Goal: Task Accomplishment & Management: Manage account settings

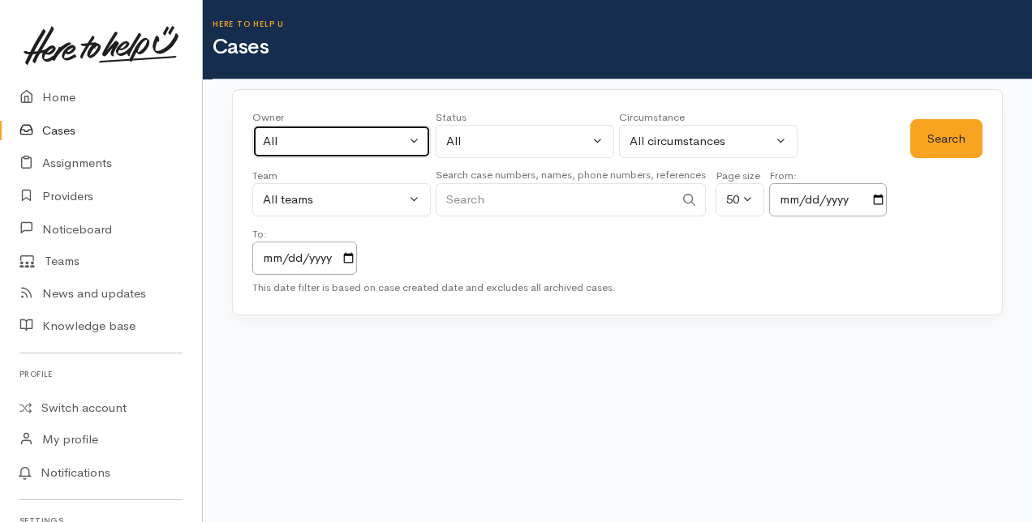
click at [412, 135] on button "All" at bounding box center [341, 141] width 178 height 33
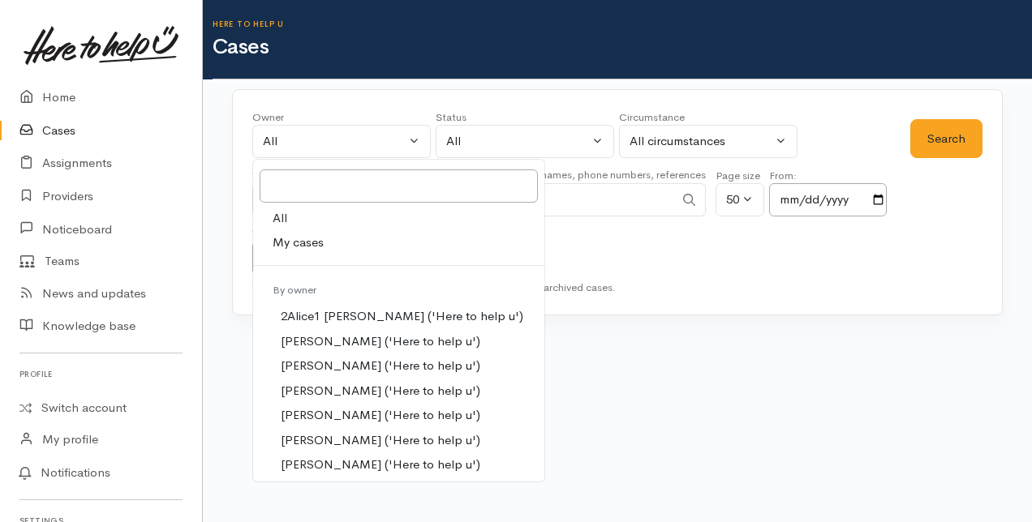
click at [288, 238] on span "My cases" at bounding box center [298, 243] width 51 height 19
select select "205"
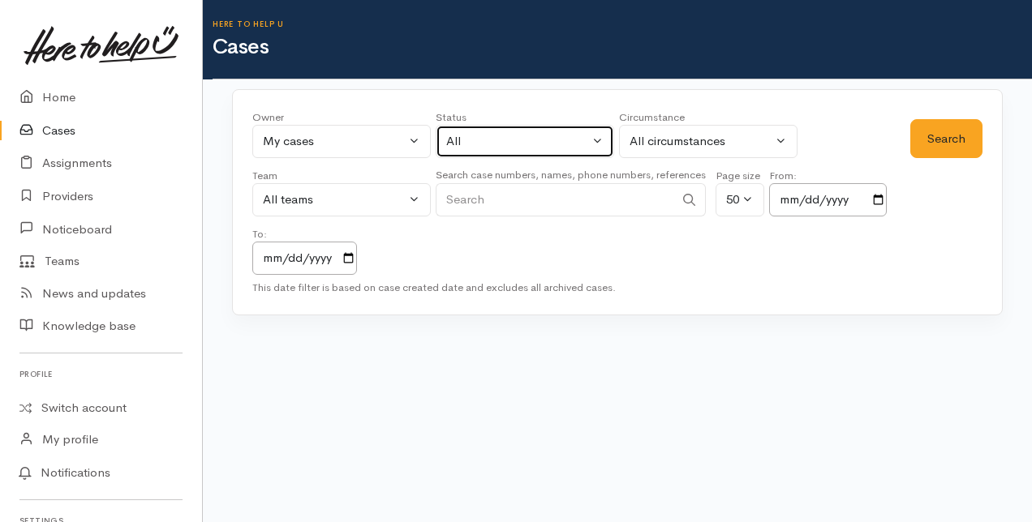
click at [599, 144] on button "All" at bounding box center [525, 141] width 178 height 33
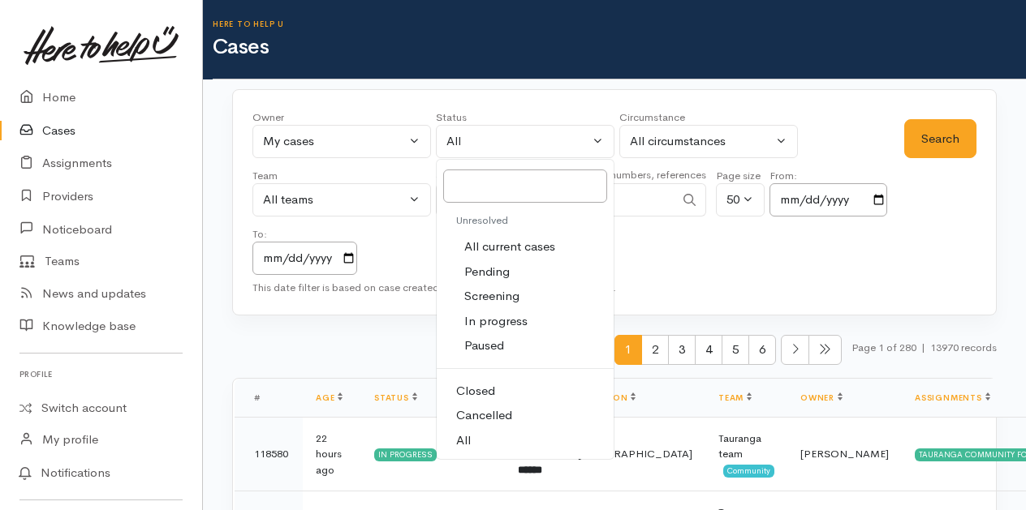
click at [501, 244] on span "All current cases" at bounding box center [509, 247] width 91 height 19
select select "Unresolved"
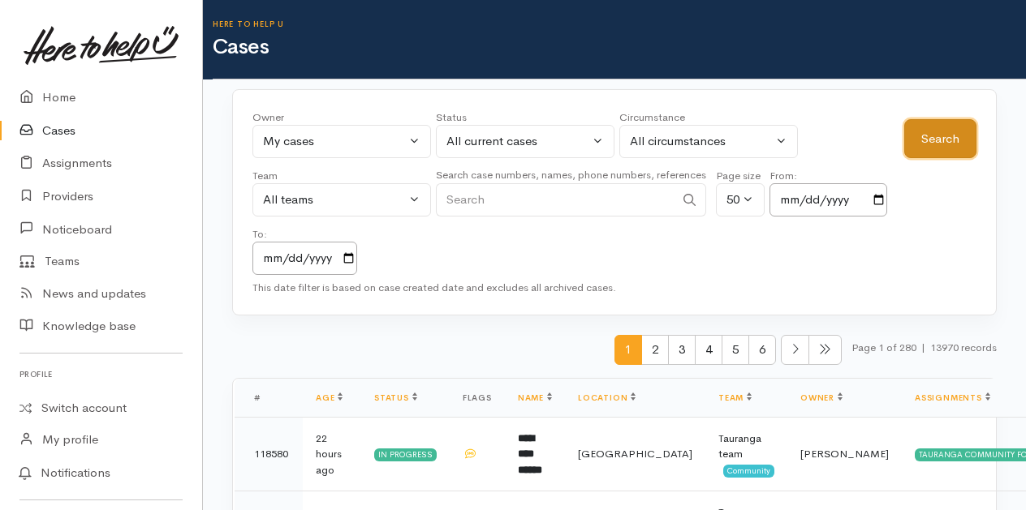
click at [943, 138] on button "Search" at bounding box center [940, 139] width 72 height 40
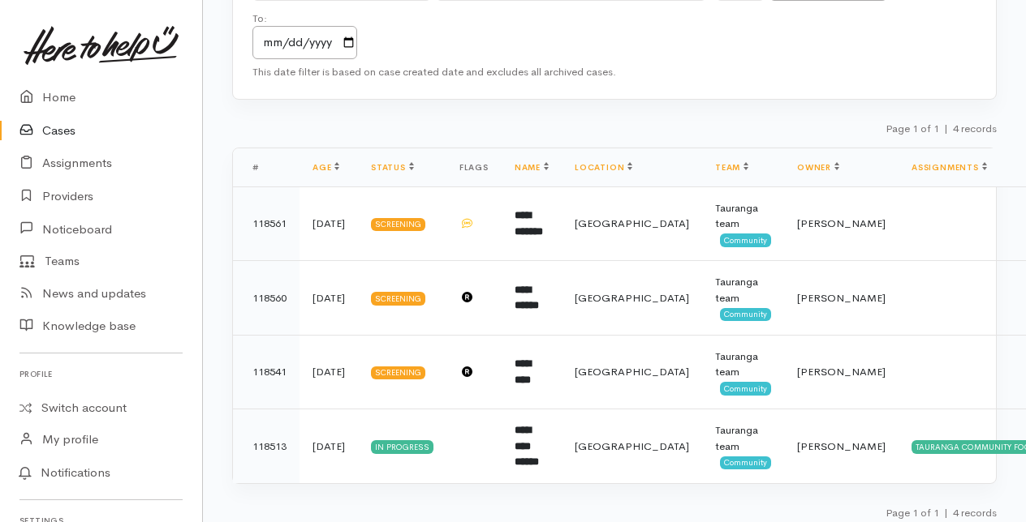
scroll to position [221, 0]
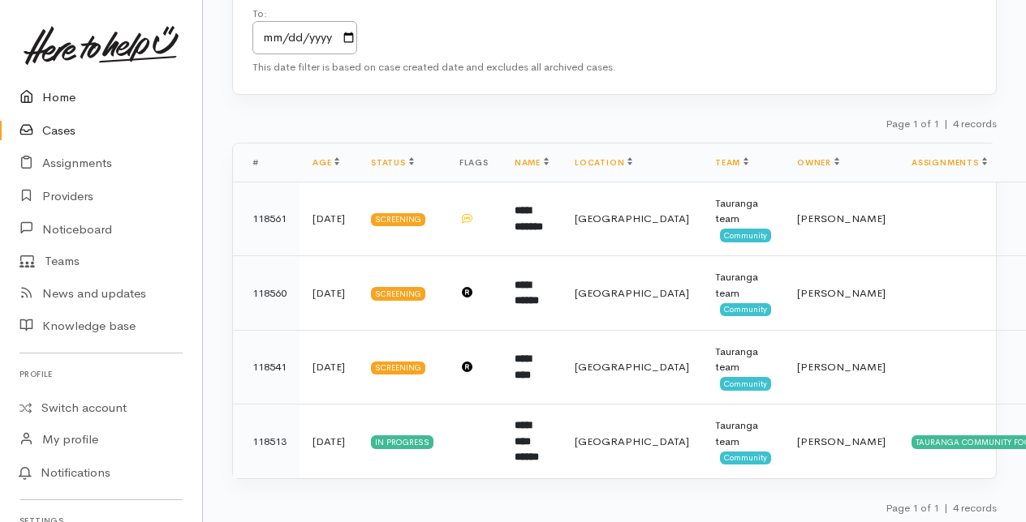
click at [67, 96] on link "Home" at bounding box center [101, 97] width 202 height 33
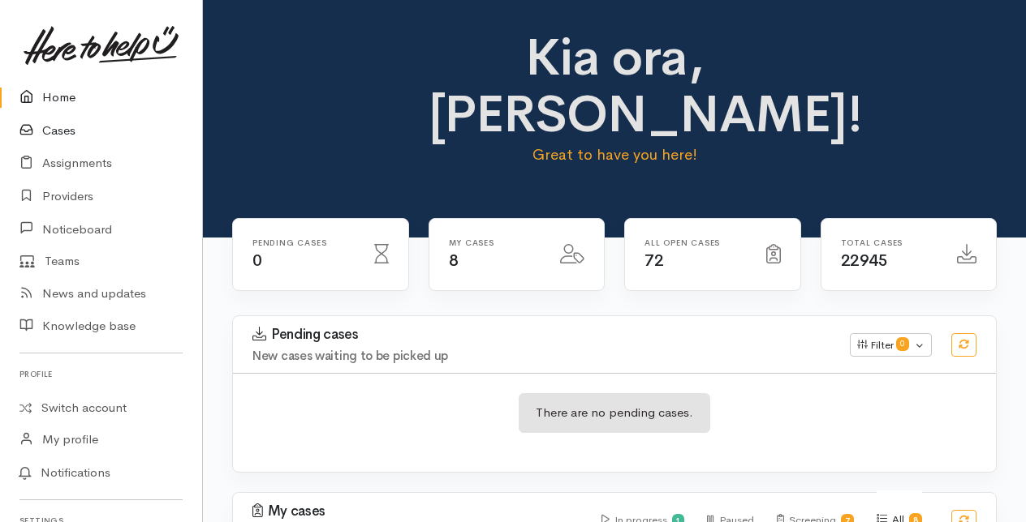
click at [62, 131] on link "Cases" at bounding box center [101, 130] width 202 height 33
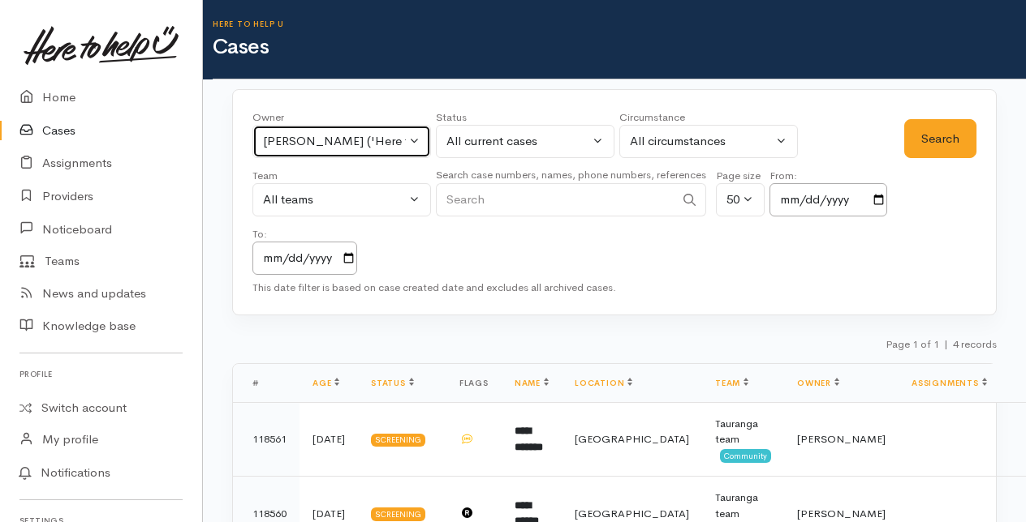
click at [411, 140] on button "Amanda Gabb ('Here to help u')" at bounding box center [341, 141] width 178 height 33
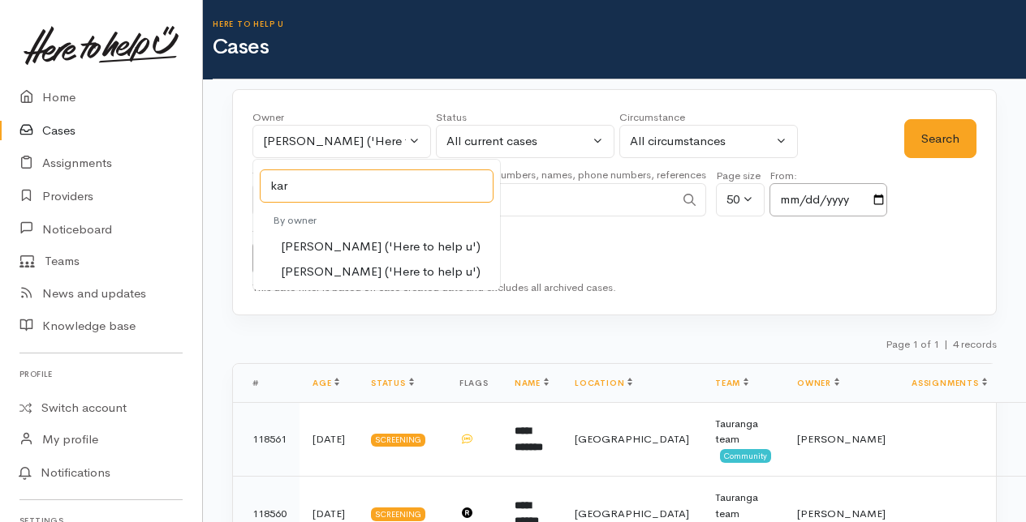
type input "kar"
click at [310, 245] on span "Karli Morris ('Here to help u')" at bounding box center [381, 247] width 200 height 19
select select "435"
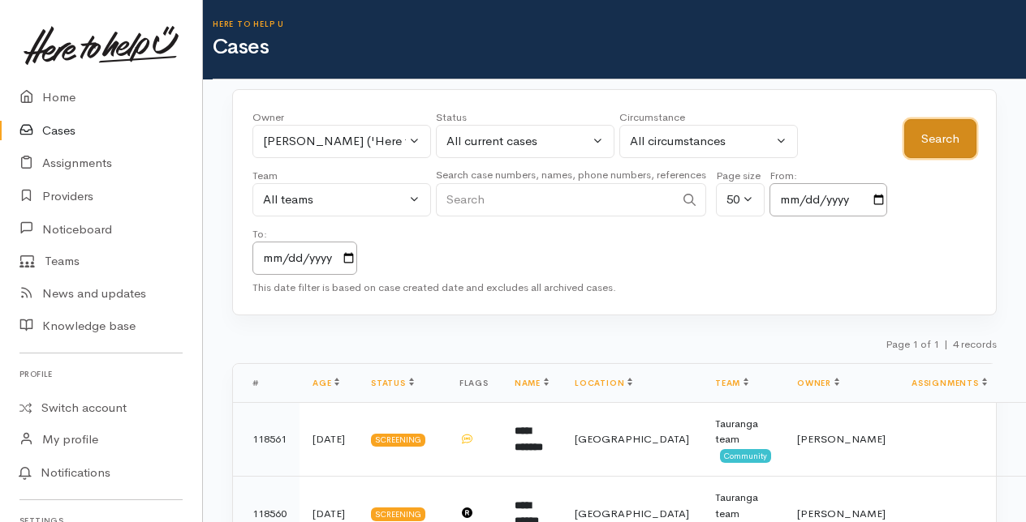
click at [937, 140] on button "Search" at bounding box center [940, 139] width 72 height 40
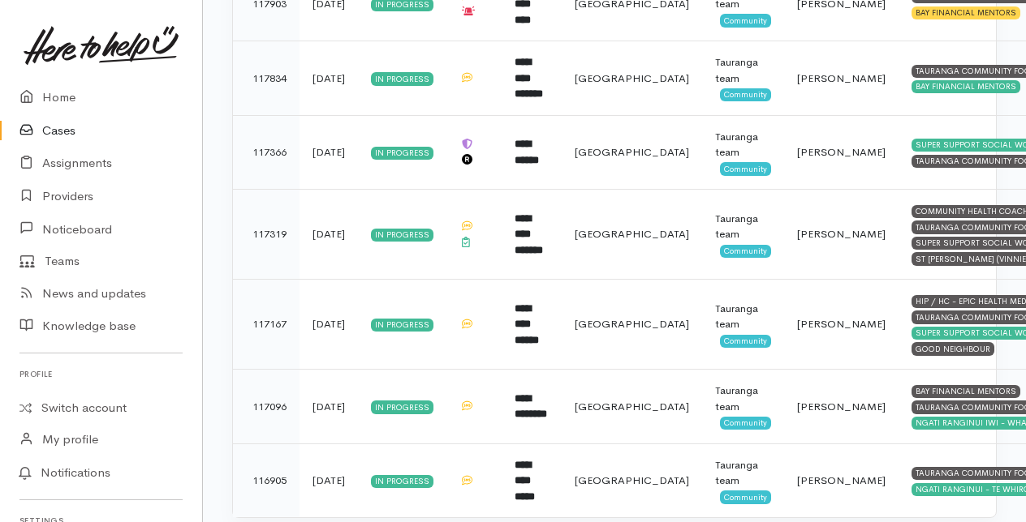
scroll to position [770, 0]
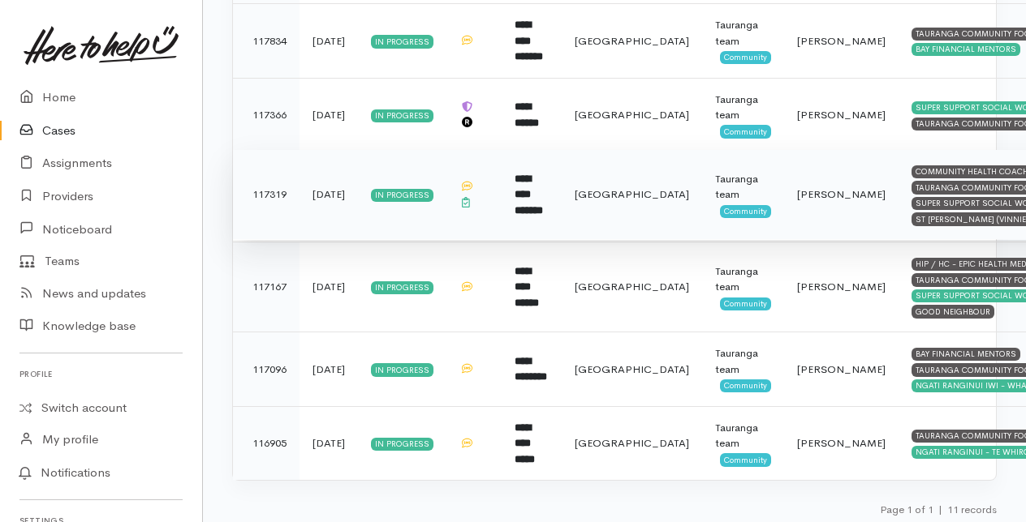
click at [532, 189] on td "**********" at bounding box center [531, 195] width 60 height 90
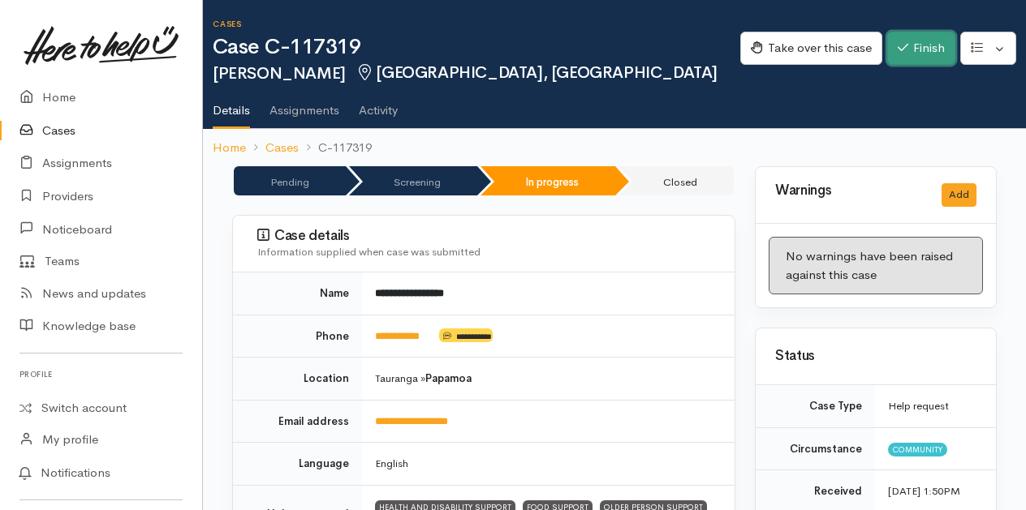
click at [910, 42] on button "Finish" at bounding box center [921, 48] width 68 height 33
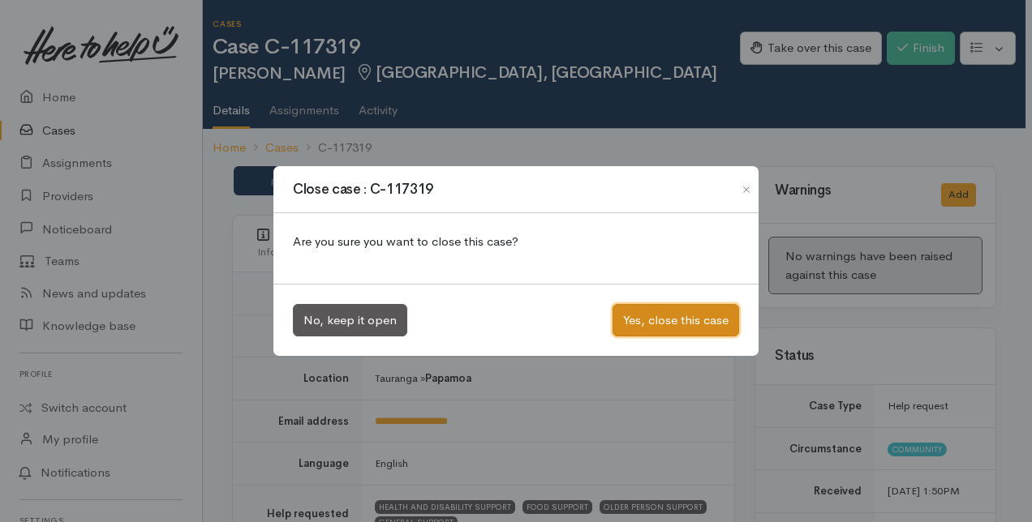
click at [665, 317] on button "Yes, close this case" at bounding box center [676, 320] width 127 height 33
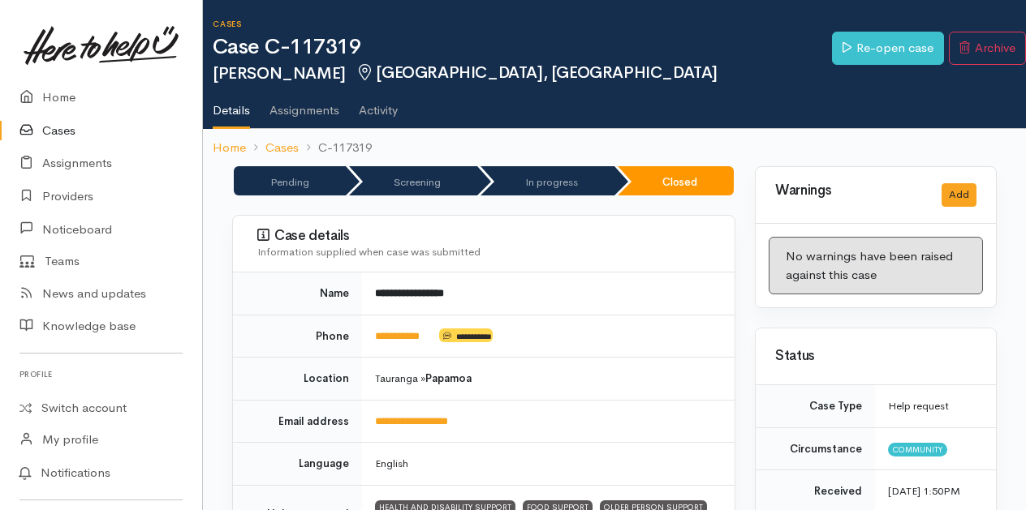
click at [56, 130] on link "Cases" at bounding box center [101, 130] width 202 height 33
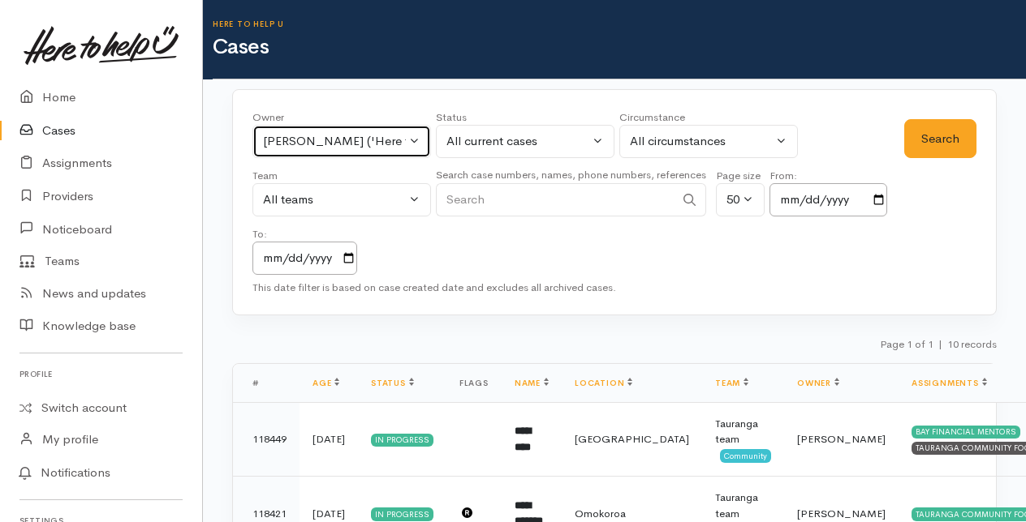
click at [415, 138] on button "[PERSON_NAME] ('Here to help u')" at bounding box center [341, 141] width 178 height 33
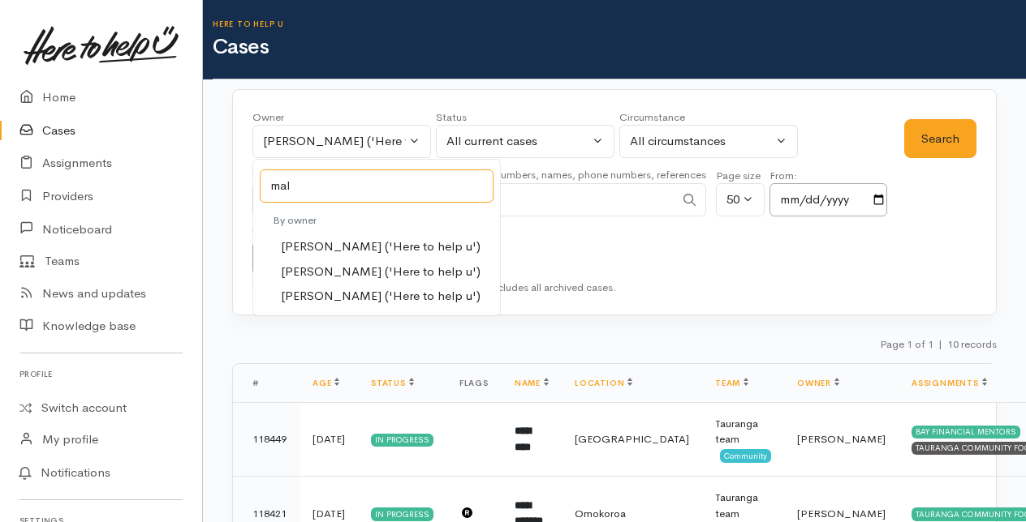
type input "mal"
click at [321, 271] on span "Malia Stowers ('Here to help u')" at bounding box center [381, 272] width 200 height 19
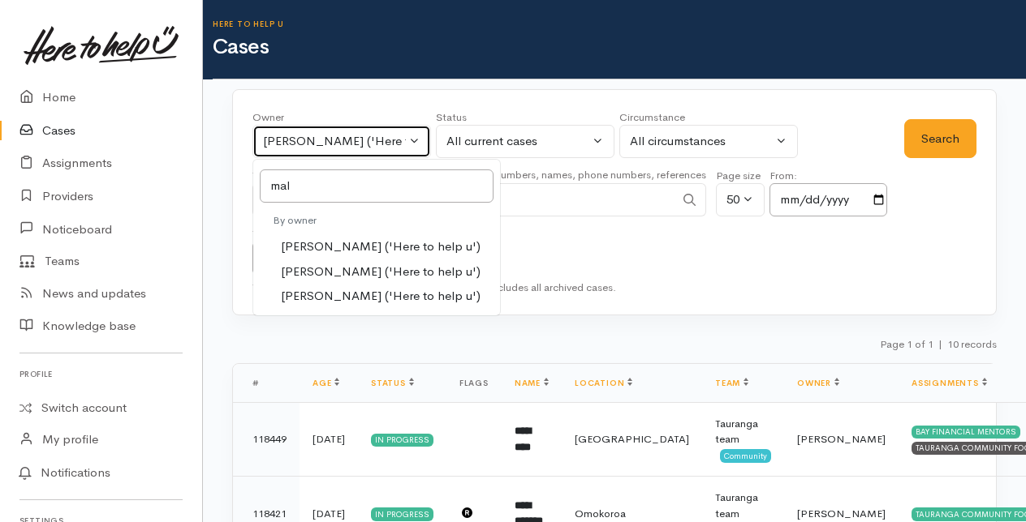
select select "1613"
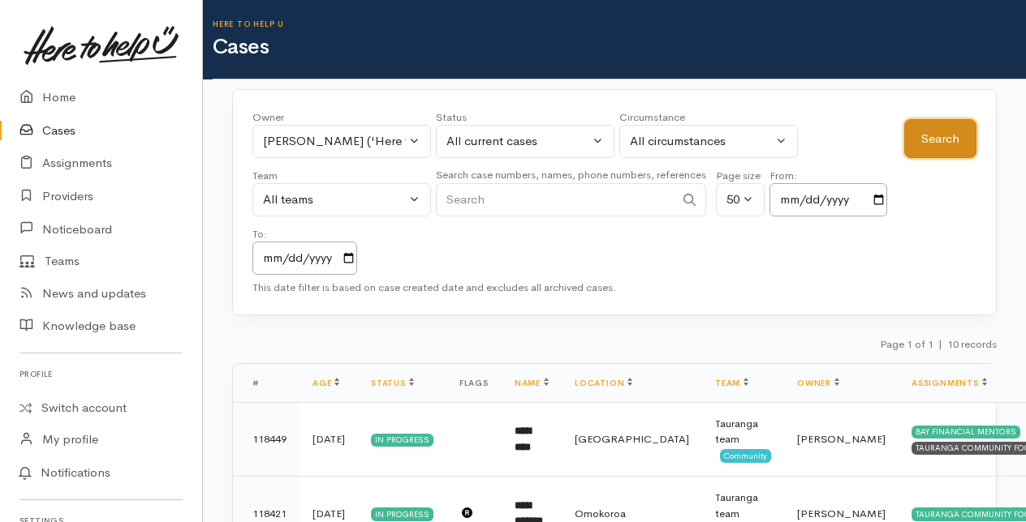
click at [910, 144] on button "Search" at bounding box center [940, 139] width 72 height 40
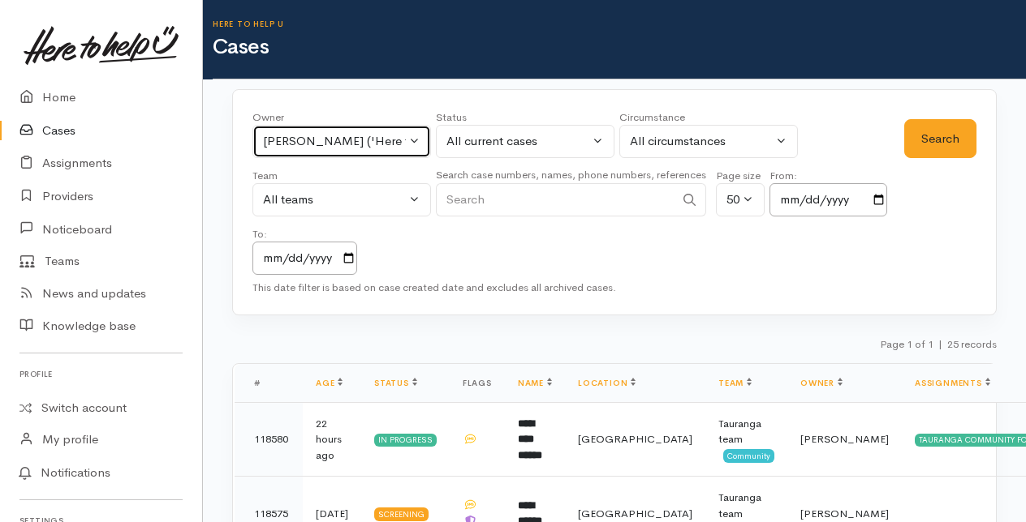
click at [409, 137] on button "Malia Stowers ('Here to help u')" at bounding box center [341, 141] width 178 height 33
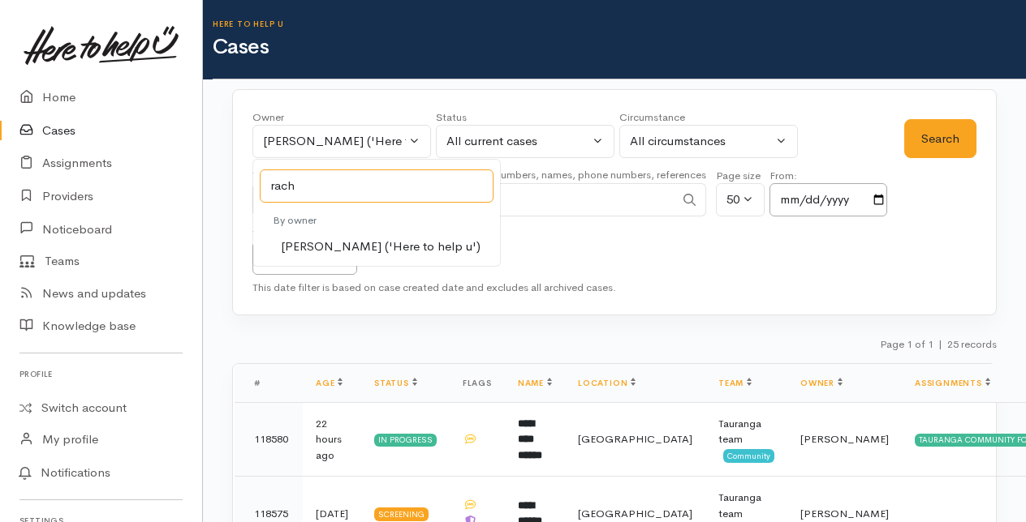
type input "rach"
click at [312, 242] on span "Rachel Proctor ('Here to help u')" at bounding box center [381, 247] width 200 height 19
select select "1612"
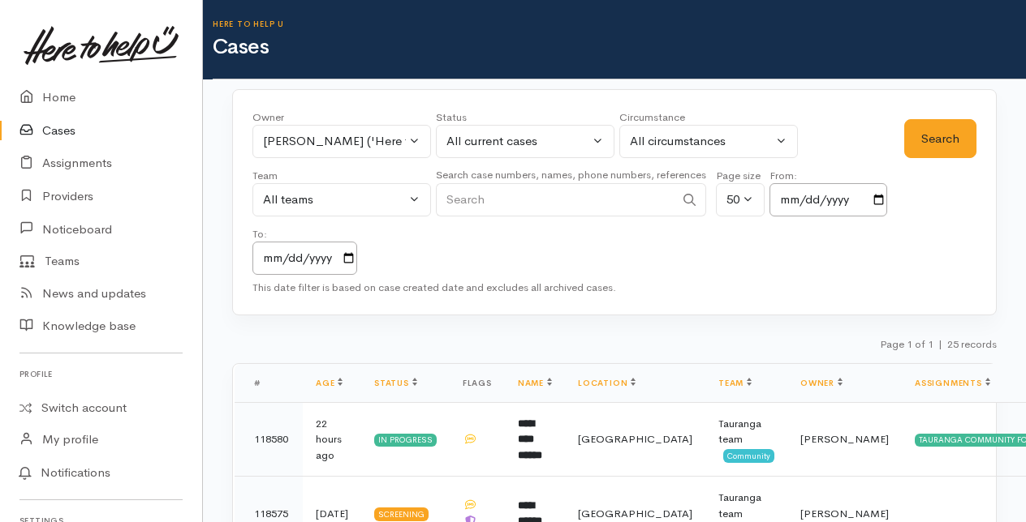
click at [982, 140] on div "Owner All My cases 2Alice1 Faye Davies ('Here to help u') Aandrea Murray ('Here…" at bounding box center [614, 202] width 764 height 227
click at [943, 142] on button "Search" at bounding box center [940, 139] width 72 height 40
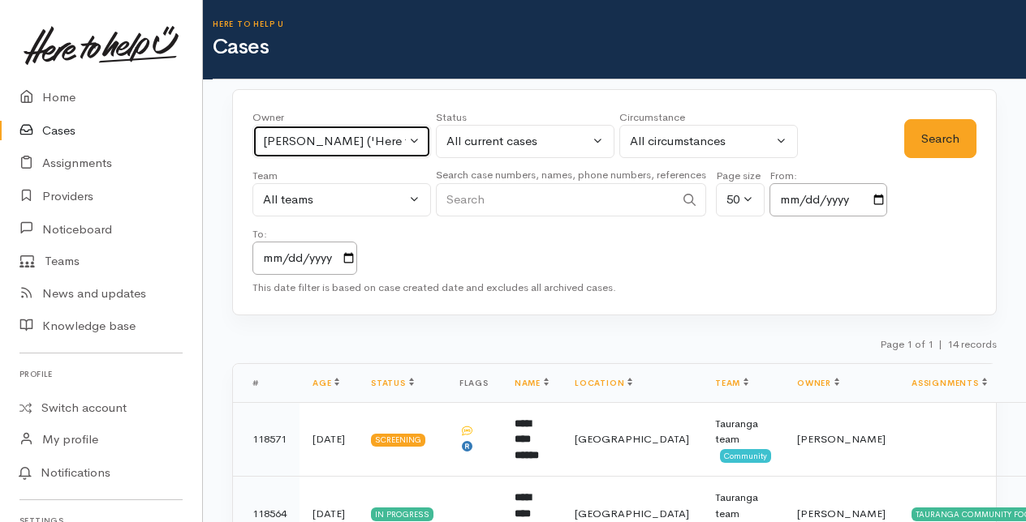
click at [412, 143] on button "[PERSON_NAME] ('Here to help u')" at bounding box center [341, 141] width 178 height 33
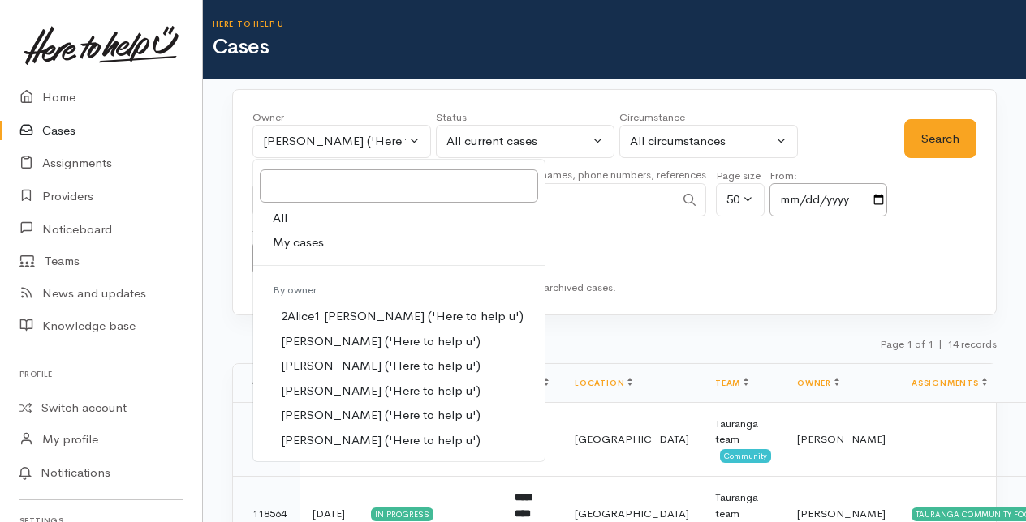
click at [303, 243] on span "My cases" at bounding box center [298, 243] width 51 height 19
select select "205"
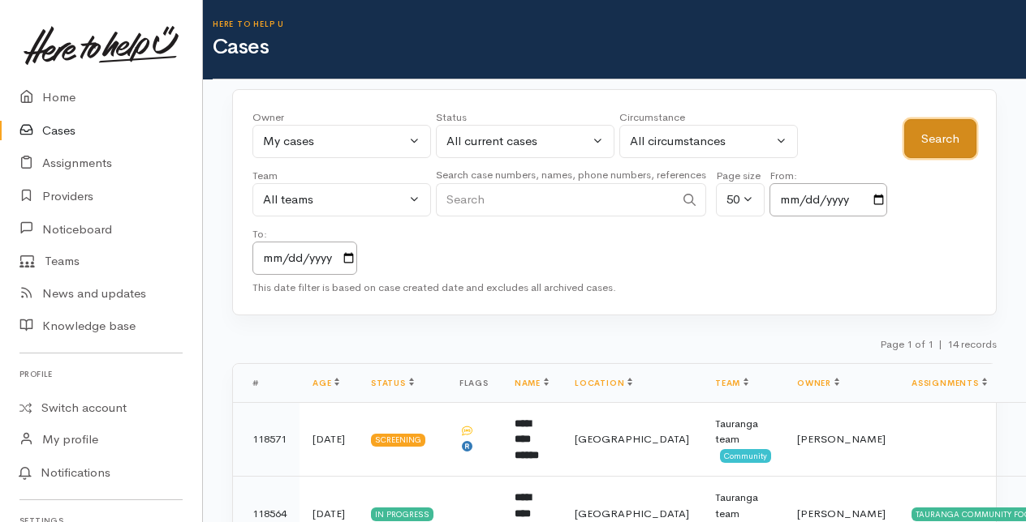
click at [935, 144] on button "Search" at bounding box center [940, 139] width 72 height 40
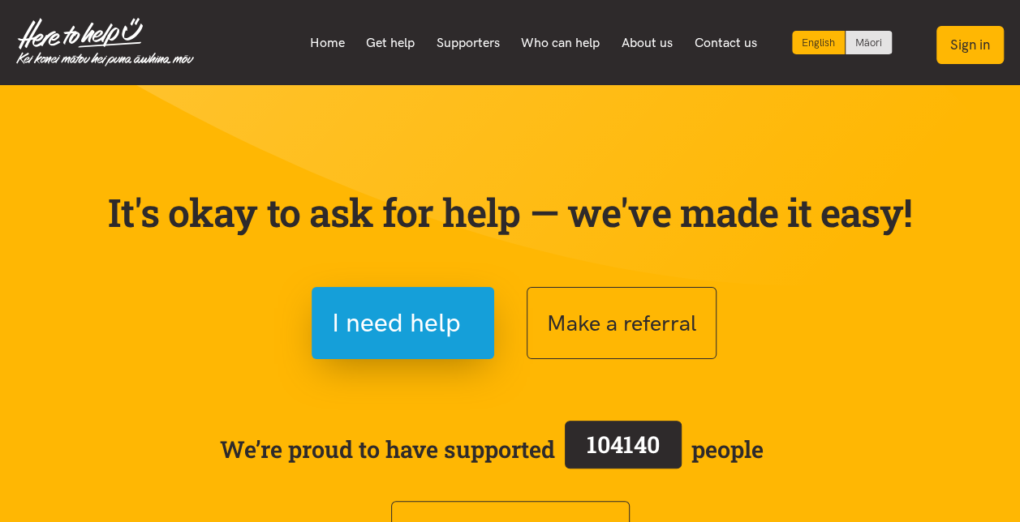
click at [962, 43] on button "Sign in" at bounding box center [969, 45] width 67 height 38
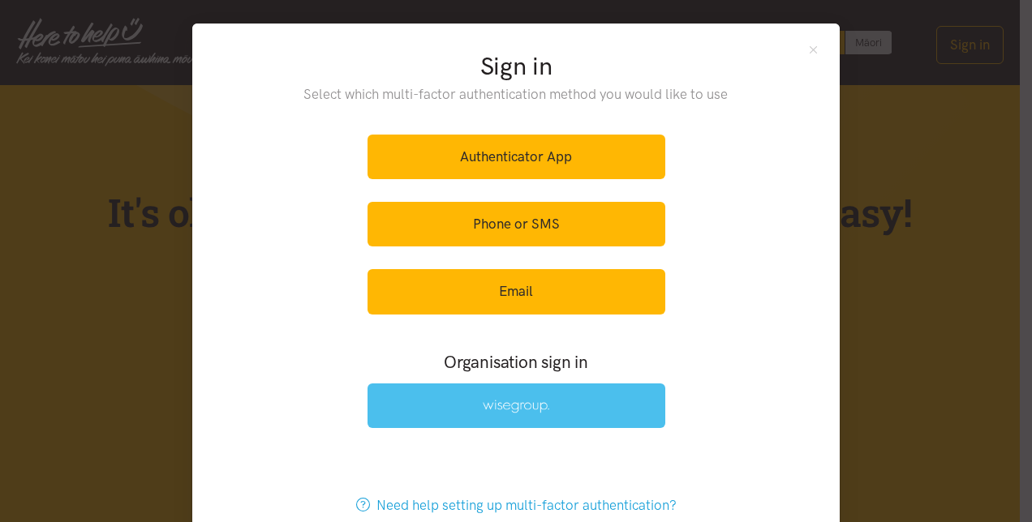
click at [532, 393] on link at bounding box center [517, 406] width 298 height 45
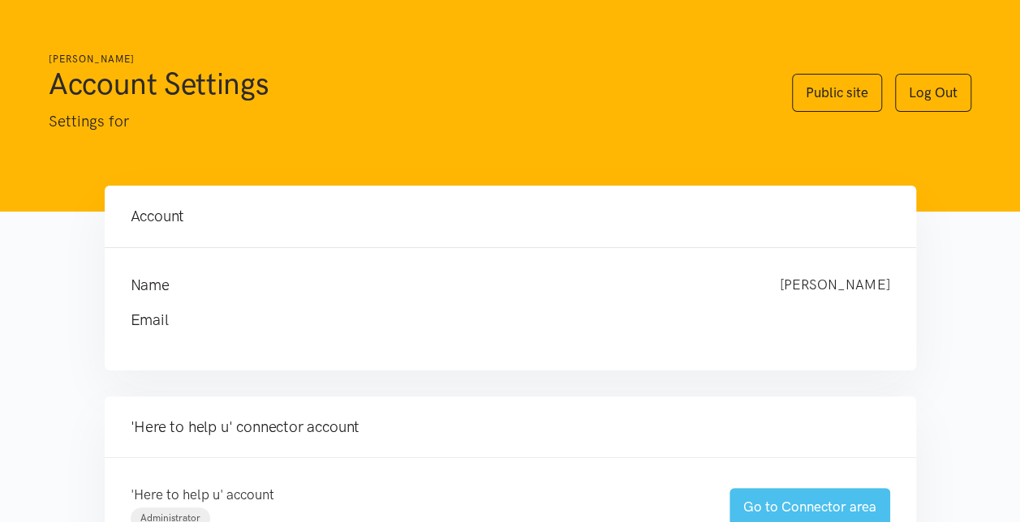
click at [766, 510] on link "Go to Connector area" at bounding box center [809, 507] width 161 height 38
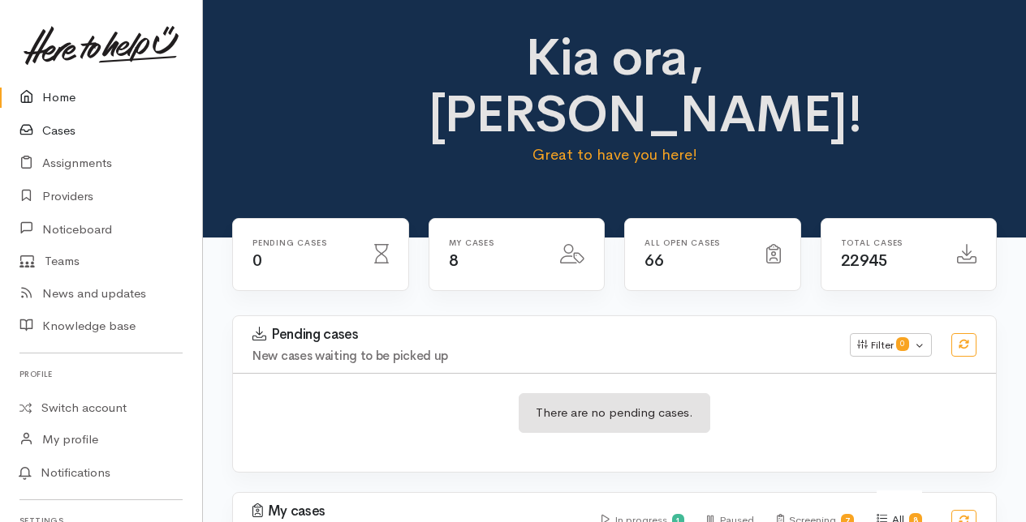
click at [62, 130] on link "Cases" at bounding box center [101, 130] width 202 height 33
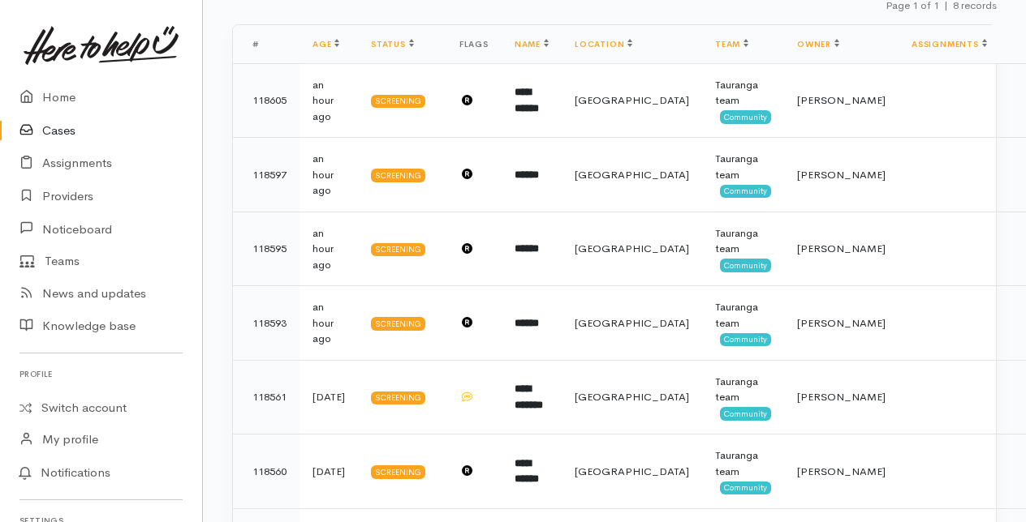
scroll to position [354, 0]
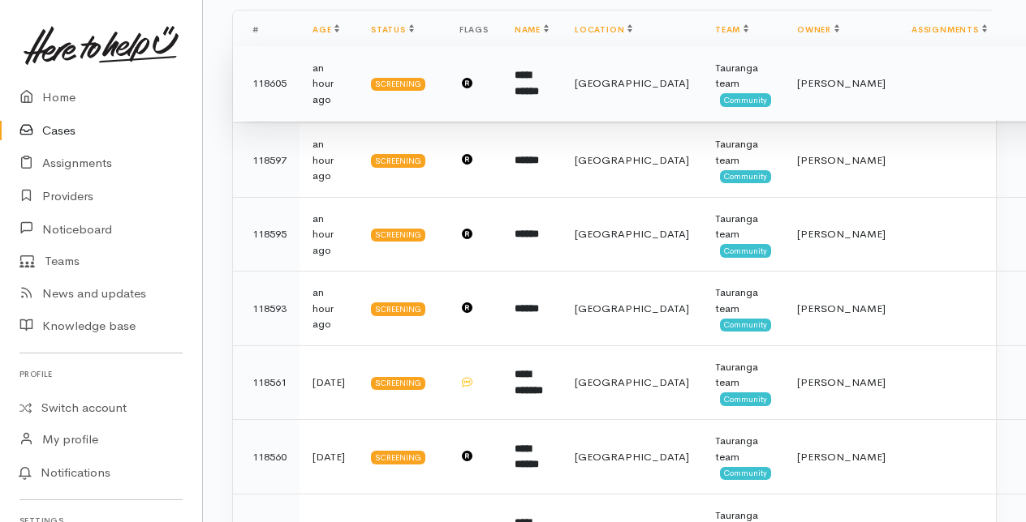
click at [524, 84] on b "**********" at bounding box center [526, 83] width 24 height 27
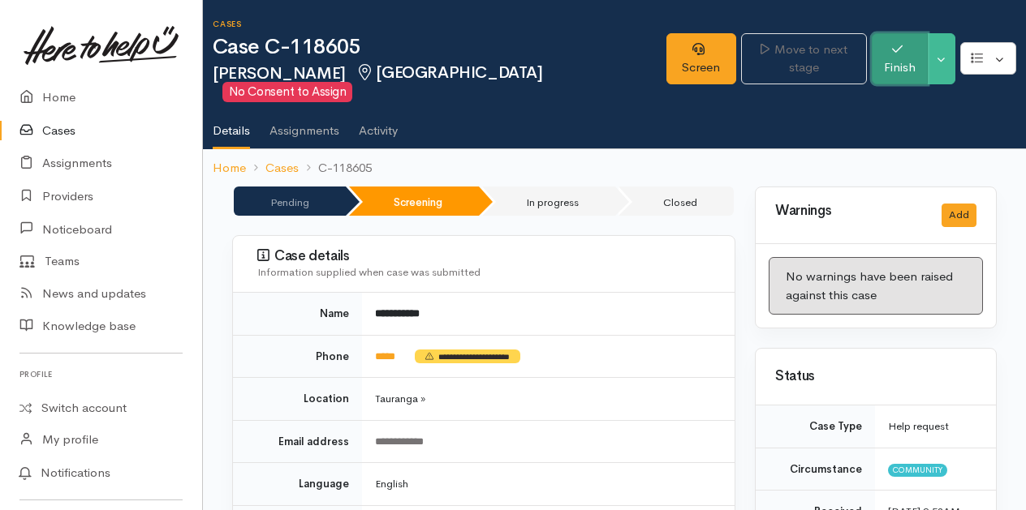
click at [902, 49] on button "Finish" at bounding box center [899, 58] width 56 height 51
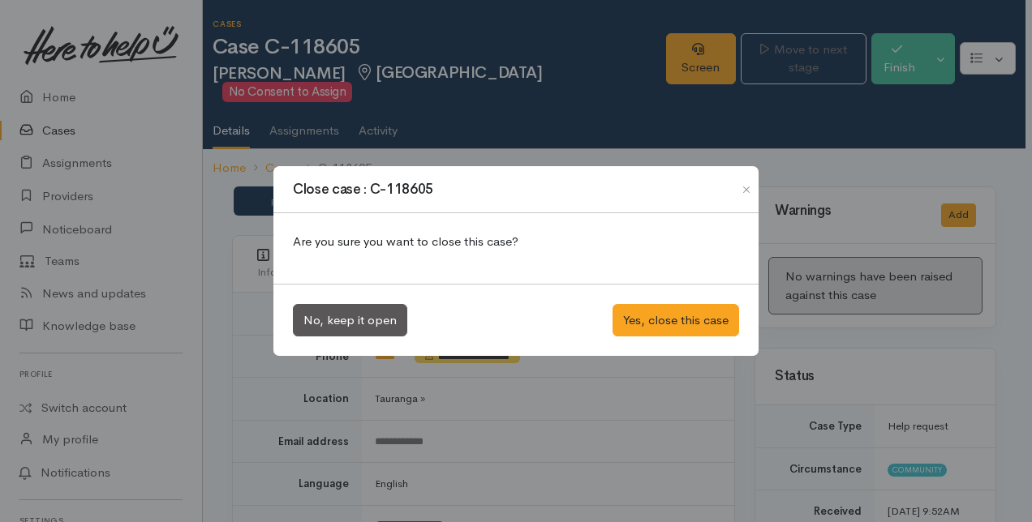
click at [784, 102] on div "Close case : C-118605 Are you sure you want to close this case? No, keep it ope…" at bounding box center [516, 261] width 1032 height 522
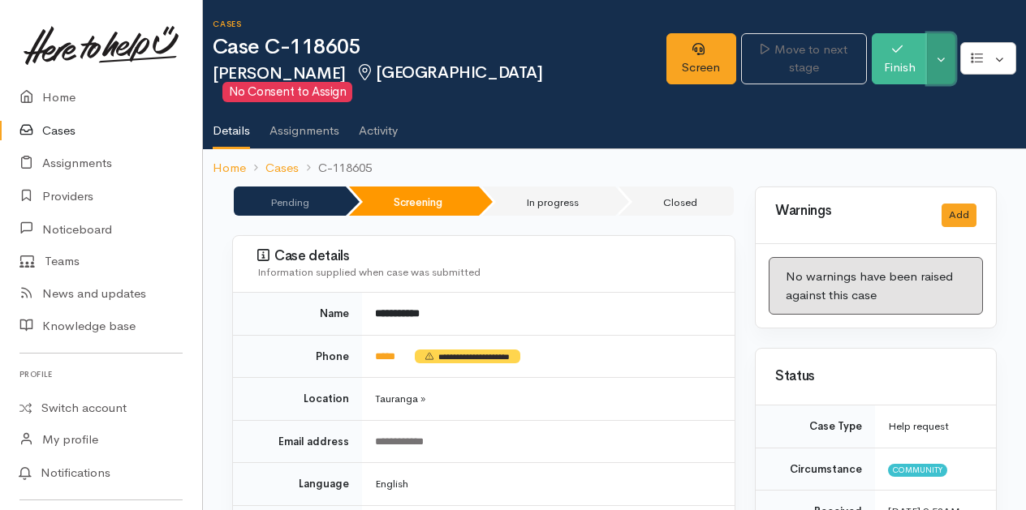
click at [940, 45] on button "Toggle Dropdown" at bounding box center [941, 58] width 28 height 51
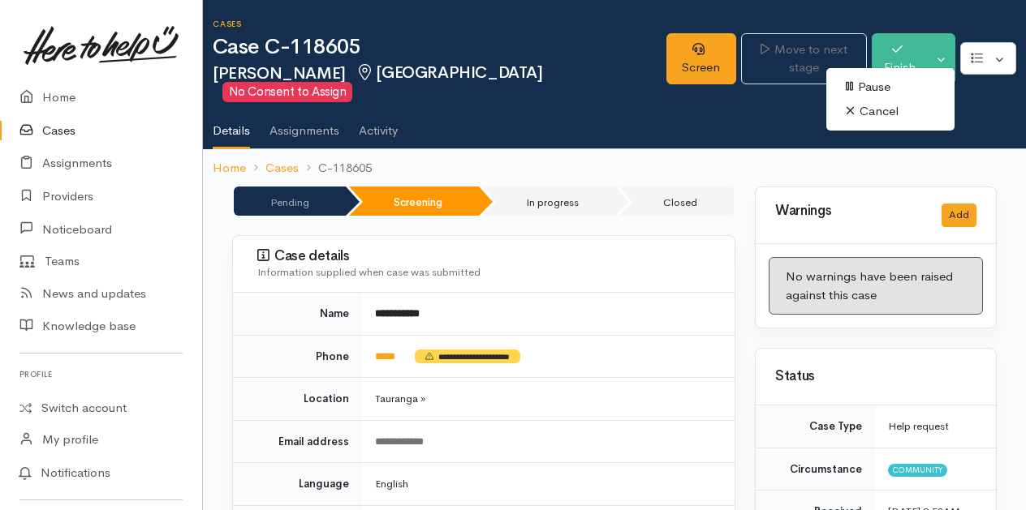
click at [874, 105] on link "Cancel" at bounding box center [890, 111] width 128 height 25
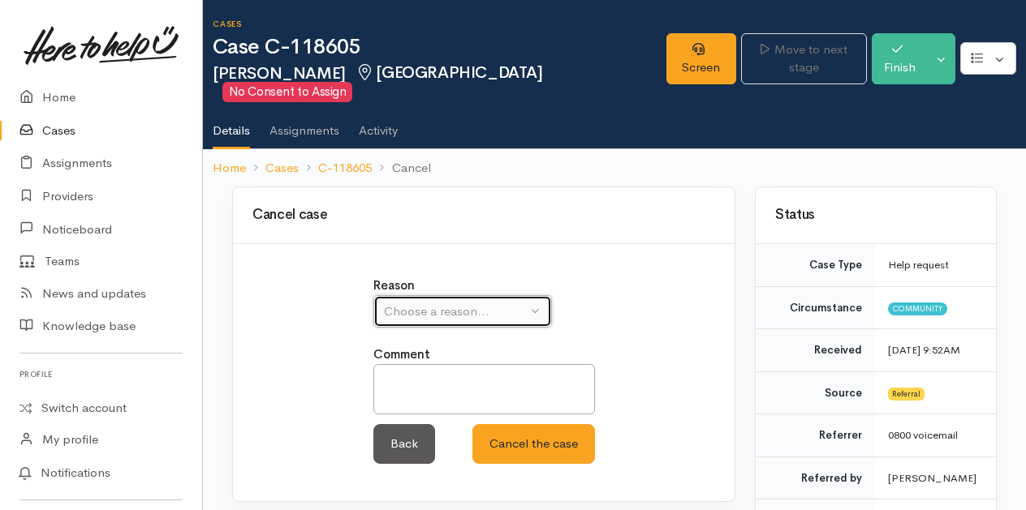
click at [544, 295] on button "Choose a reason..." at bounding box center [462, 311] width 178 height 33
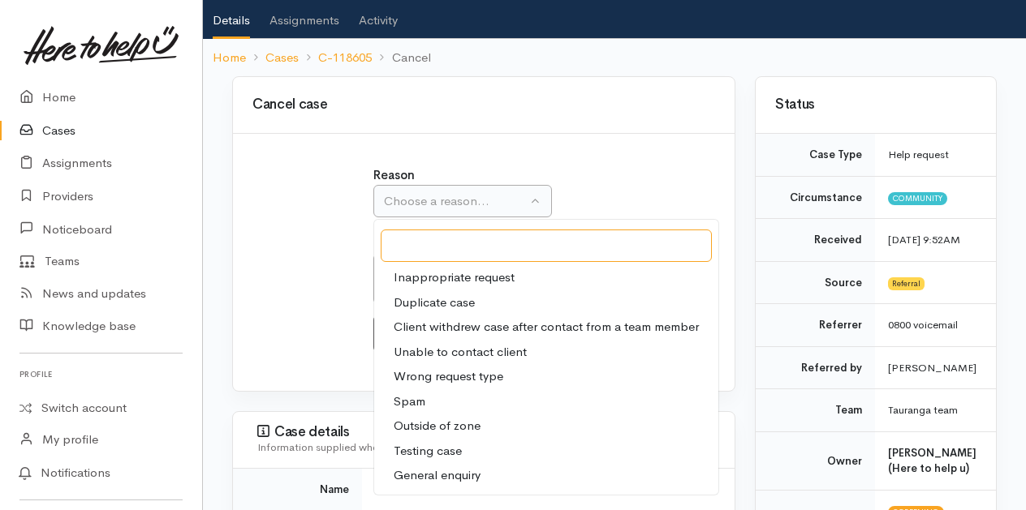
scroll to position [162, 0]
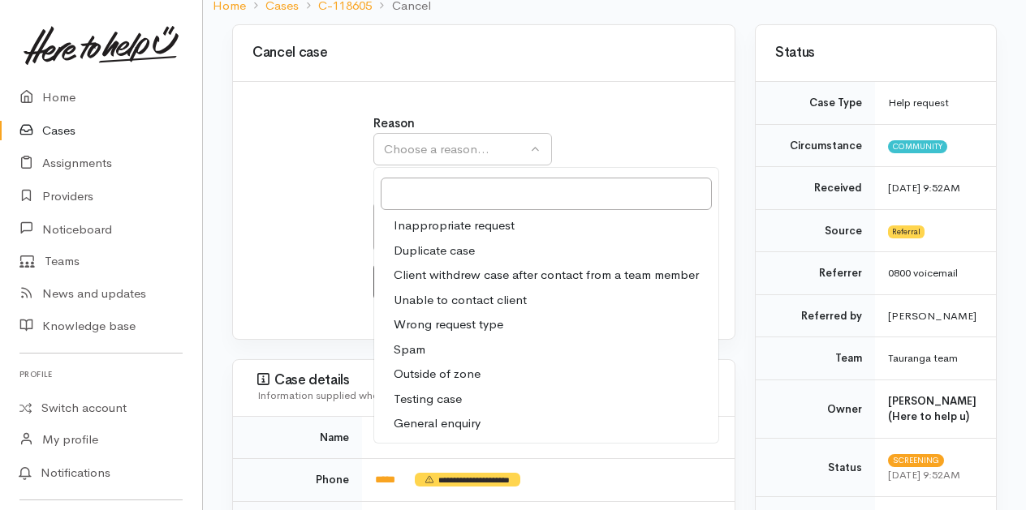
click at [428, 390] on span "Testing case" at bounding box center [427, 399] width 68 height 19
select select "10"
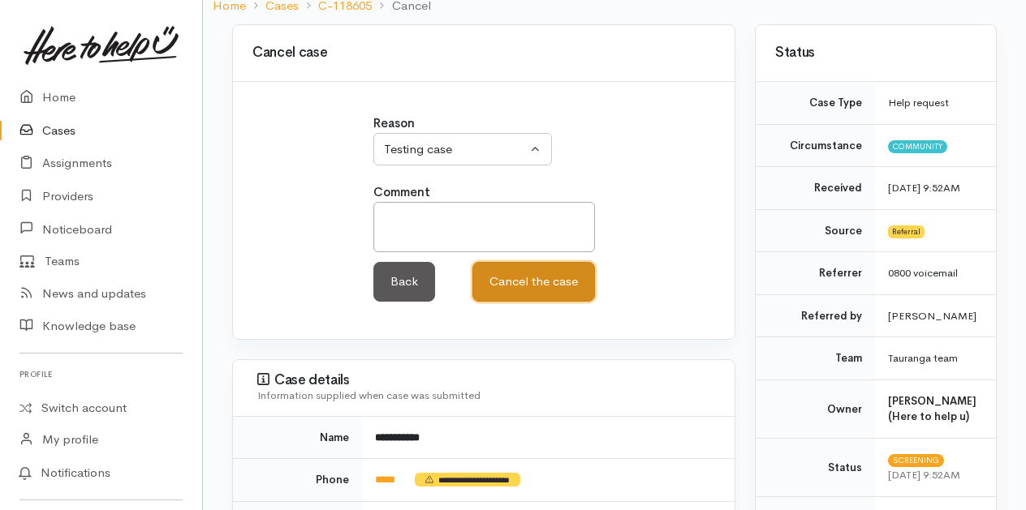
click at [530, 262] on button "Cancel the case" at bounding box center [533, 282] width 123 height 40
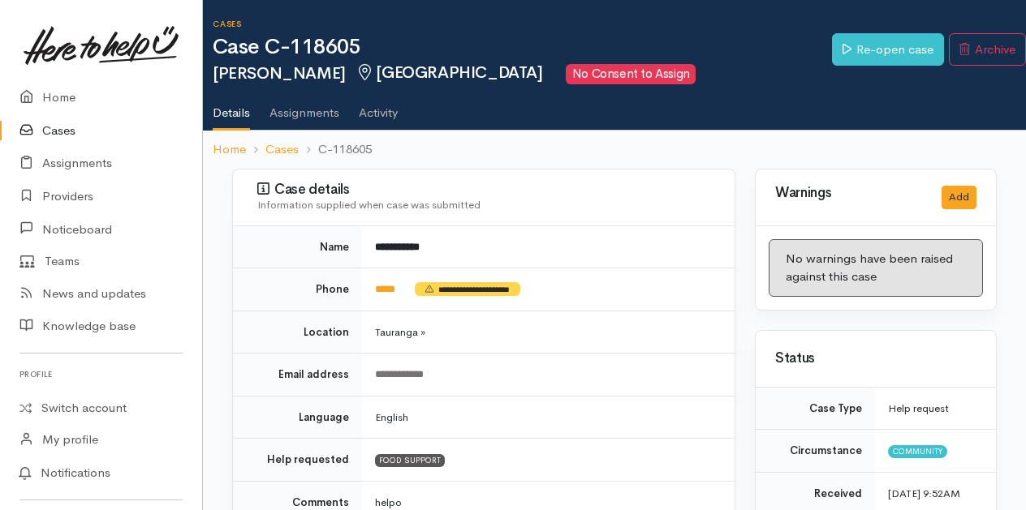
click at [55, 134] on link "Cases" at bounding box center [101, 130] width 202 height 33
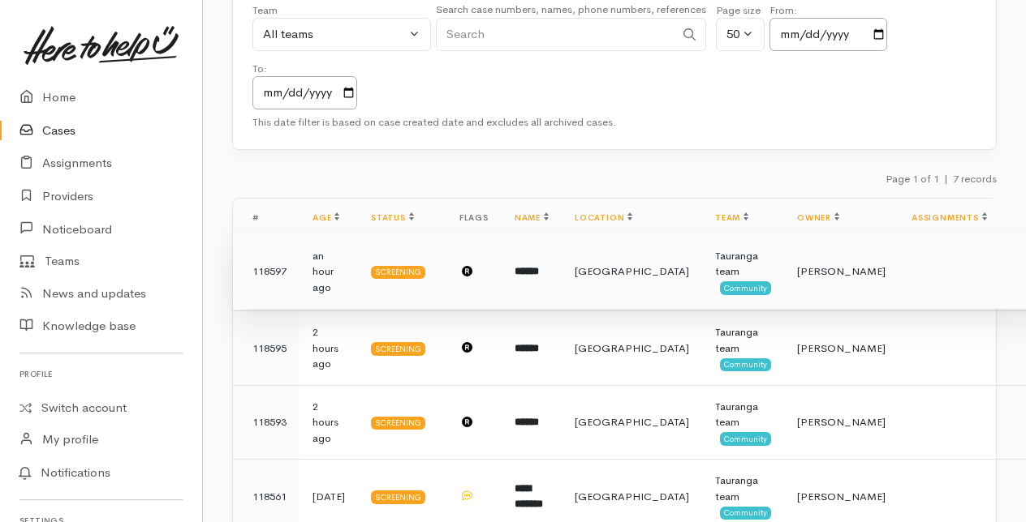
scroll to position [162, 0]
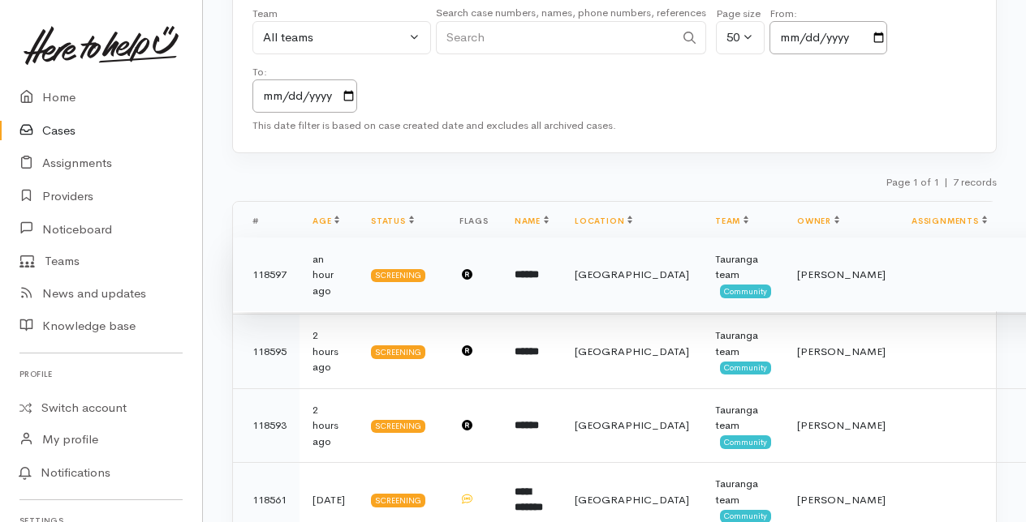
click at [533, 273] on b "******" at bounding box center [526, 274] width 24 height 11
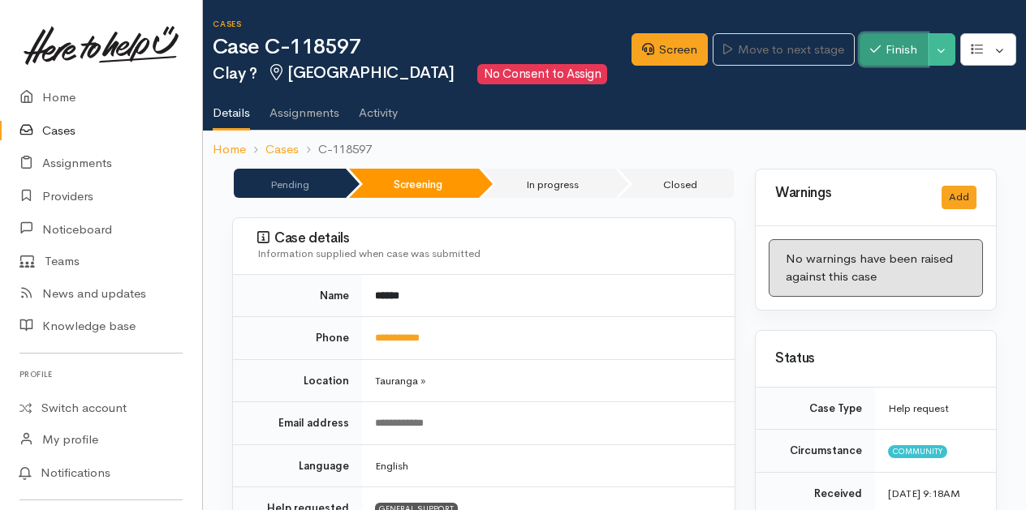
click at [878, 50] on button "Finish" at bounding box center [893, 49] width 68 height 33
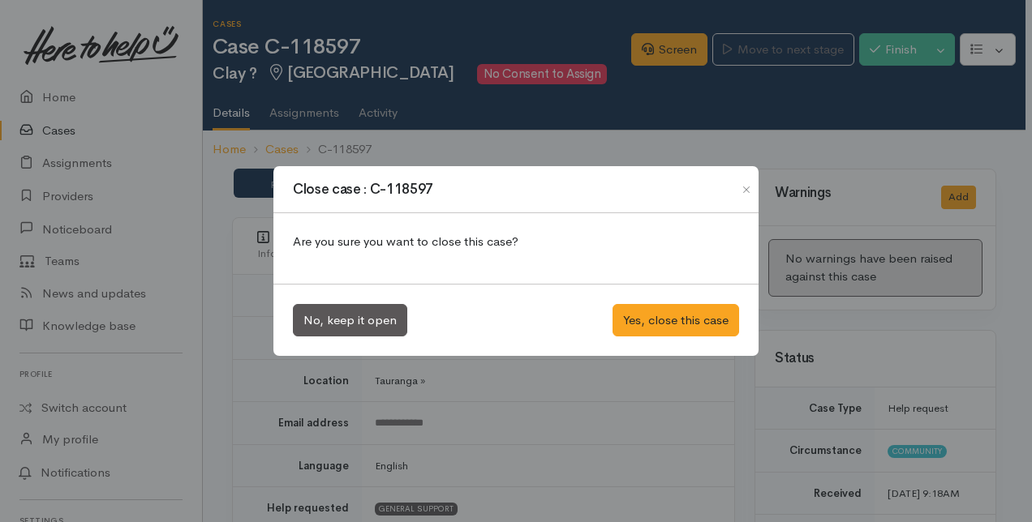
click at [712, 107] on div "Close case : C-118597 Are you sure you want to close this case? No, keep it ope…" at bounding box center [516, 261] width 1032 height 522
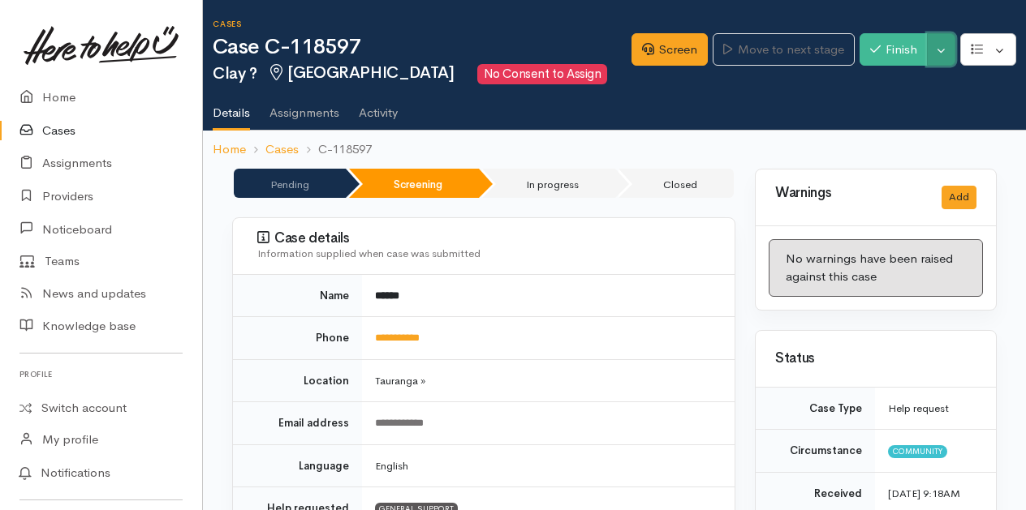
click at [945, 45] on button "Toggle Dropdown" at bounding box center [941, 49] width 28 height 33
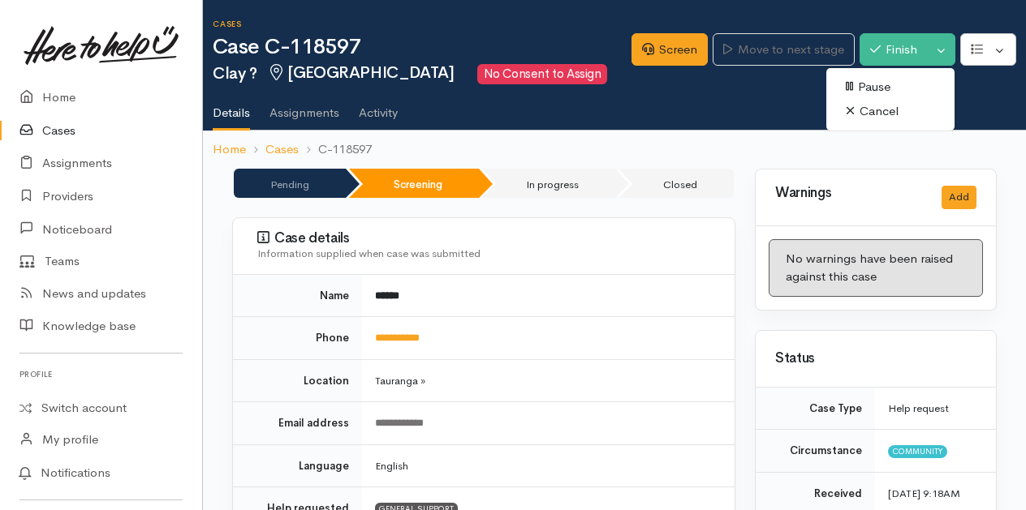
click at [871, 111] on link "Cancel" at bounding box center [890, 111] width 128 height 25
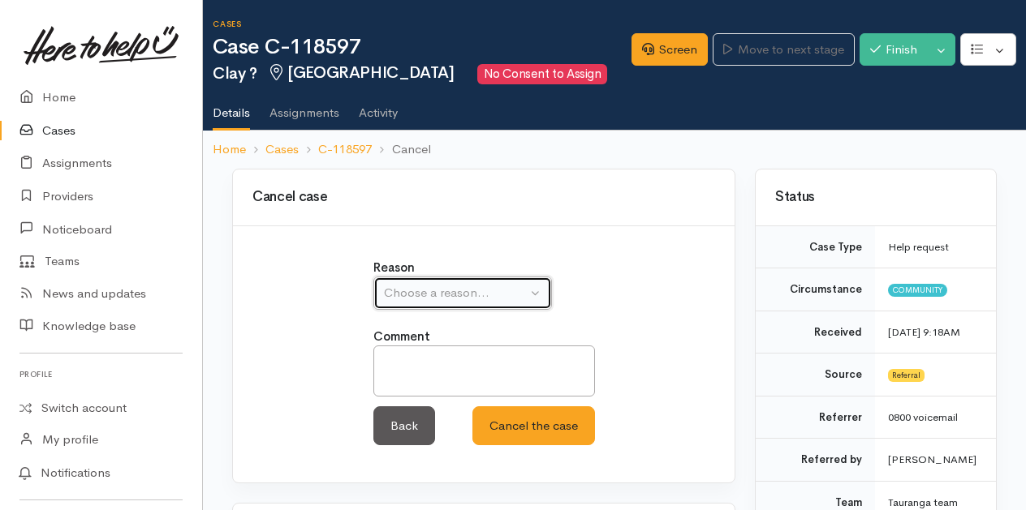
click at [513, 290] on div "Choose a reason..." at bounding box center [455, 293] width 143 height 19
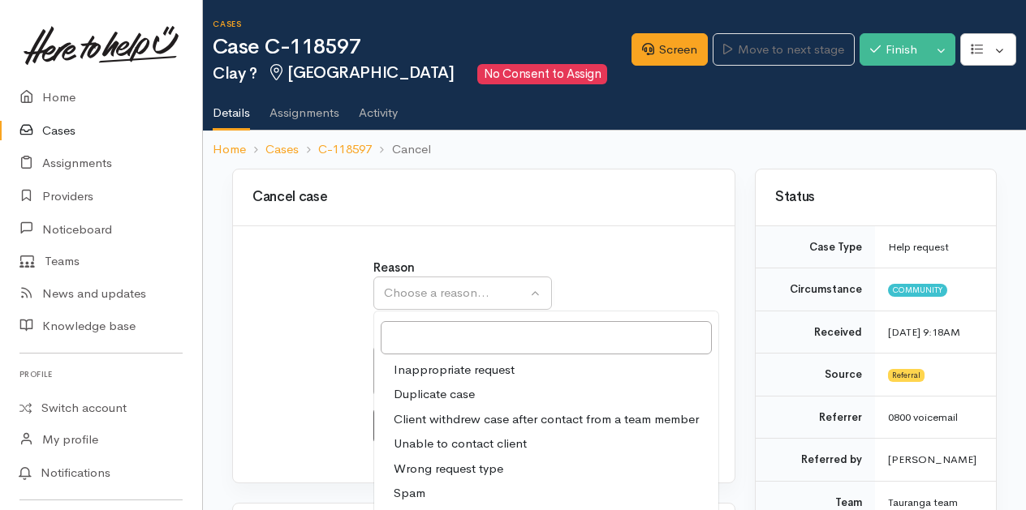
click at [431, 393] on span "Duplicate case" at bounding box center [433, 394] width 81 height 19
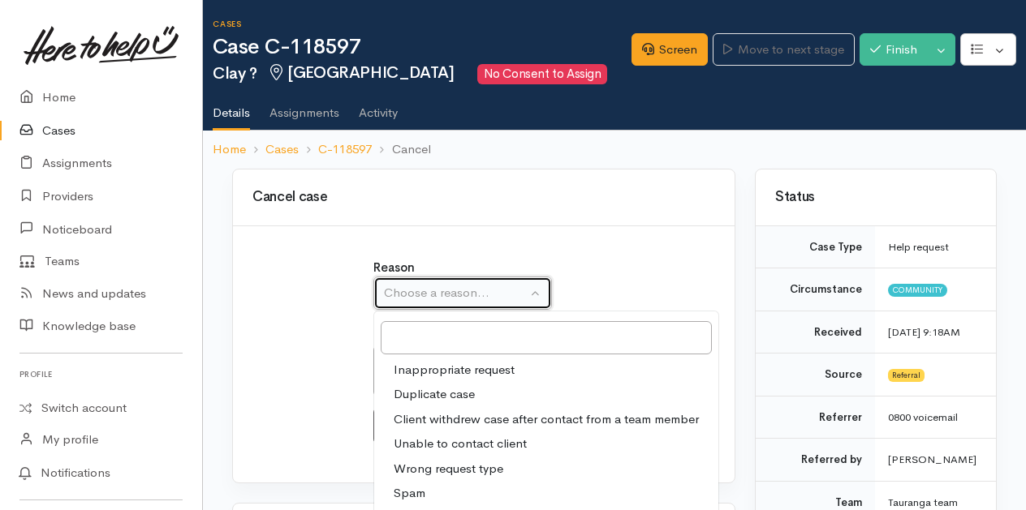
select select "2"
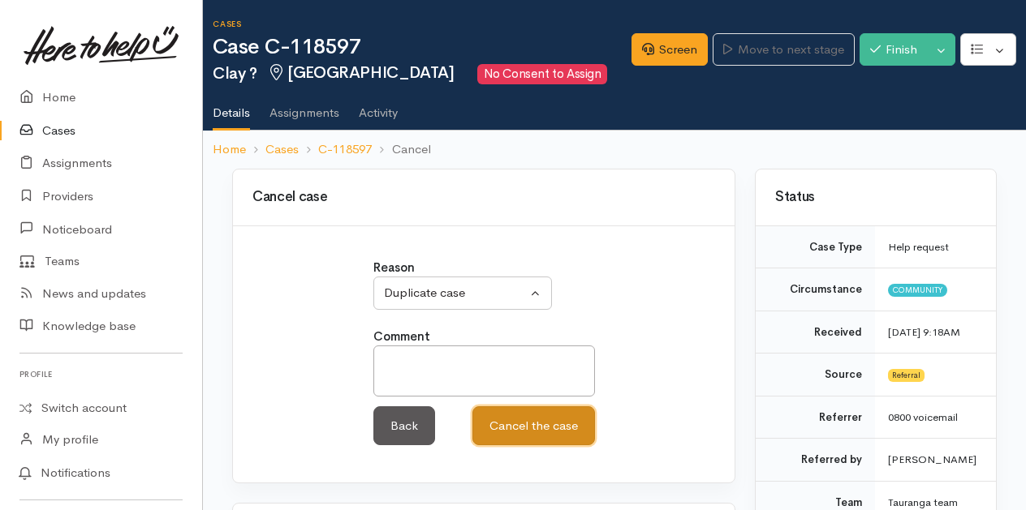
click at [514, 419] on button "Cancel the case" at bounding box center [533, 426] width 123 height 40
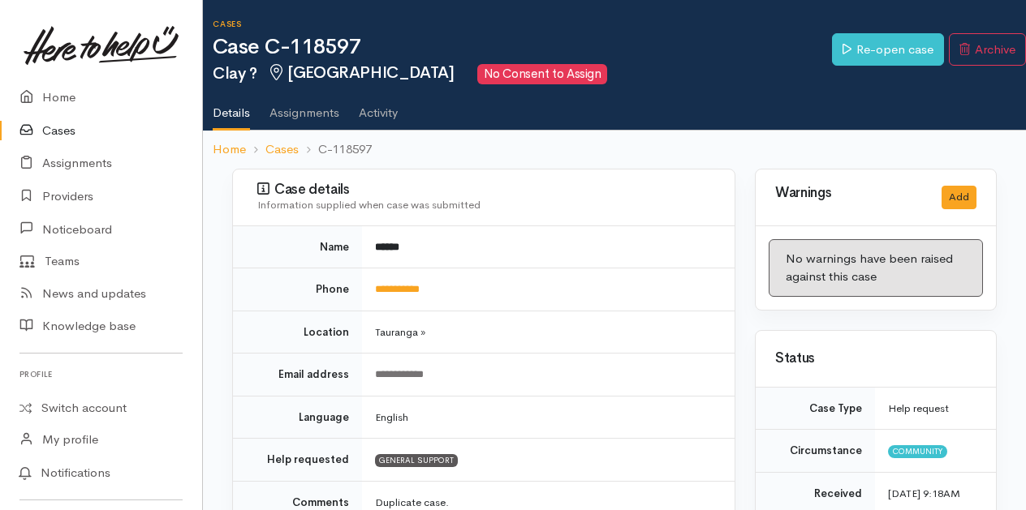
click at [60, 129] on link "Cases" at bounding box center [101, 130] width 202 height 33
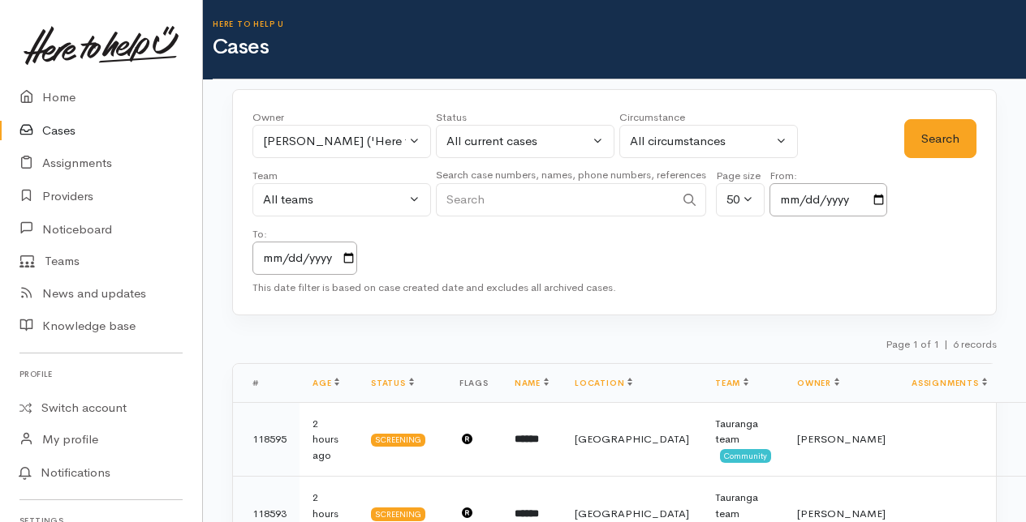
scroll to position [81, 0]
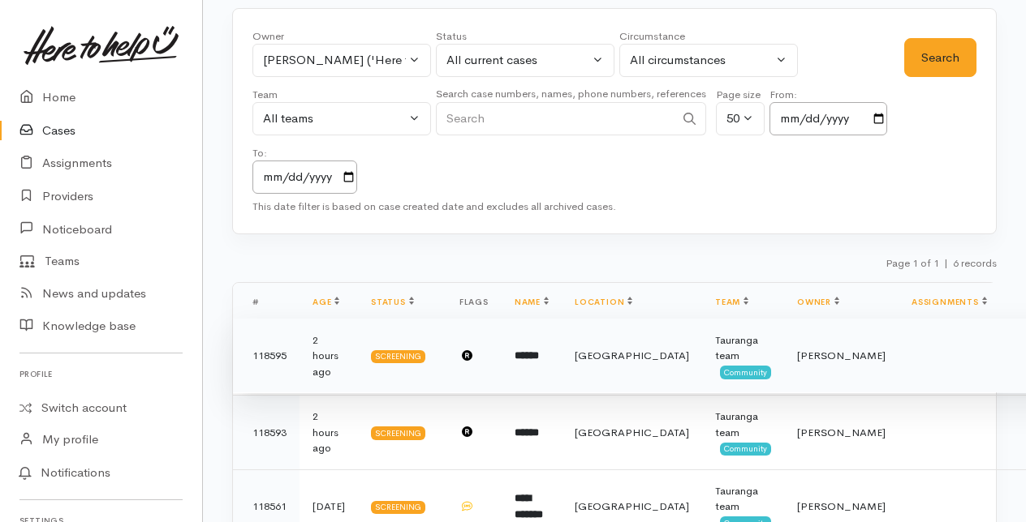
click at [524, 355] on b "******" at bounding box center [526, 355] width 24 height 11
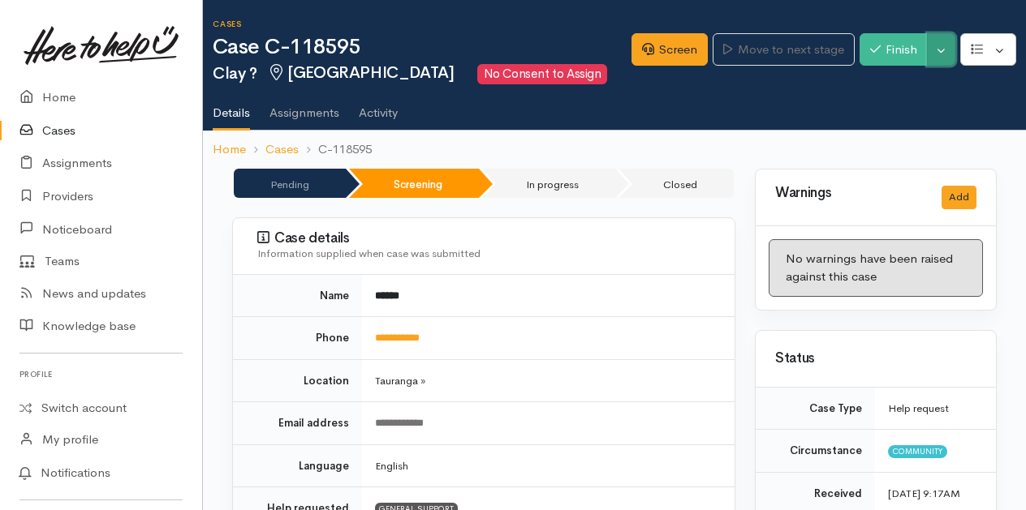
click at [941, 50] on button "Toggle Dropdown" at bounding box center [941, 49] width 28 height 33
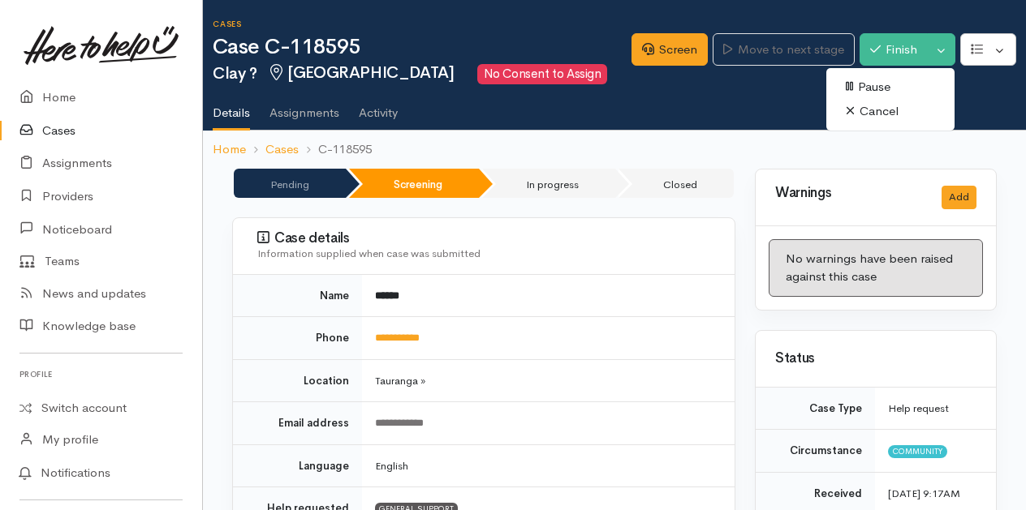
click at [878, 110] on link "Cancel" at bounding box center [890, 111] width 128 height 25
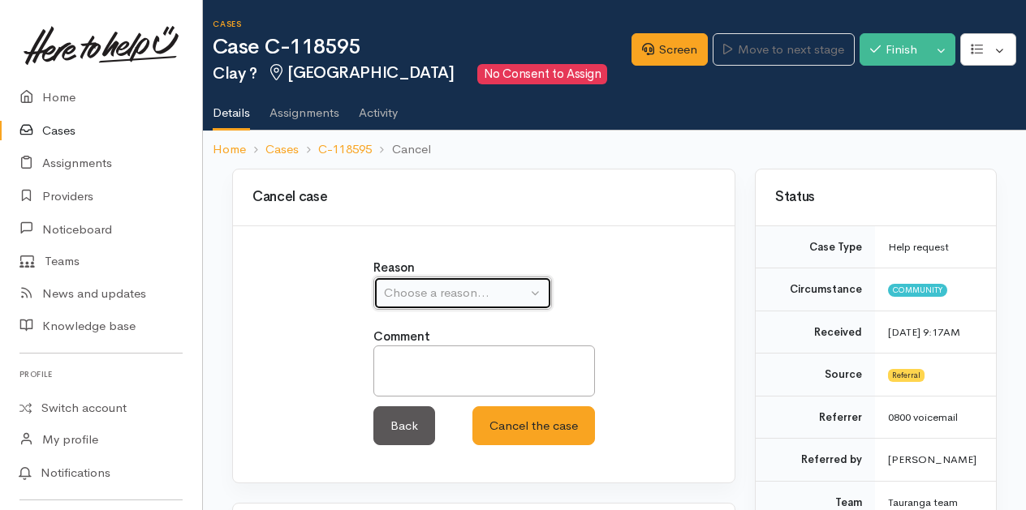
click at [539, 283] on button "Choose a reason..." at bounding box center [462, 293] width 178 height 33
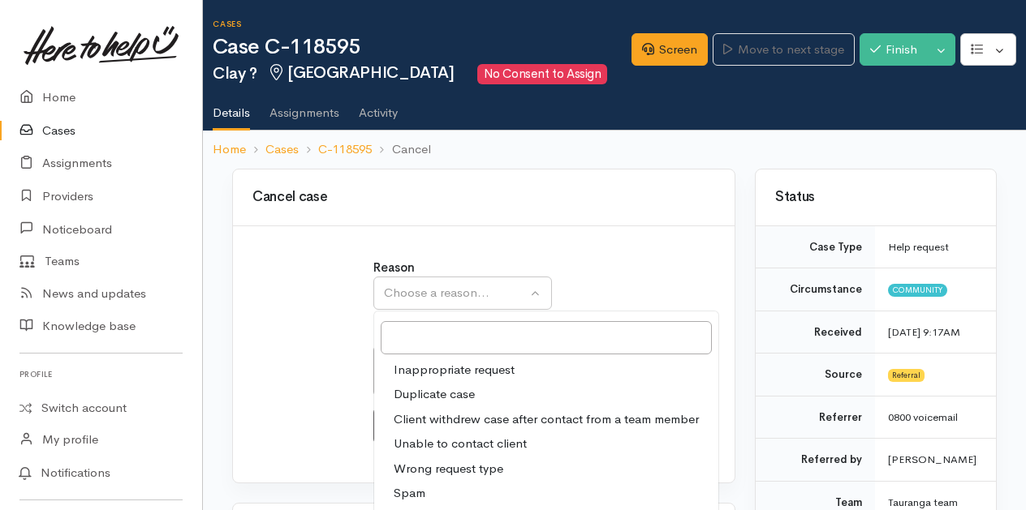
click at [424, 393] on span "Duplicate case" at bounding box center [433, 394] width 81 height 19
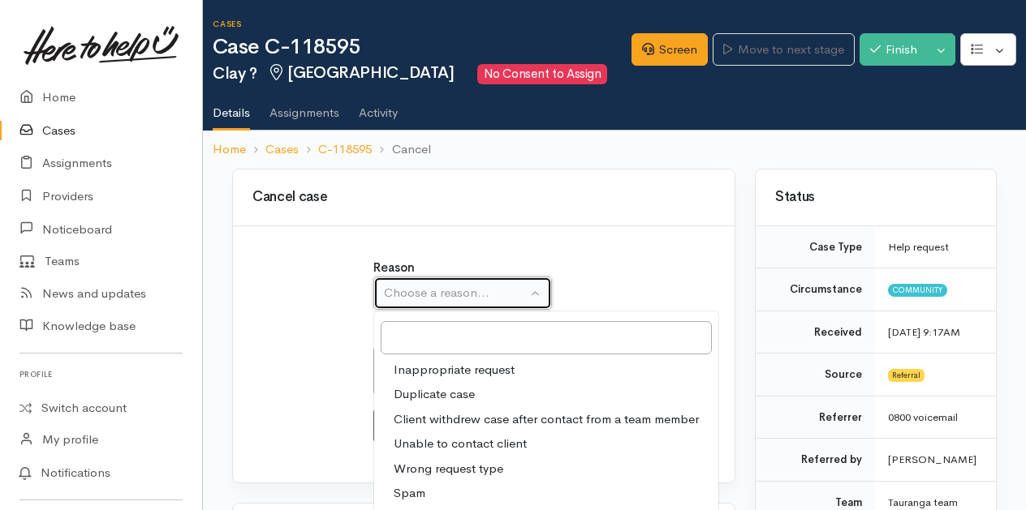
select select "2"
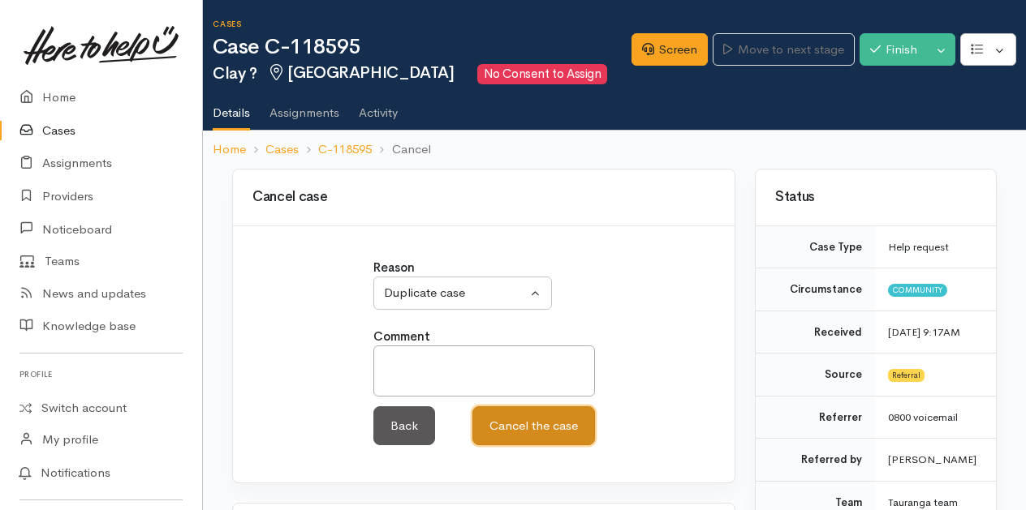
click at [542, 418] on button "Cancel the case" at bounding box center [533, 426] width 123 height 40
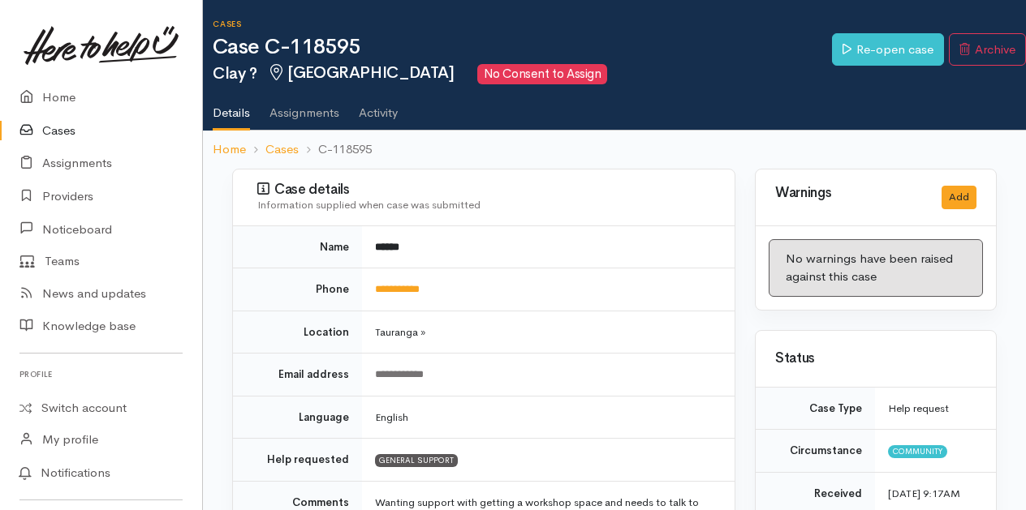
click at [62, 133] on link "Cases" at bounding box center [101, 130] width 202 height 33
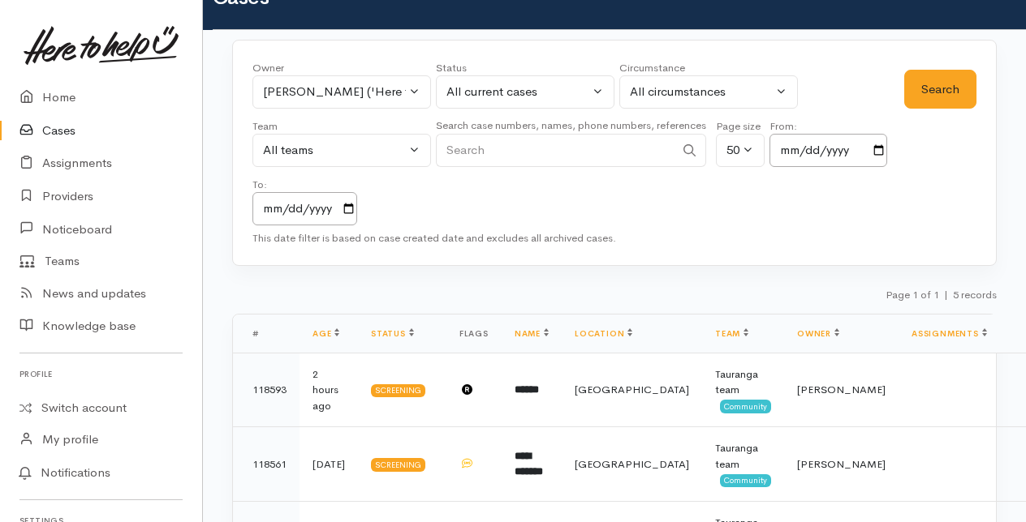
scroll to position [243, 0]
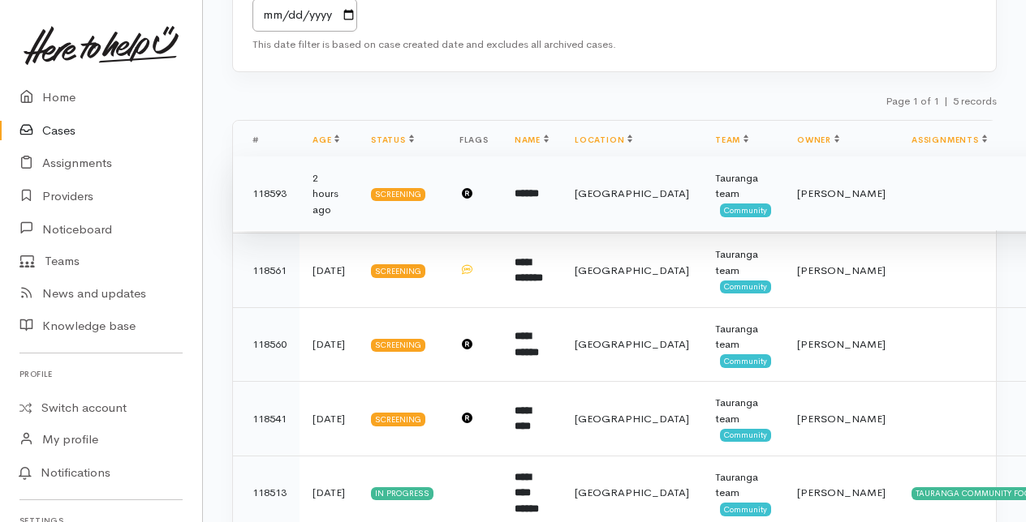
click at [521, 183] on td "******" at bounding box center [531, 194] width 60 height 75
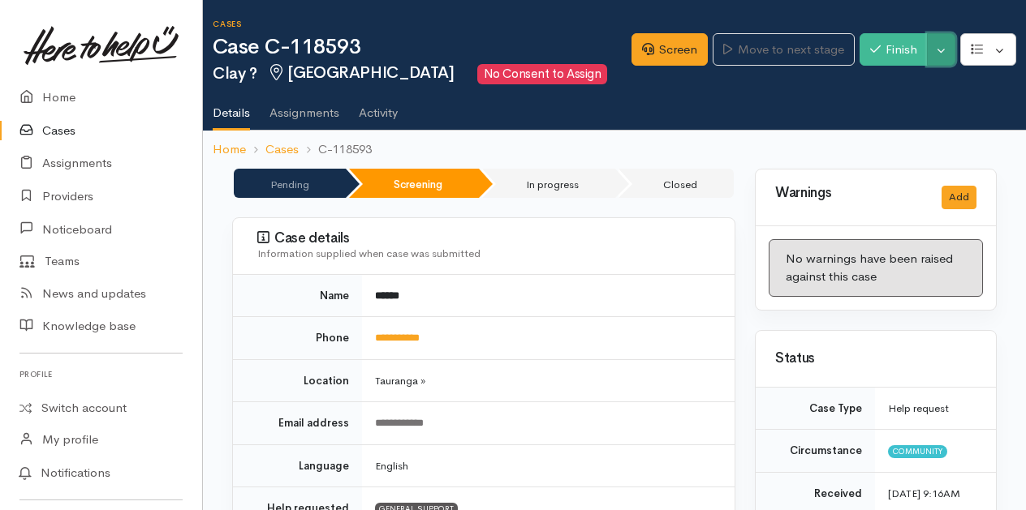
click at [941, 50] on button "Toggle Dropdown" at bounding box center [941, 49] width 28 height 33
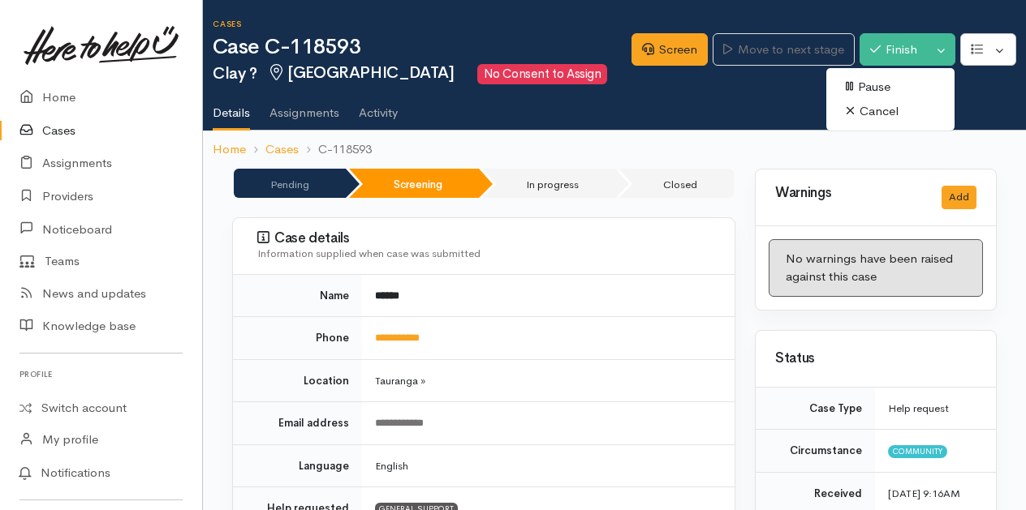
click at [871, 114] on link "Cancel" at bounding box center [890, 111] width 128 height 25
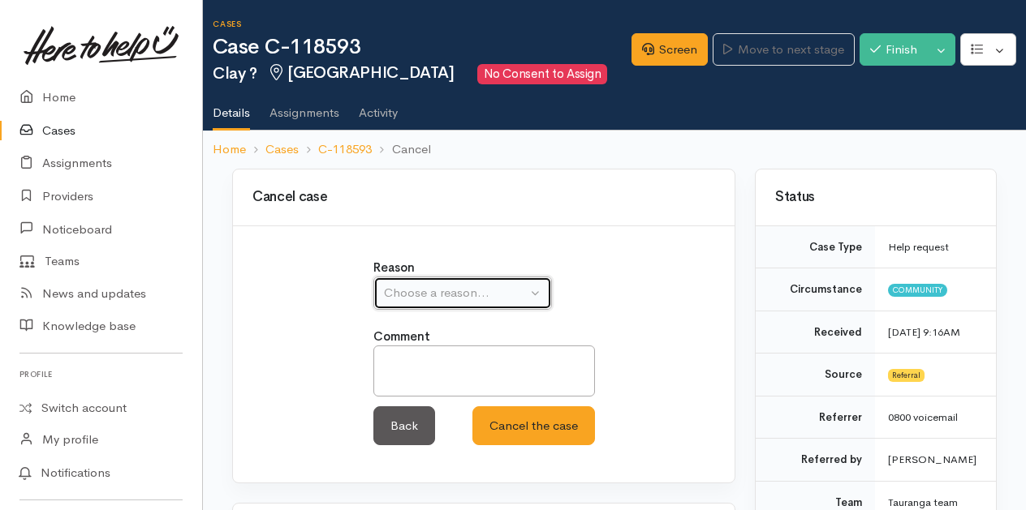
click at [510, 287] on div "Choose a reason..." at bounding box center [455, 293] width 143 height 19
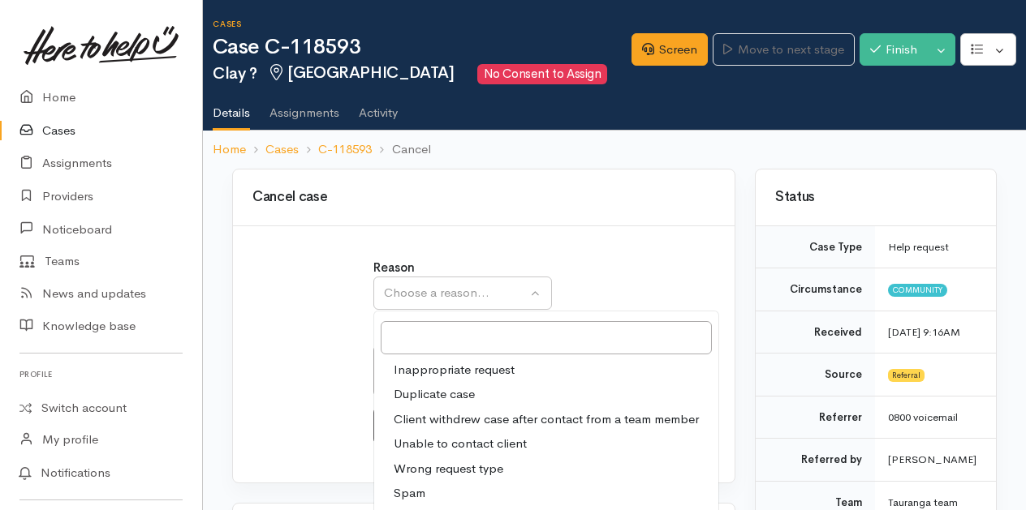
click at [445, 394] on span "Duplicate case" at bounding box center [433, 394] width 81 height 19
select select "2"
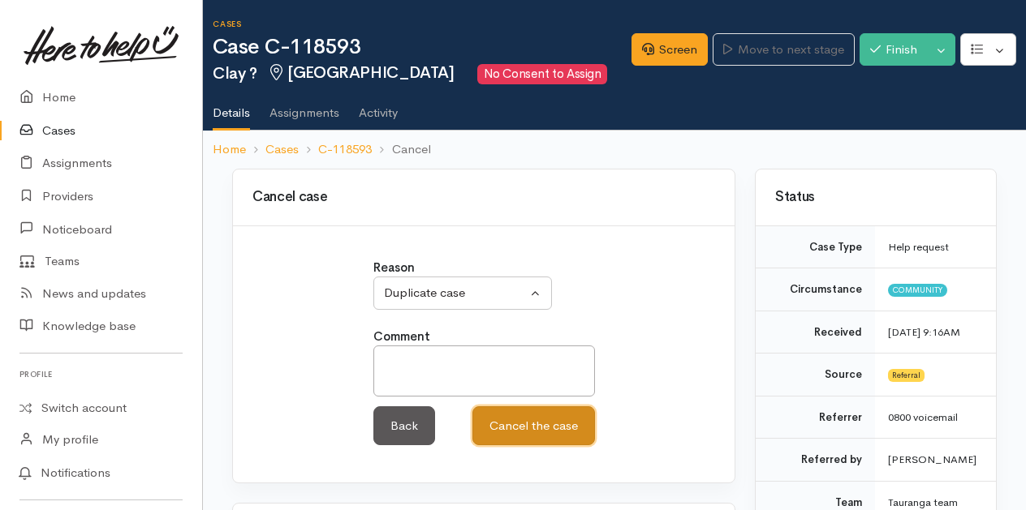
click at [538, 424] on button "Cancel the case" at bounding box center [533, 426] width 123 height 40
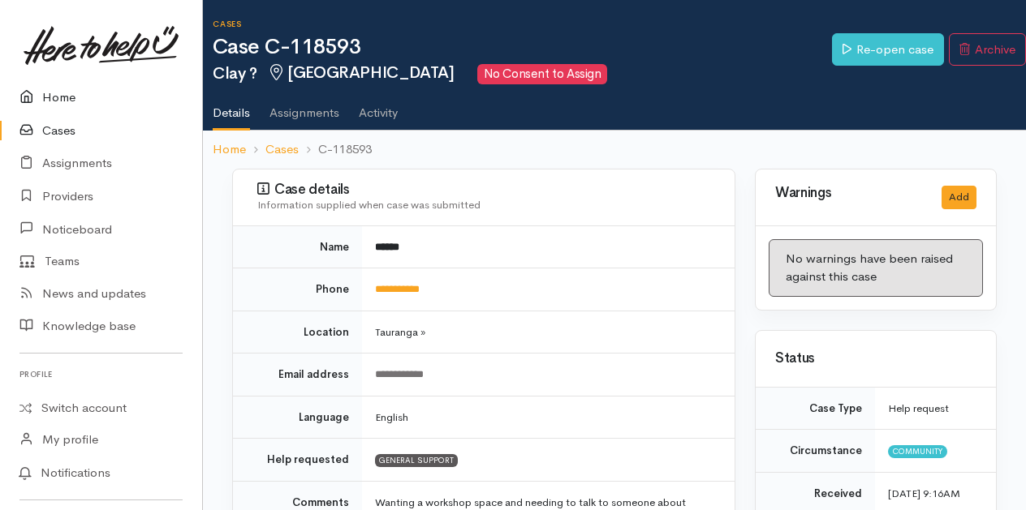
click at [59, 97] on link "Home" at bounding box center [101, 97] width 202 height 33
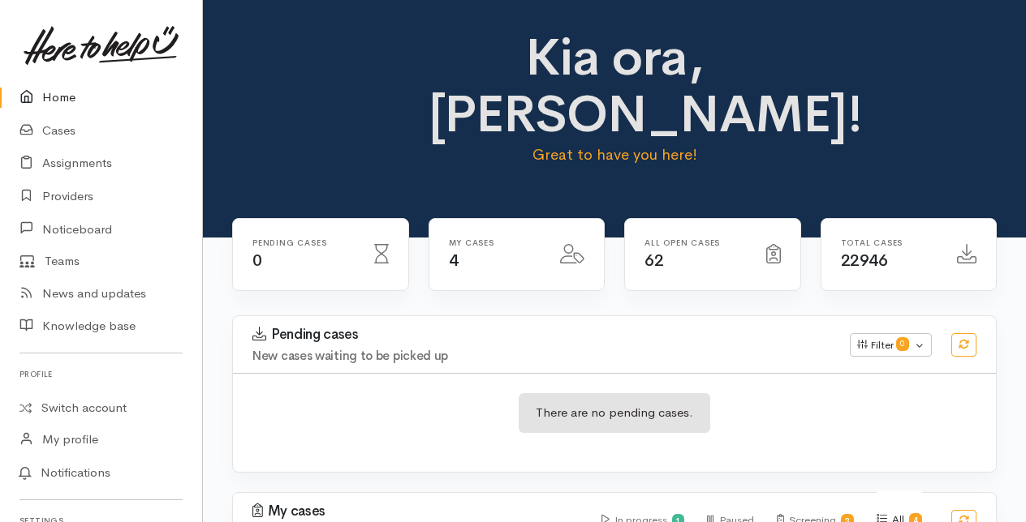
click at [57, 92] on link "Home" at bounding box center [101, 97] width 202 height 33
click at [58, 126] on link "Cases" at bounding box center [101, 130] width 202 height 33
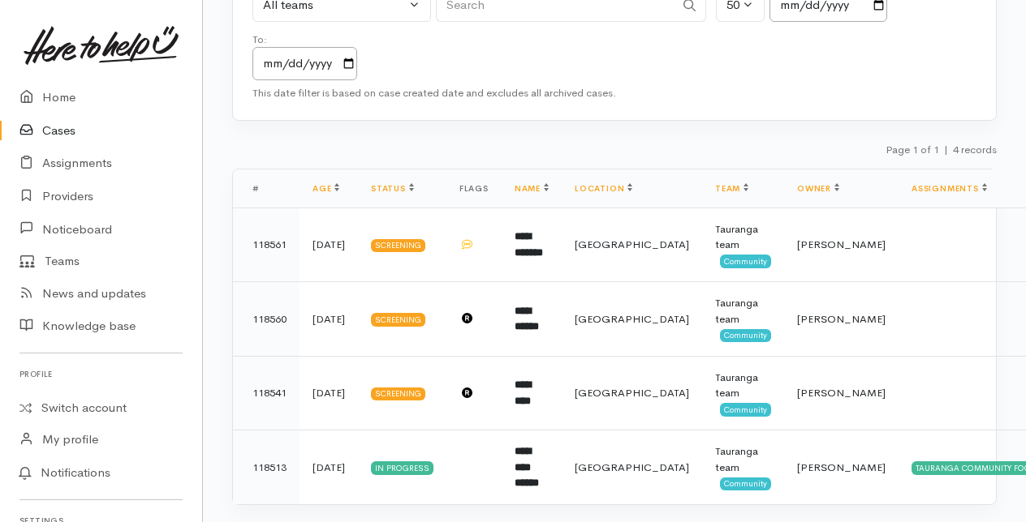
scroll to position [221, 0]
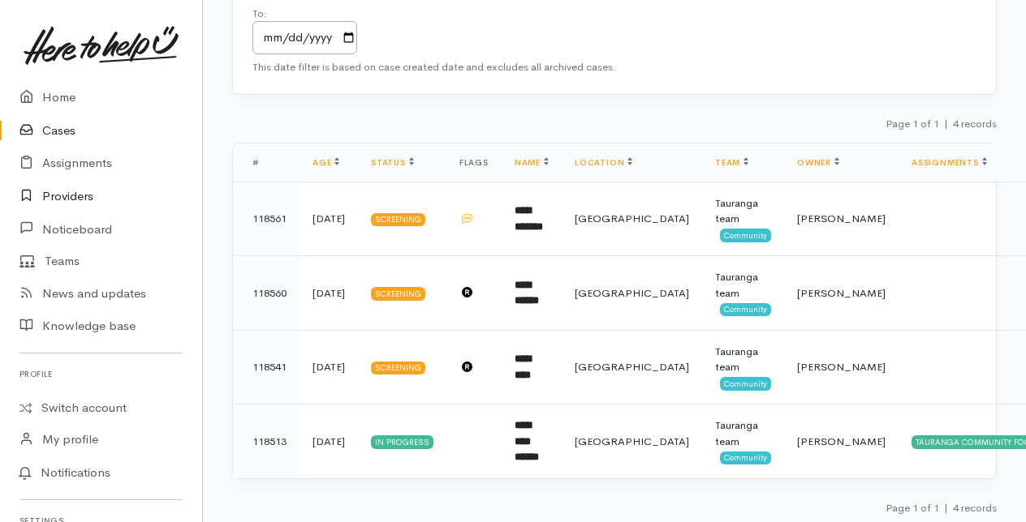
click at [60, 196] on link "Providers" at bounding box center [101, 196] width 202 height 33
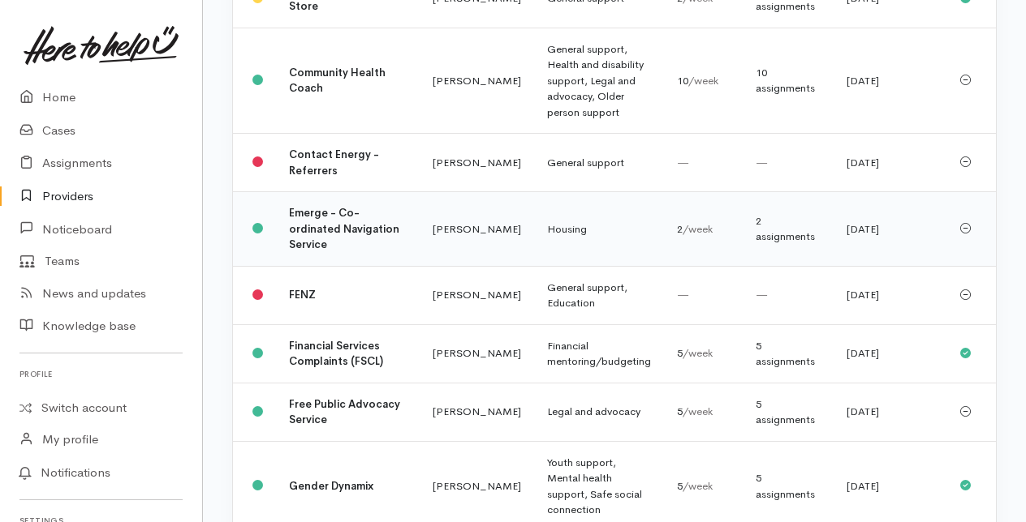
scroll to position [487, 0]
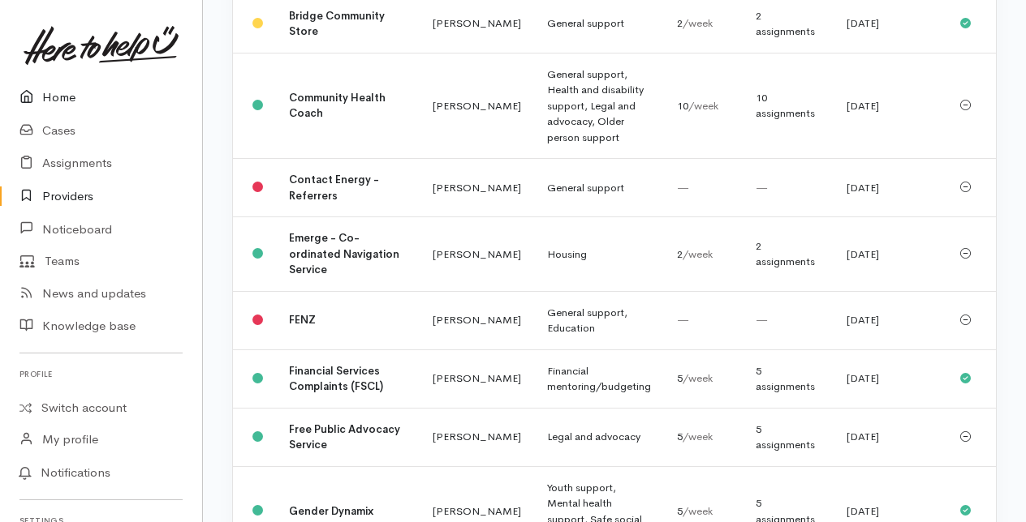
click at [55, 102] on link "Home" at bounding box center [101, 97] width 202 height 33
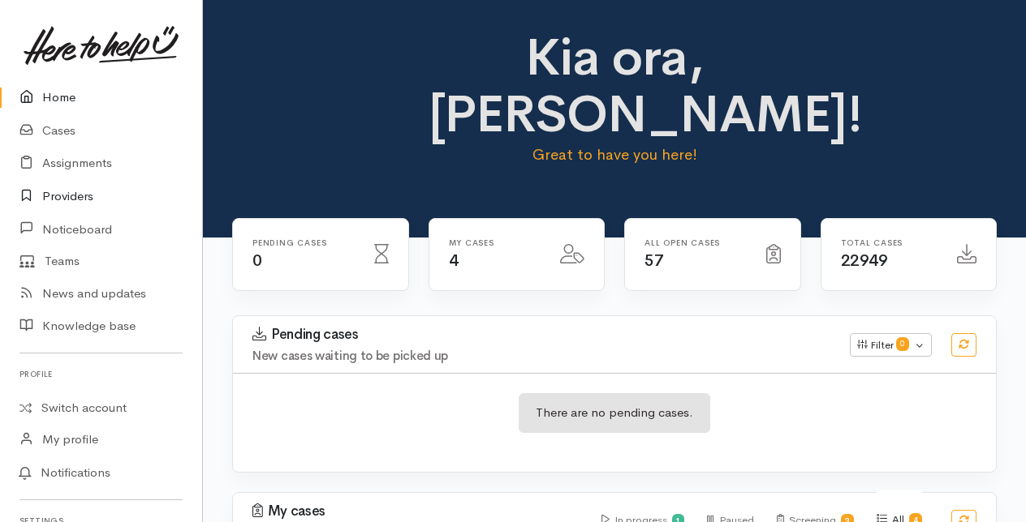
click at [67, 189] on link "Providers" at bounding box center [101, 196] width 202 height 33
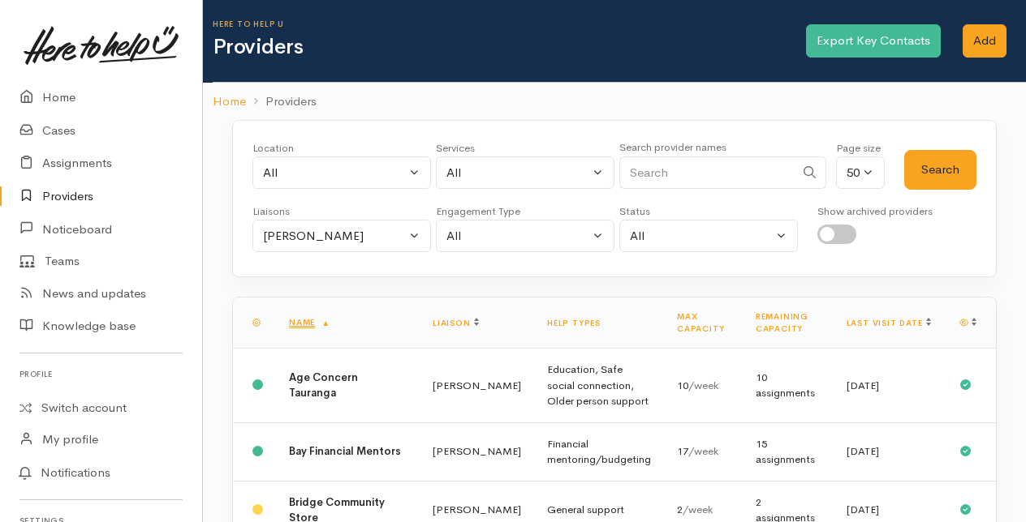
click at [676, 174] on input "Search" at bounding box center [706, 173] width 175 height 33
type input "food"
click at [931, 173] on button "Search" at bounding box center [940, 170] width 72 height 40
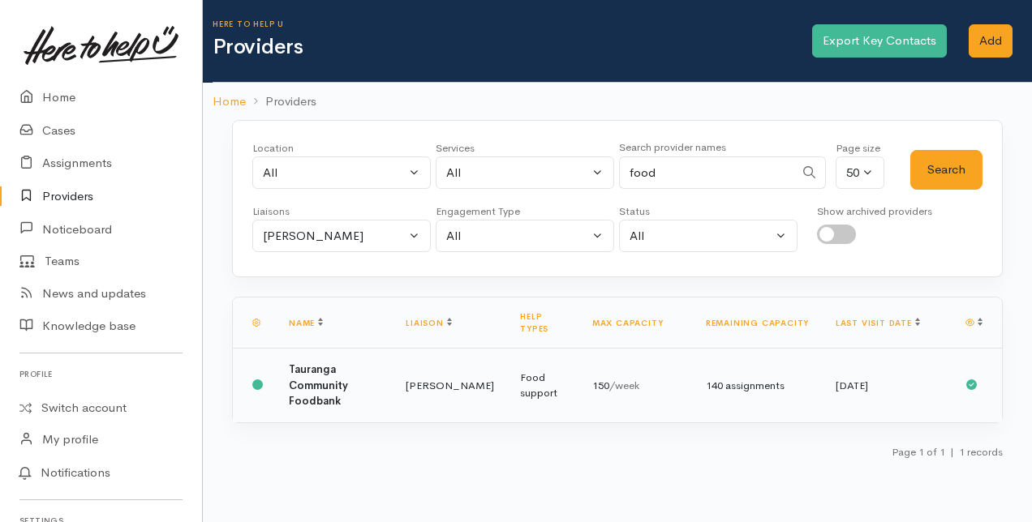
click at [375, 380] on td "Tauranga Community Foodbank" at bounding box center [334, 386] width 117 height 74
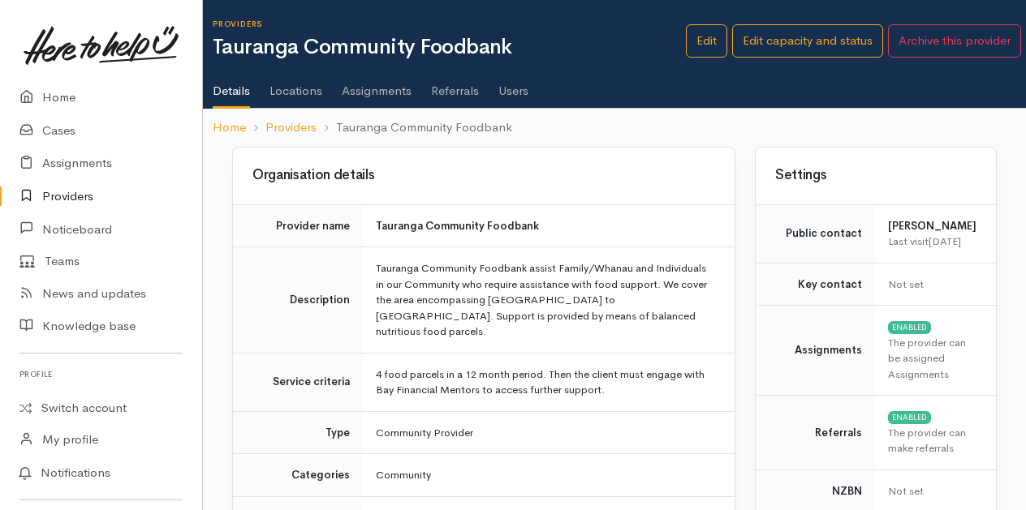
click at [502, 89] on link "Users" at bounding box center [513, 84] width 30 height 45
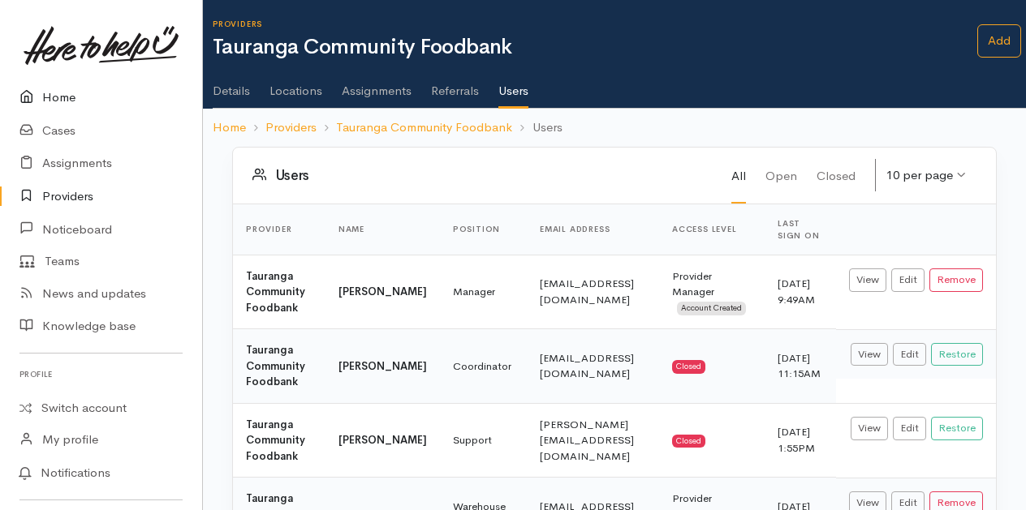
click at [57, 94] on link "Home" at bounding box center [101, 97] width 202 height 33
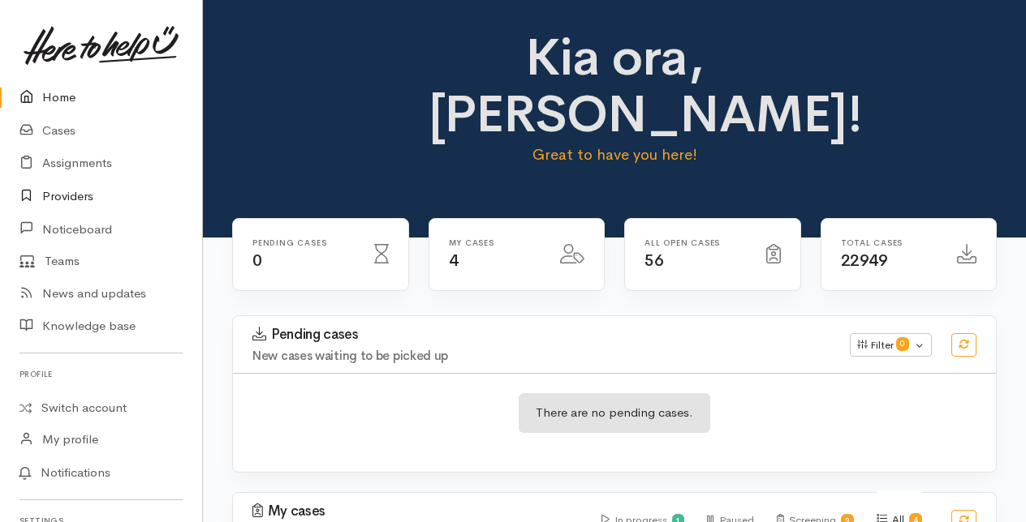
click at [67, 192] on link "Providers" at bounding box center [101, 196] width 202 height 33
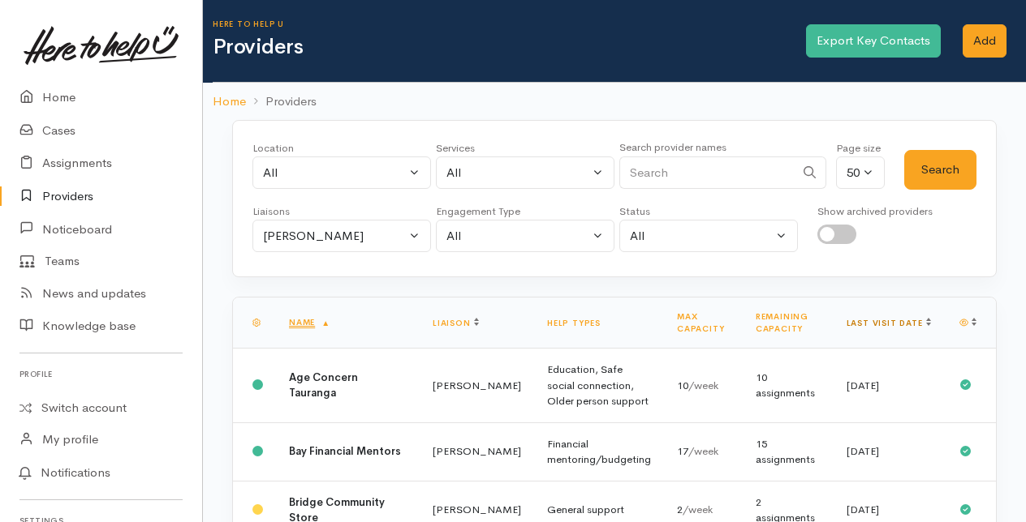
click at [910, 320] on link "Last visit date" at bounding box center [888, 323] width 84 height 11
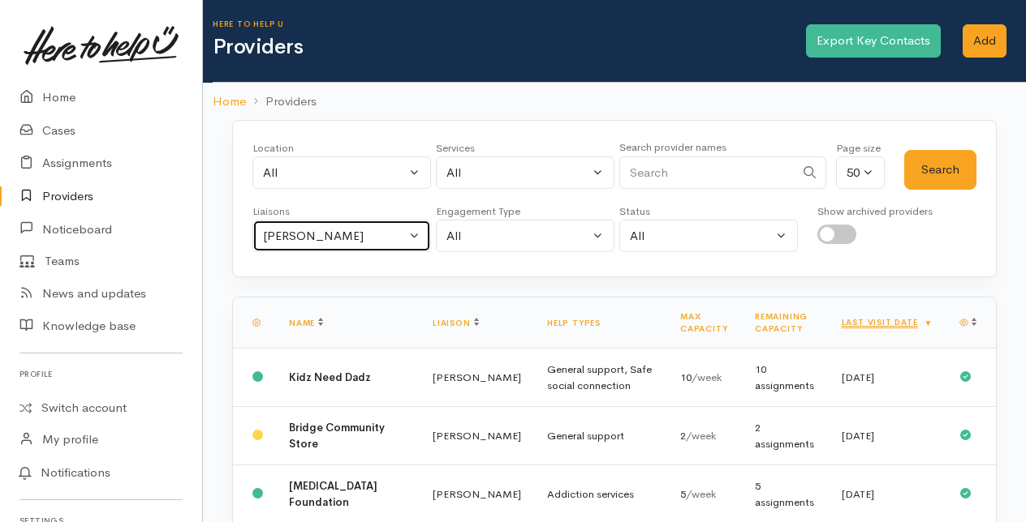
click at [413, 232] on button "[PERSON_NAME]" at bounding box center [341, 236] width 178 height 33
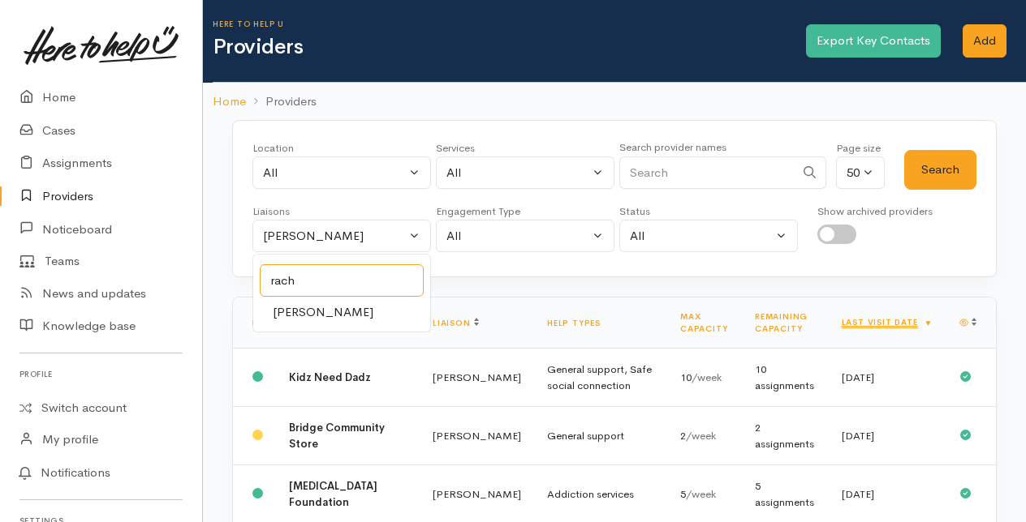
type input "rach"
click at [326, 308] on span "[PERSON_NAME]" at bounding box center [323, 312] width 101 height 19
select select "1612"
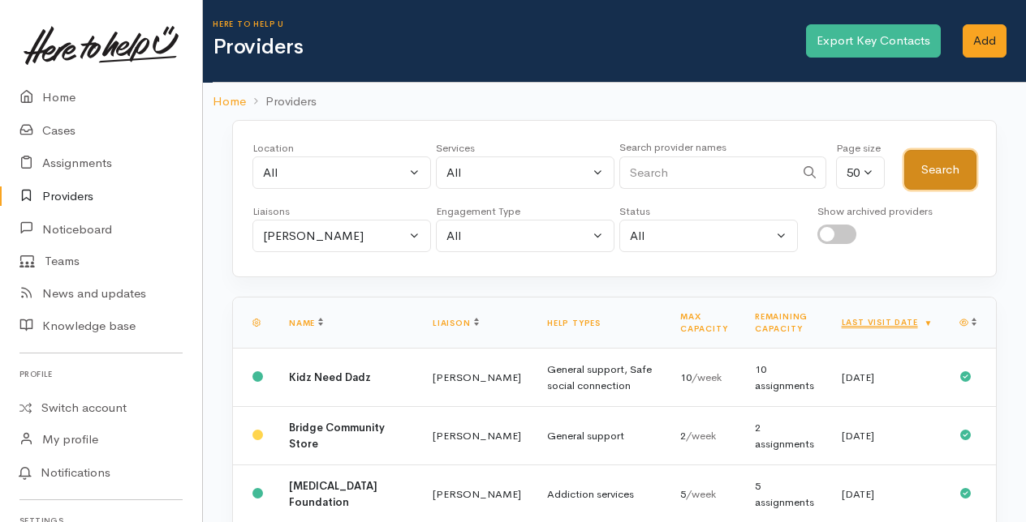
click at [946, 174] on button "Search" at bounding box center [940, 170] width 72 height 40
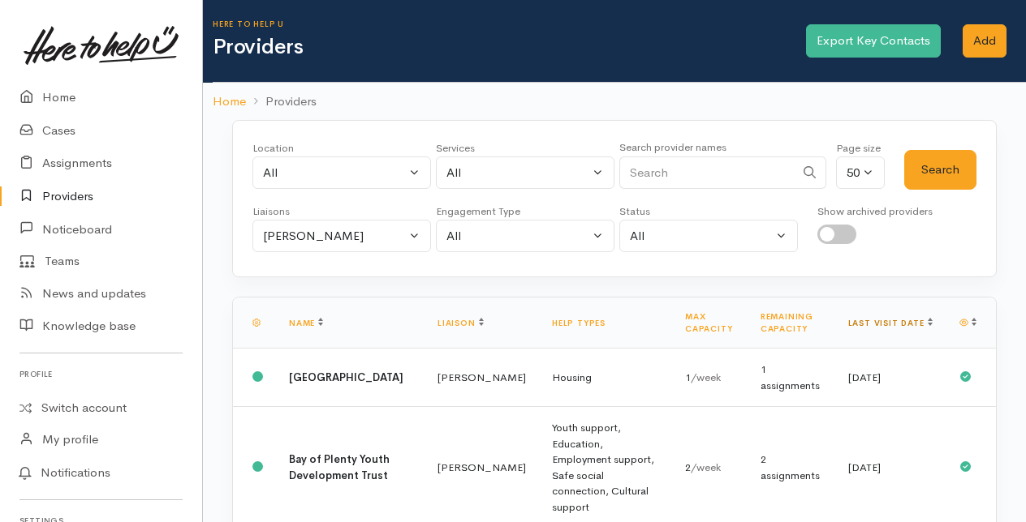
click at [911, 319] on link "Last visit date" at bounding box center [890, 323] width 84 height 11
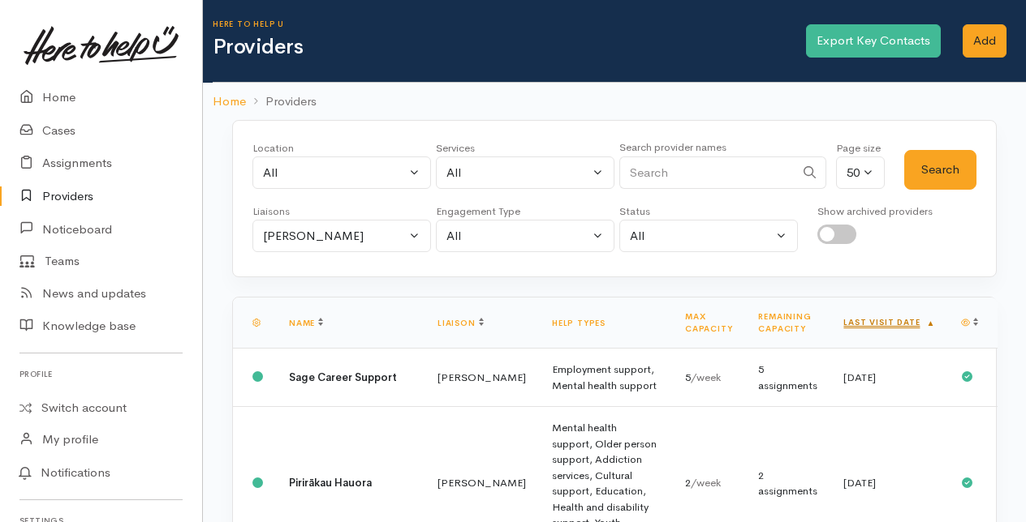
click at [915, 320] on link "Last visit date" at bounding box center [889, 322] width 92 height 11
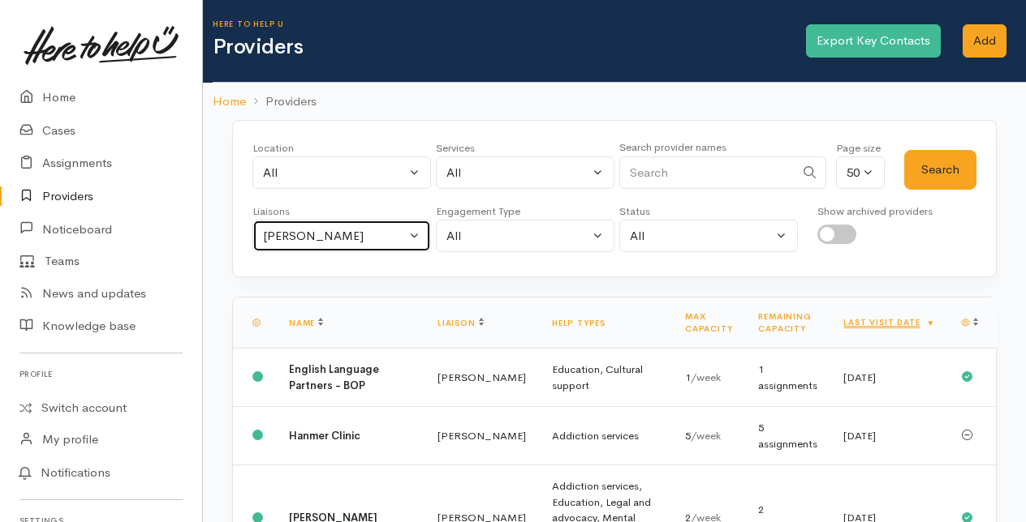
click at [412, 229] on button "Rachel Proctor" at bounding box center [341, 236] width 178 height 33
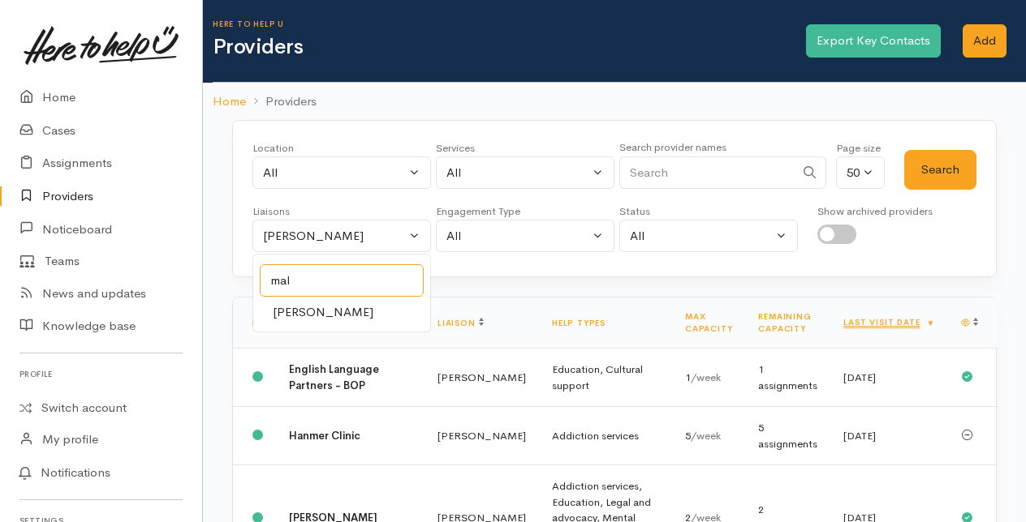
type input "mal"
click at [336, 312] on span "Malia Stowers" at bounding box center [323, 312] width 101 height 19
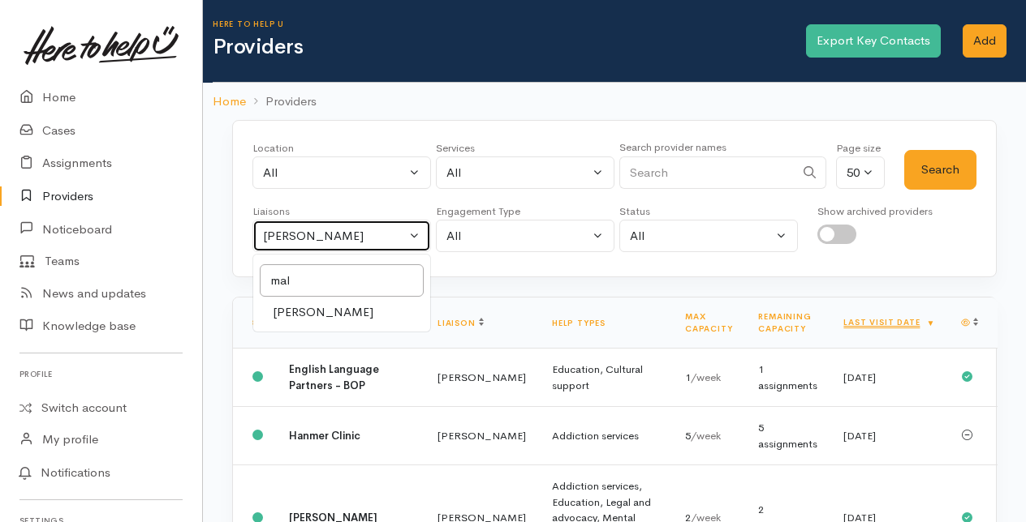
select select "1613"
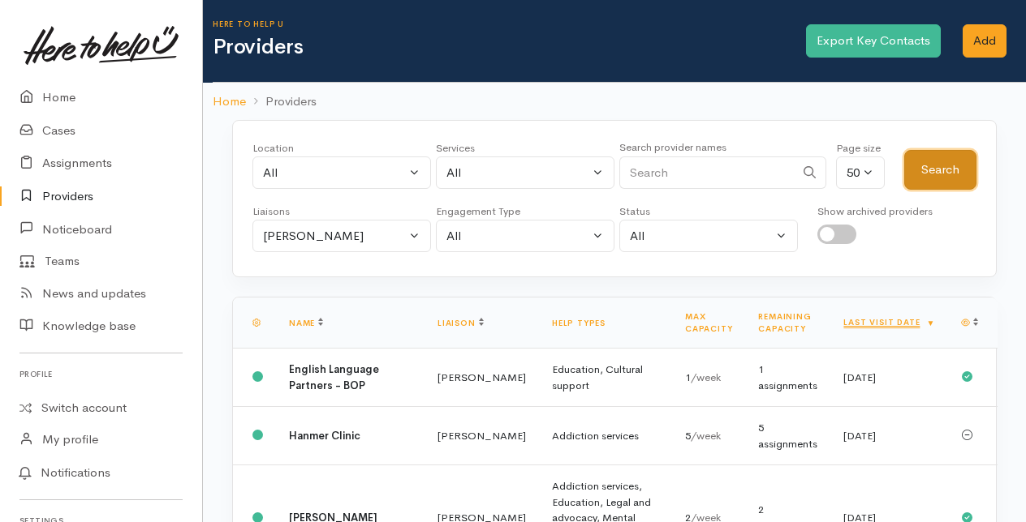
click at [931, 155] on button "Search" at bounding box center [940, 170] width 72 height 40
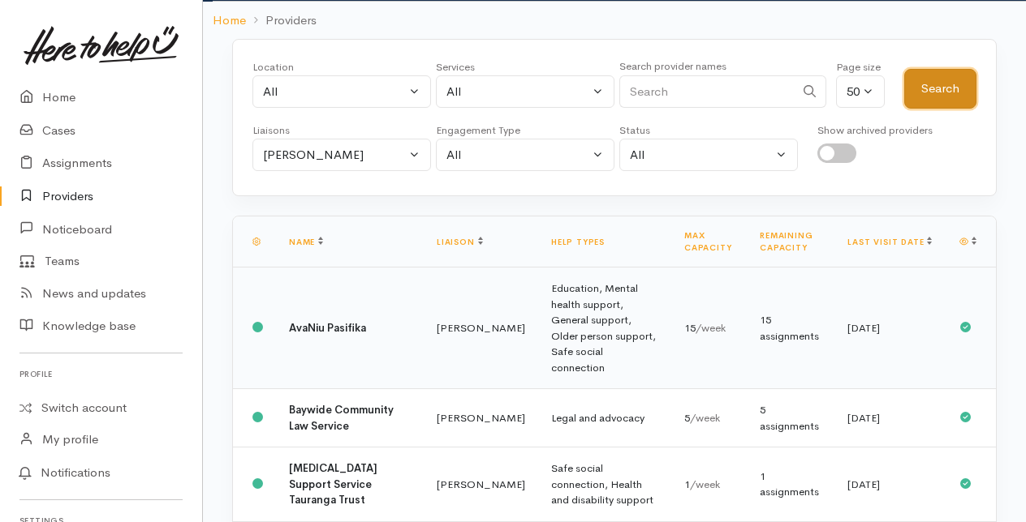
scroll to position [162, 0]
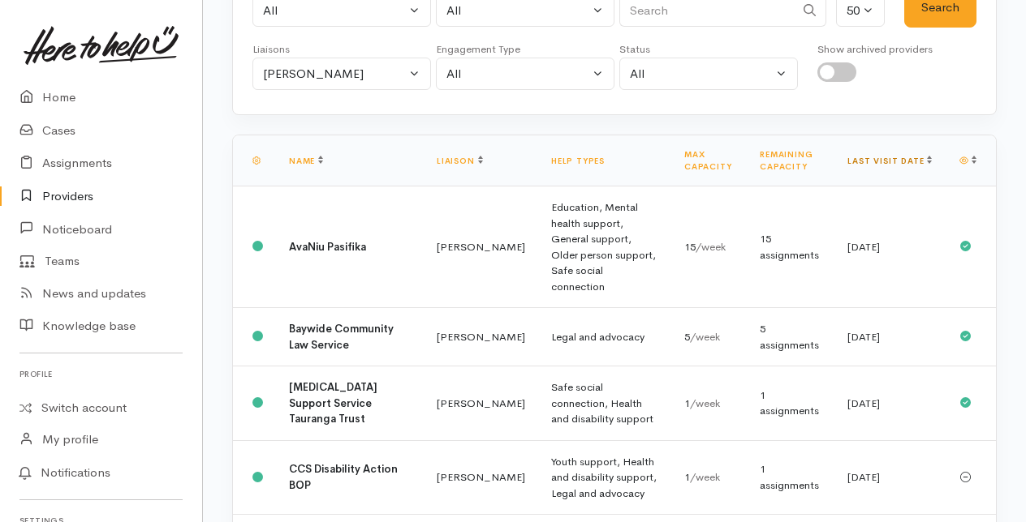
click at [910, 159] on link "Last visit date" at bounding box center [889, 161] width 84 height 11
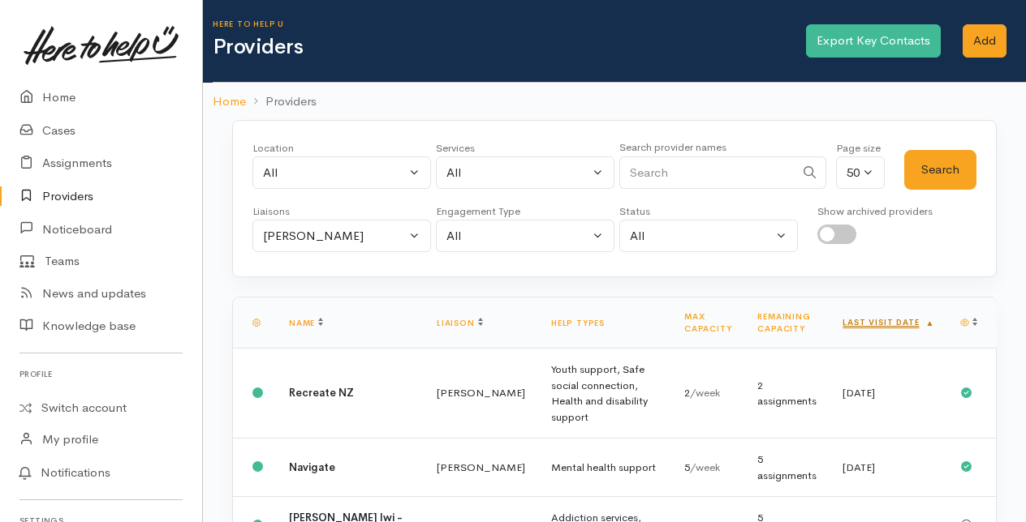
click at [914, 321] on link "Last visit date" at bounding box center [888, 322] width 92 height 11
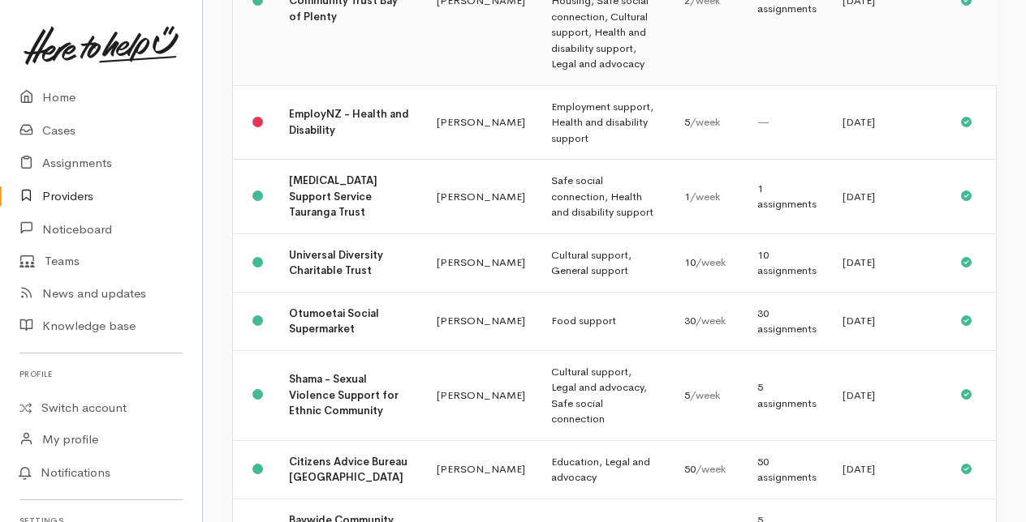
scroll to position [892, 0]
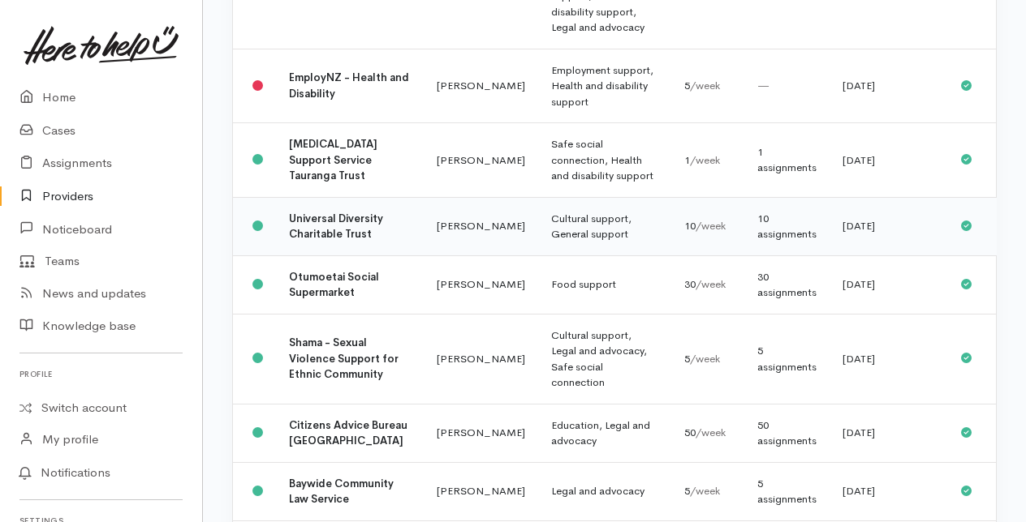
click at [564, 256] on td "Cultural support, General support" at bounding box center [604, 226] width 133 height 58
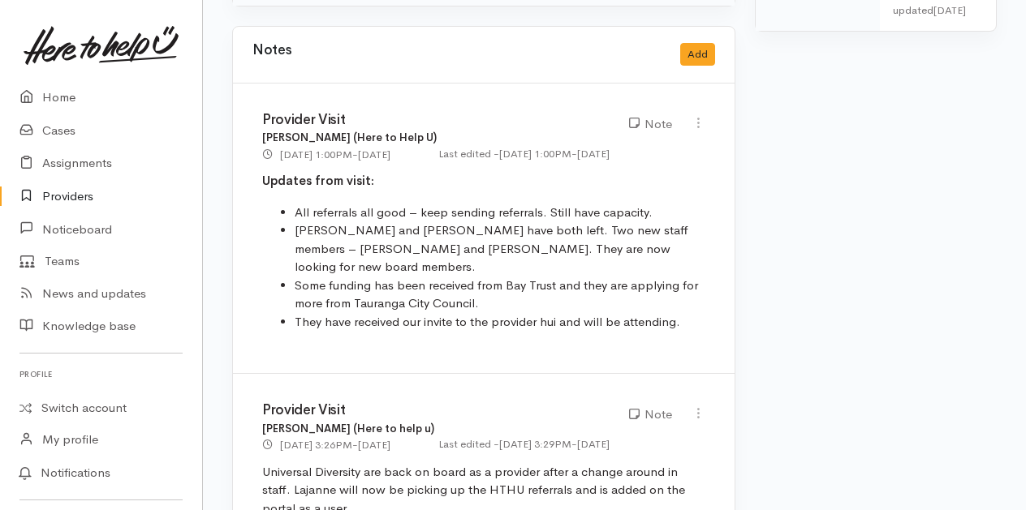
scroll to position [974, 0]
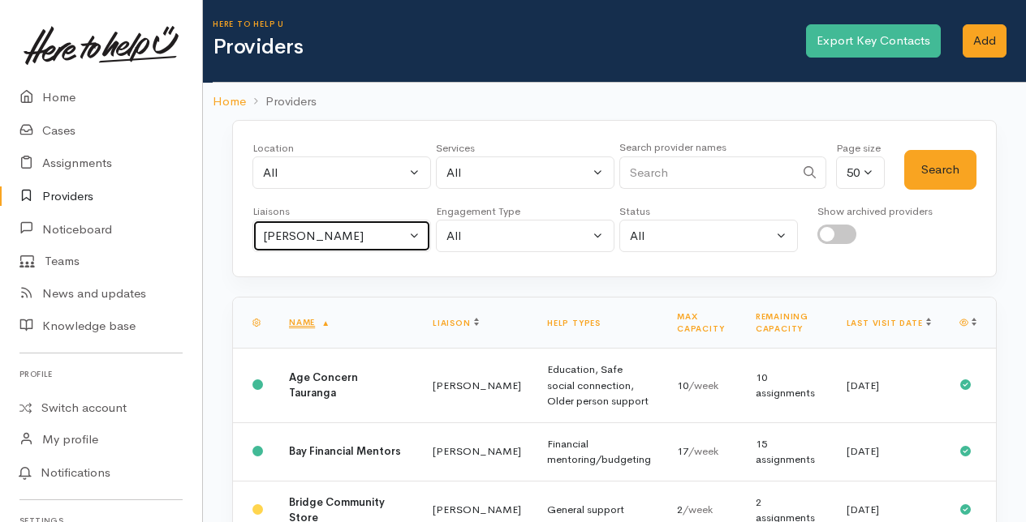
click at [415, 229] on button "[PERSON_NAME]" at bounding box center [341, 236] width 178 height 33
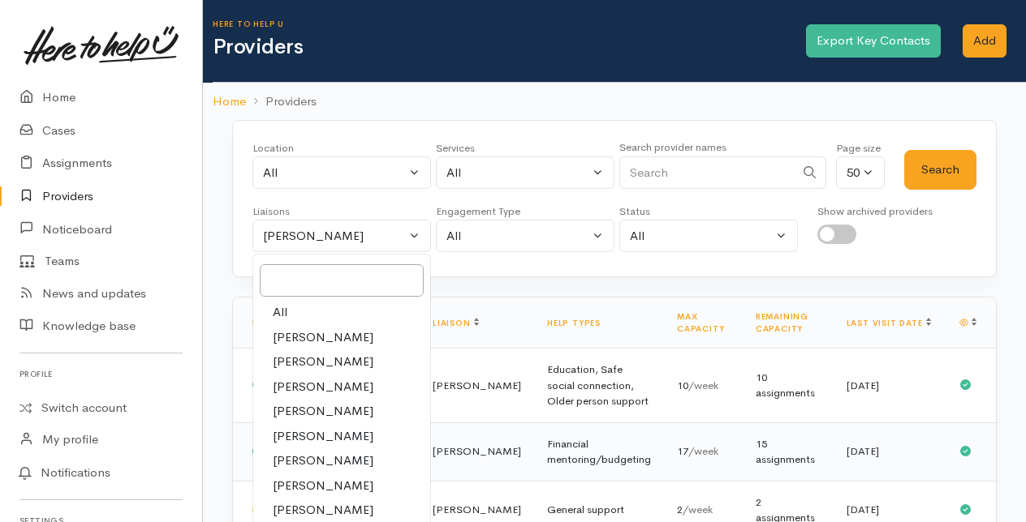
drag, startPoint x: 306, startPoint y: 510, endPoint x: 424, endPoint y: 425, distance: 145.2
click at [310, 506] on span "[PERSON_NAME]" at bounding box center [323, 510] width 101 height 19
select select "1613"
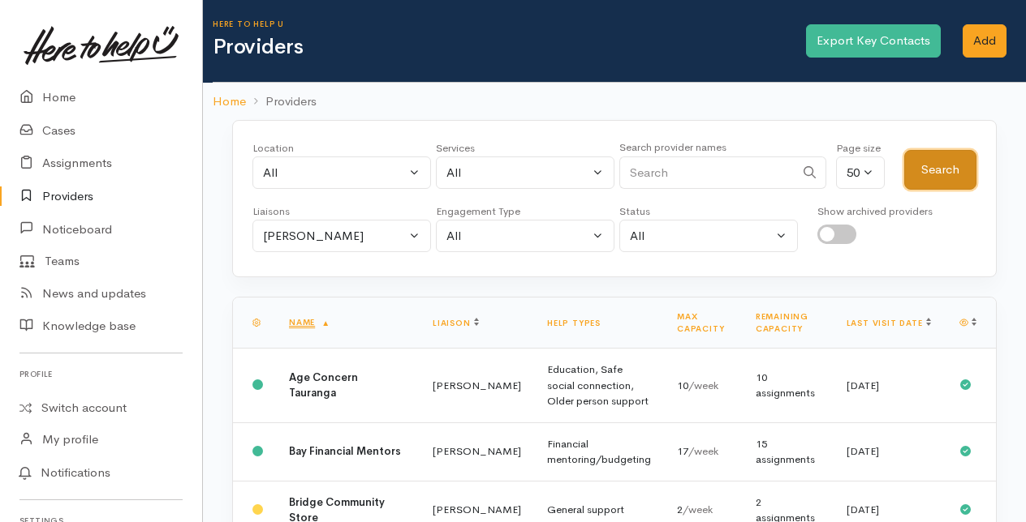
click at [933, 169] on button "Search" at bounding box center [940, 170] width 72 height 40
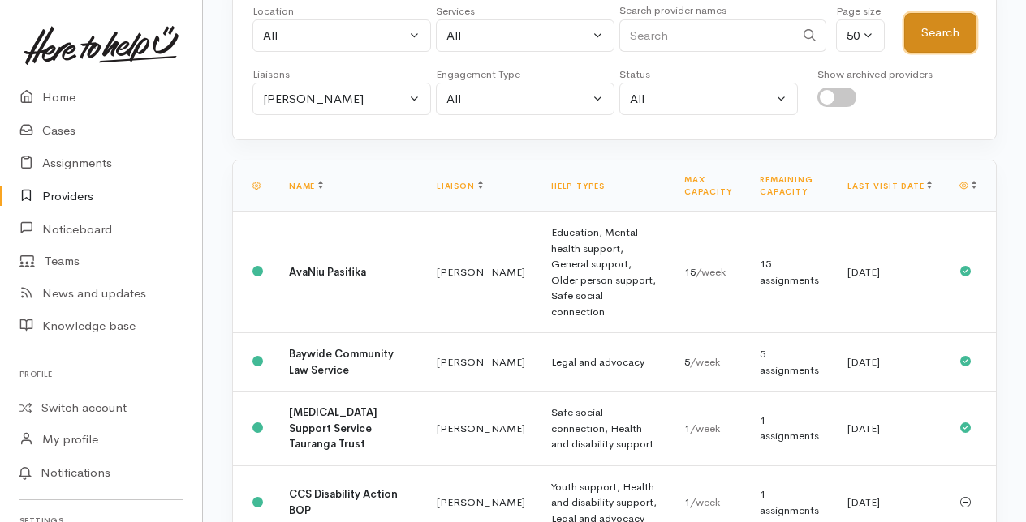
scroll to position [162, 0]
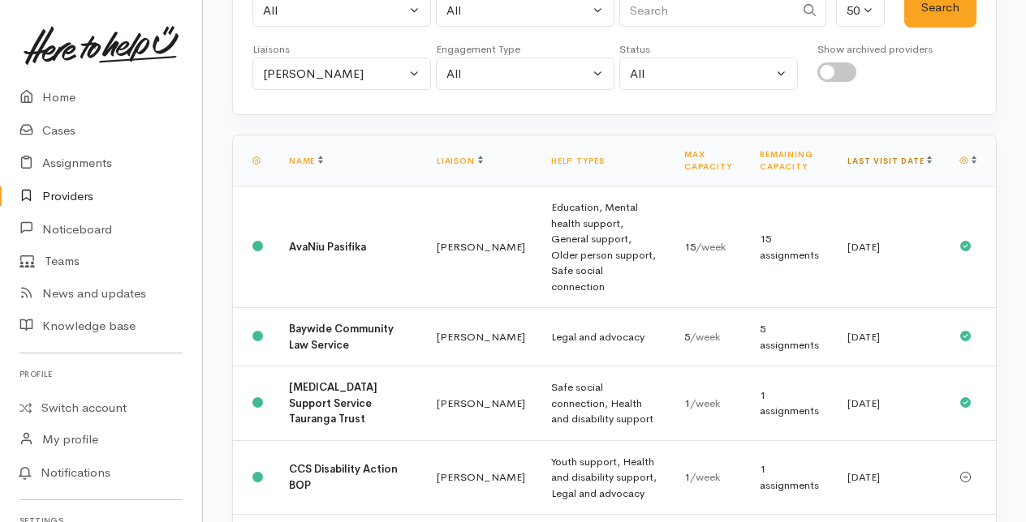
click at [910, 156] on link "Last visit date" at bounding box center [889, 161] width 84 height 11
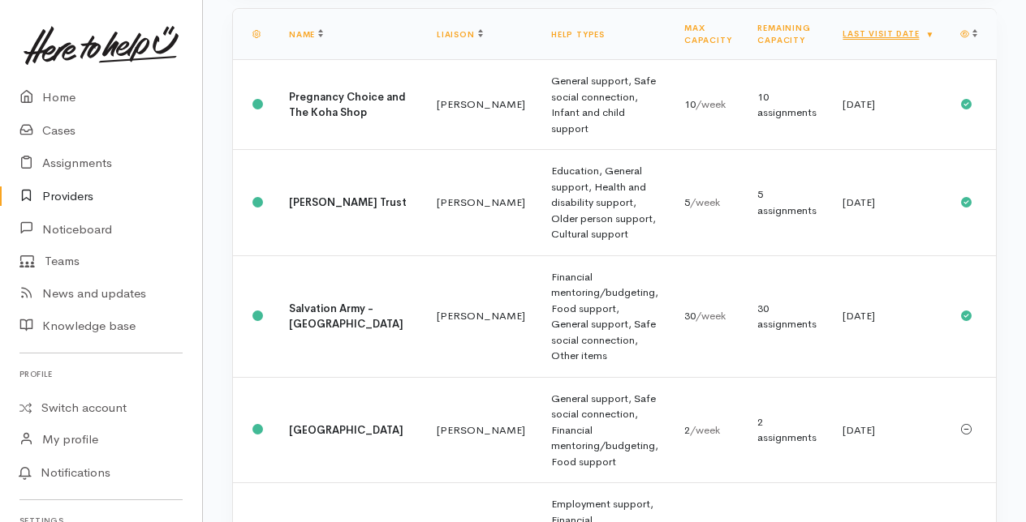
scroll to position [325, 0]
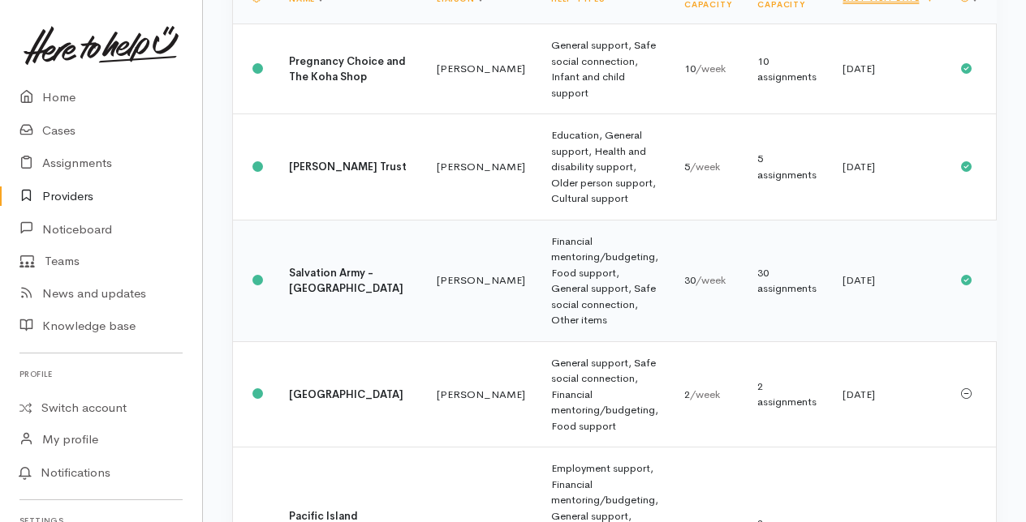
click at [424, 276] on td "Malia Stowers" at bounding box center [481, 281] width 114 height 122
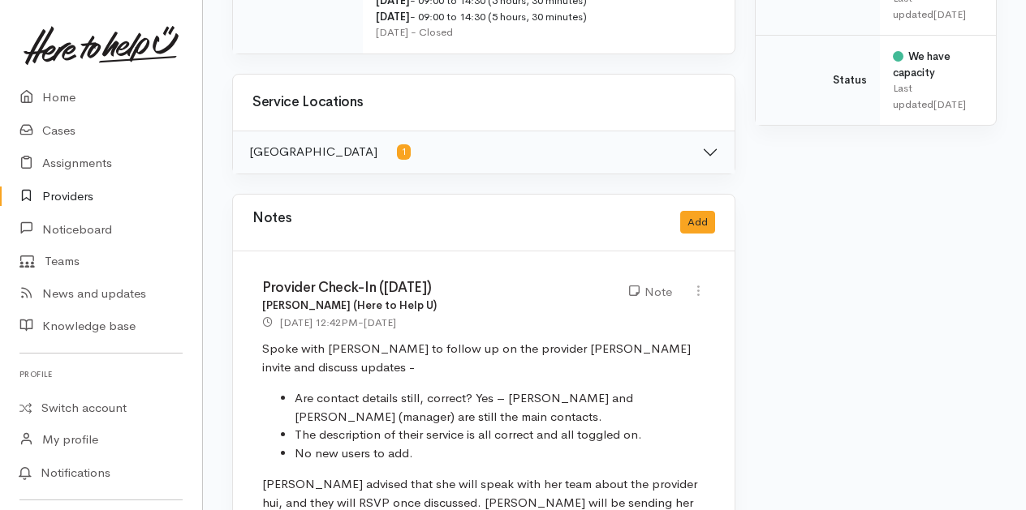
scroll to position [892, 0]
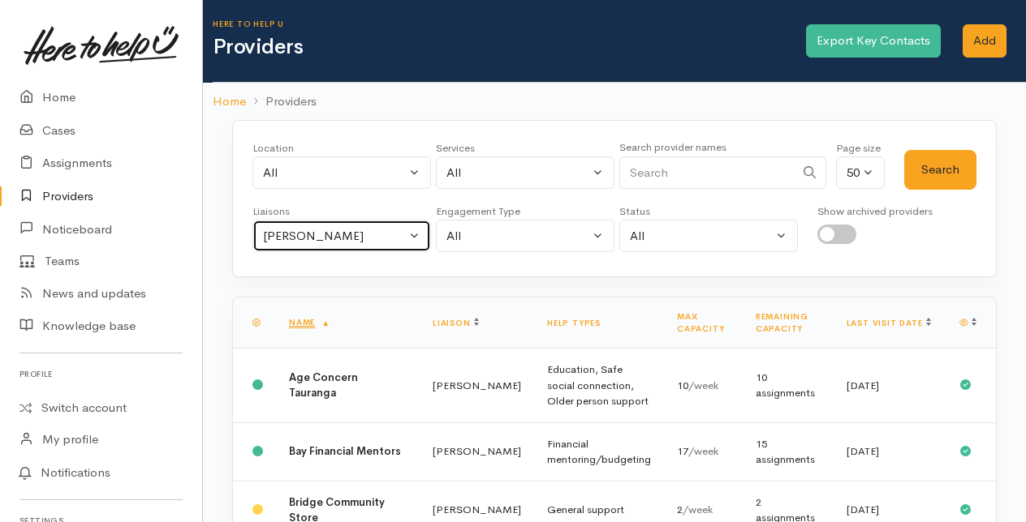
click at [417, 235] on button "[PERSON_NAME]" at bounding box center [341, 236] width 178 height 33
select select "205"
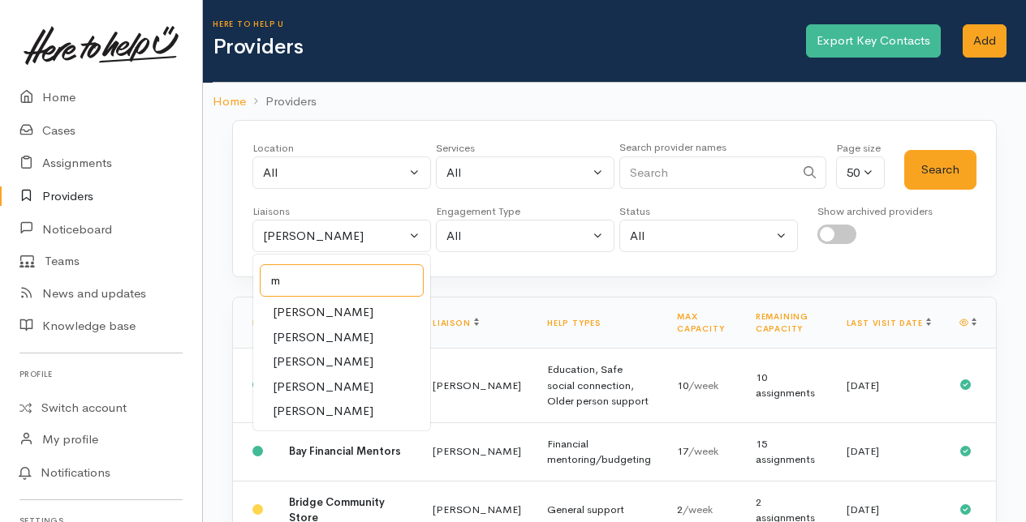
type input "m"
click at [308, 406] on span "Malia Stowers" at bounding box center [323, 411] width 101 height 19
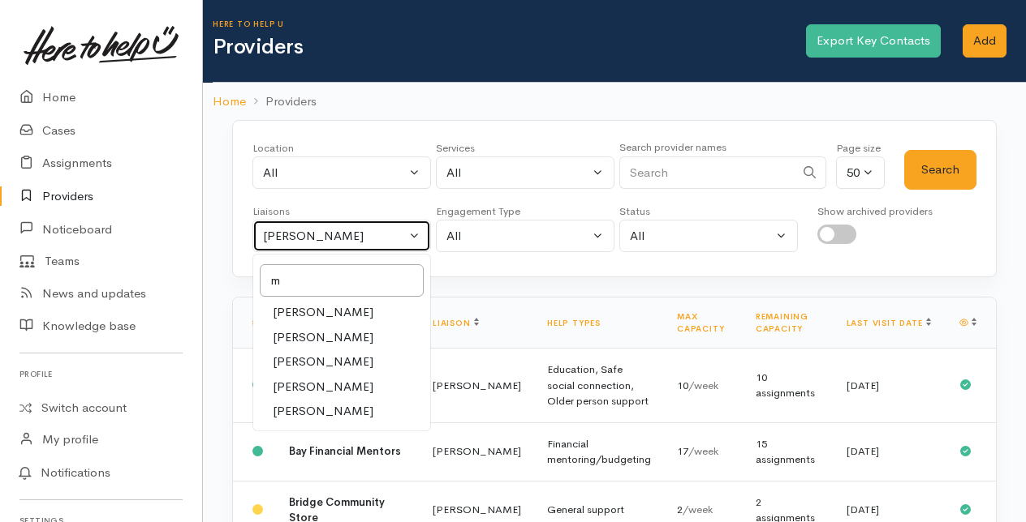
select select "1613"
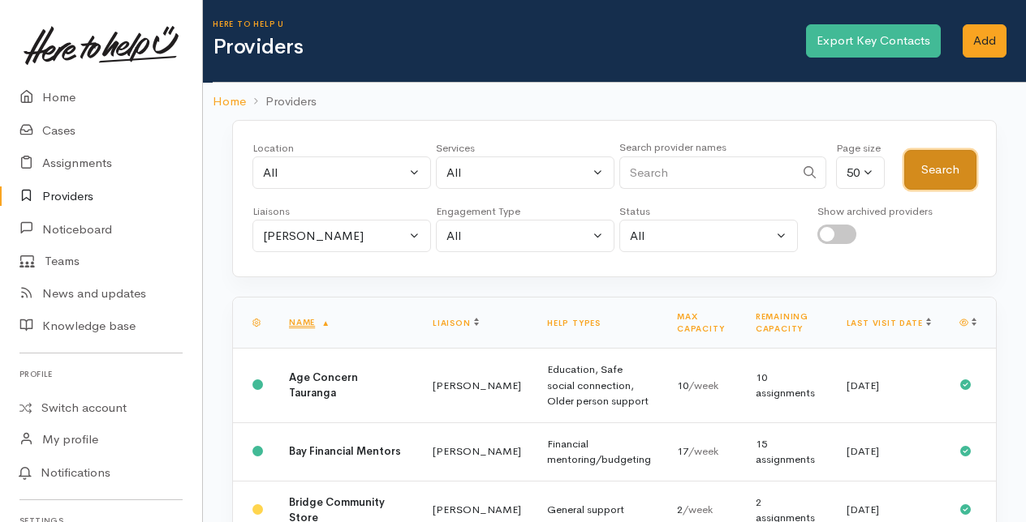
click at [956, 175] on button "Search" at bounding box center [940, 170] width 72 height 40
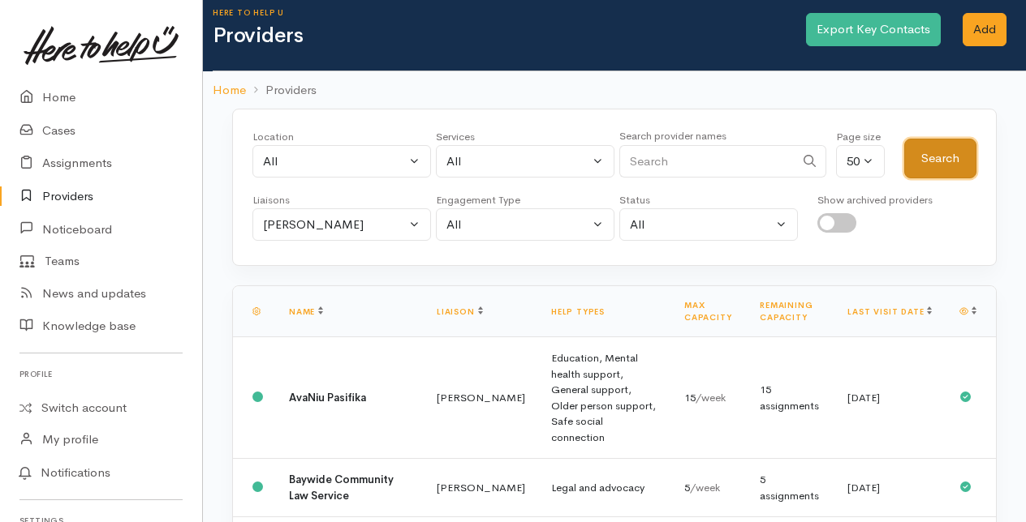
scroll to position [81, 0]
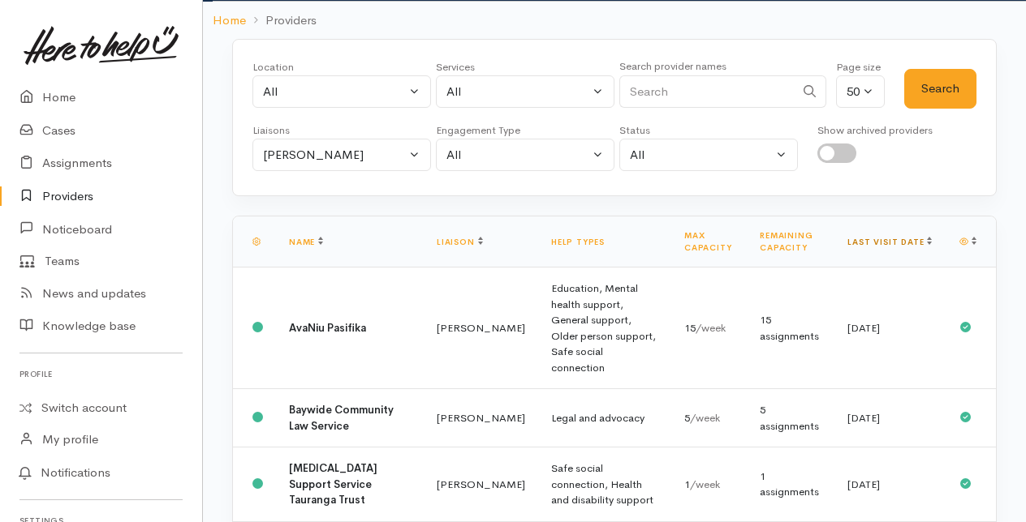
click at [912, 239] on link "Last visit date" at bounding box center [889, 242] width 84 height 11
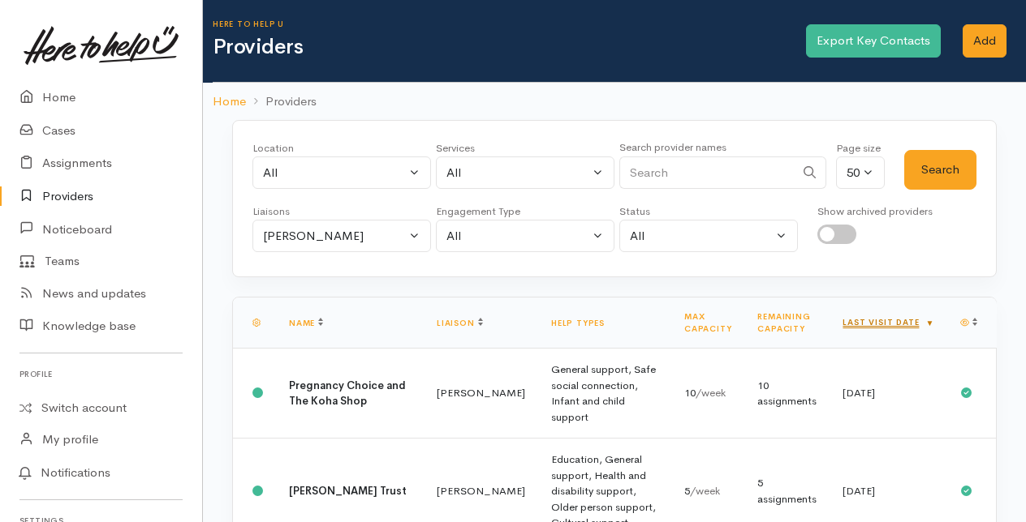
click at [915, 317] on link "Last visit date" at bounding box center [888, 322] width 92 height 11
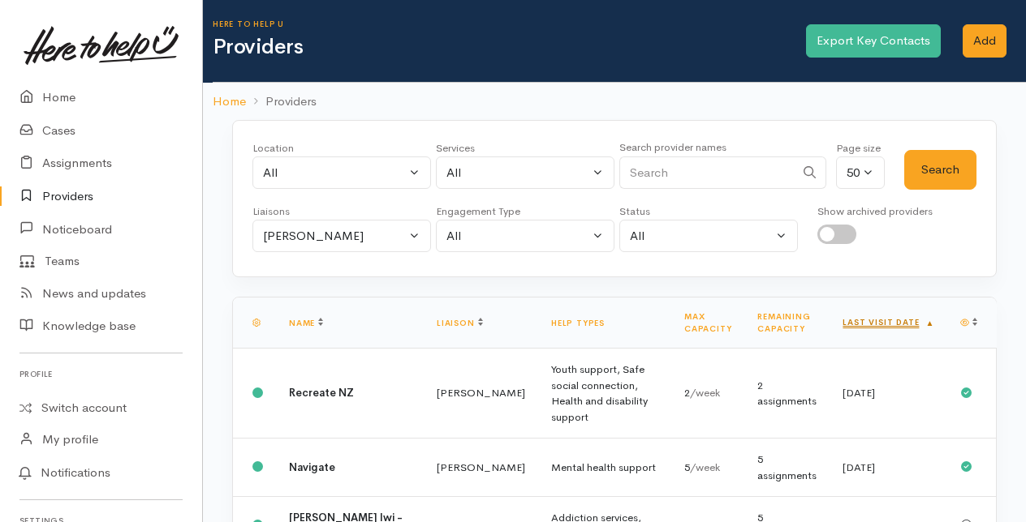
click at [911, 317] on link "Last visit date" at bounding box center [888, 322] width 92 height 11
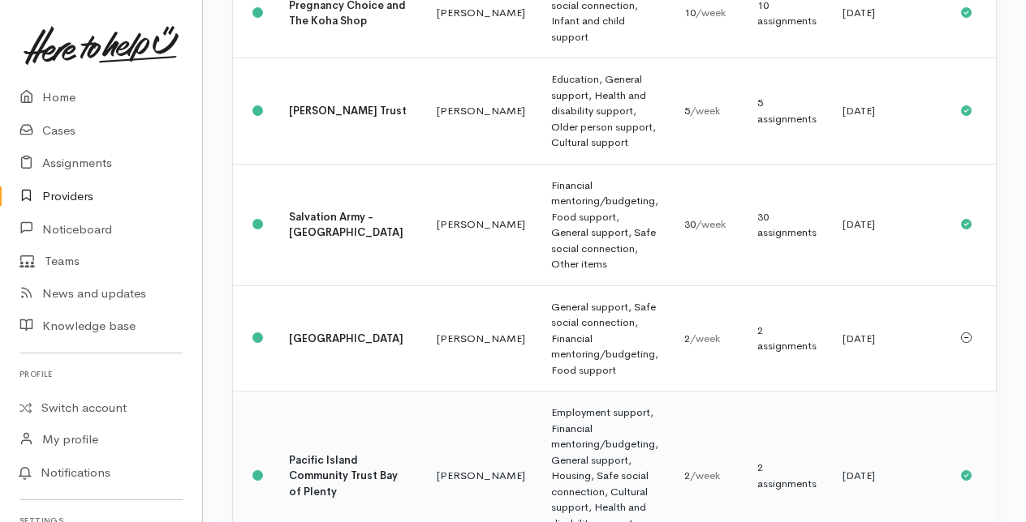
scroll to position [406, 0]
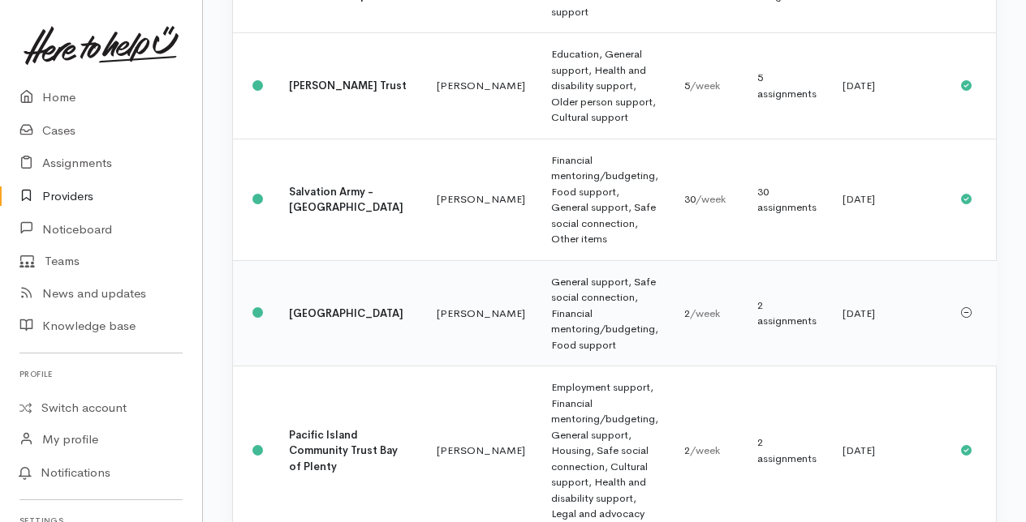
click at [352, 324] on td "Merivale Community Centre" at bounding box center [350, 313] width 148 height 106
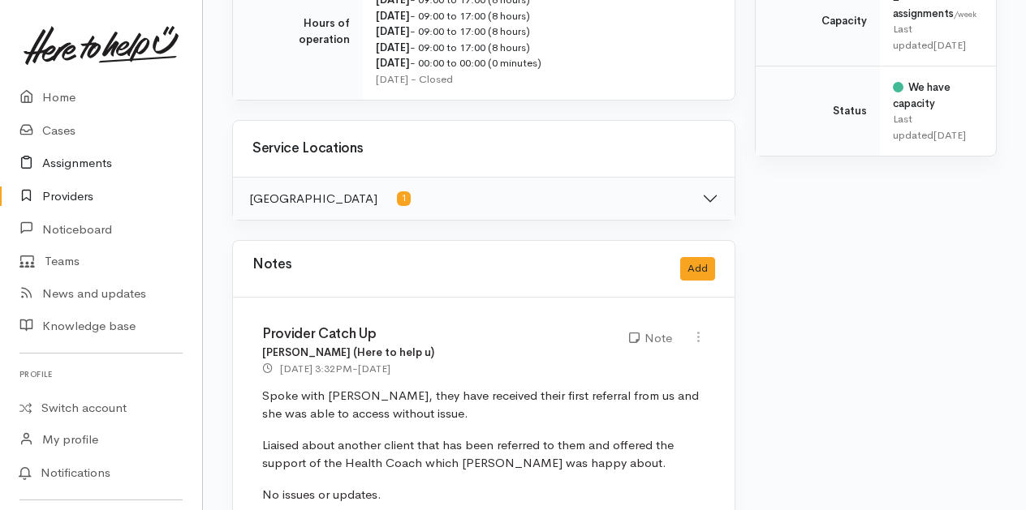
scroll to position [811, 0]
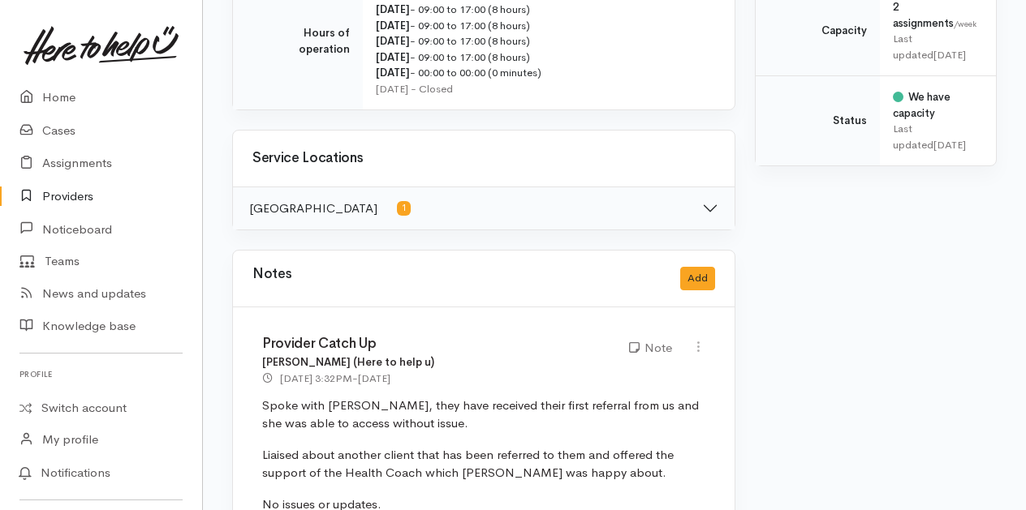
click at [56, 200] on link "Providers" at bounding box center [101, 196] width 202 height 33
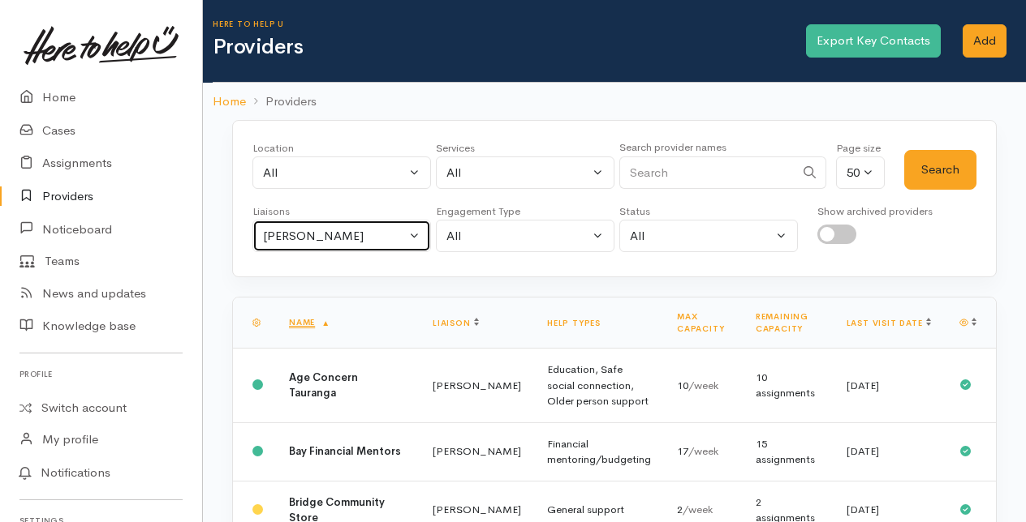
click at [417, 230] on button "[PERSON_NAME]" at bounding box center [341, 236] width 178 height 33
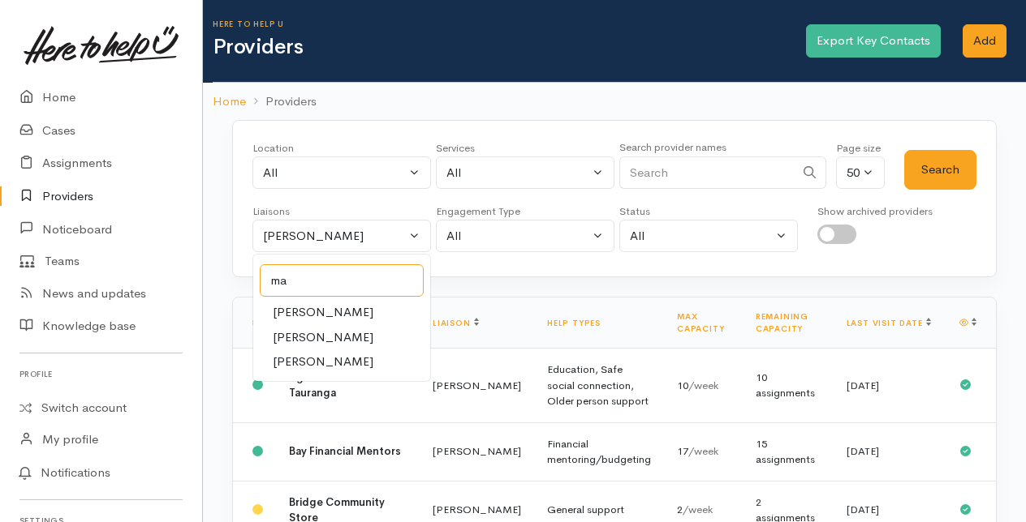
type input "ma"
click at [305, 359] on span "[PERSON_NAME]" at bounding box center [323, 362] width 101 height 19
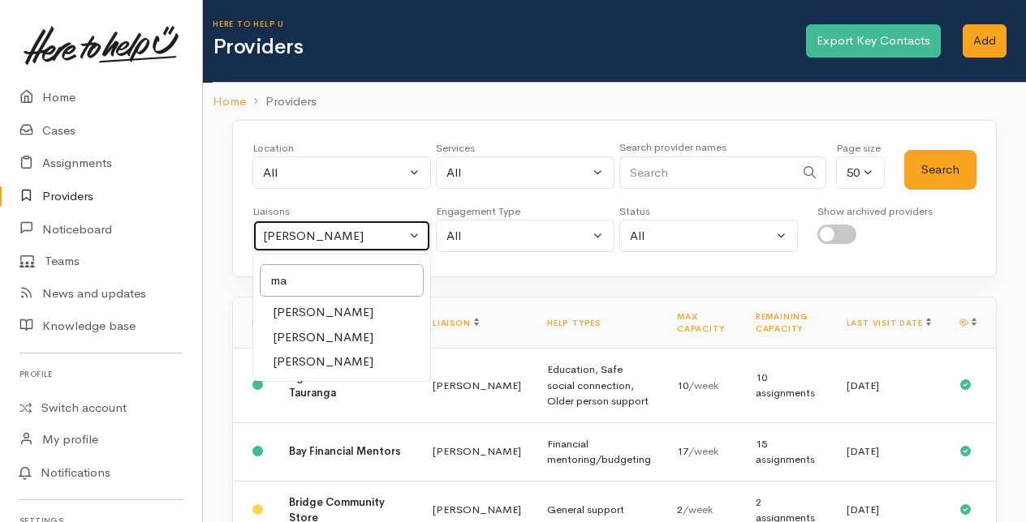
select select "1613"
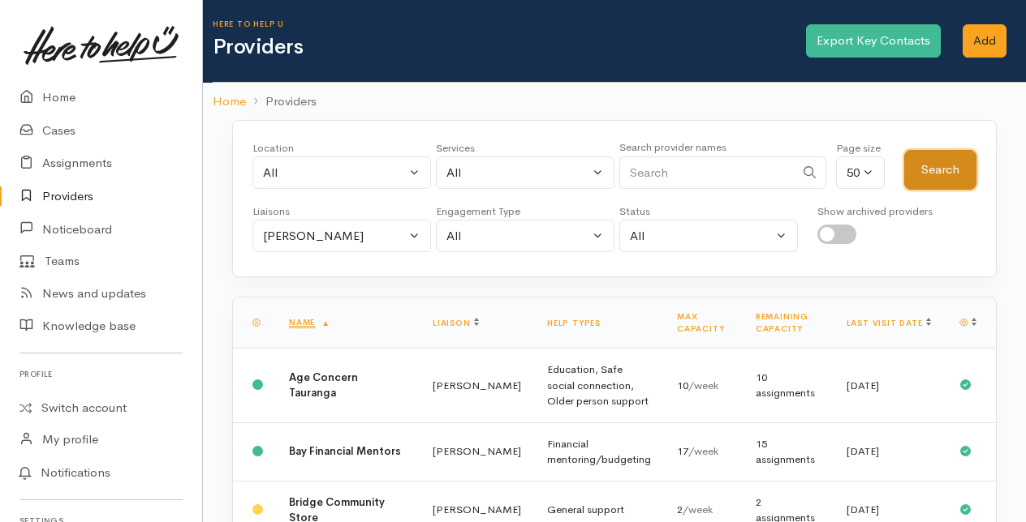
click at [954, 162] on button "Search" at bounding box center [940, 170] width 72 height 40
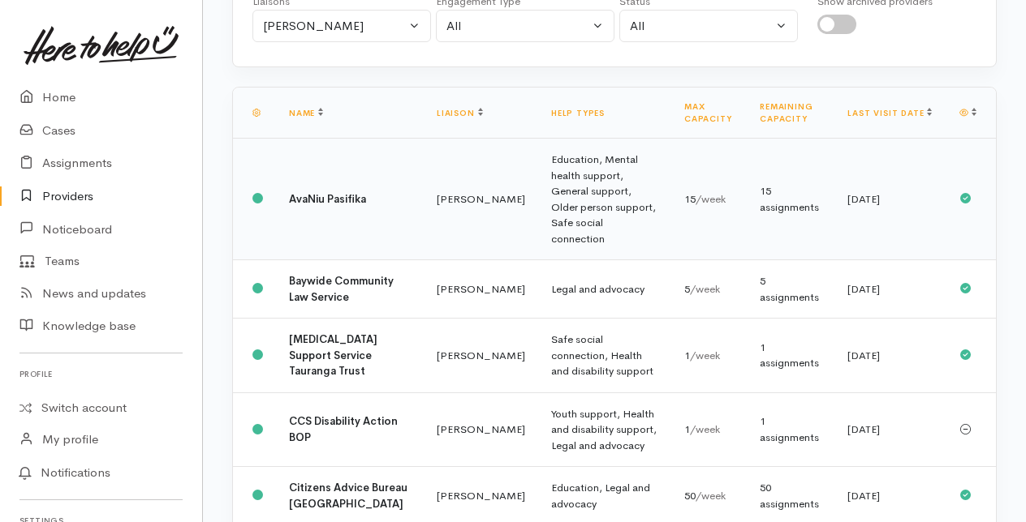
scroll to position [243, 0]
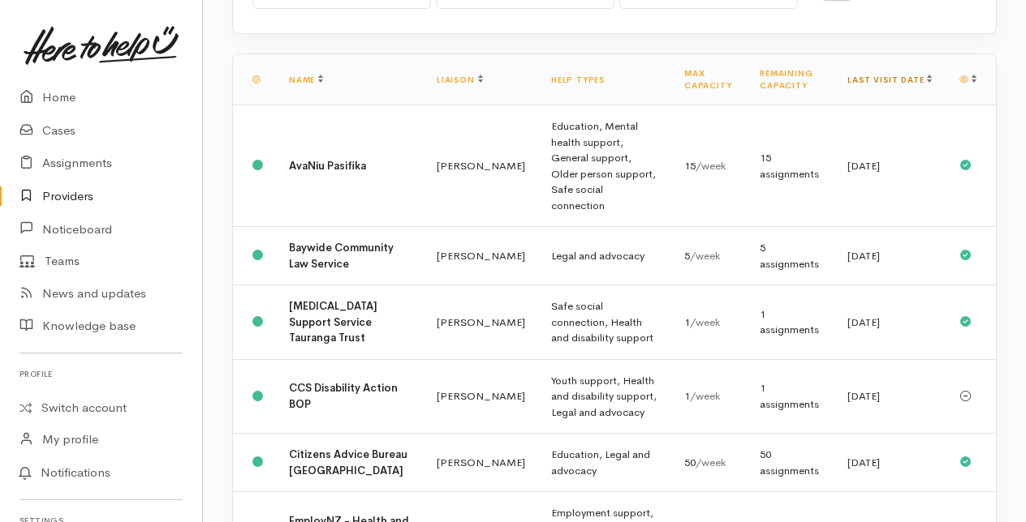
click at [911, 80] on link "Last visit date" at bounding box center [889, 80] width 84 height 11
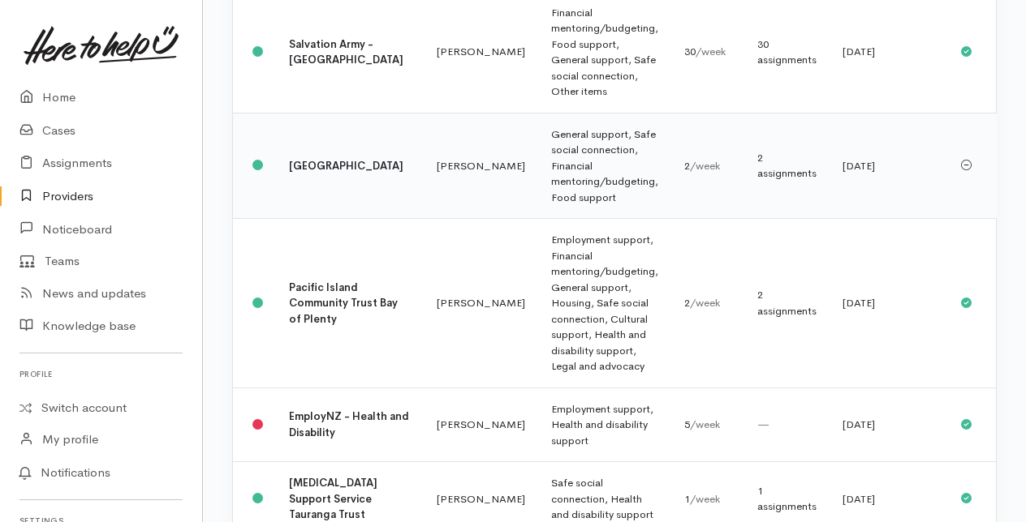
scroll to position [568, 0]
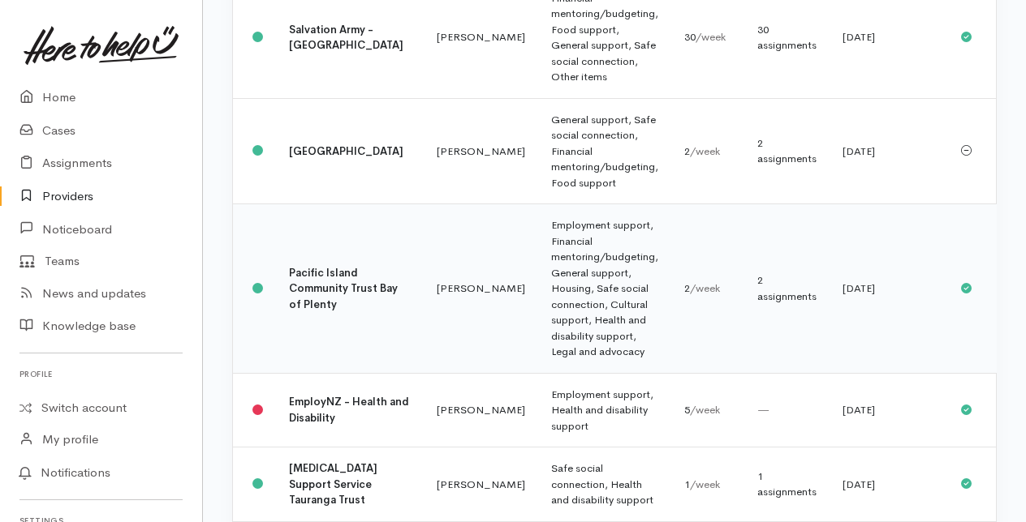
click at [337, 282] on b "Pacific Island Community Trust Bay of Plenty" at bounding box center [343, 288] width 109 height 45
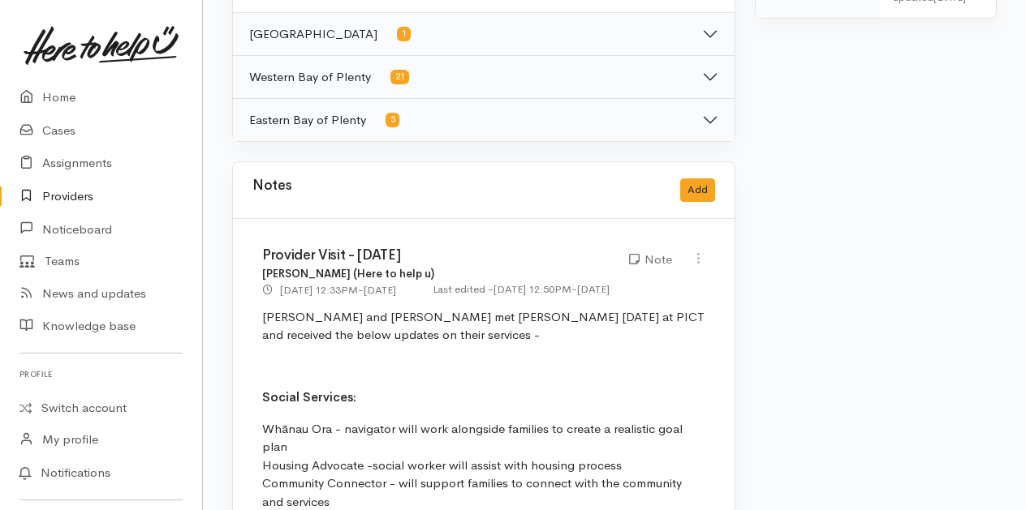
scroll to position [974, 0]
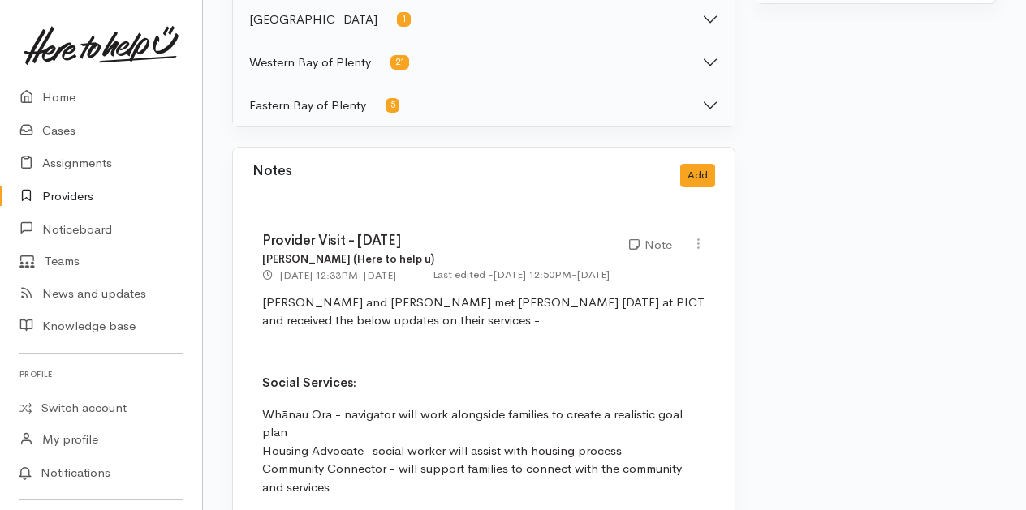
click at [57, 196] on link "Providers" at bounding box center [101, 196] width 202 height 33
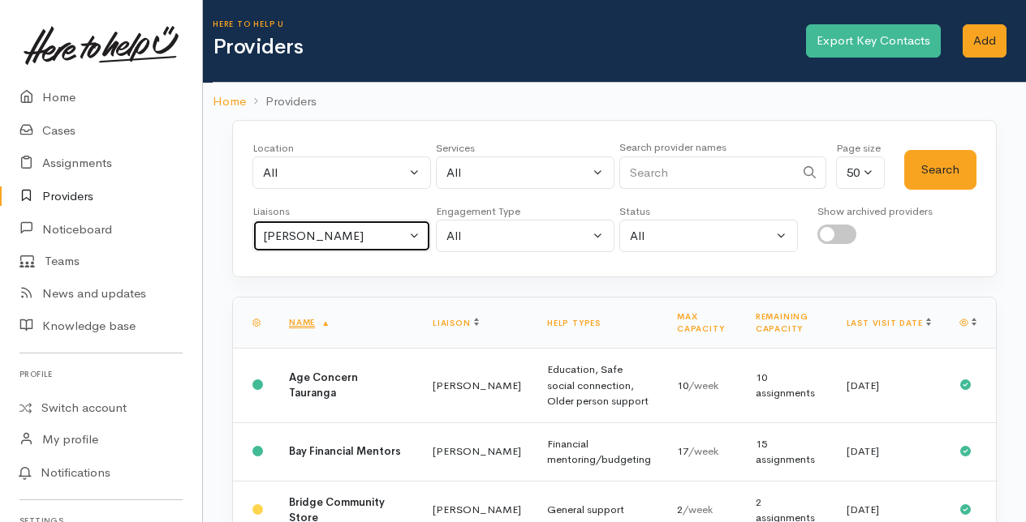
click at [419, 243] on button "Amanda Gabb" at bounding box center [341, 236] width 178 height 33
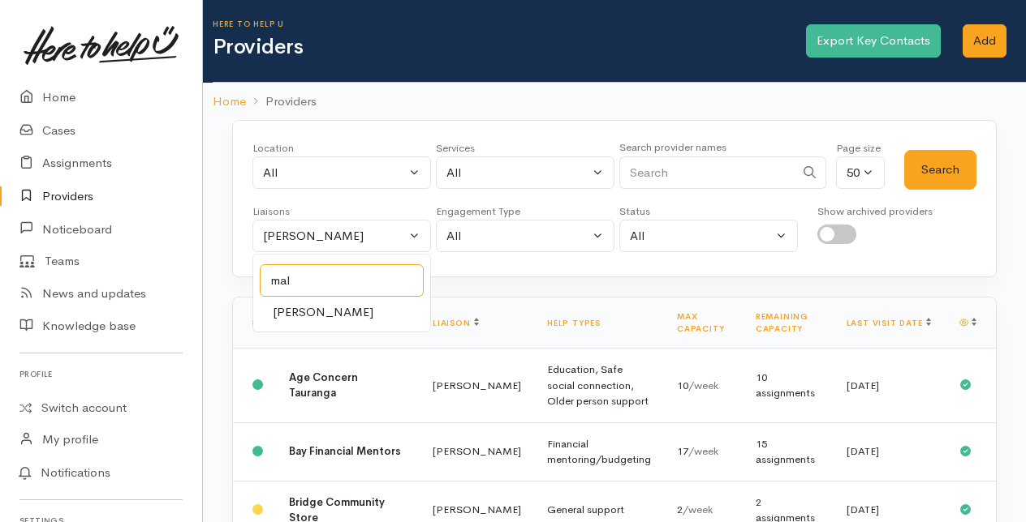
type input "mal"
click at [281, 306] on span "Malia Stowers" at bounding box center [323, 312] width 101 height 19
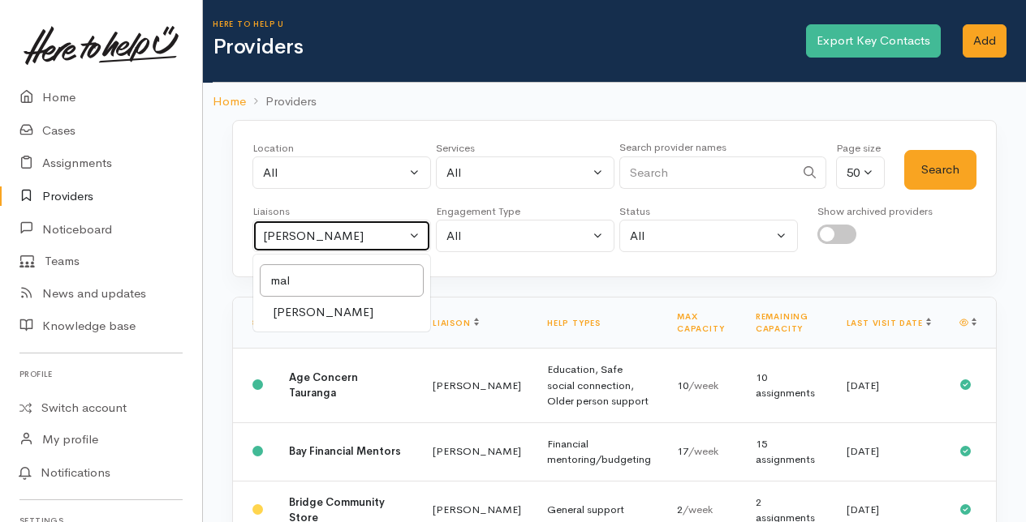
select select "1613"
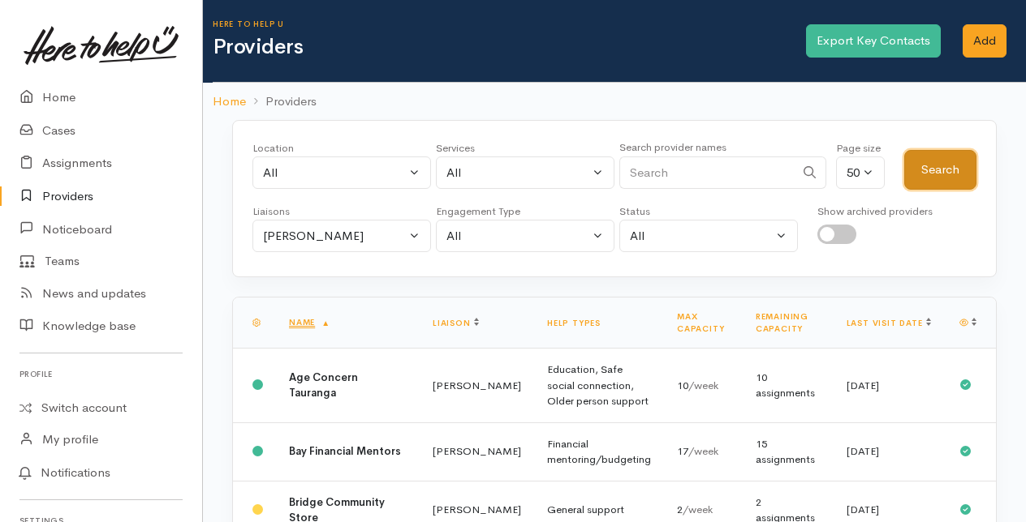
click at [933, 174] on button "Search" at bounding box center [940, 170] width 72 height 40
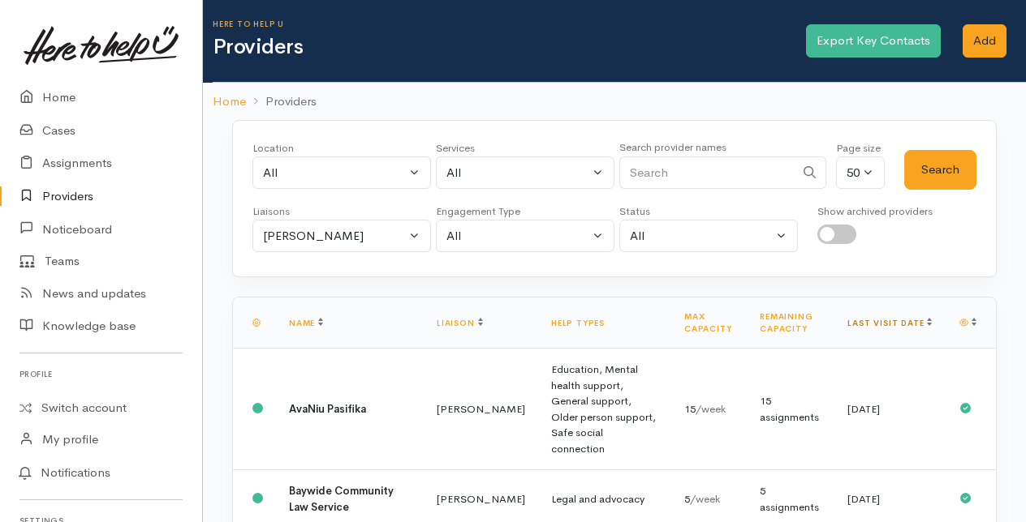
click at [908, 319] on link "Last visit date" at bounding box center [889, 323] width 84 height 11
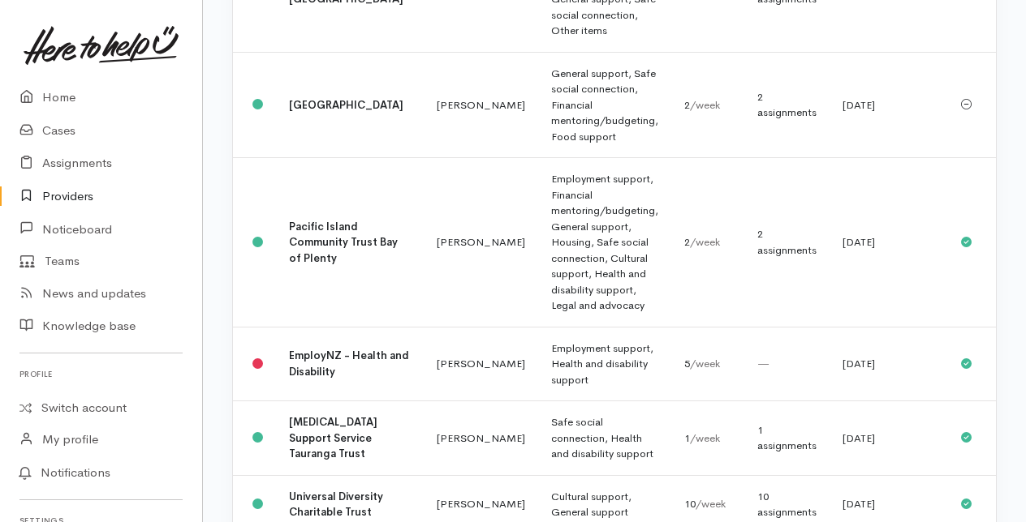
scroll to position [649, 0]
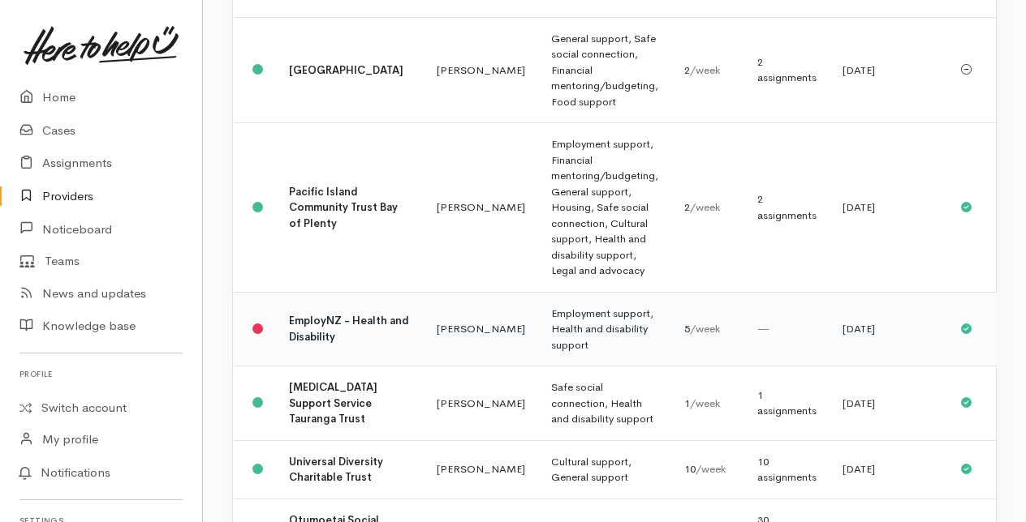
click at [424, 321] on td "[PERSON_NAME]" at bounding box center [481, 329] width 114 height 75
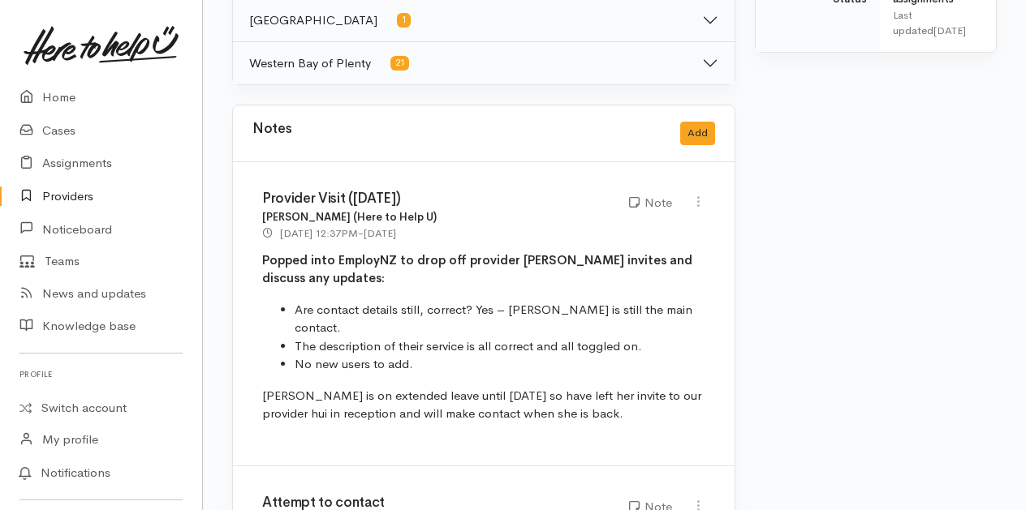
scroll to position [974, 0]
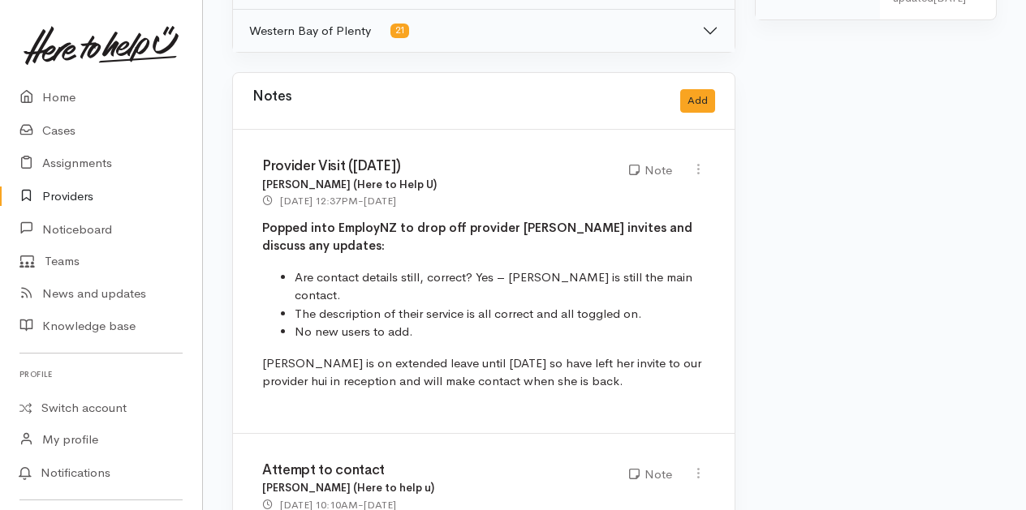
click at [65, 197] on link "Providers" at bounding box center [101, 196] width 202 height 33
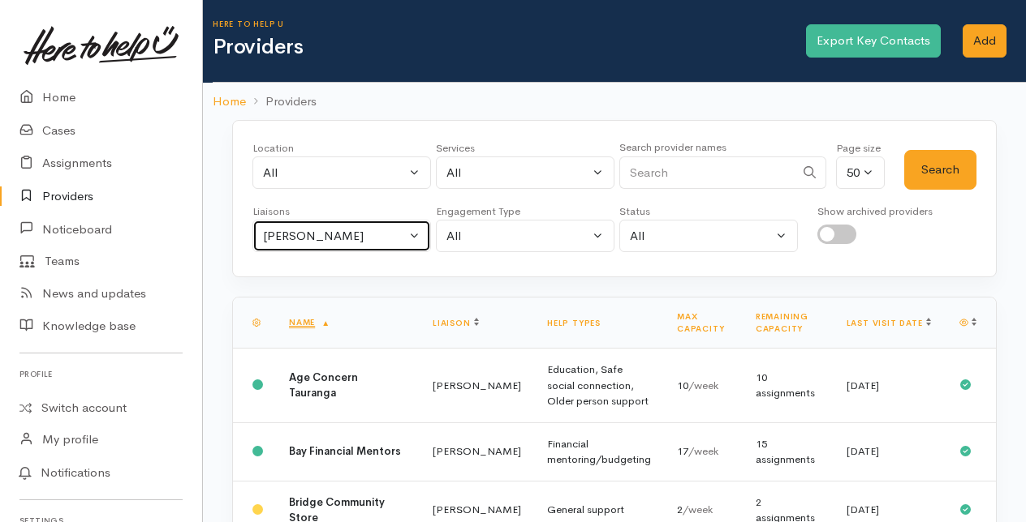
click at [412, 227] on button "Amanda Gabb" at bounding box center [341, 236] width 178 height 33
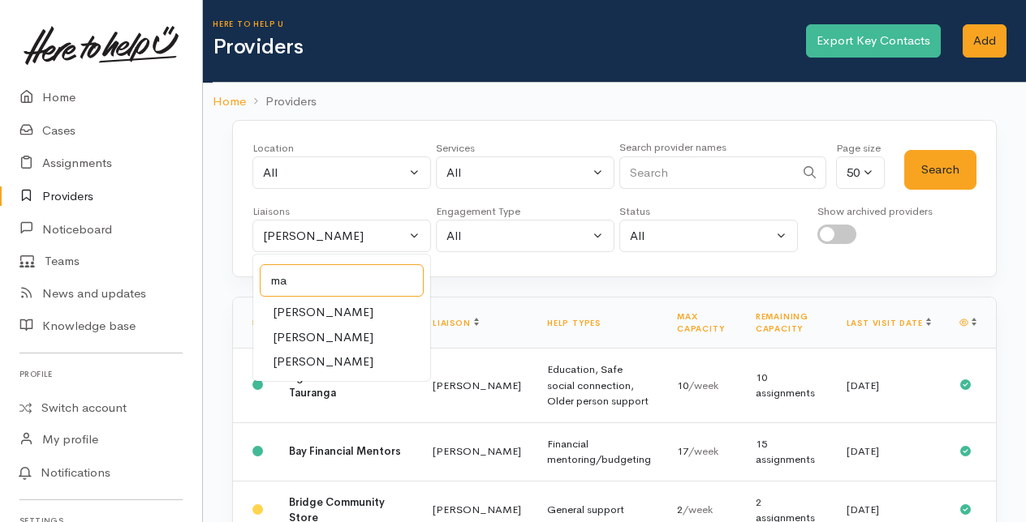
type input "ma"
click at [329, 353] on span "[PERSON_NAME]" at bounding box center [323, 362] width 101 height 19
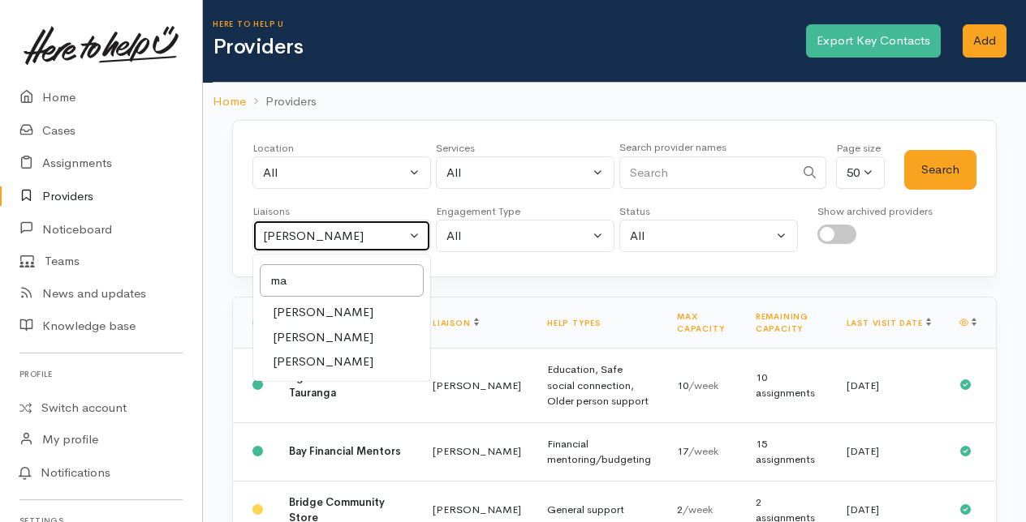
select select "1613"
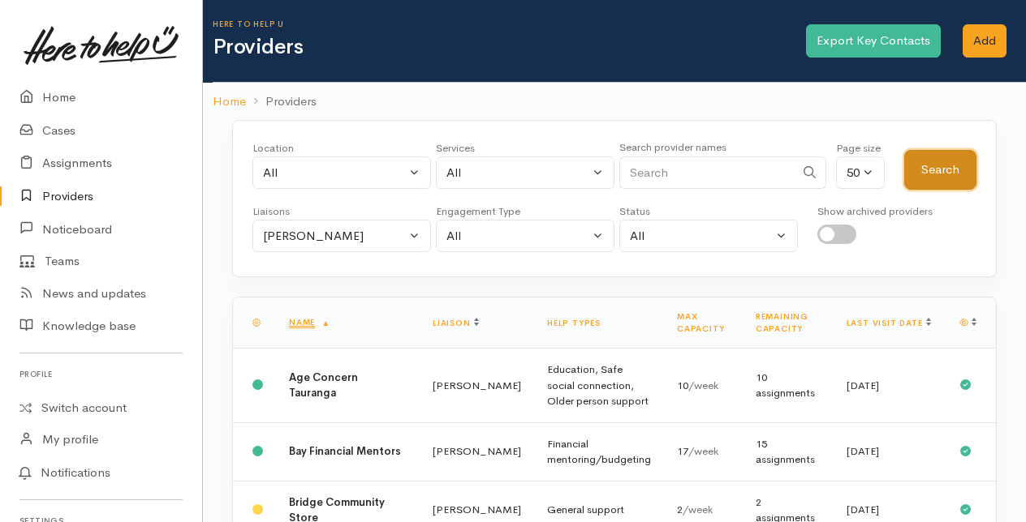
click at [944, 162] on button "Search" at bounding box center [940, 170] width 72 height 40
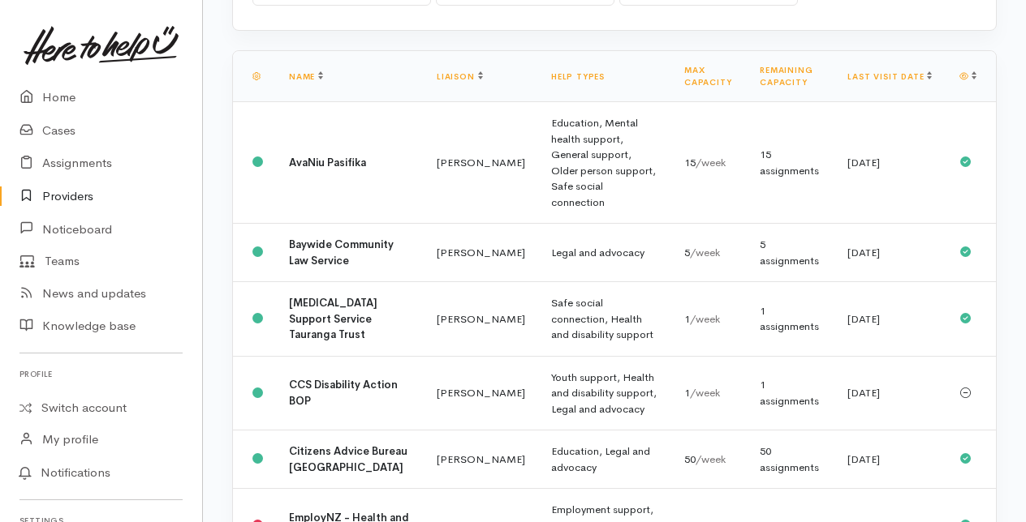
scroll to position [81, 0]
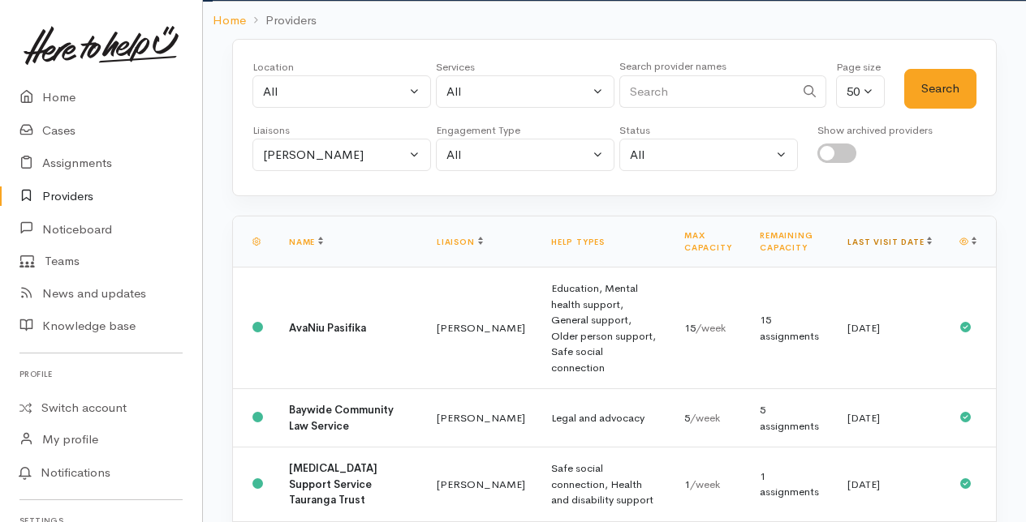
click at [910, 240] on link "Last visit date" at bounding box center [889, 242] width 84 height 11
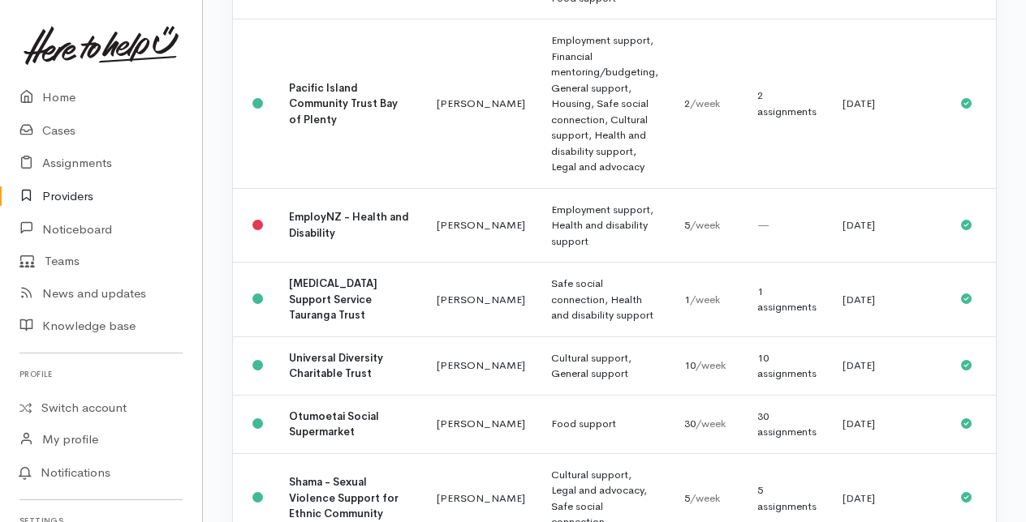
scroll to position [811, 0]
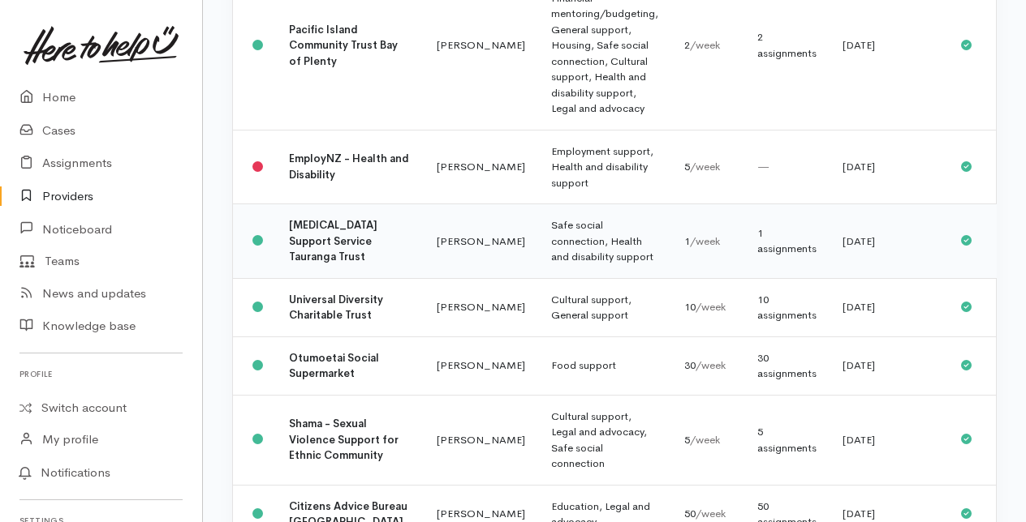
click at [424, 261] on td "[PERSON_NAME]" at bounding box center [481, 241] width 114 height 75
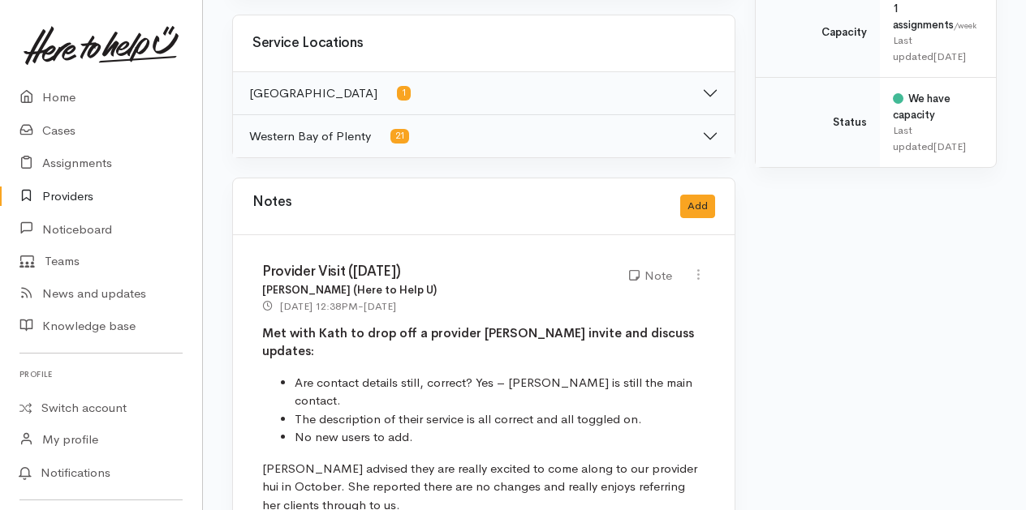
scroll to position [811, 0]
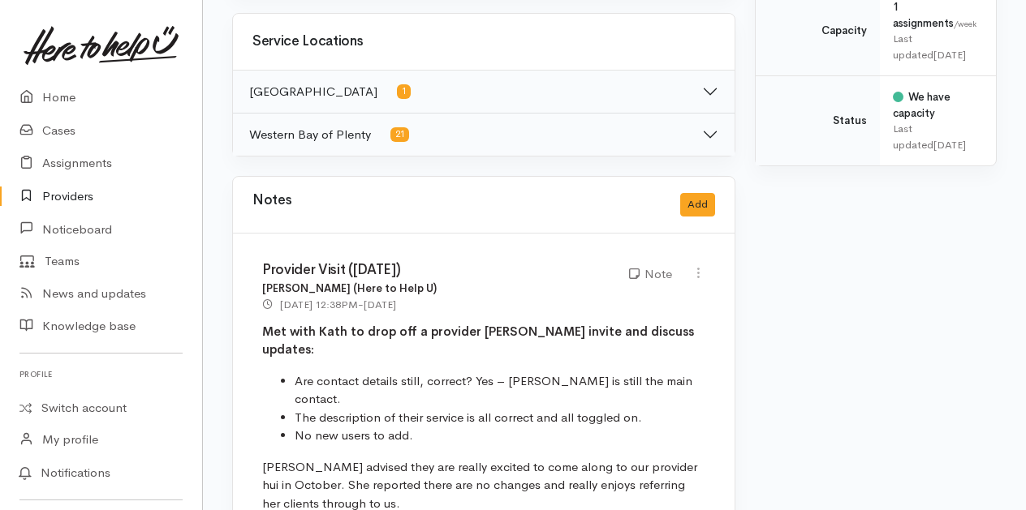
click at [80, 191] on link "Providers" at bounding box center [101, 196] width 202 height 33
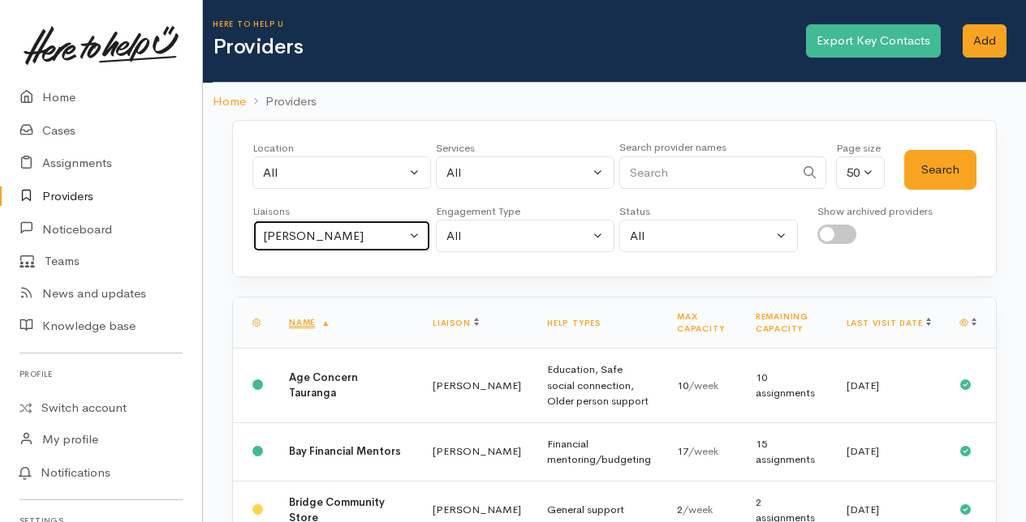
click at [417, 235] on button "[PERSON_NAME]" at bounding box center [341, 236] width 178 height 33
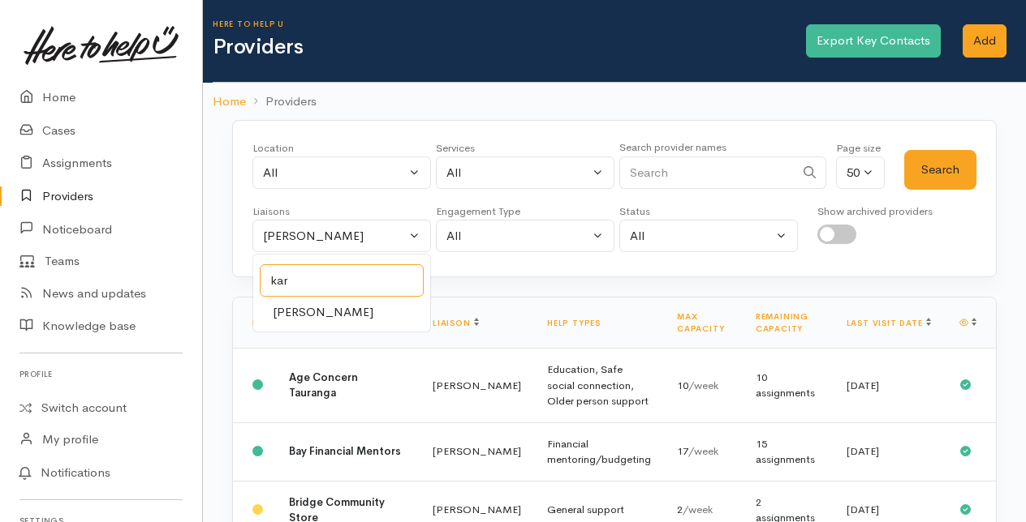
type input "kar"
click at [309, 312] on span "Karli Morris" at bounding box center [323, 312] width 101 height 19
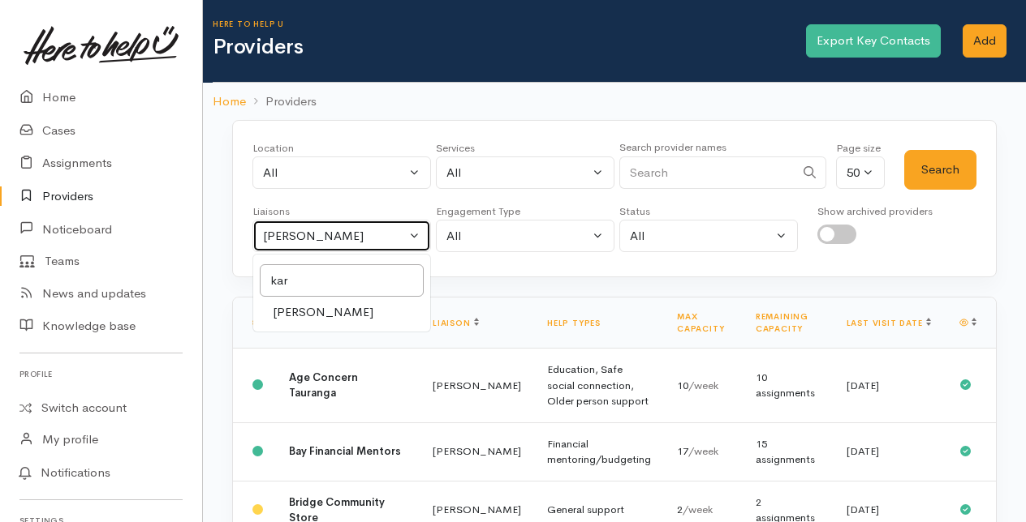
select select "435"
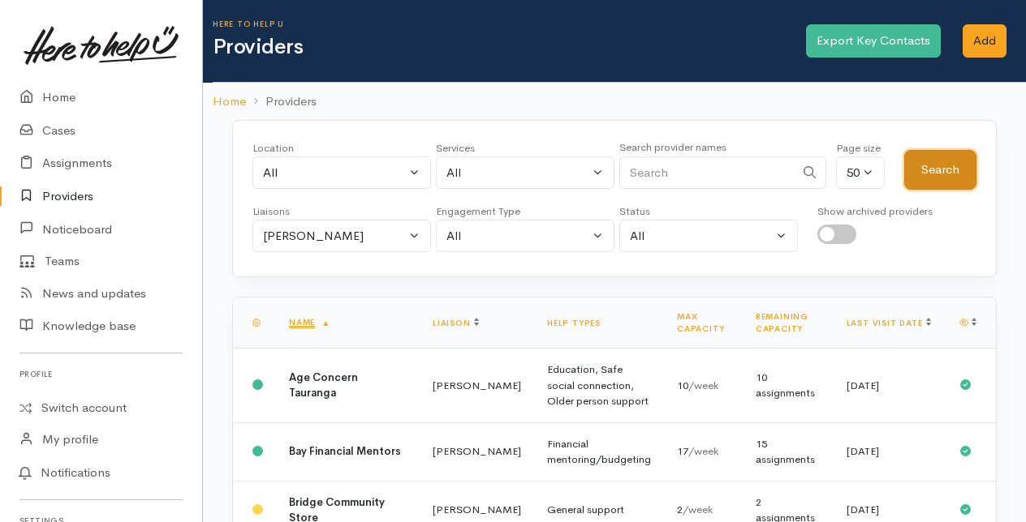
click at [944, 167] on button "Search" at bounding box center [940, 170] width 72 height 40
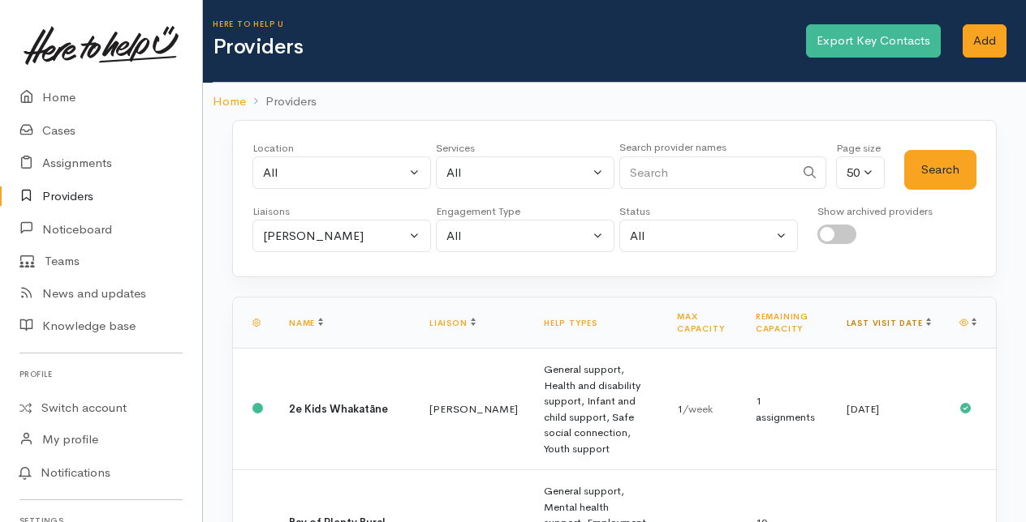
click at [913, 318] on link "Last visit date" at bounding box center [888, 323] width 84 height 11
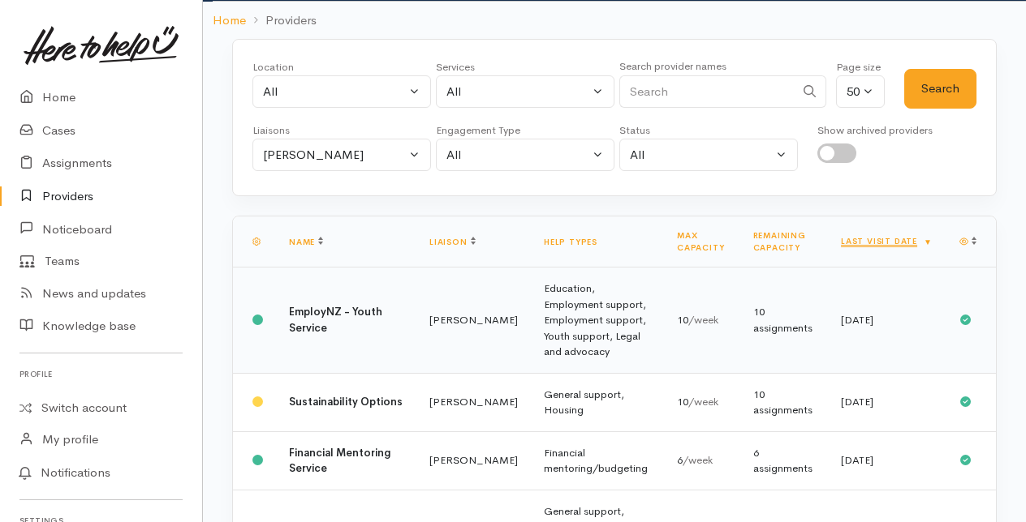
scroll to position [162, 0]
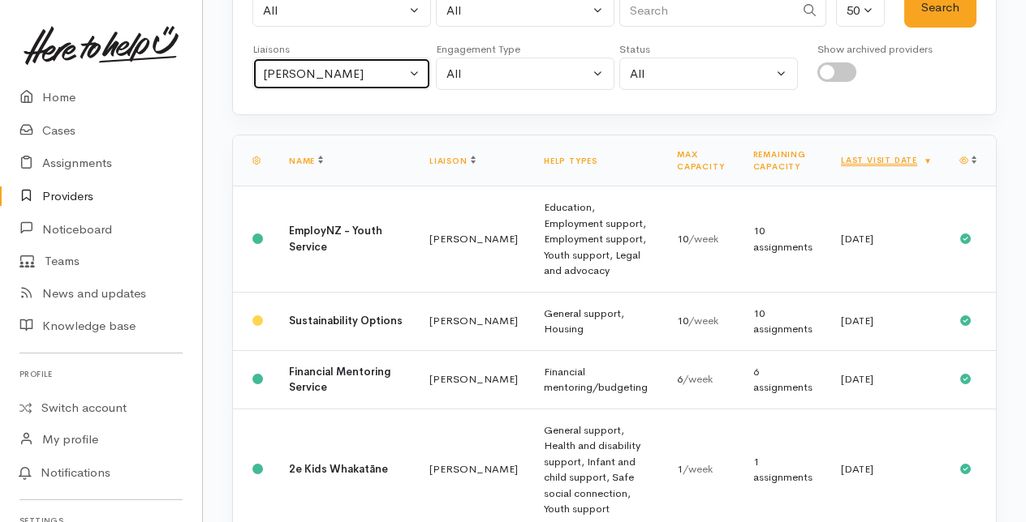
click at [415, 70] on button "[PERSON_NAME]" at bounding box center [341, 74] width 178 height 33
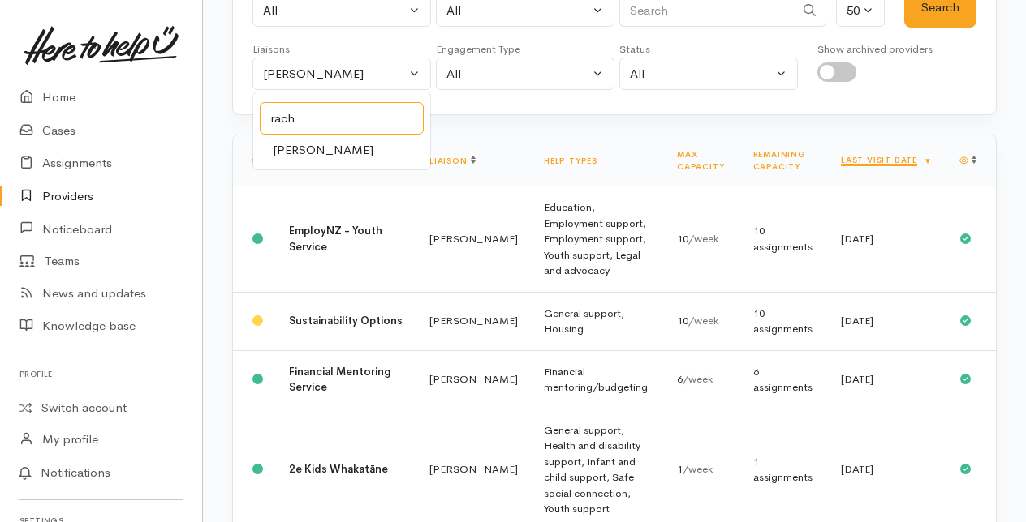
type input "rach"
click at [306, 148] on span "Rachel Proctor" at bounding box center [323, 150] width 101 height 19
select select "1612"
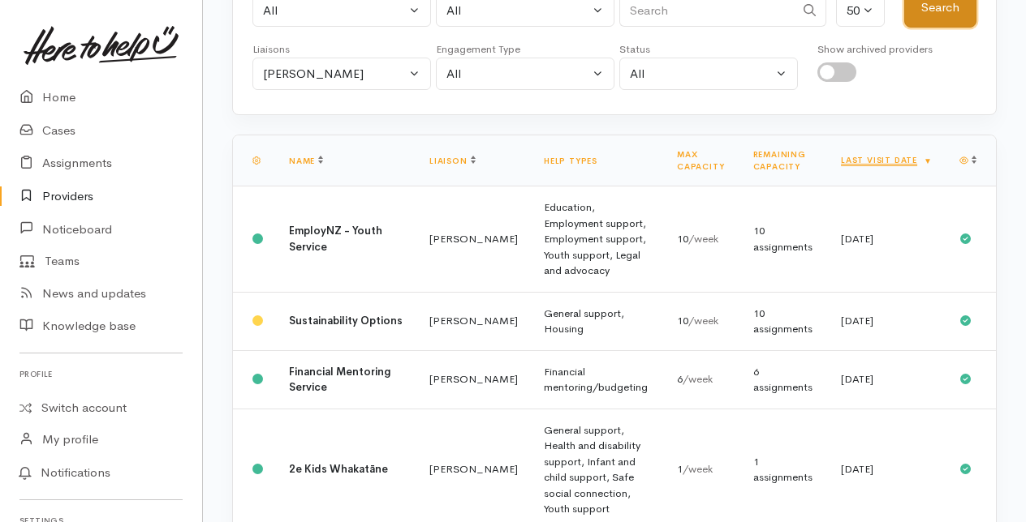
click at [950, 15] on button "Search" at bounding box center [940, 8] width 72 height 40
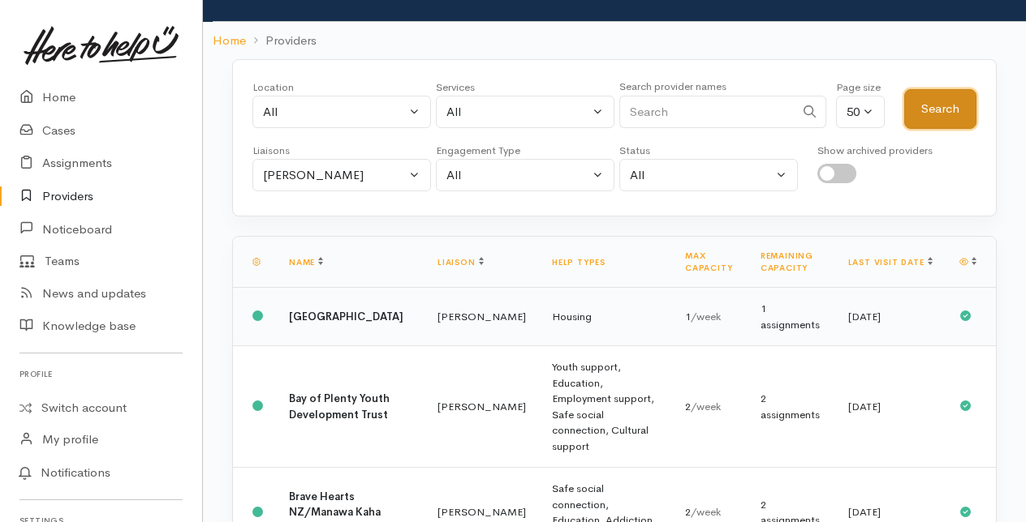
scroll to position [81, 0]
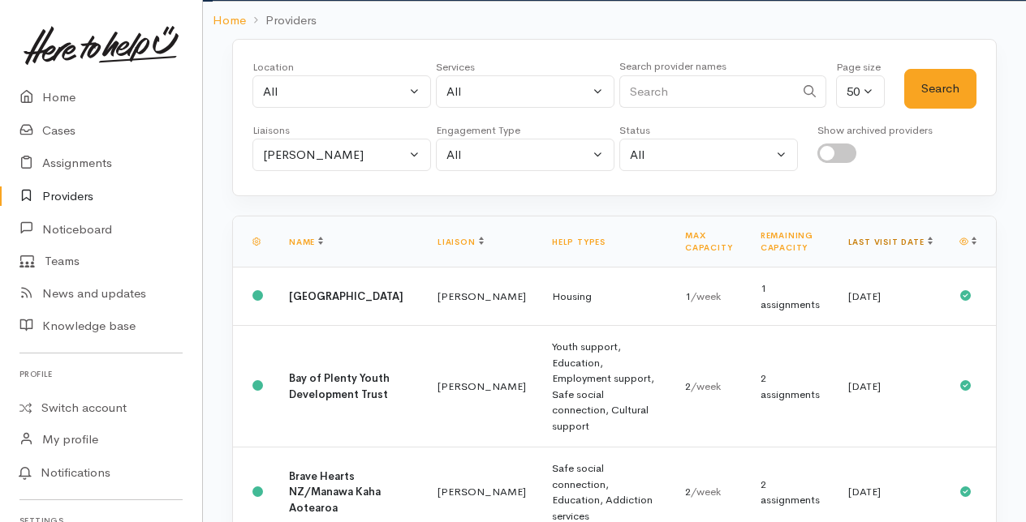
click at [914, 237] on link "Last visit date" at bounding box center [890, 242] width 84 height 11
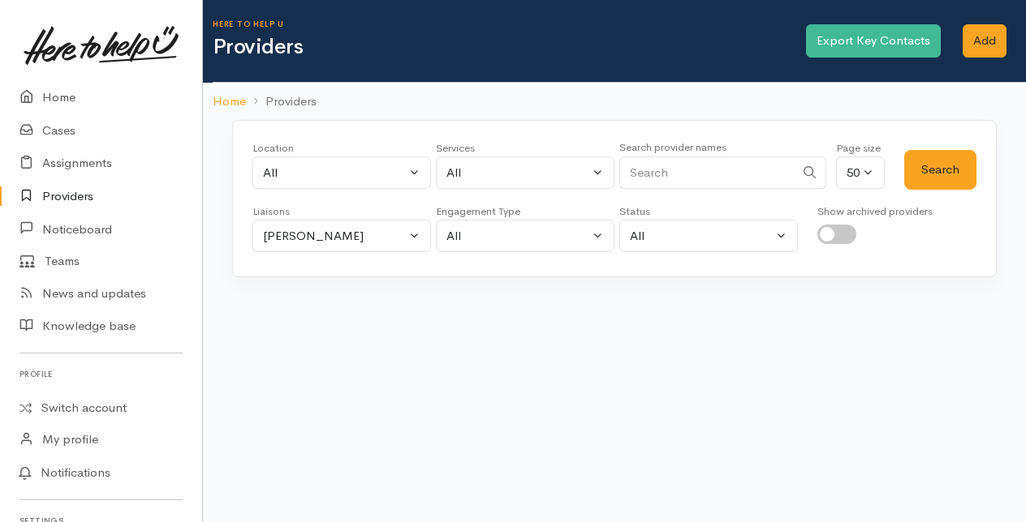
scroll to position [0, 0]
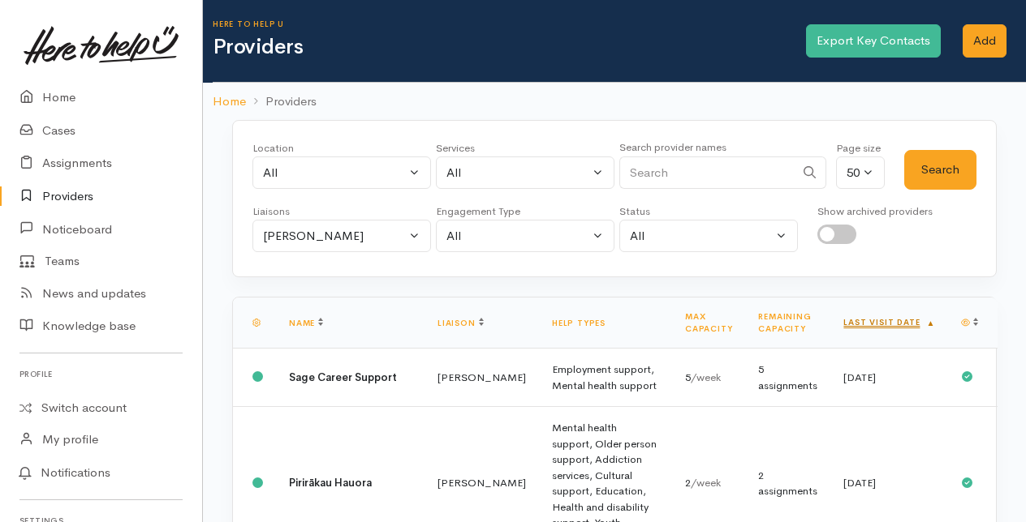
click at [918, 320] on link "Last visit date" at bounding box center [889, 322] width 92 height 11
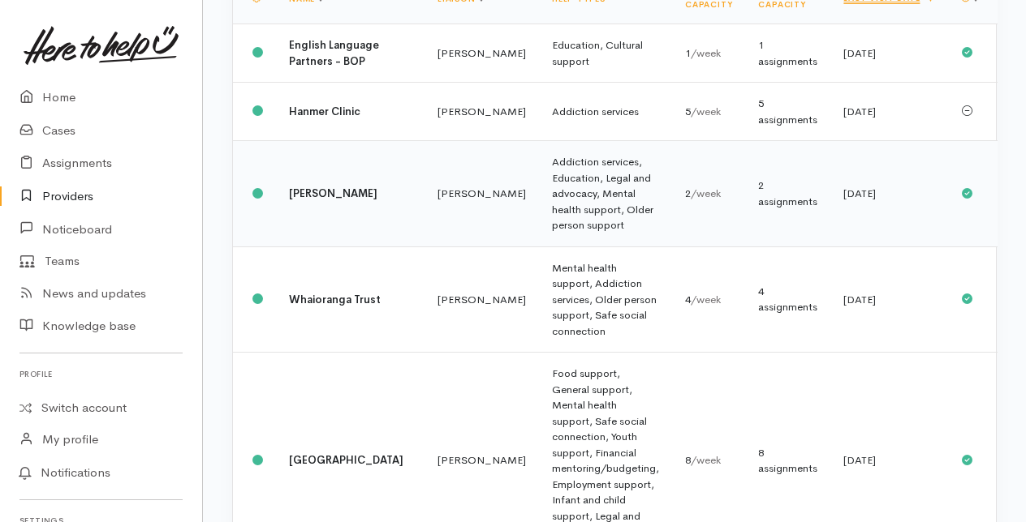
scroll to position [406, 0]
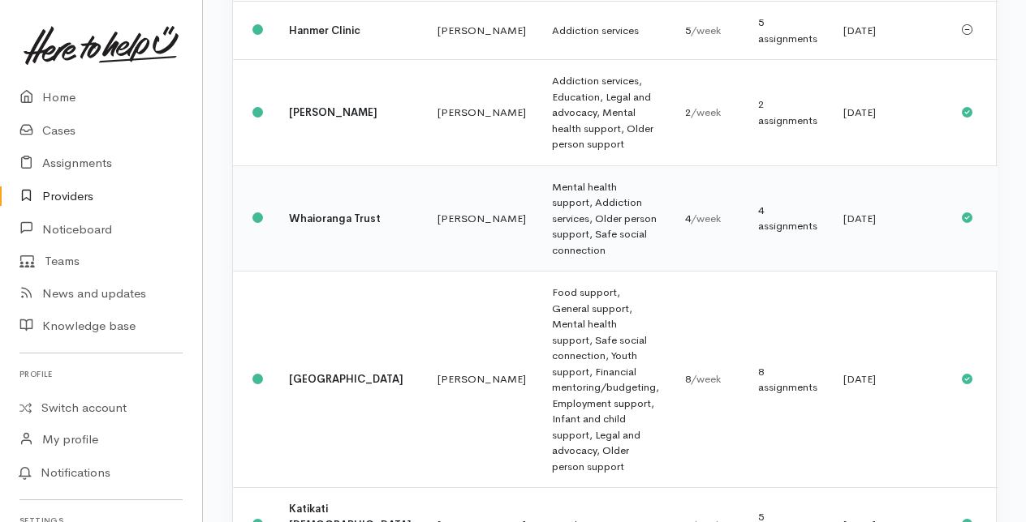
click at [424, 243] on td "Rachel Proctor" at bounding box center [481, 219] width 114 height 106
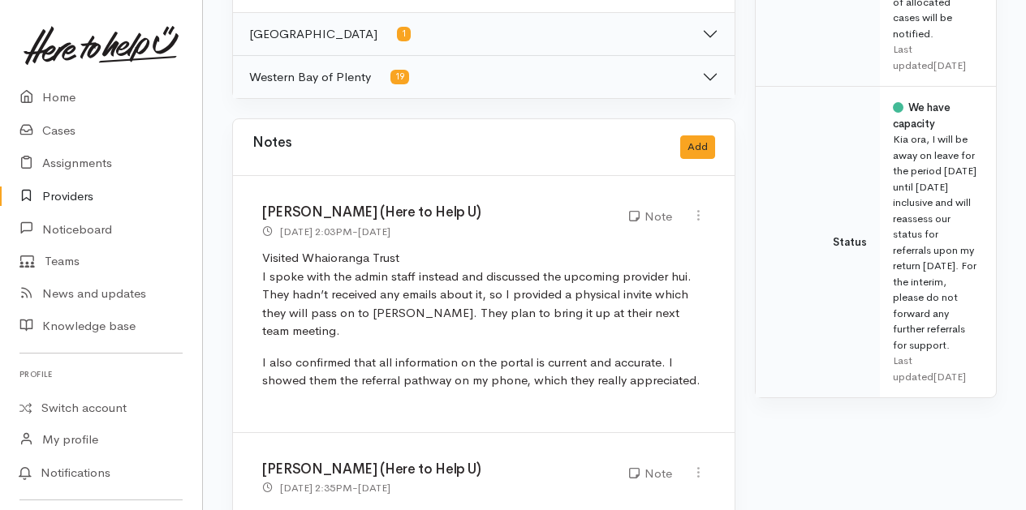
scroll to position [974, 0]
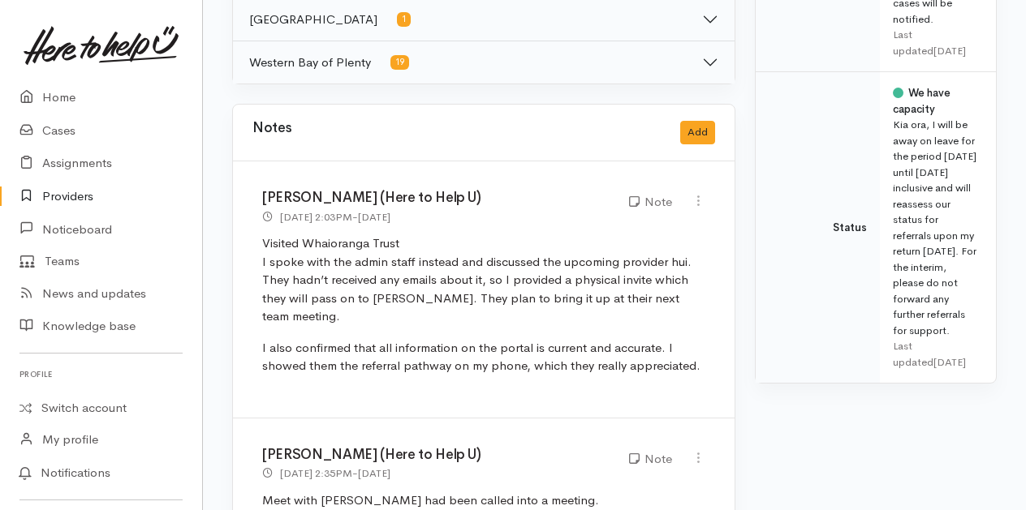
click at [62, 198] on link "Providers" at bounding box center [101, 196] width 202 height 33
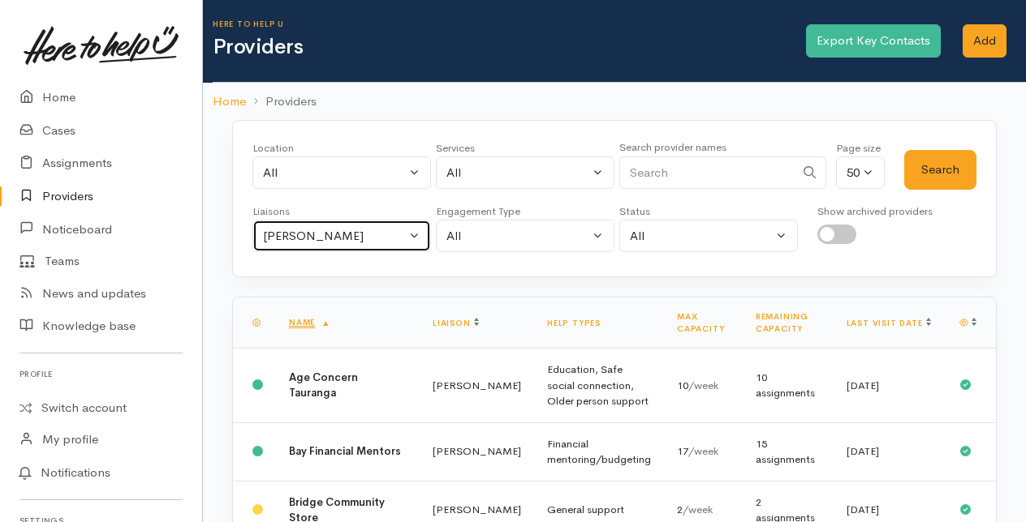
click at [417, 237] on button "[PERSON_NAME]" at bounding box center [341, 236] width 178 height 33
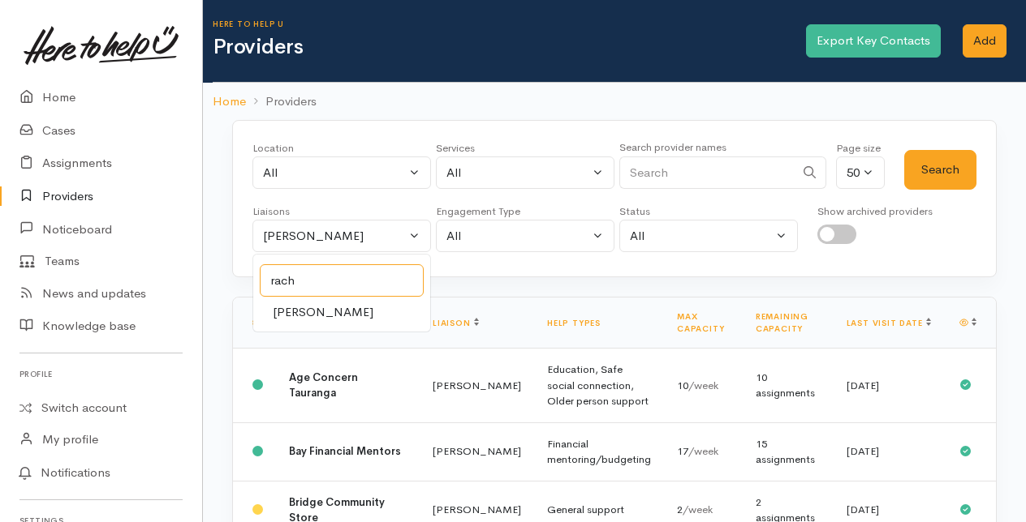
type input "rach"
click at [324, 306] on span "[PERSON_NAME]" at bounding box center [323, 312] width 101 height 19
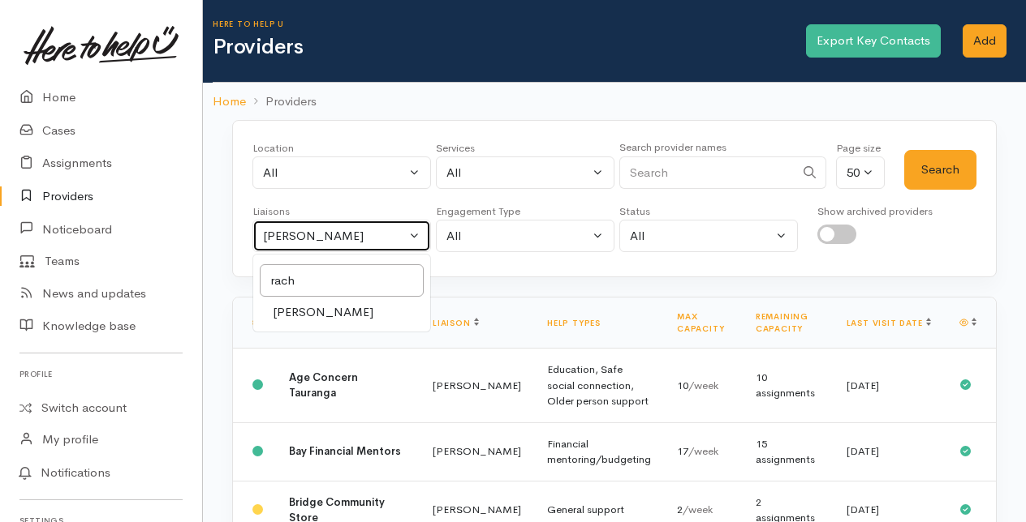
select select "1612"
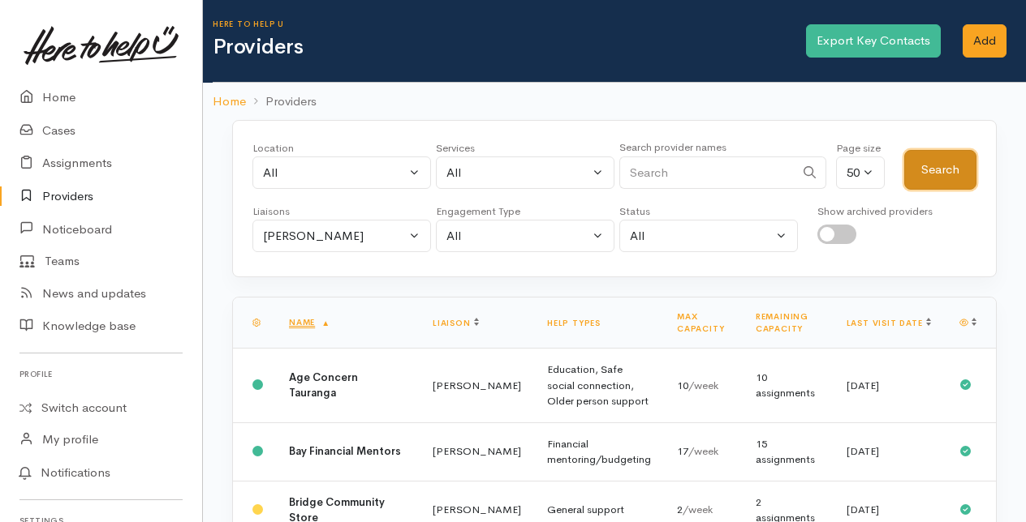
click at [957, 165] on button "Search" at bounding box center [940, 170] width 72 height 40
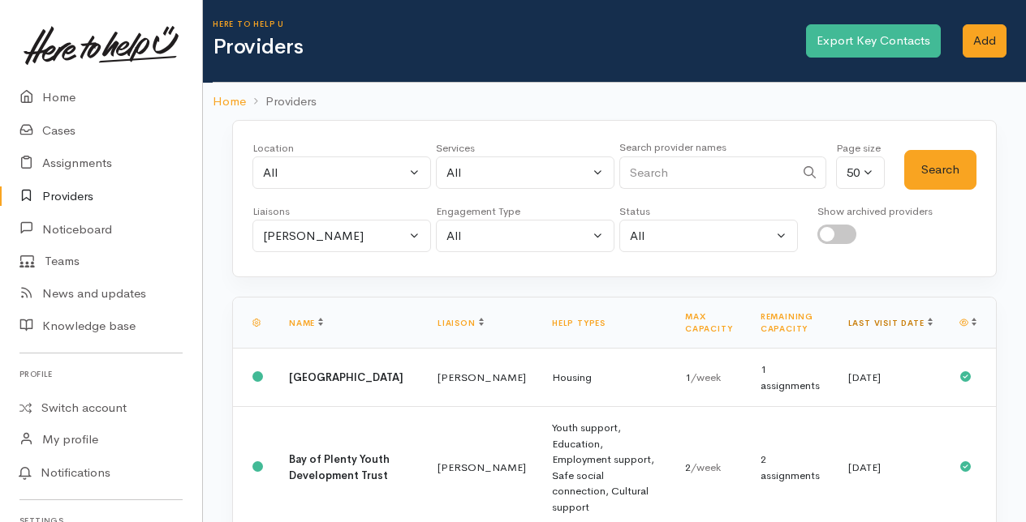
click at [913, 318] on link "Last visit date" at bounding box center [890, 323] width 84 height 11
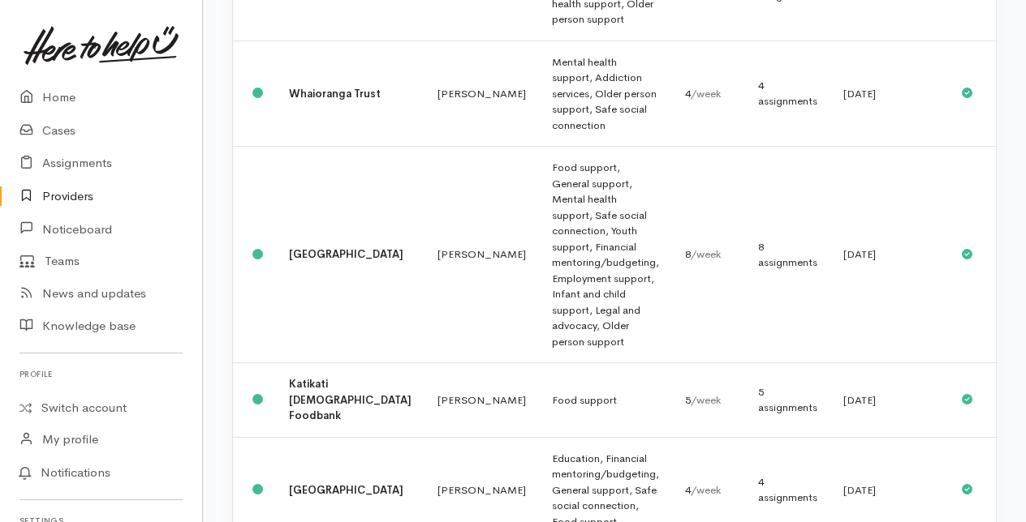
scroll to position [568, 0]
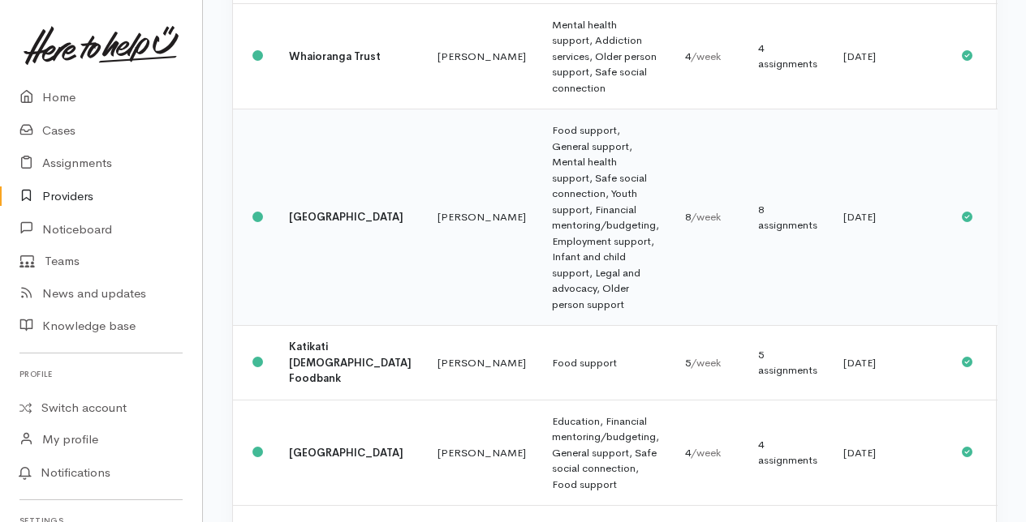
click at [321, 224] on b "[GEOGRAPHIC_DATA]" at bounding box center [346, 217] width 114 height 14
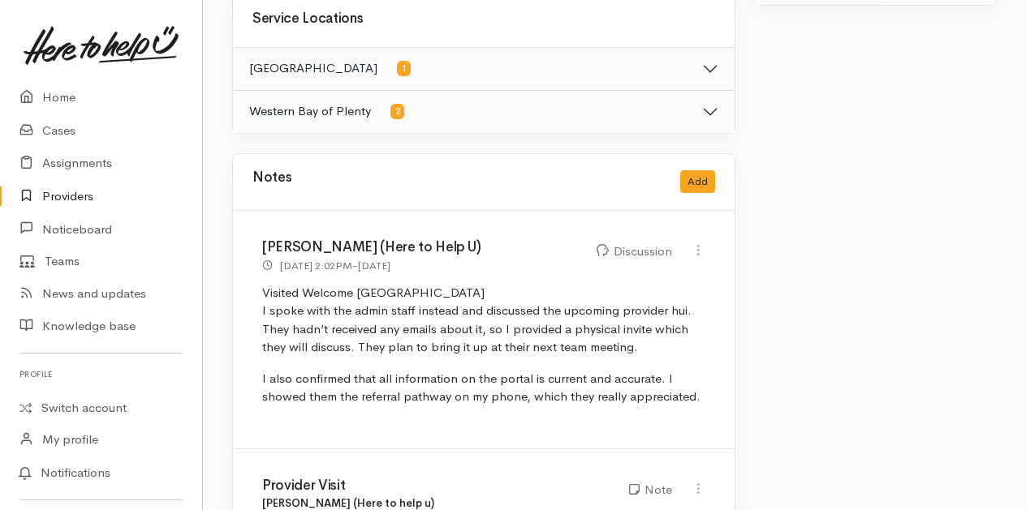
scroll to position [974, 0]
click at [64, 195] on link "Providers" at bounding box center [101, 196] width 202 height 33
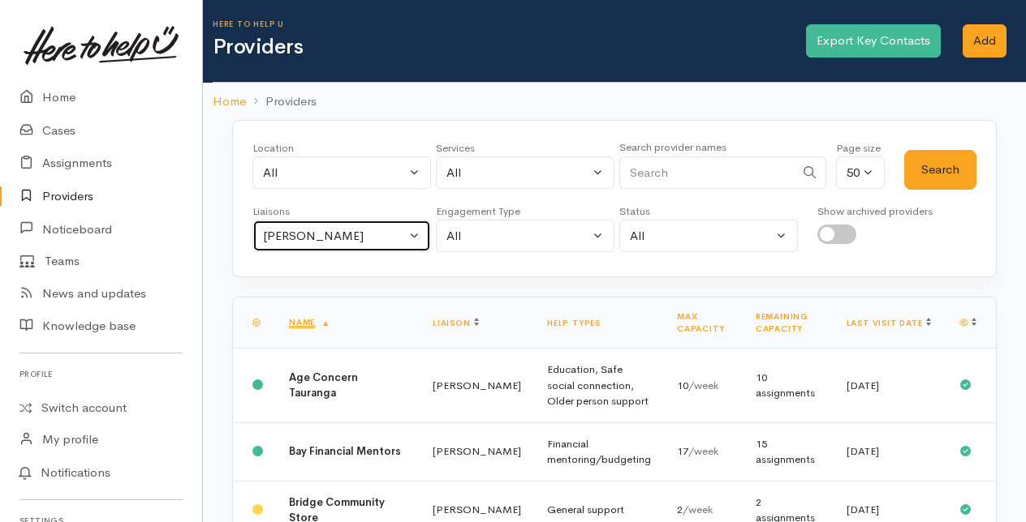
click at [418, 229] on button "[PERSON_NAME]" at bounding box center [341, 236] width 178 height 33
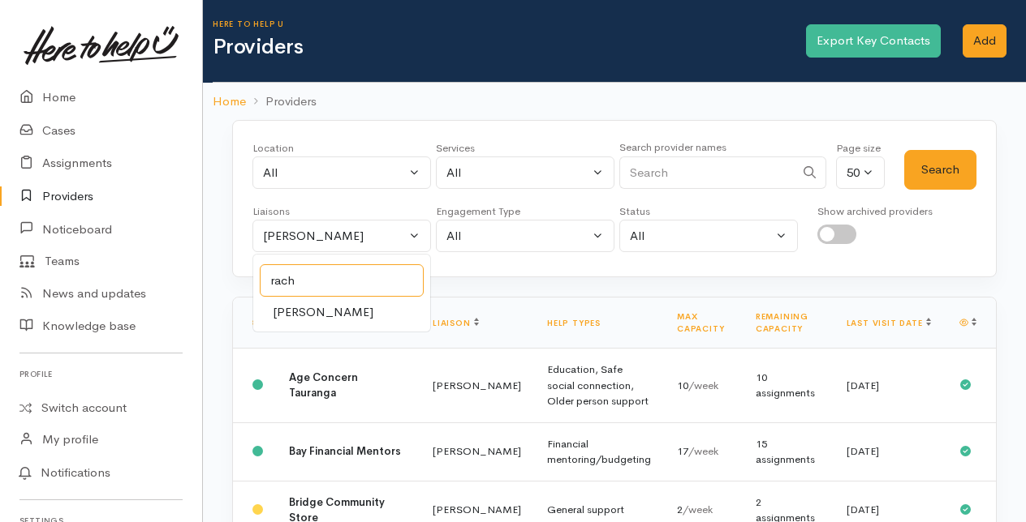
type input "rach"
click at [330, 305] on span "[PERSON_NAME]" at bounding box center [323, 312] width 101 height 19
select select "1612"
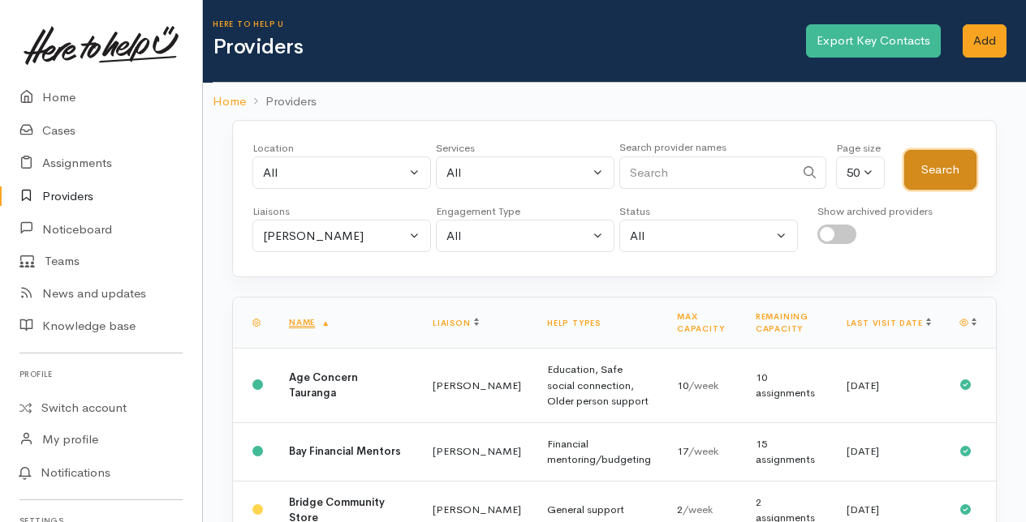
drag, startPoint x: 966, startPoint y: 167, endPoint x: 940, endPoint y: 182, distance: 30.5
click at [964, 169] on button "Search" at bounding box center [940, 170] width 72 height 40
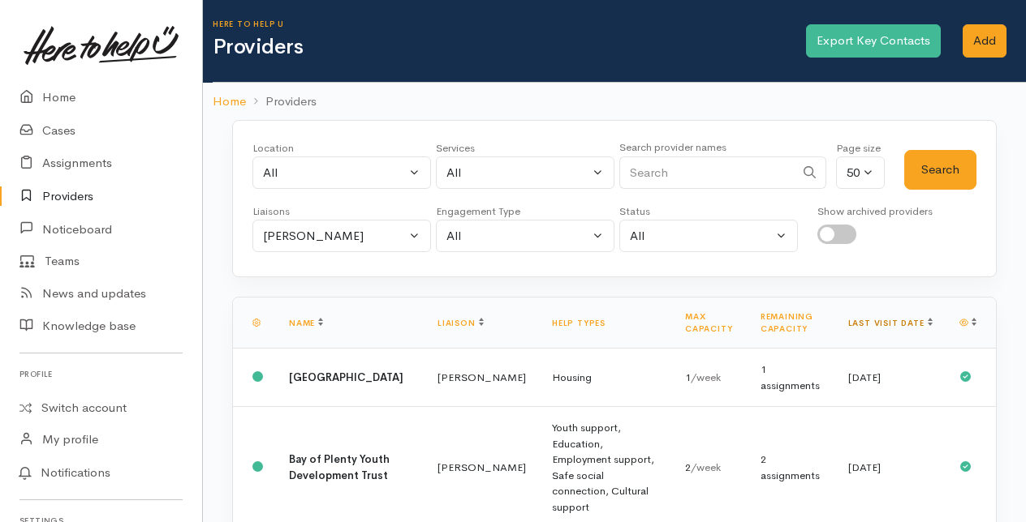
click at [911, 320] on link "Last visit date" at bounding box center [890, 323] width 84 height 11
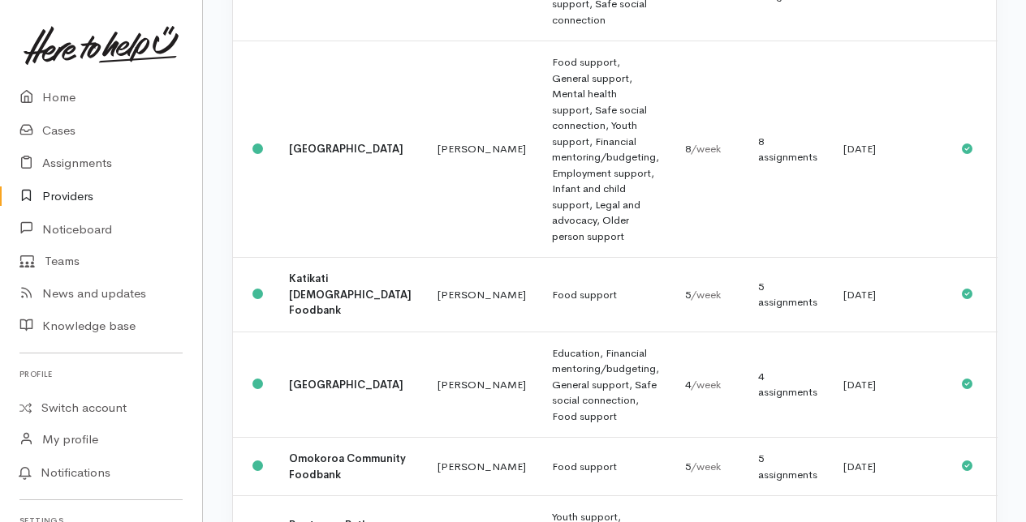
scroll to position [649, 0]
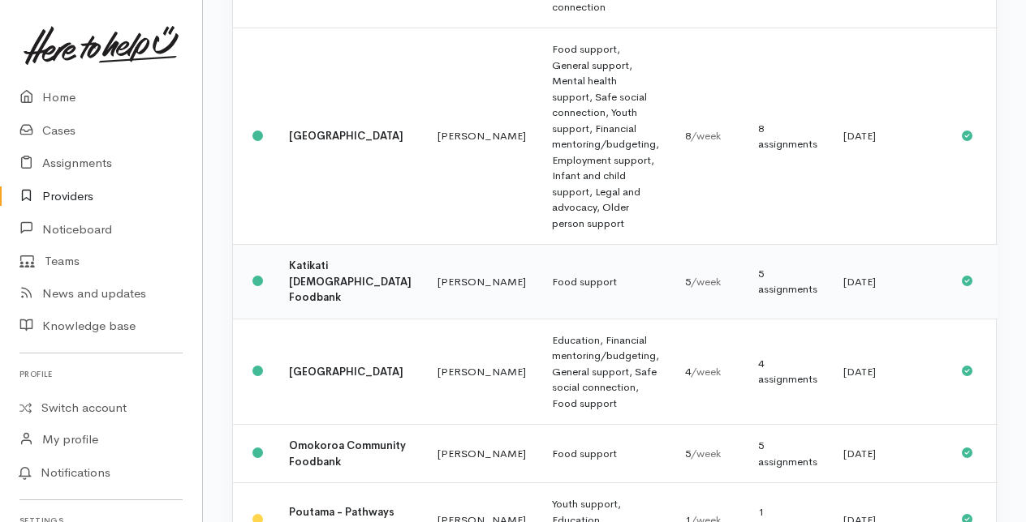
click at [350, 292] on td "Katikati [DEMOGRAPHIC_DATA] Foodbank" at bounding box center [350, 282] width 148 height 75
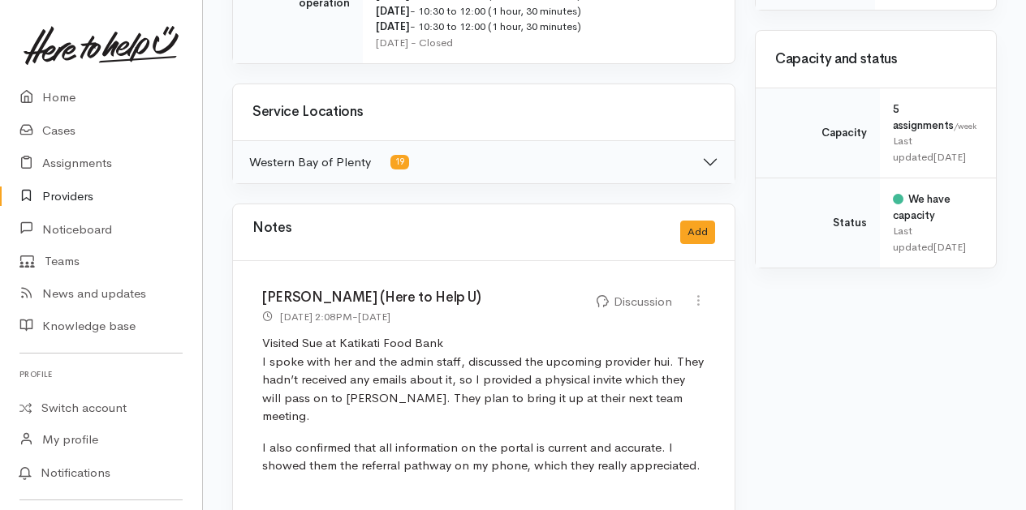
scroll to position [730, 0]
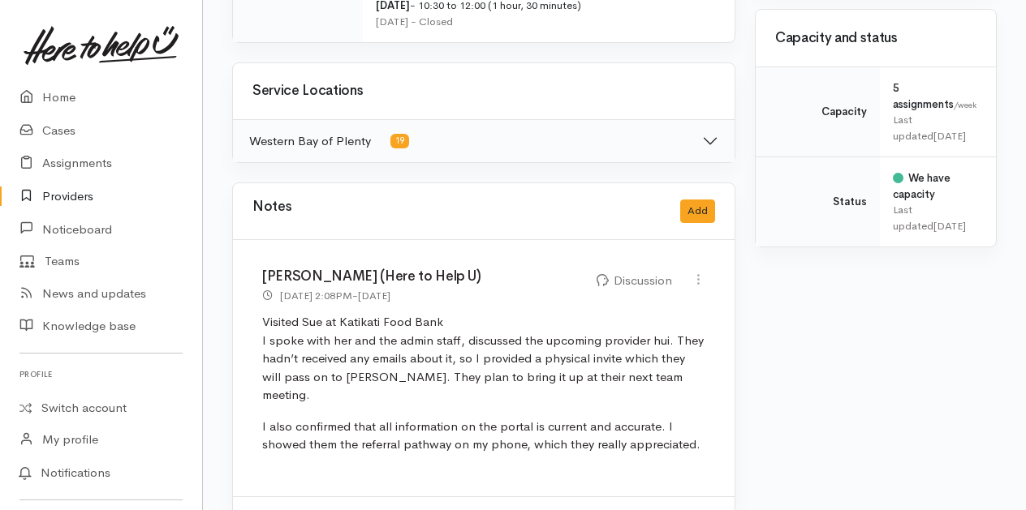
click at [67, 199] on link "Providers" at bounding box center [101, 196] width 202 height 33
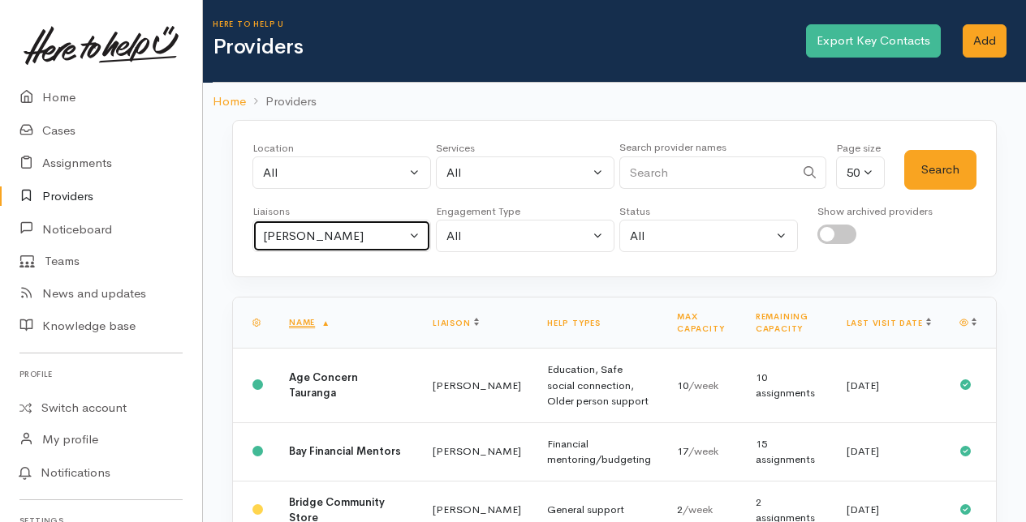
click at [419, 230] on button "Amanda Gabb" at bounding box center [341, 236] width 178 height 33
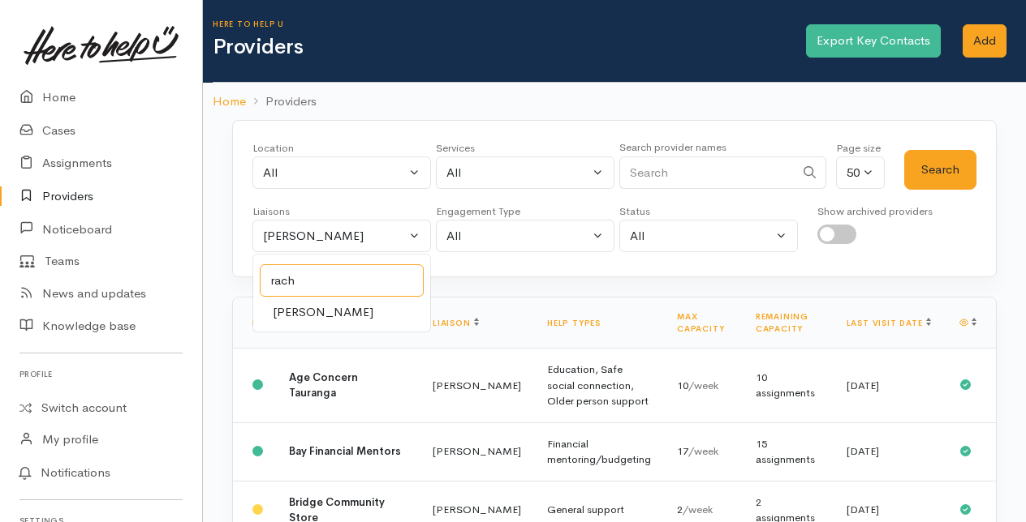
type input "rach"
click at [332, 312] on span "Rachel Proctor" at bounding box center [323, 312] width 101 height 19
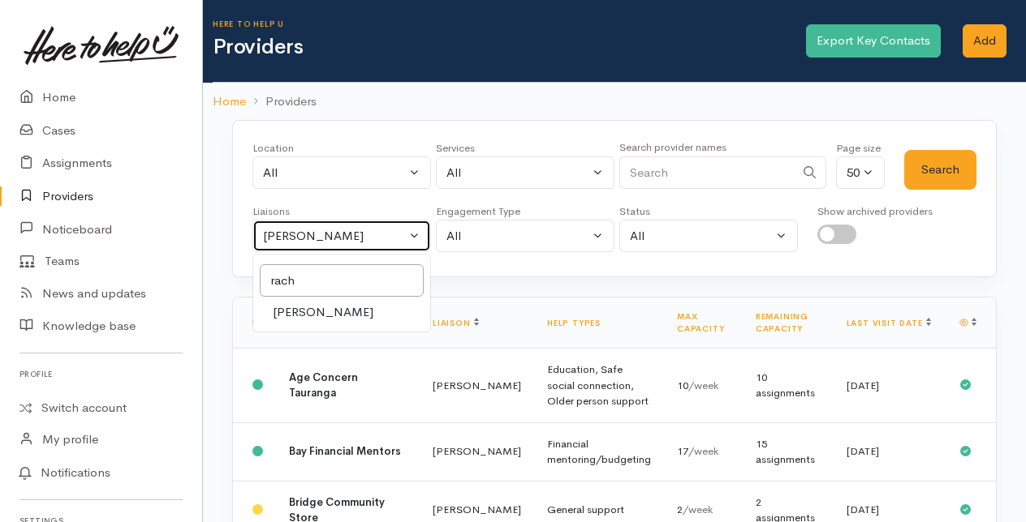
select select "1612"
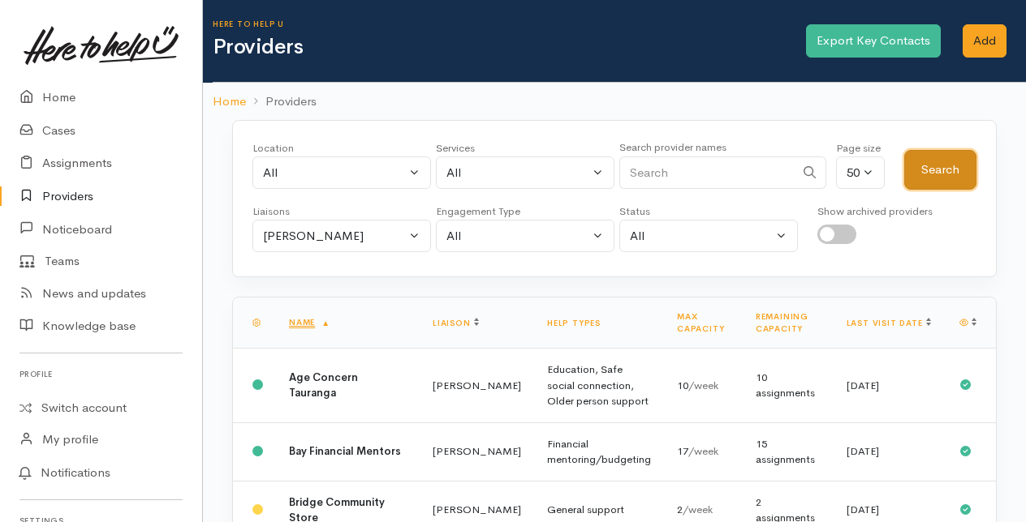
click at [938, 170] on button "Search" at bounding box center [940, 170] width 72 height 40
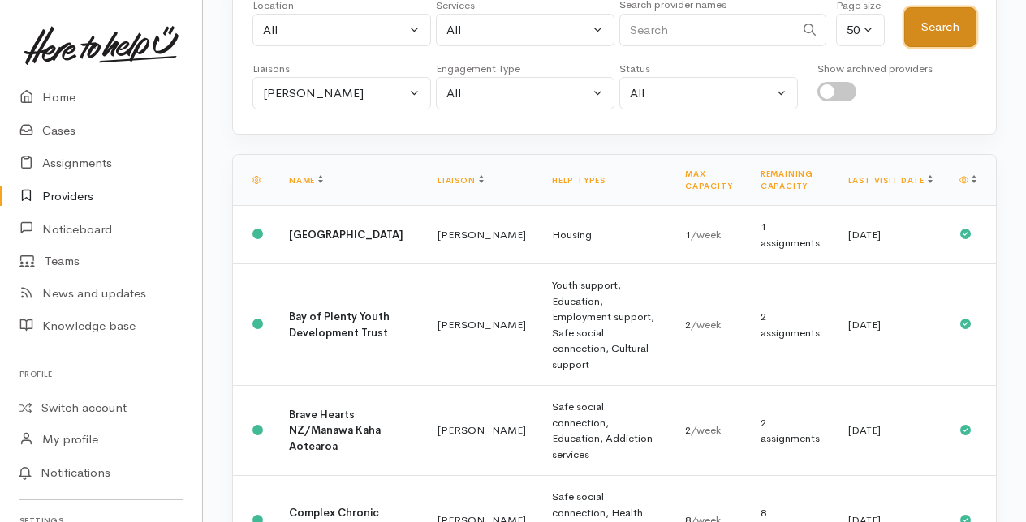
scroll to position [162, 0]
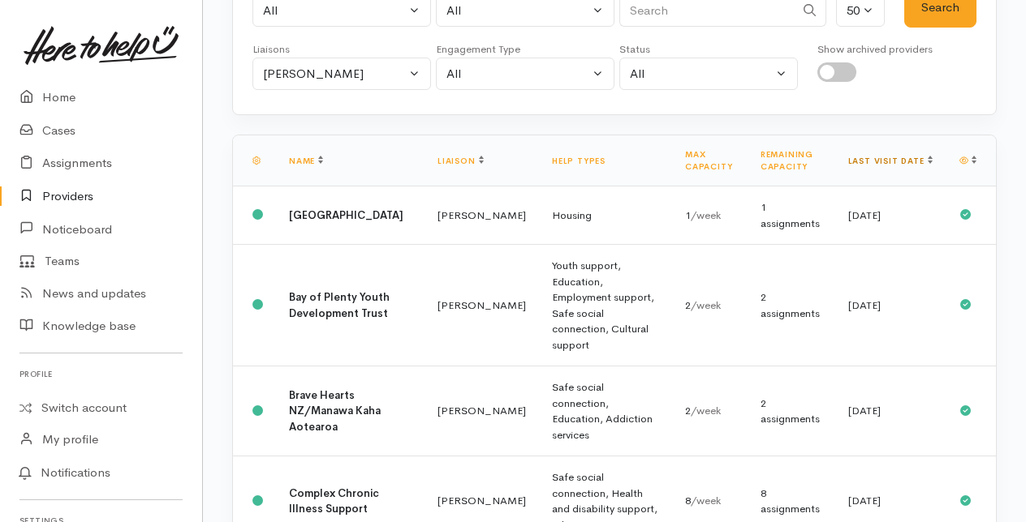
click at [913, 161] on link "Last visit date" at bounding box center [890, 161] width 84 height 11
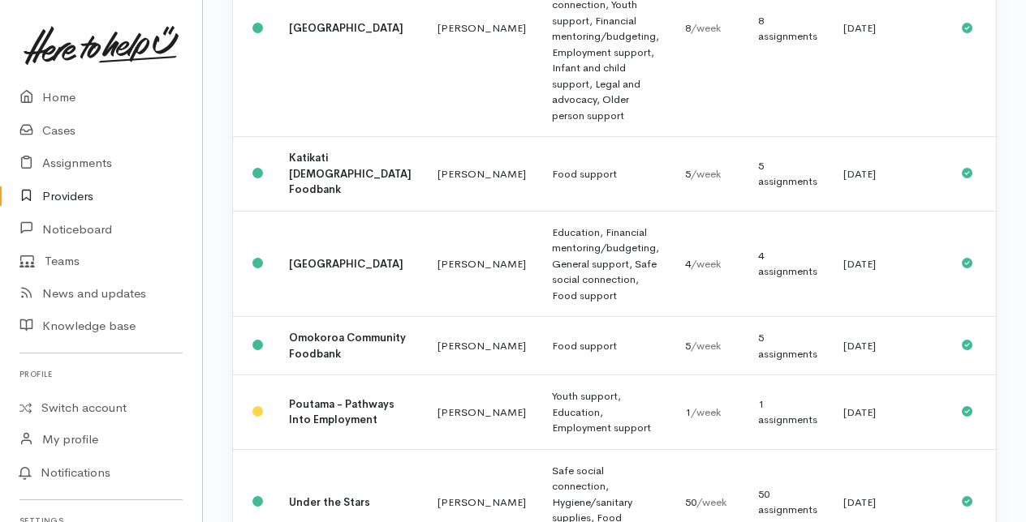
scroll to position [811, 0]
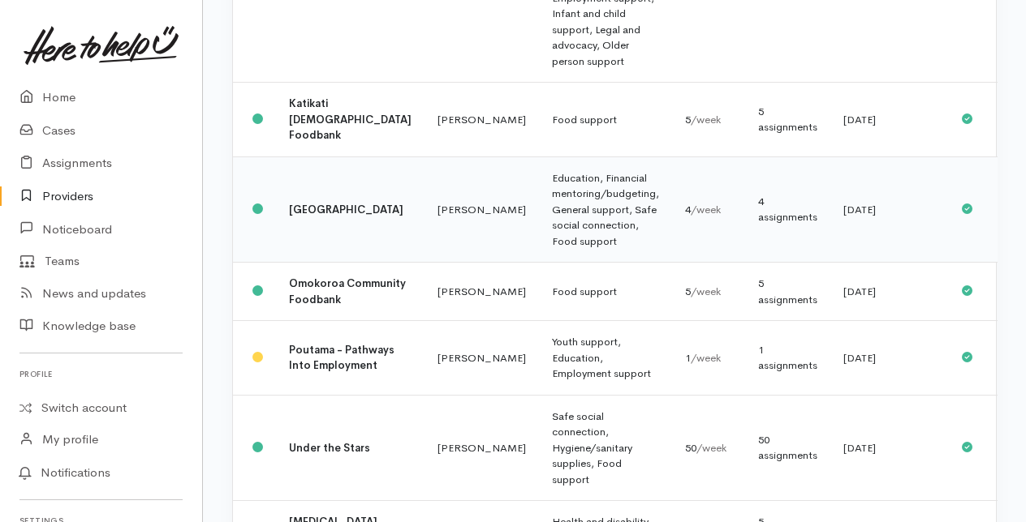
click at [354, 211] on td "[GEOGRAPHIC_DATA]" at bounding box center [350, 210] width 148 height 106
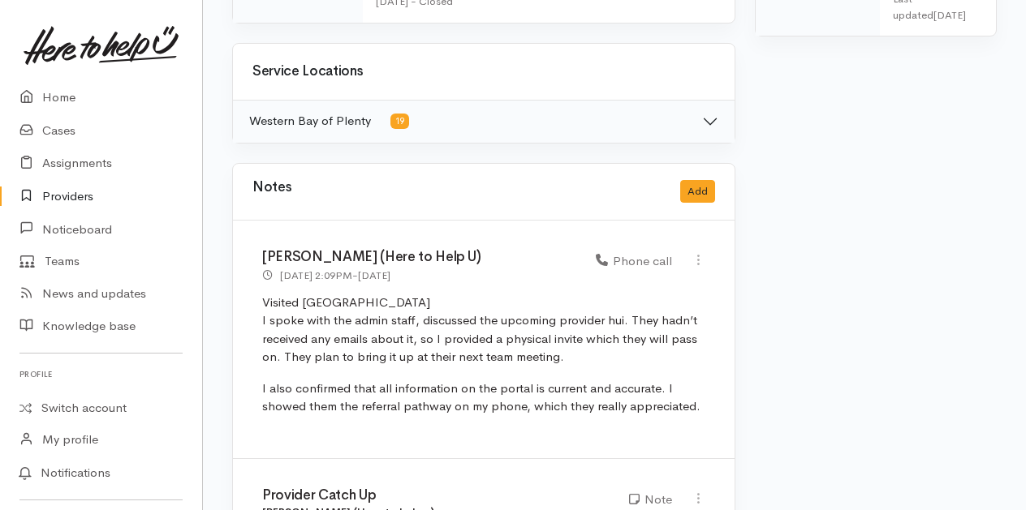
scroll to position [974, 0]
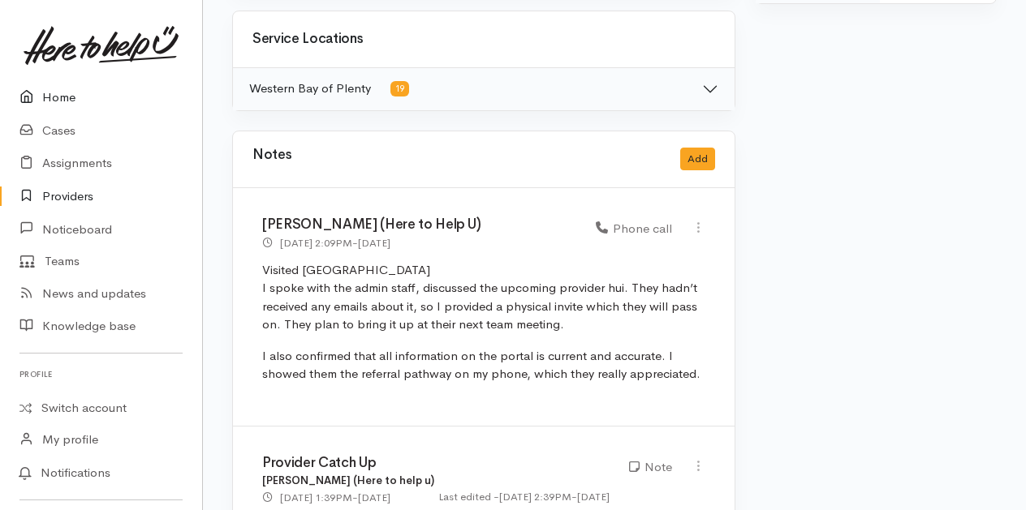
click at [56, 100] on link "Home" at bounding box center [101, 97] width 202 height 33
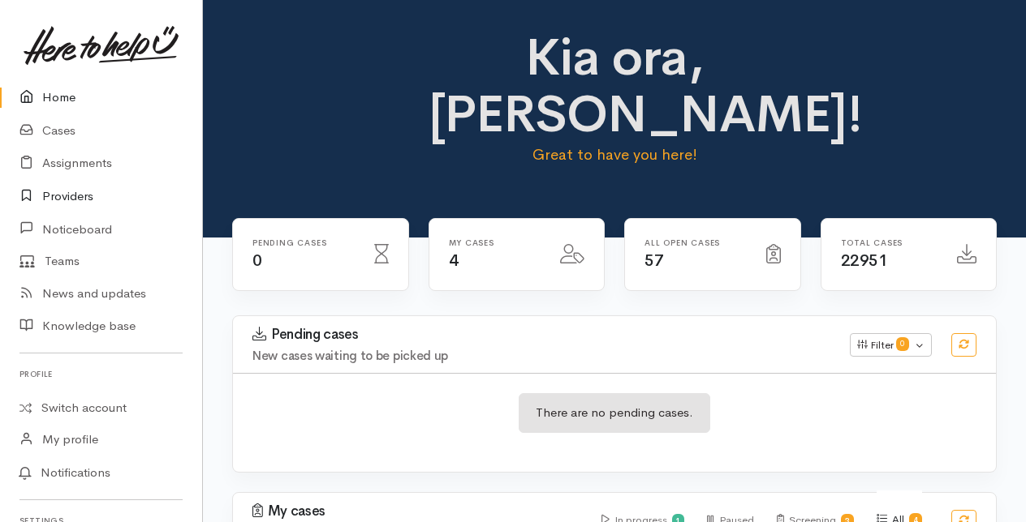
click at [76, 193] on link "Providers" at bounding box center [101, 196] width 202 height 33
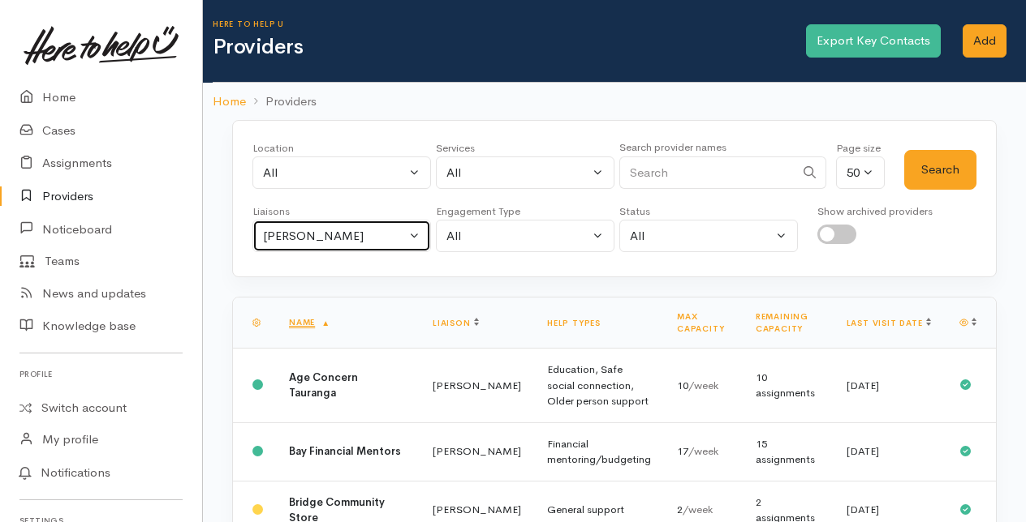
click at [411, 230] on button "[PERSON_NAME]" at bounding box center [341, 236] width 178 height 33
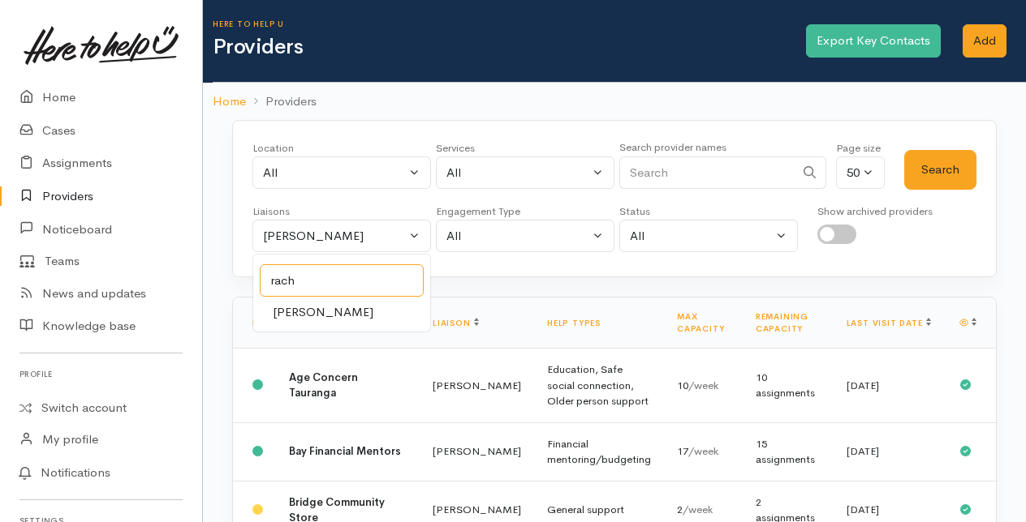
type input "rach"
drag, startPoint x: 320, startPoint y: 305, endPoint x: 415, endPoint y: 288, distance: 96.4
click at [327, 304] on span "Rachel Proctor" at bounding box center [323, 312] width 101 height 19
select select "1612"
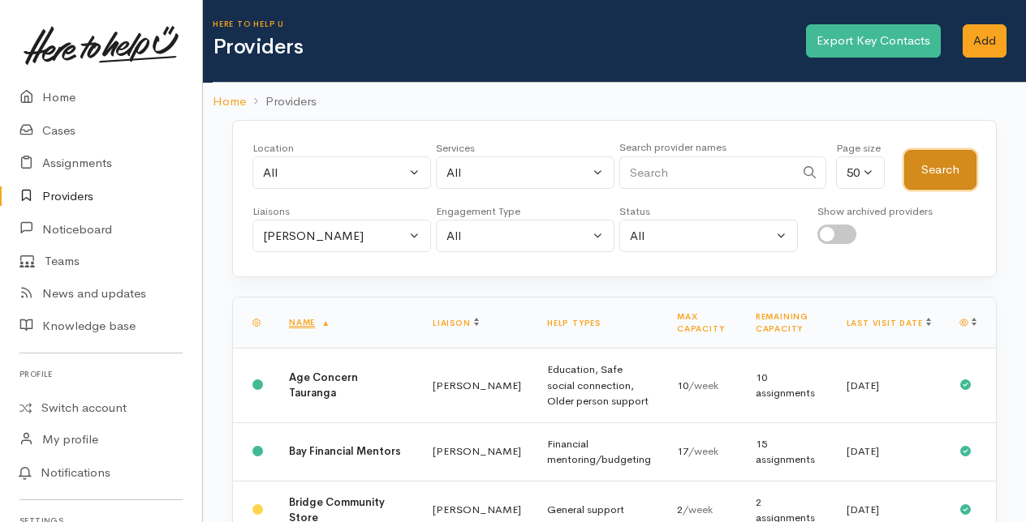
click at [934, 171] on button "Search" at bounding box center [940, 170] width 72 height 40
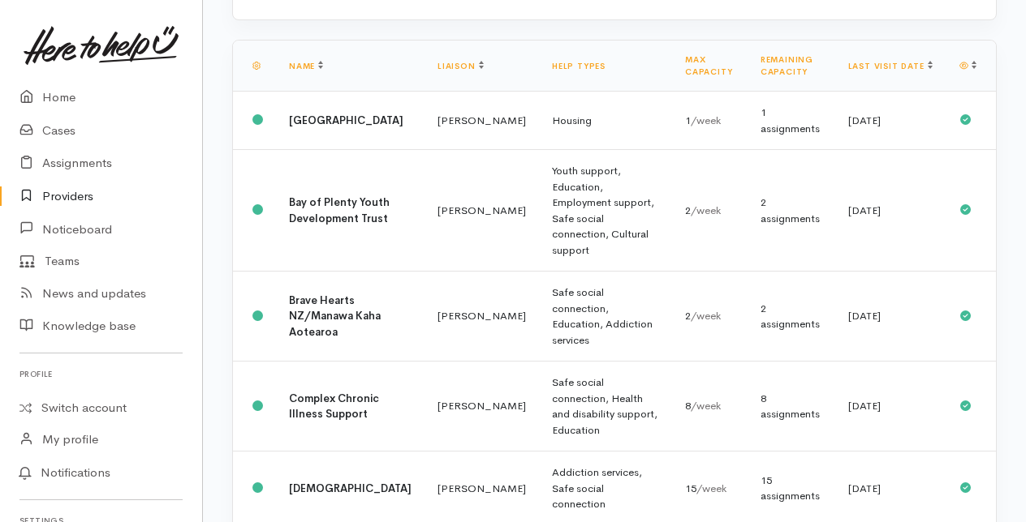
scroll to position [243, 0]
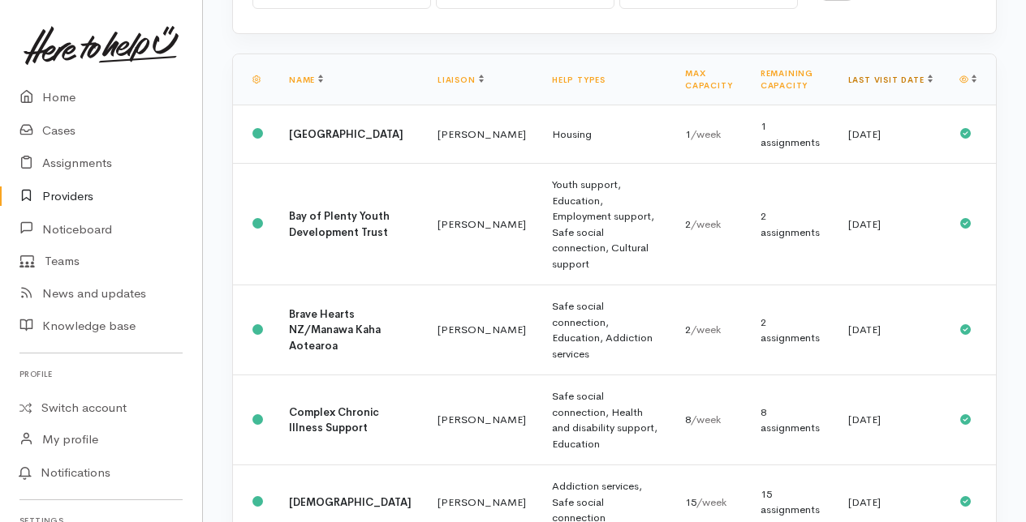
click at [910, 76] on link "Last visit date" at bounding box center [890, 80] width 84 height 11
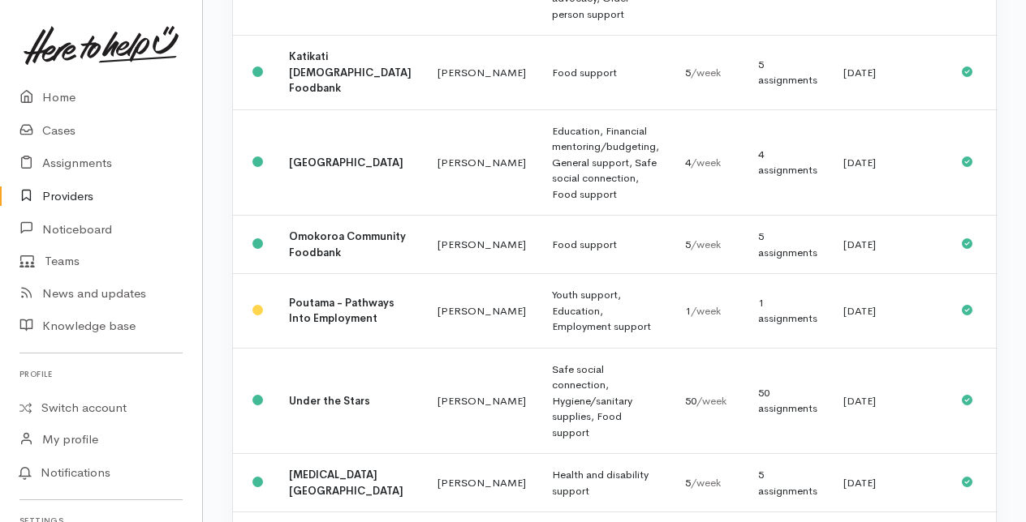
scroll to position [892, 0]
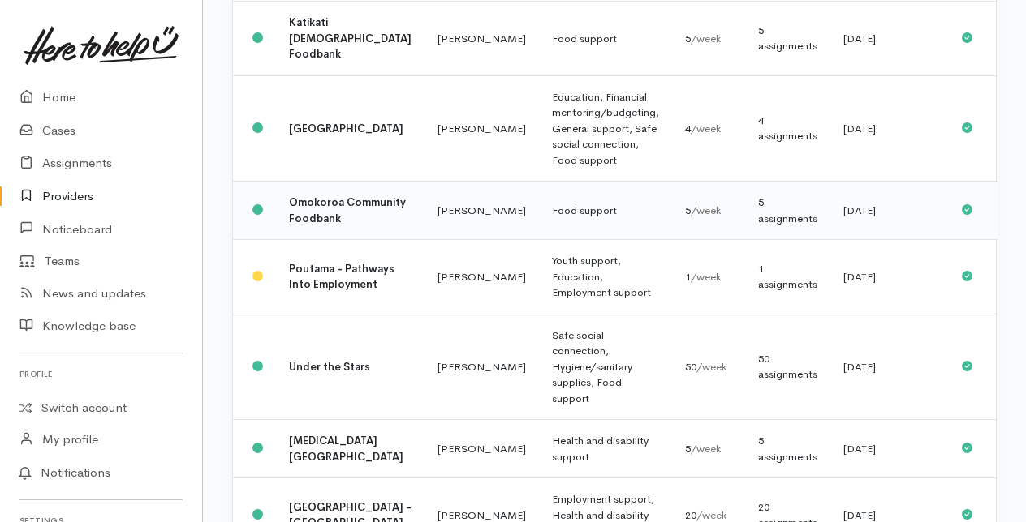
click at [367, 234] on td "Omokoroa Community Foodbank" at bounding box center [350, 211] width 148 height 58
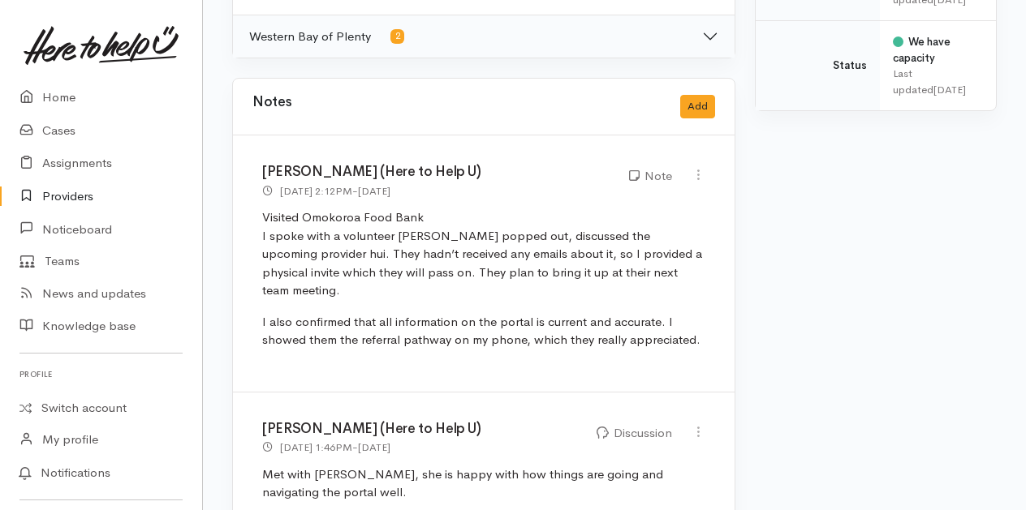
scroll to position [892, 0]
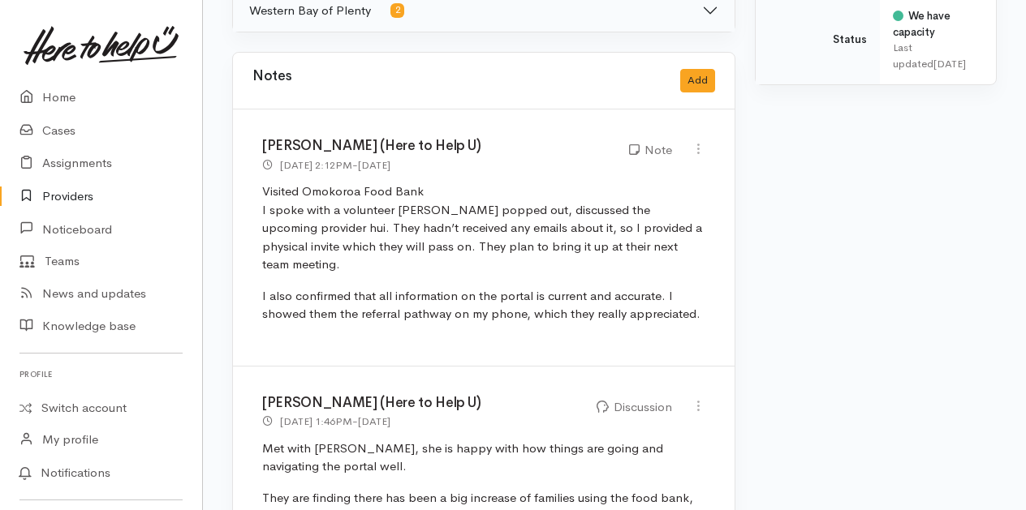
click at [65, 197] on link "Providers" at bounding box center [101, 196] width 202 height 33
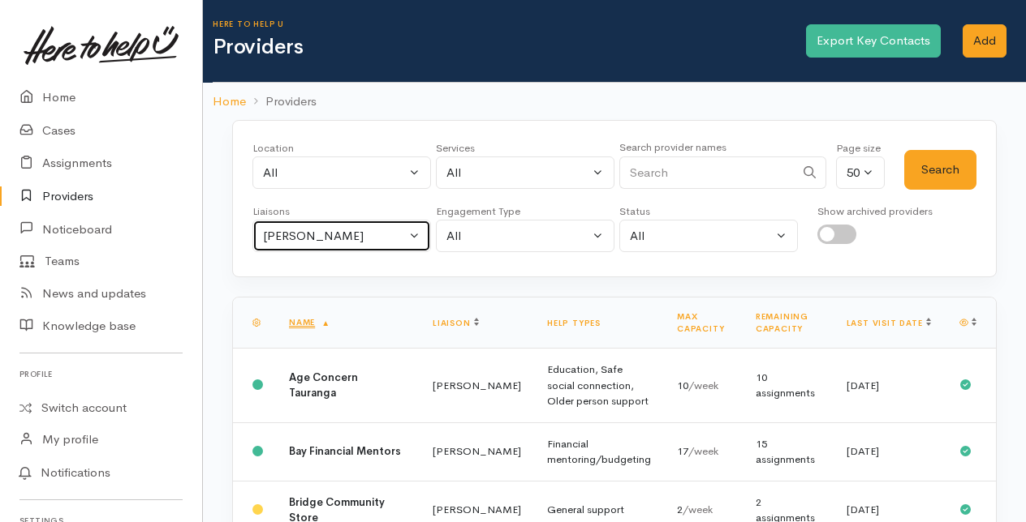
click at [409, 230] on button "[PERSON_NAME]" at bounding box center [341, 236] width 178 height 33
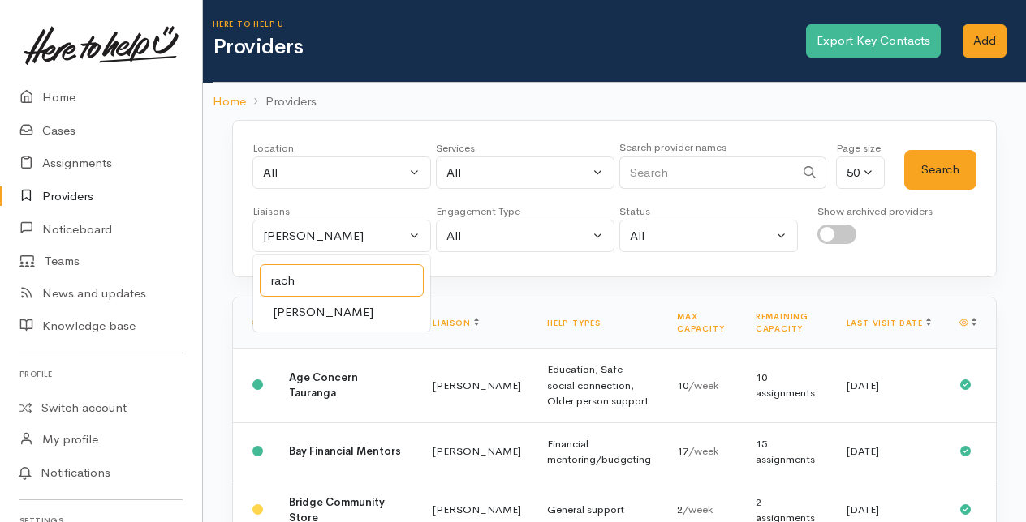
type input "rach"
click at [302, 312] on span "[PERSON_NAME]" at bounding box center [323, 312] width 101 height 19
select select "1612"
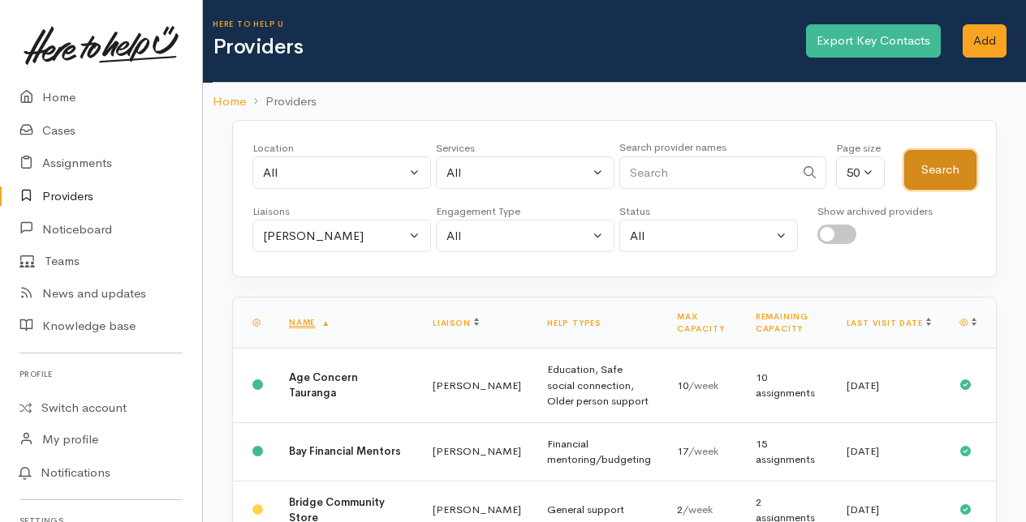
click at [928, 170] on button "Search" at bounding box center [940, 170] width 72 height 40
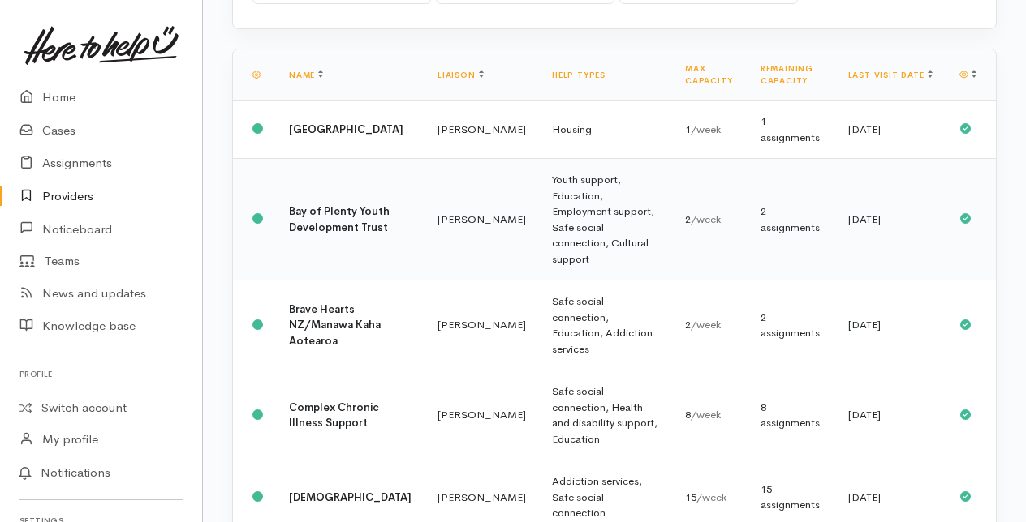
scroll to position [162, 0]
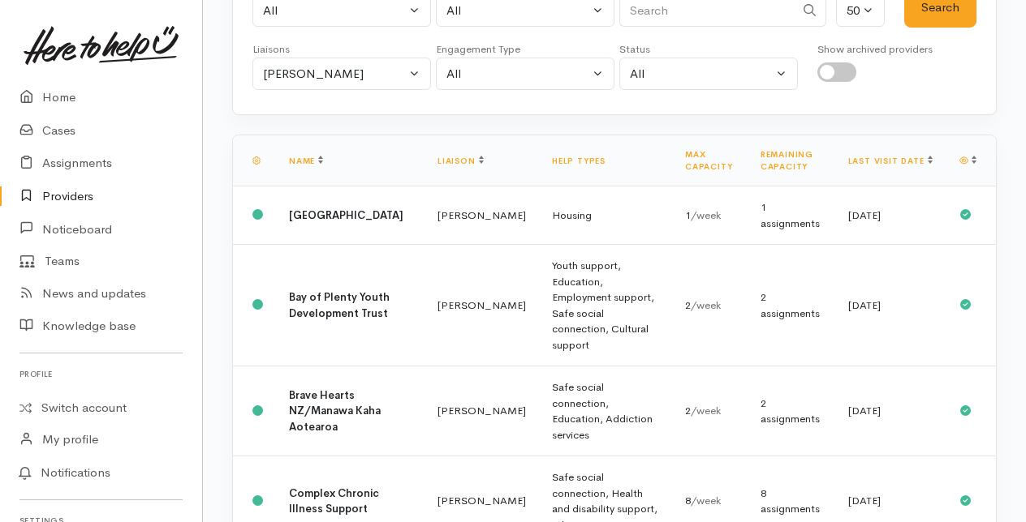
click at [918, 156] on th "Last visit date" at bounding box center [890, 160] width 111 height 51
click at [913, 156] on link "Last visit date" at bounding box center [890, 161] width 84 height 11
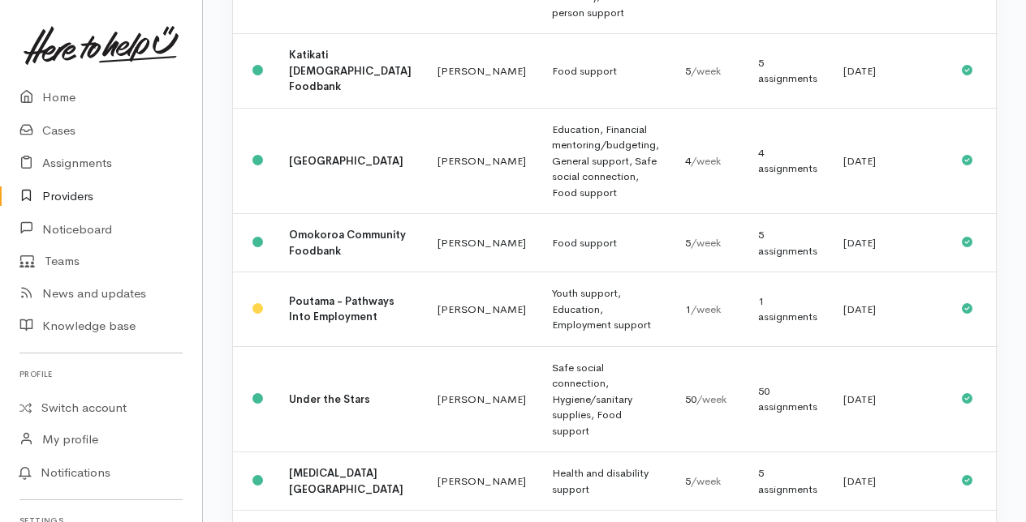
scroll to position [892, 0]
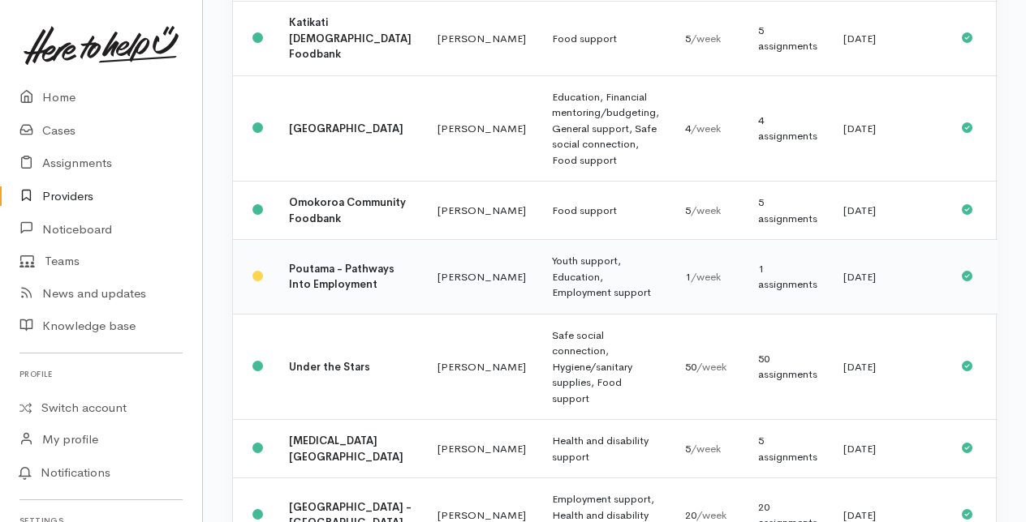
click at [437, 313] on td "[PERSON_NAME]" at bounding box center [481, 277] width 114 height 75
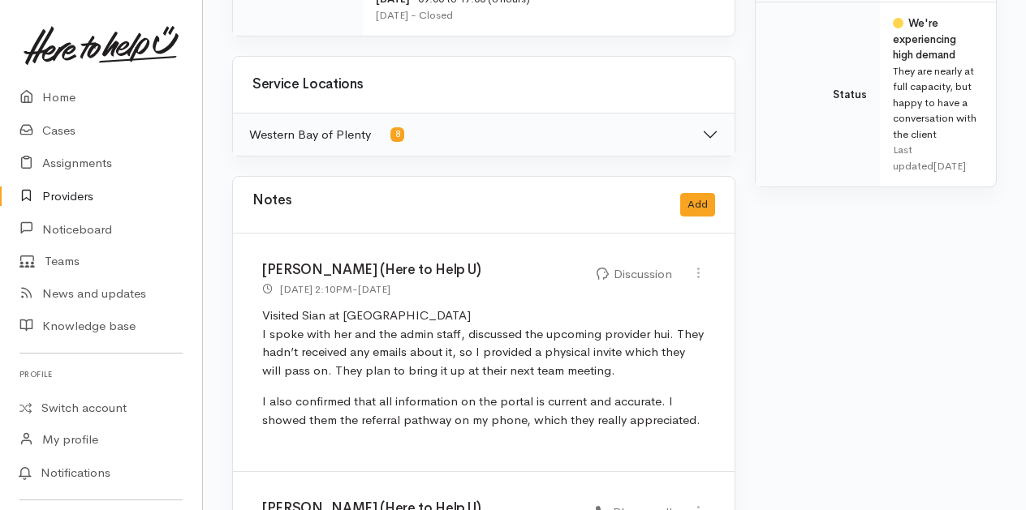
scroll to position [892, 0]
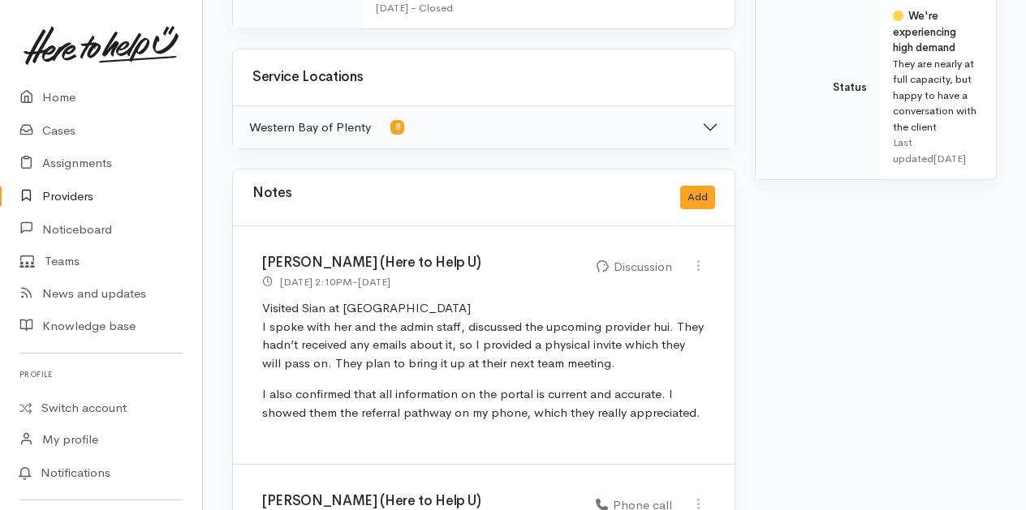
click at [67, 198] on link "Providers" at bounding box center [101, 196] width 202 height 33
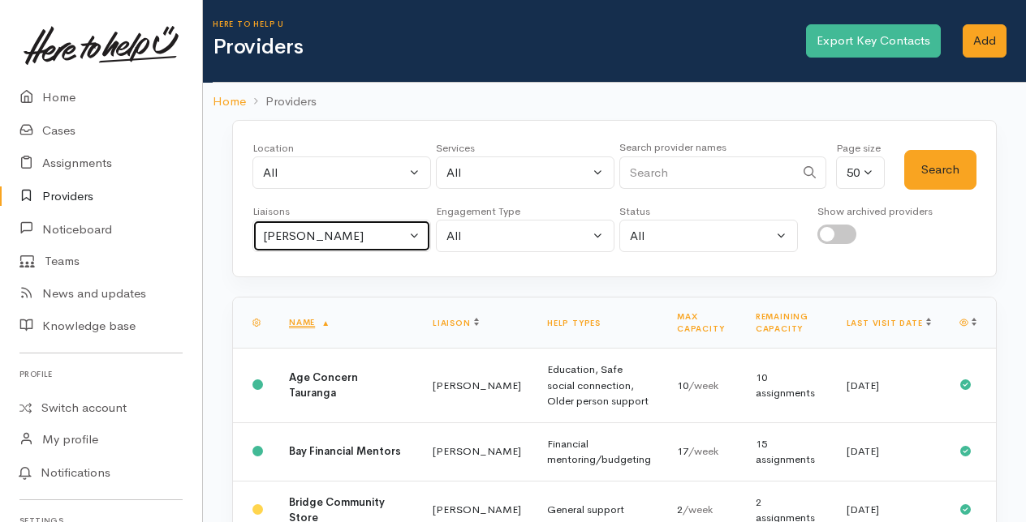
click at [421, 230] on button "[PERSON_NAME]" at bounding box center [341, 236] width 178 height 33
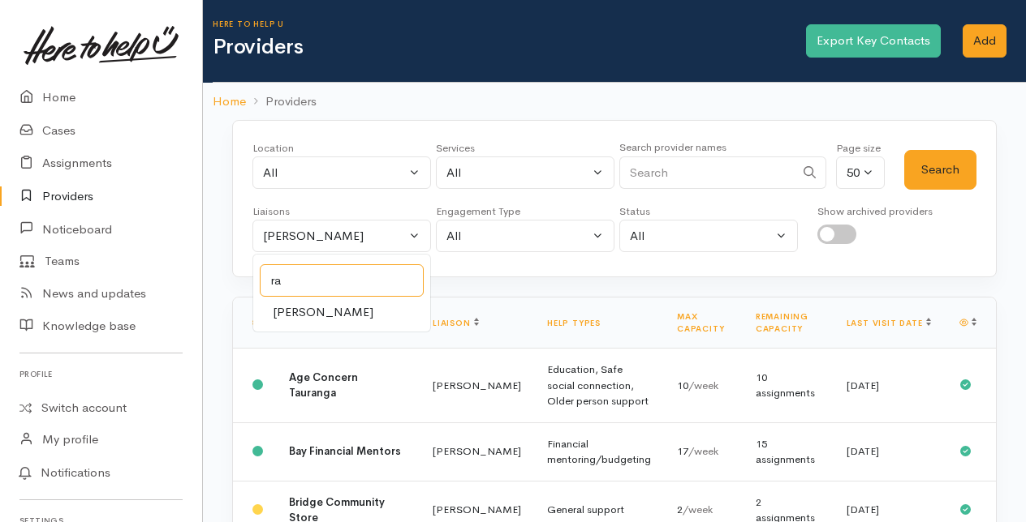
type input "ra"
drag, startPoint x: 292, startPoint y: 310, endPoint x: 608, endPoint y: 242, distance: 323.7
click at [292, 310] on span "[PERSON_NAME]" at bounding box center [323, 312] width 101 height 19
select select "1612"
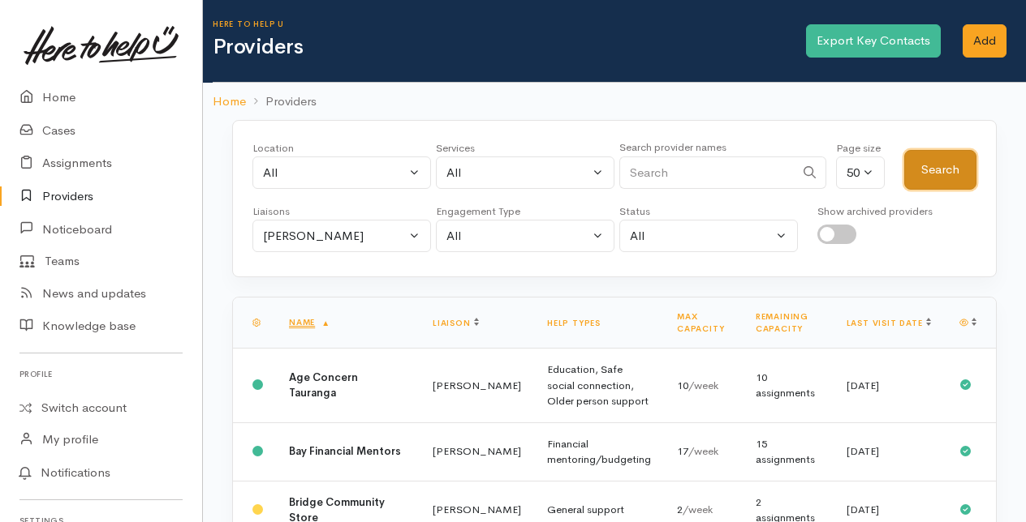
click at [931, 158] on button "Search" at bounding box center [940, 170] width 72 height 40
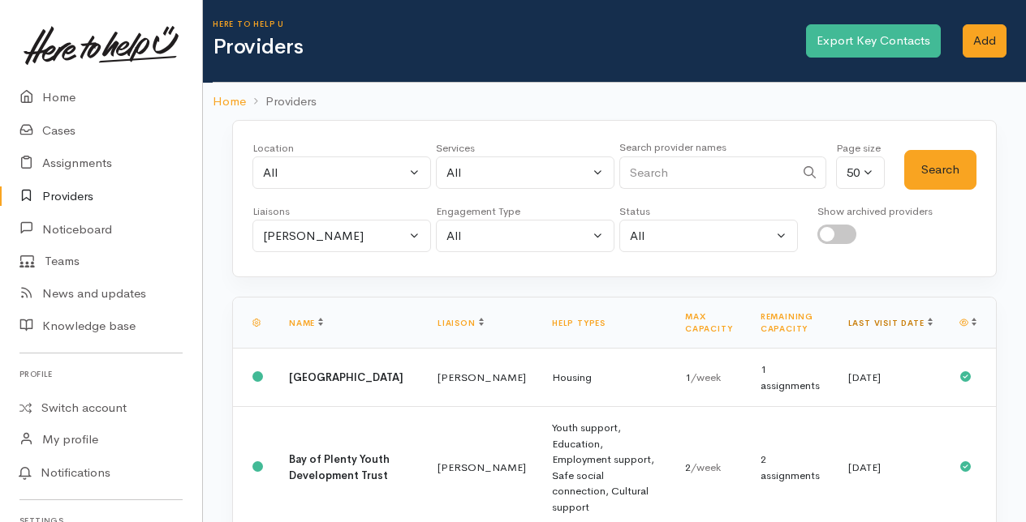
click at [912, 320] on link "Last visit date" at bounding box center [890, 323] width 84 height 11
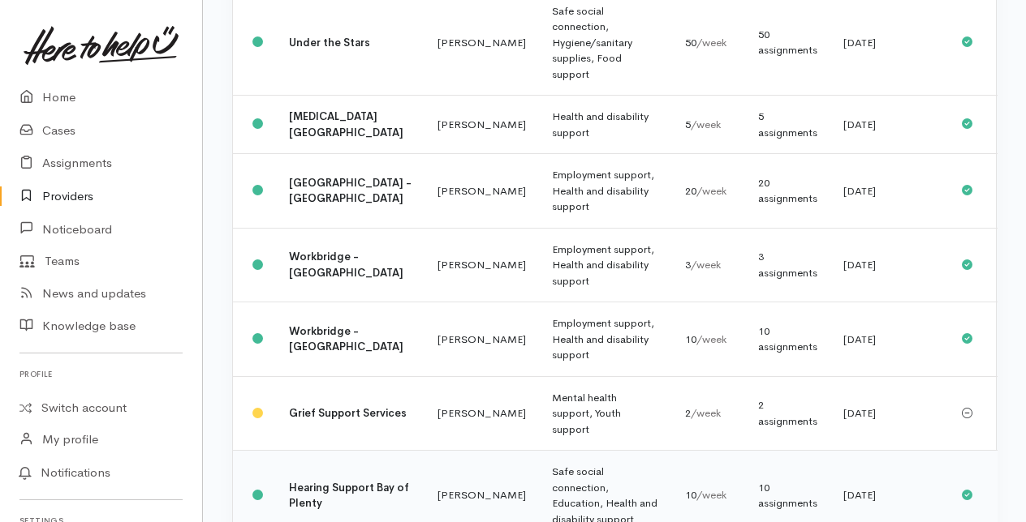
scroll to position [1136, 0]
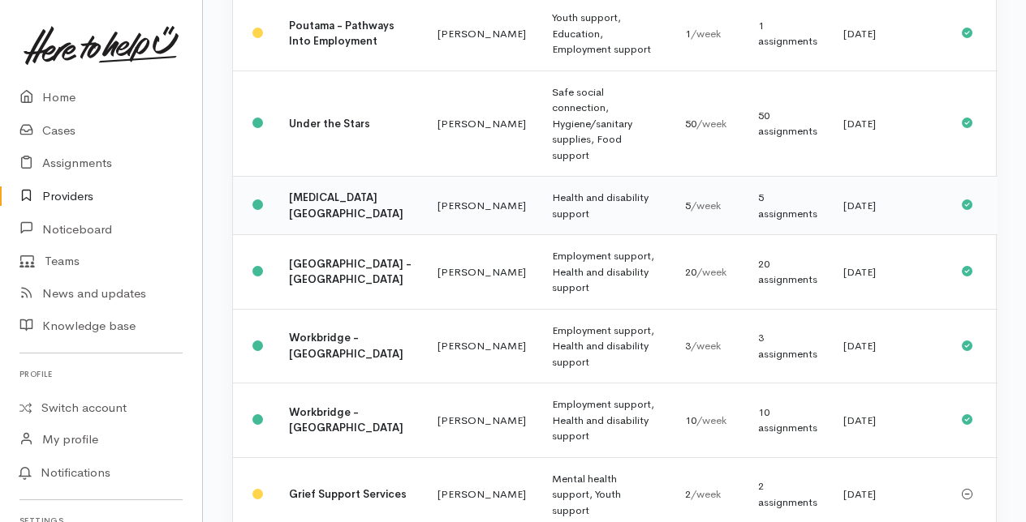
click at [539, 218] on td "Health and disability support" at bounding box center [605, 206] width 133 height 58
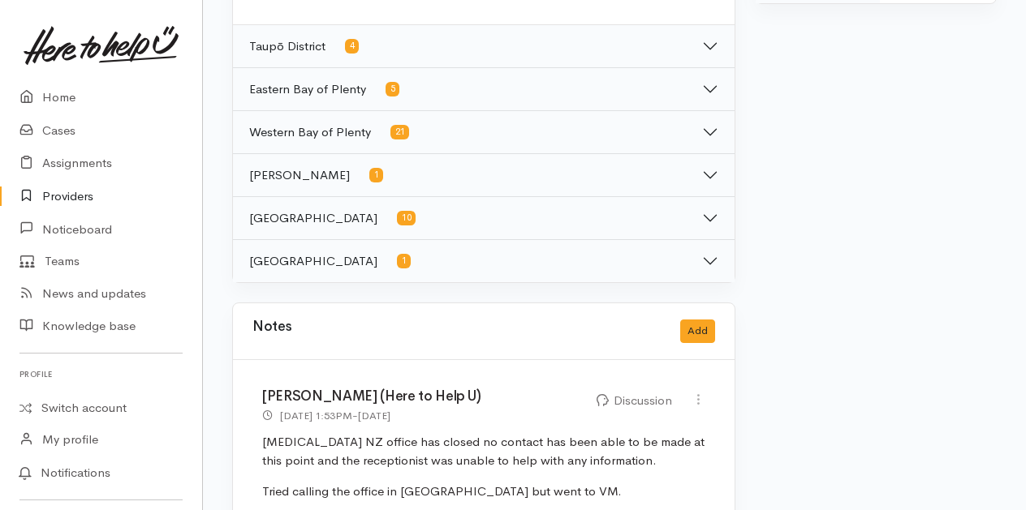
scroll to position [1055, 0]
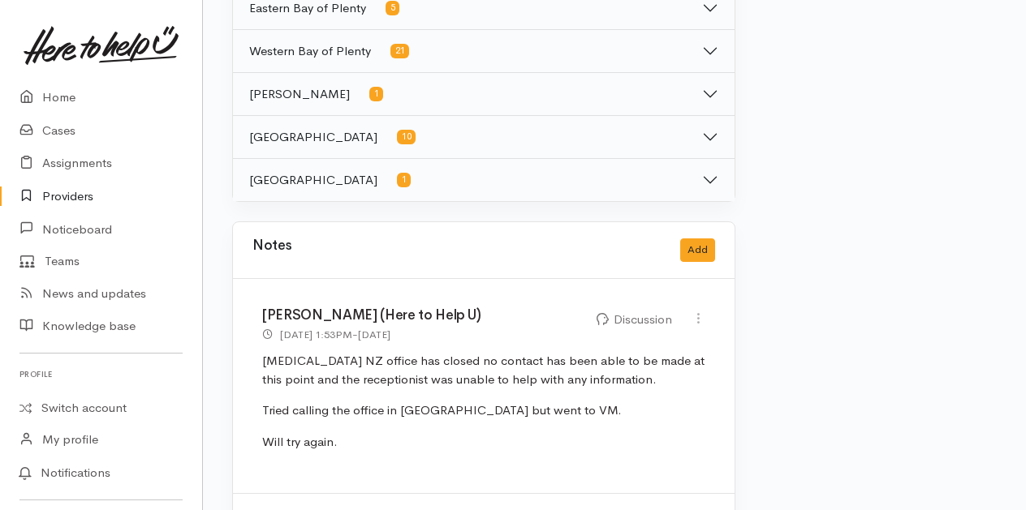
click at [70, 198] on link "Providers" at bounding box center [101, 196] width 202 height 33
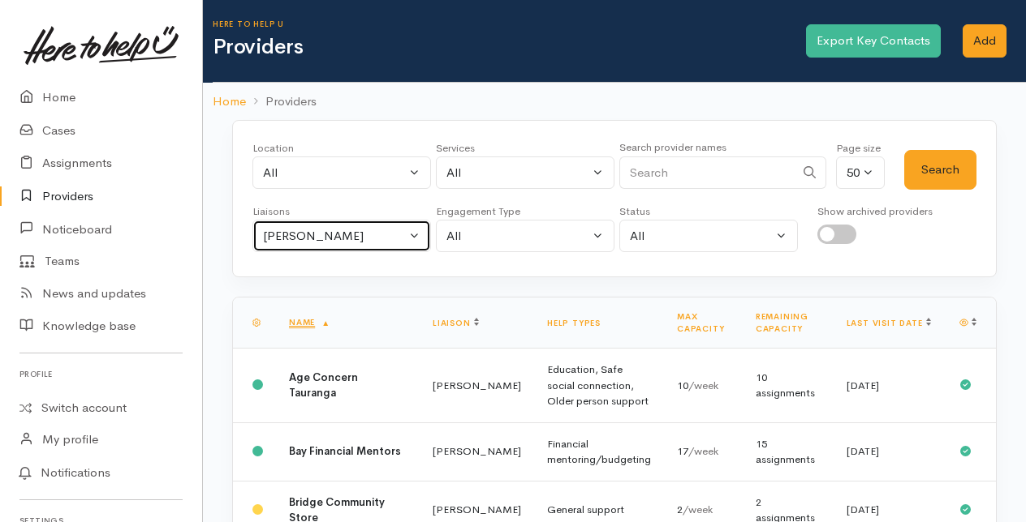
click at [412, 230] on button "[PERSON_NAME]" at bounding box center [341, 236] width 178 height 33
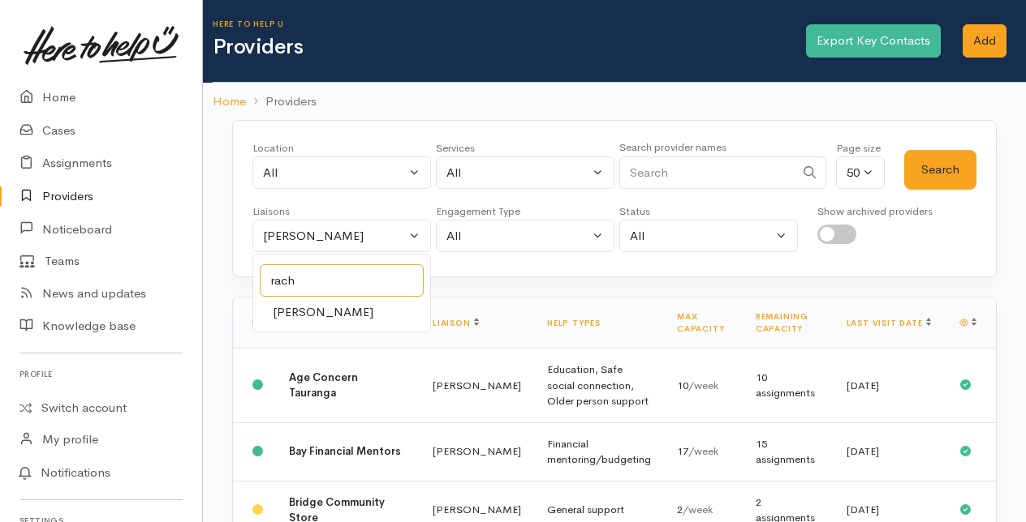
type input "rach"
drag, startPoint x: 311, startPoint y: 311, endPoint x: 328, endPoint y: 305, distance: 18.0
click at [320, 307] on span "[PERSON_NAME]" at bounding box center [323, 312] width 101 height 19
select select "1612"
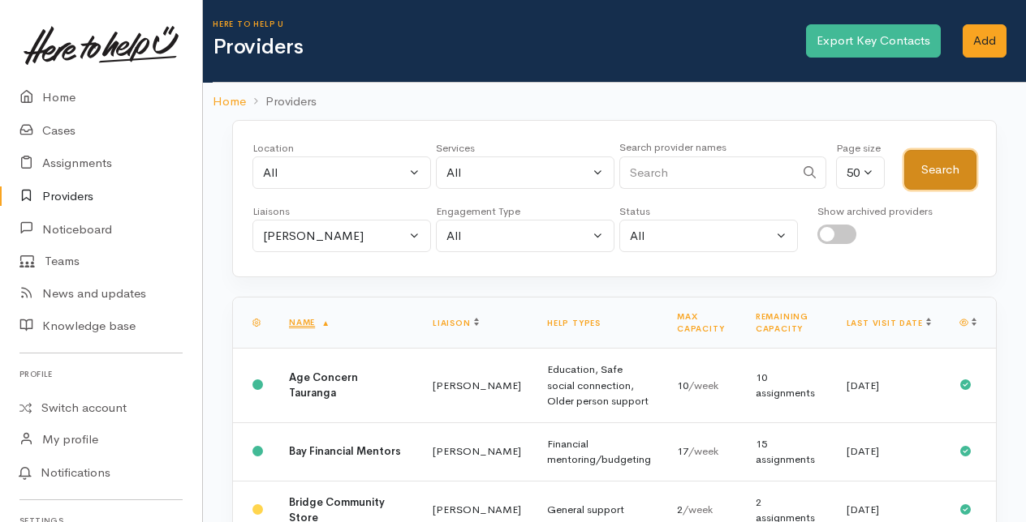
click at [934, 169] on button "Search" at bounding box center [940, 170] width 72 height 40
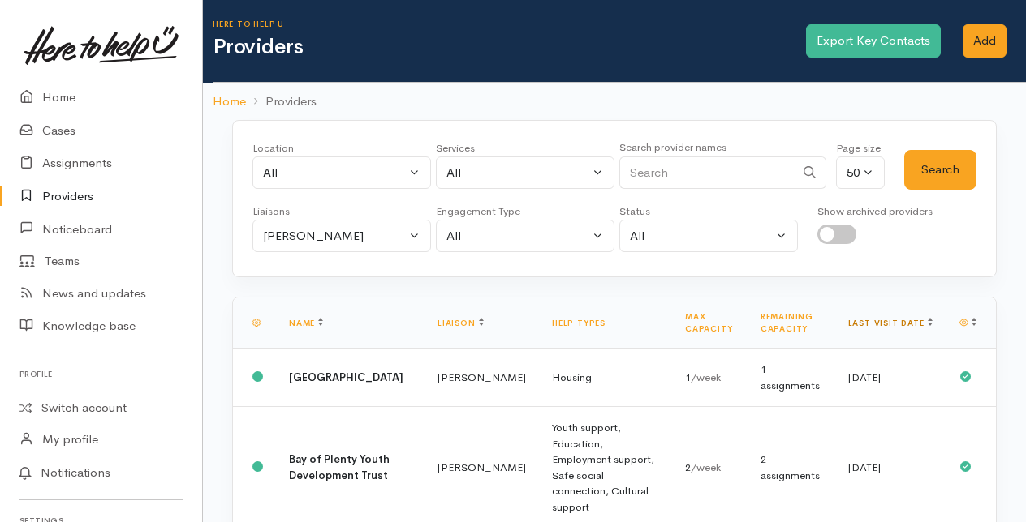
click at [913, 318] on link "Last visit date" at bounding box center [890, 323] width 84 height 11
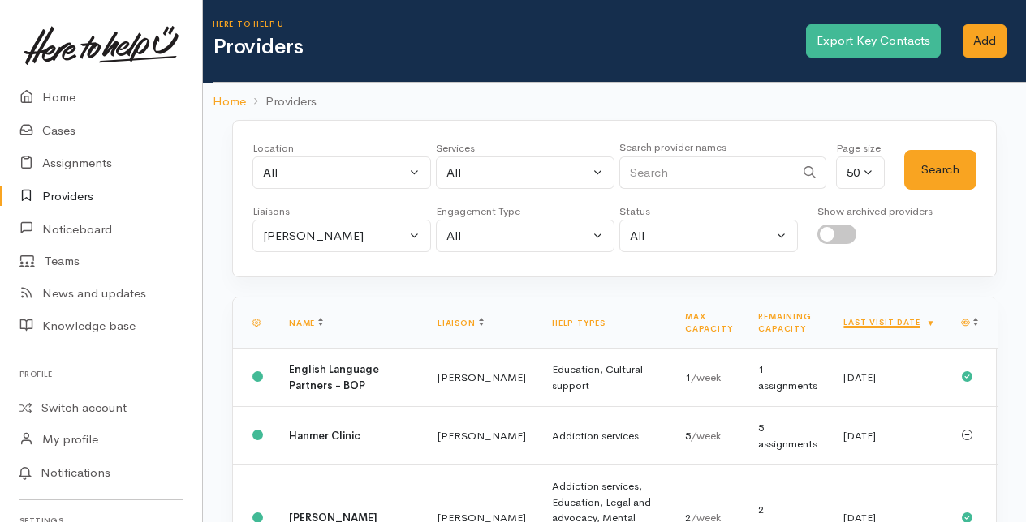
click at [915, 321] on link "Last visit date" at bounding box center [889, 322] width 92 height 11
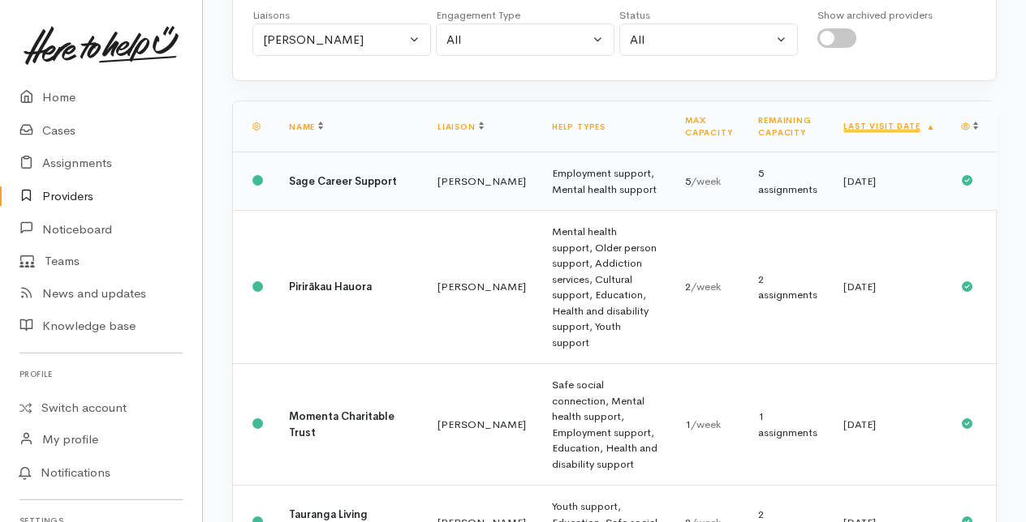
scroll to position [81, 0]
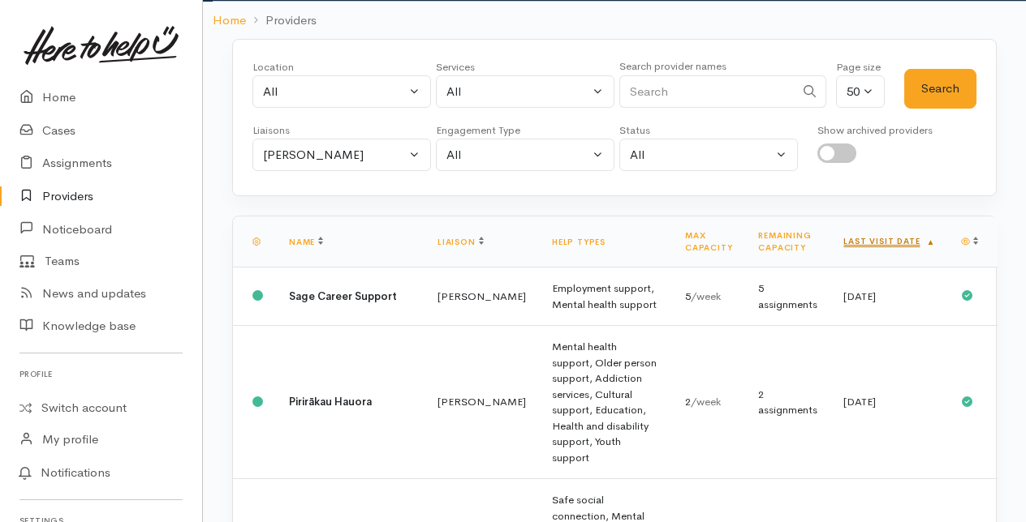
click at [914, 236] on link "Last visit date" at bounding box center [889, 241] width 92 height 11
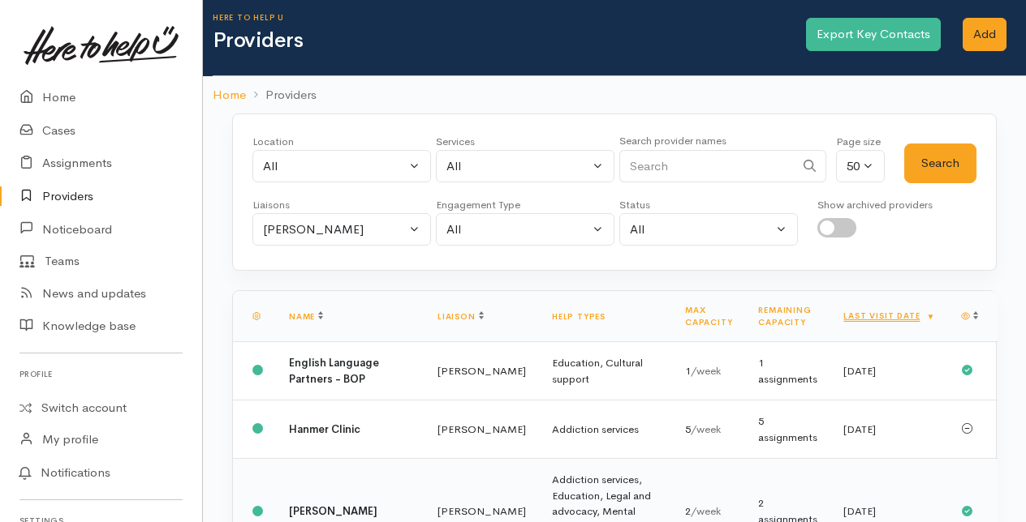
scroll to position [0, 0]
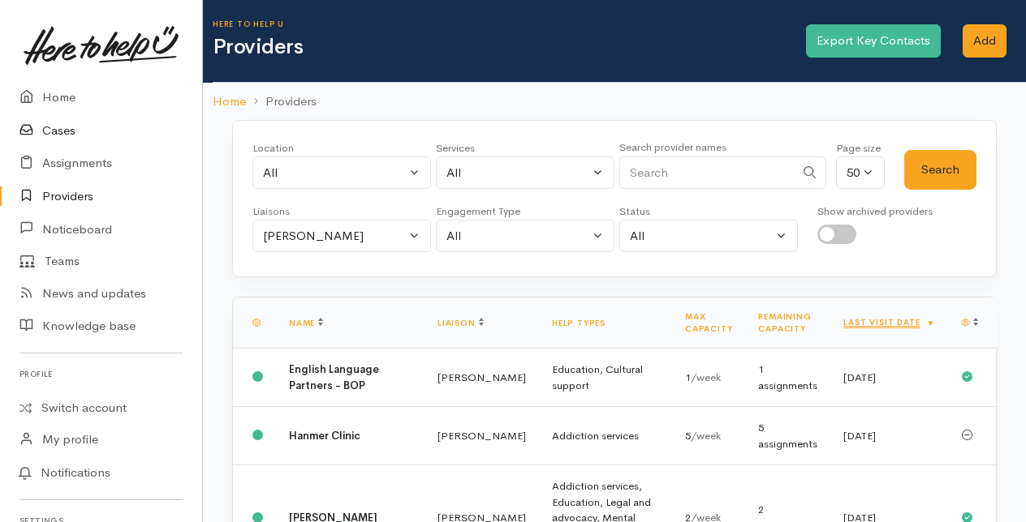
click at [60, 128] on link "Cases" at bounding box center [101, 130] width 202 height 33
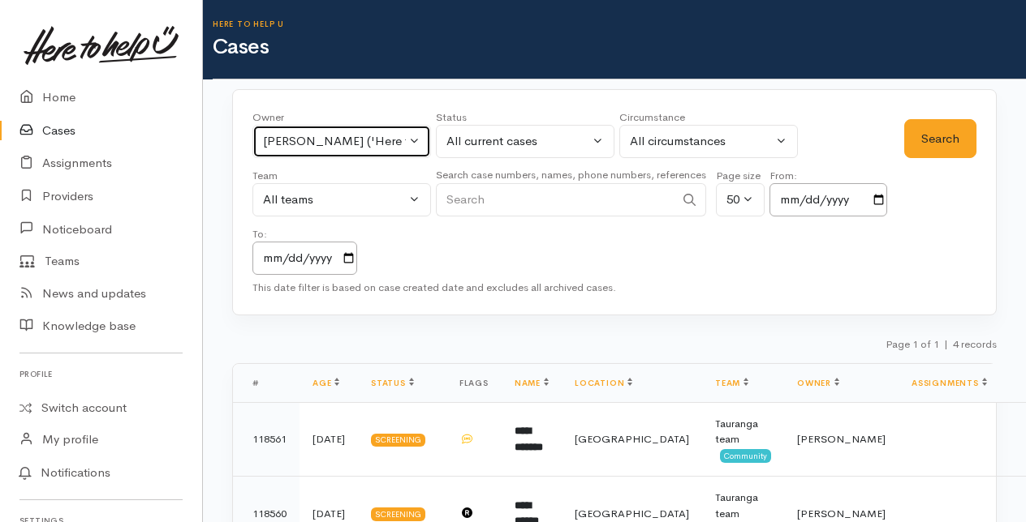
click at [419, 136] on button "[PERSON_NAME] ('Here to help u')" at bounding box center [341, 141] width 178 height 33
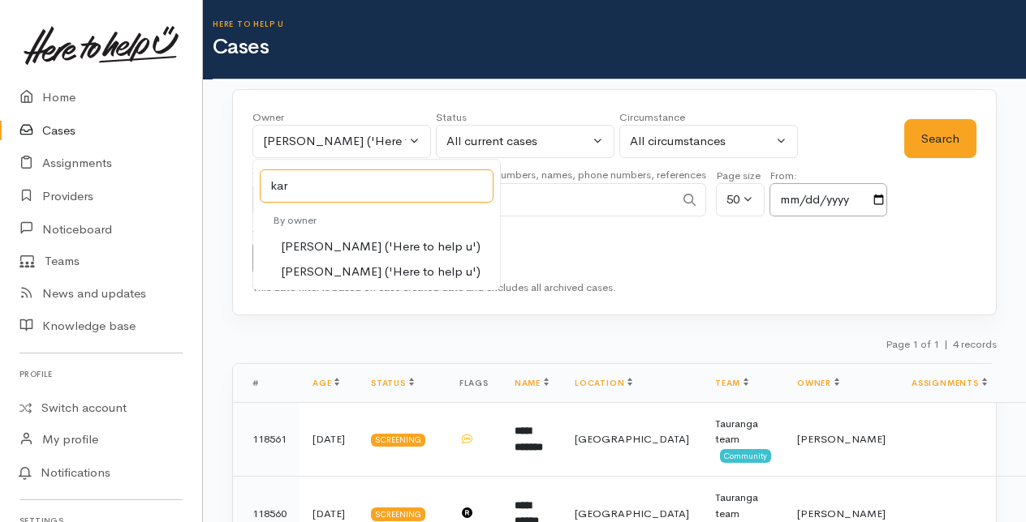
type input "kar"
click at [375, 243] on span "[PERSON_NAME] ('Here to help u')" at bounding box center [381, 247] width 200 height 19
select select "435"
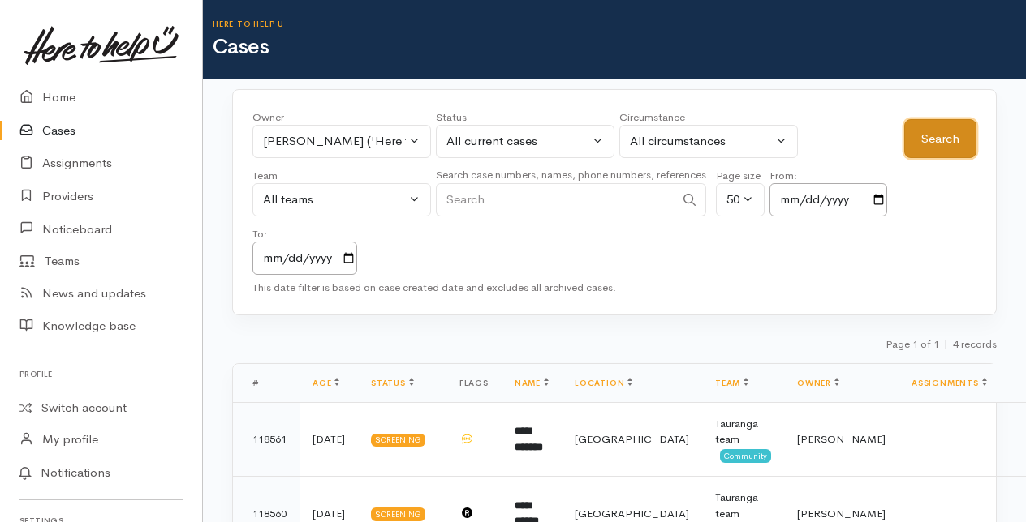
click at [959, 133] on button "Search" at bounding box center [940, 139] width 72 height 40
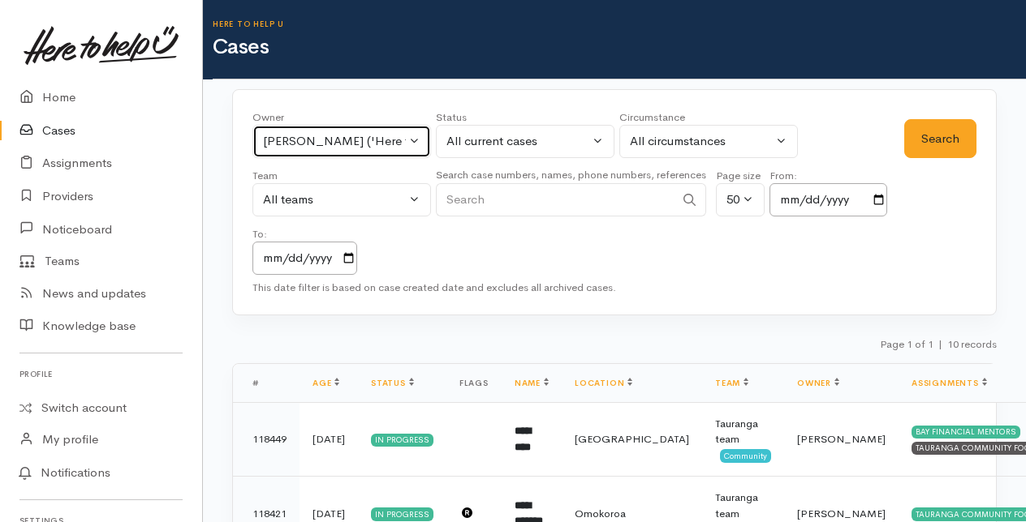
click at [412, 137] on button "[PERSON_NAME] ('Here to help u')" at bounding box center [341, 141] width 178 height 33
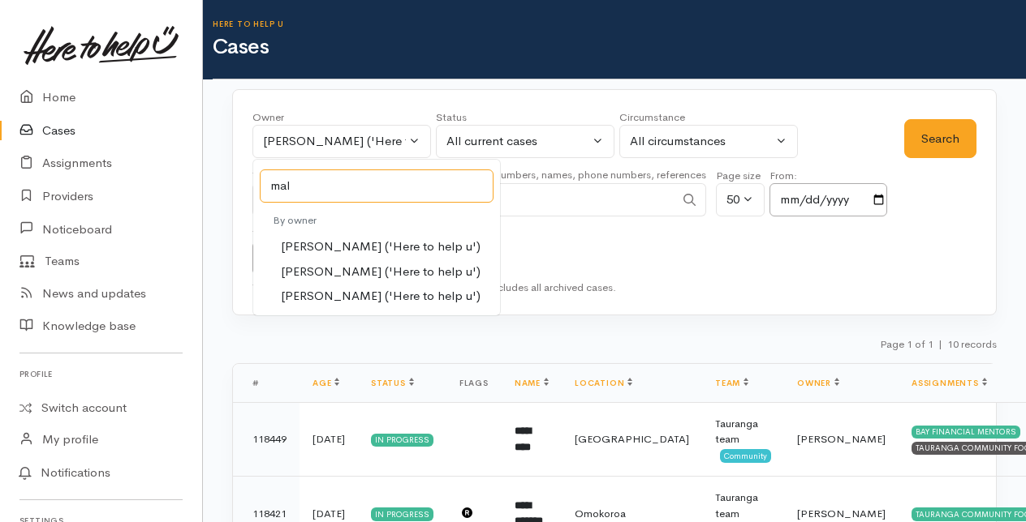
type input "mal"
click at [310, 271] on span "[PERSON_NAME] ('Here to help u')" at bounding box center [381, 272] width 200 height 19
select select "1613"
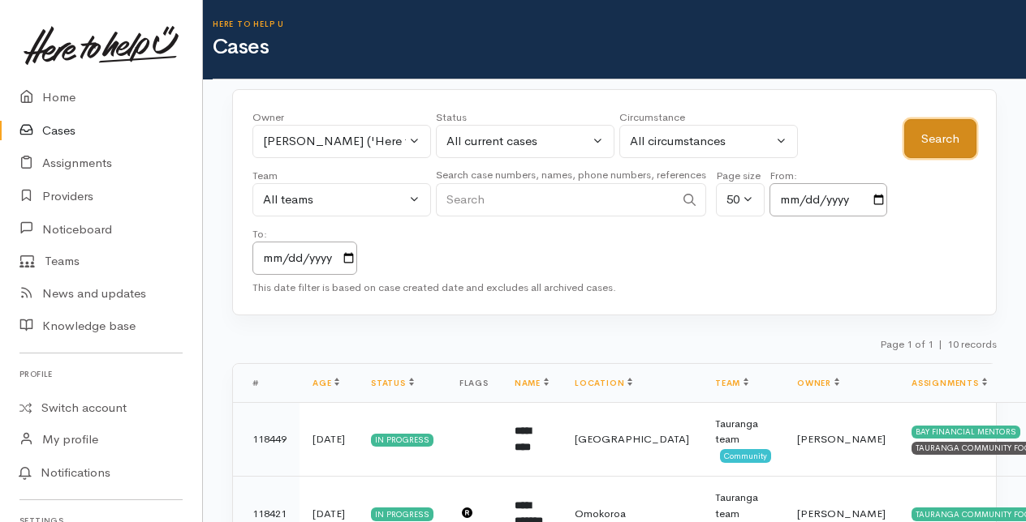
click at [923, 140] on button "Search" at bounding box center [940, 139] width 72 height 40
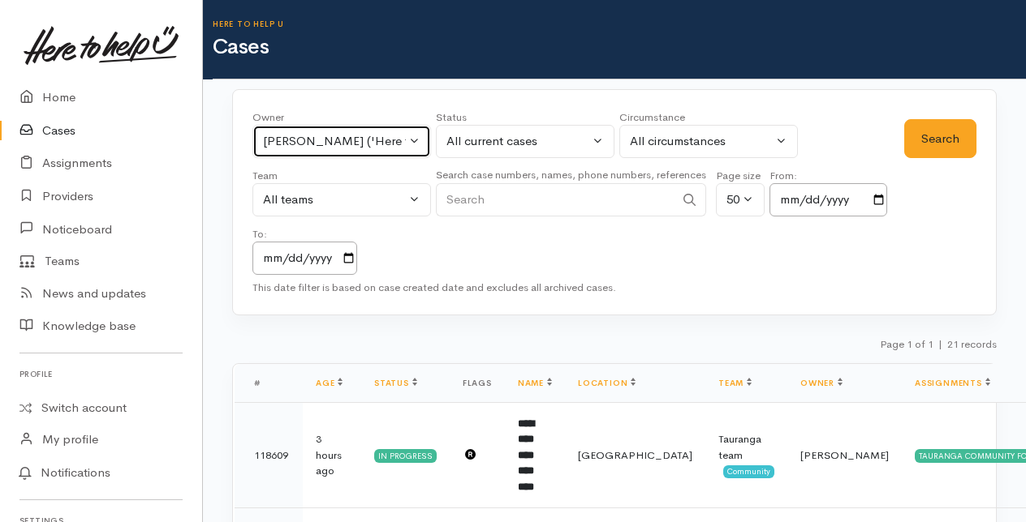
click at [414, 137] on button "Malia Stowers ('Here to help u')" at bounding box center [341, 141] width 178 height 33
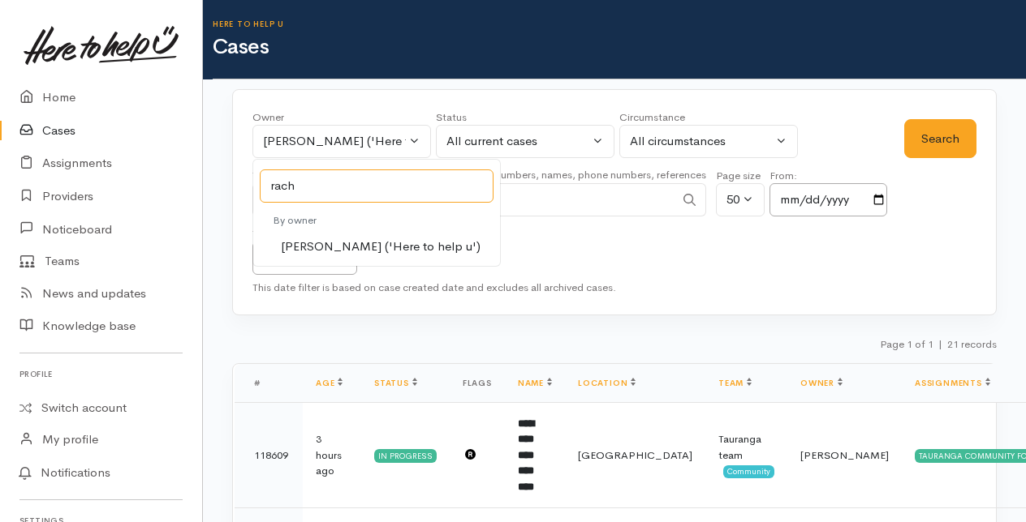
type input "rach"
click at [308, 247] on span "Rachel Proctor ('Here to help u')" at bounding box center [381, 247] width 200 height 19
select select "1612"
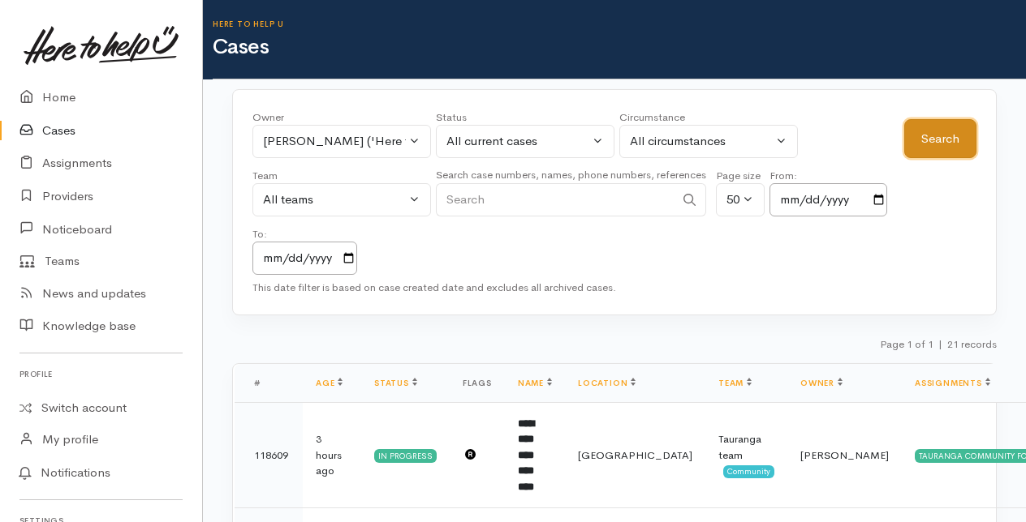
click at [914, 143] on button "Search" at bounding box center [940, 139] width 72 height 40
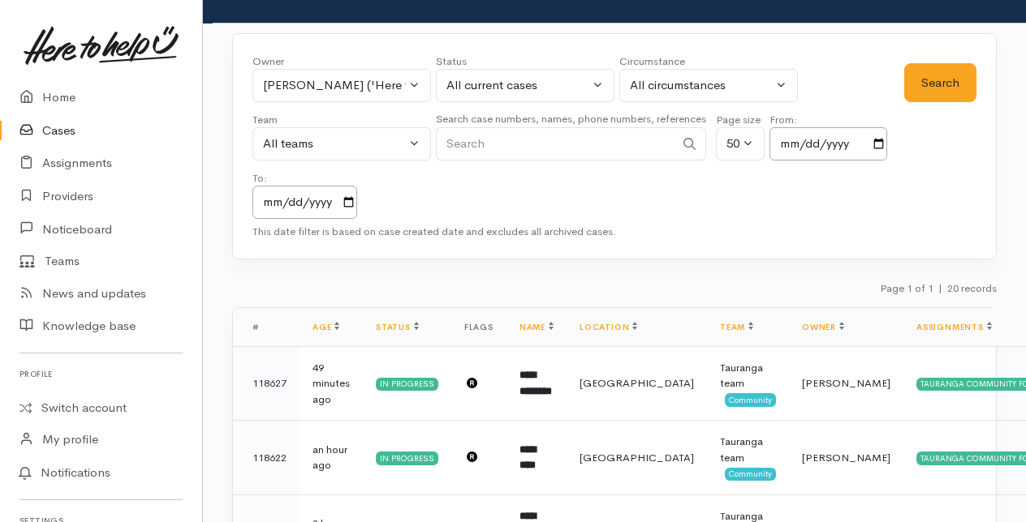
scroll to position [81, 0]
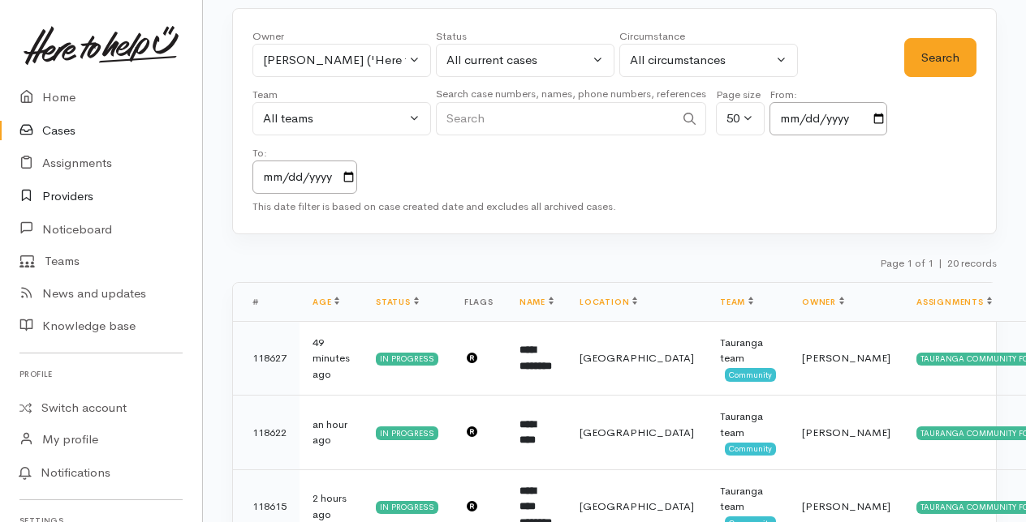
click at [61, 195] on link "Providers" at bounding box center [101, 196] width 202 height 33
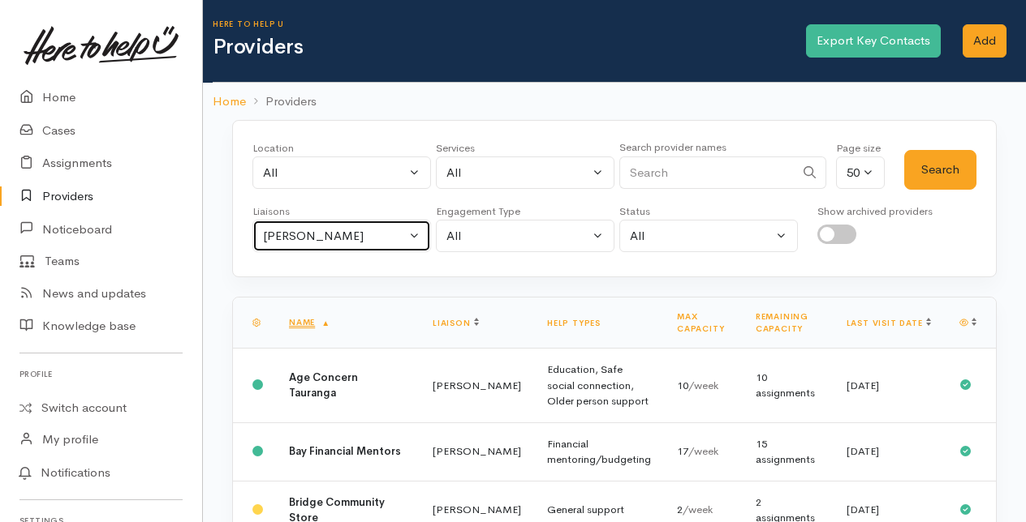
click at [425, 230] on button "[PERSON_NAME]" at bounding box center [341, 236] width 178 height 33
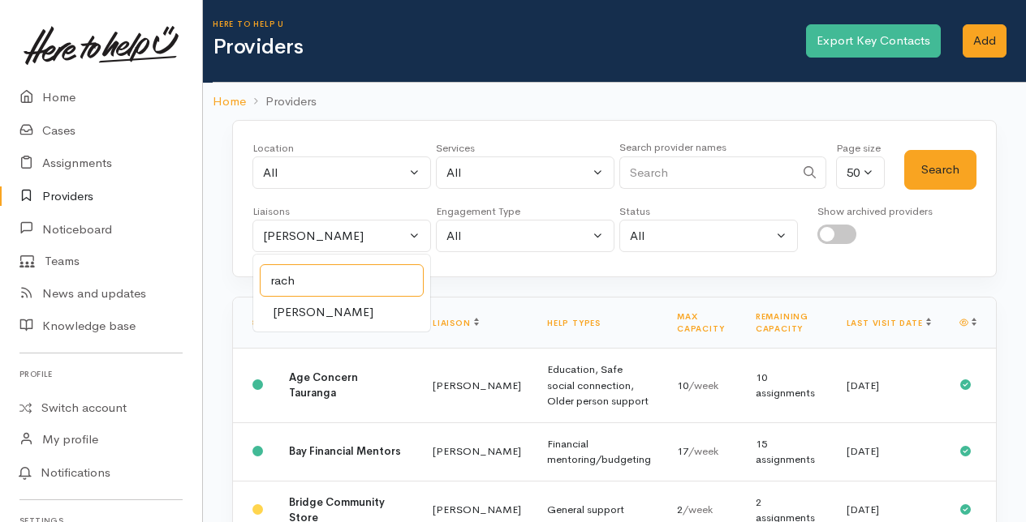
type input "rach"
click at [295, 306] on span "[PERSON_NAME]" at bounding box center [323, 312] width 101 height 19
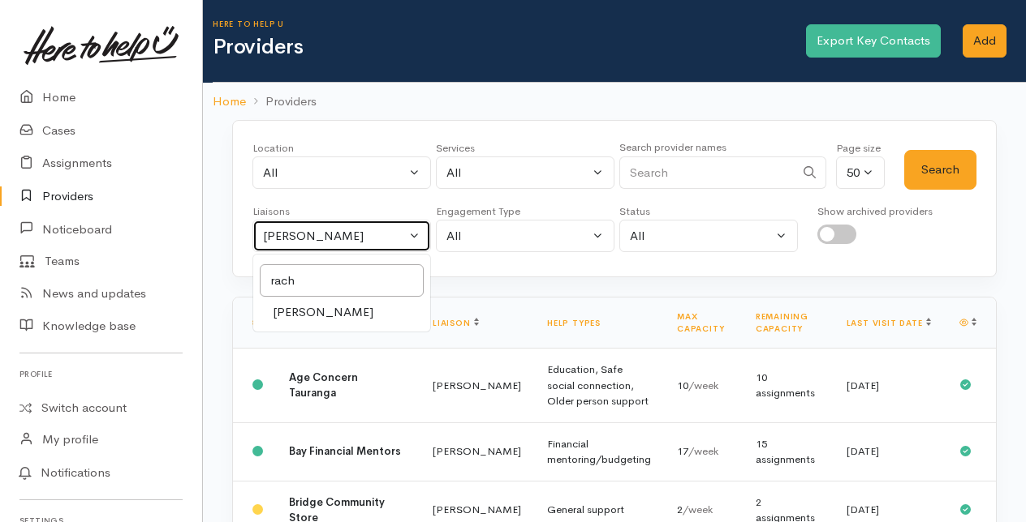
select select "1612"
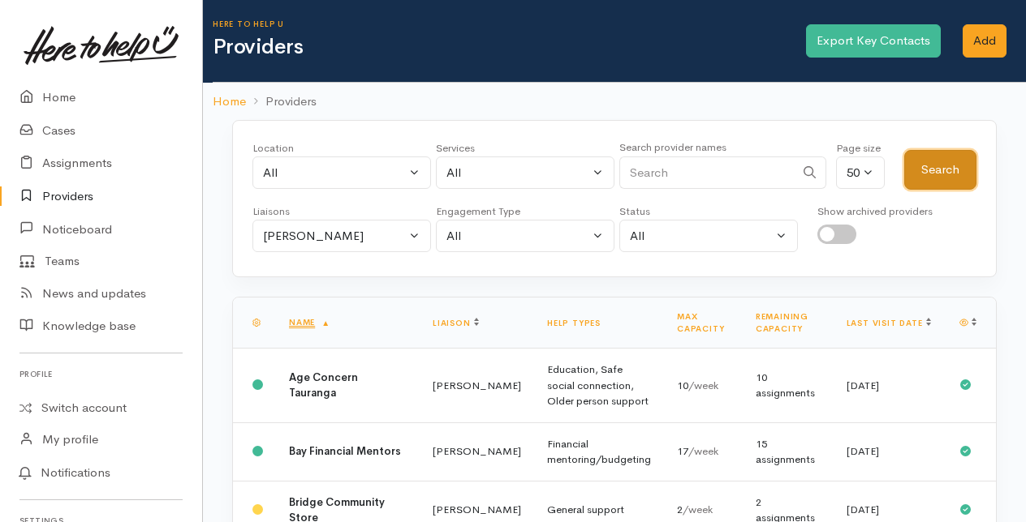
click at [953, 164] on button "Search" at bounding box center [940, 170] width 72 height 40
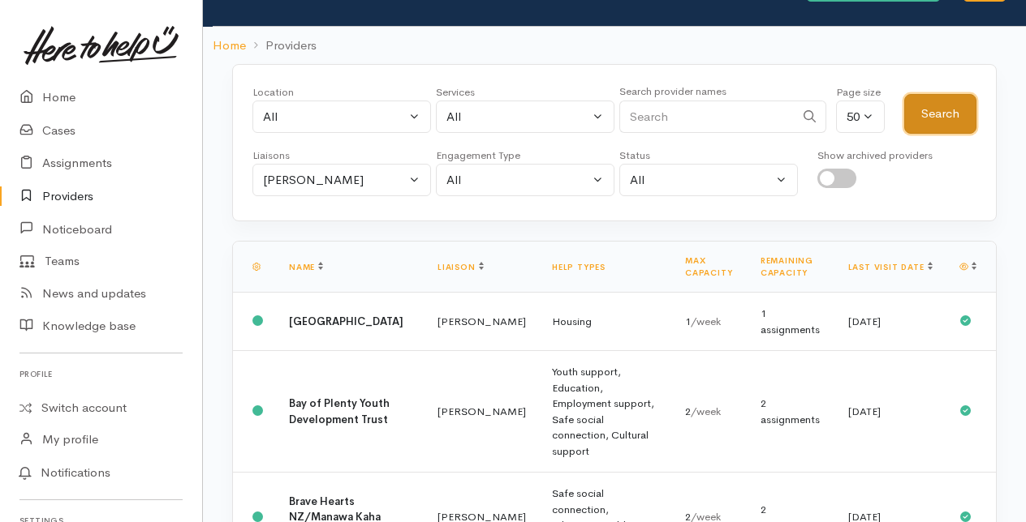
scroll to position [81, 0]
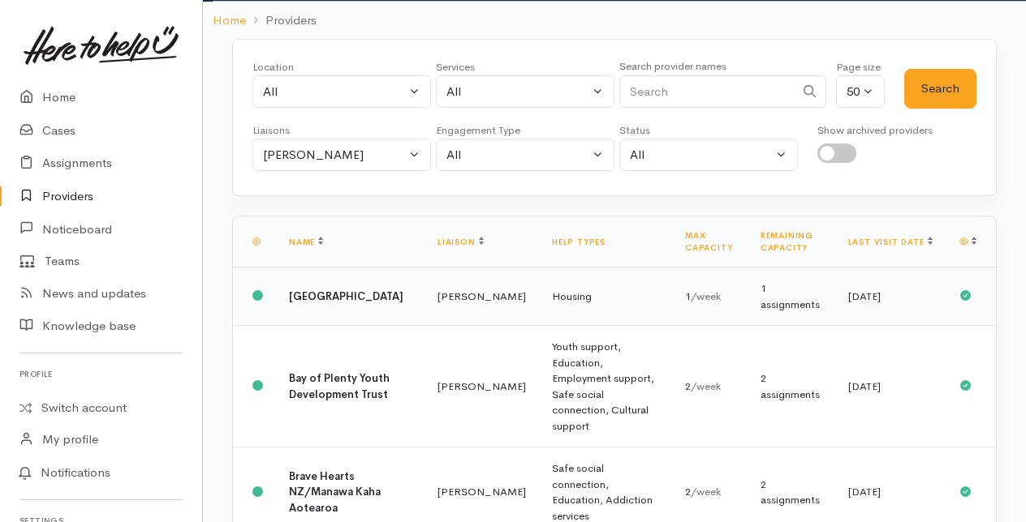
click at [539, 290] on td "Housing" at bounding box center [605, 297] width 133 height 58
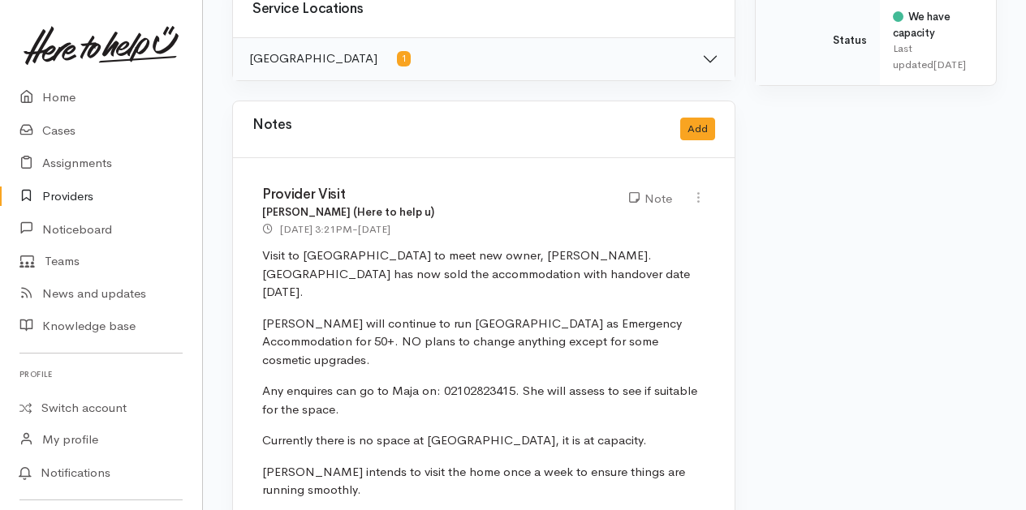
scroll to position [892, 0]
click at [691, 125] on button "Add" at bounding box center [697, 129] width 35 height 24
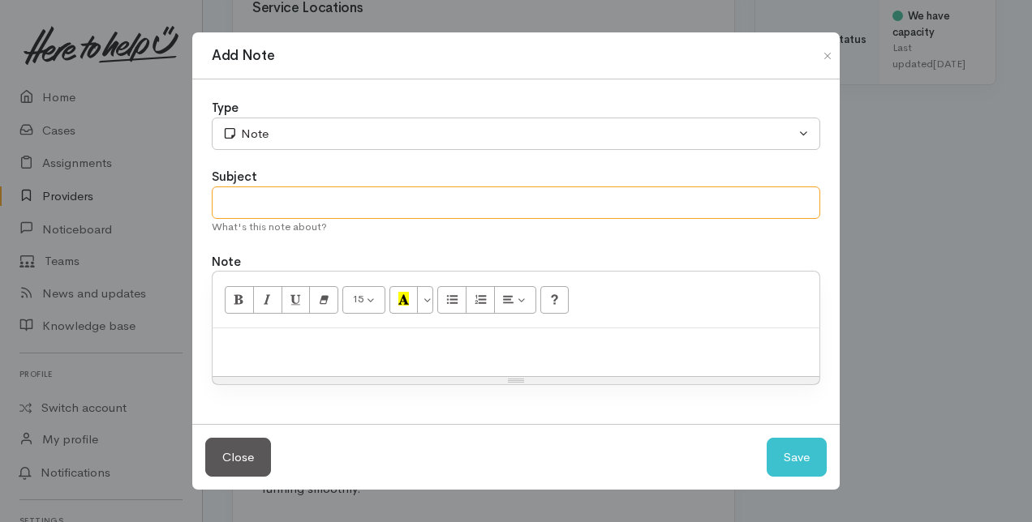
click at [323, 206] on input "text" at bounding box center [516, 203] width 608 height 33
type input "Provider to archive"
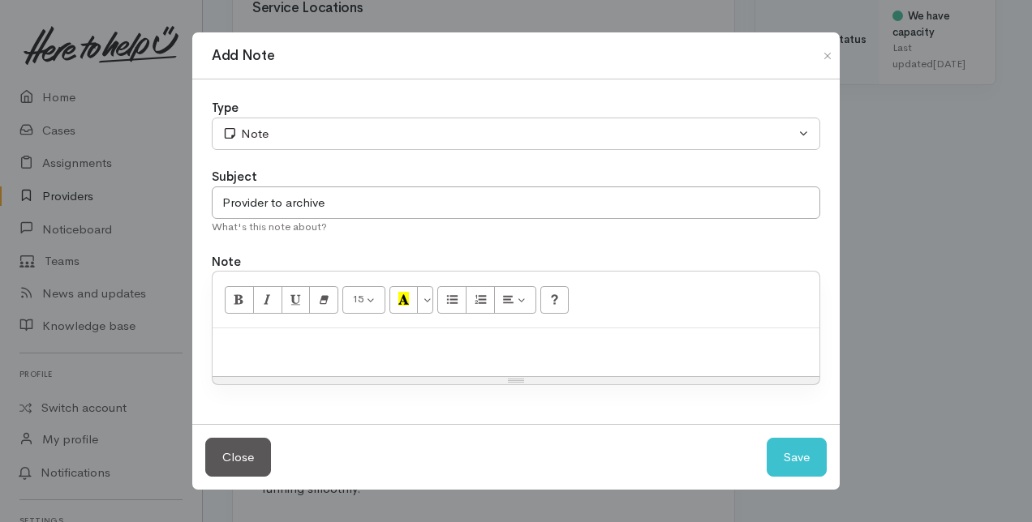
click at [257, 346] on p at bounding box center [516, 346] width 591 height 19
click at [809, 456] on button "Save" at bounding box center [797, 458] width 60 height 40
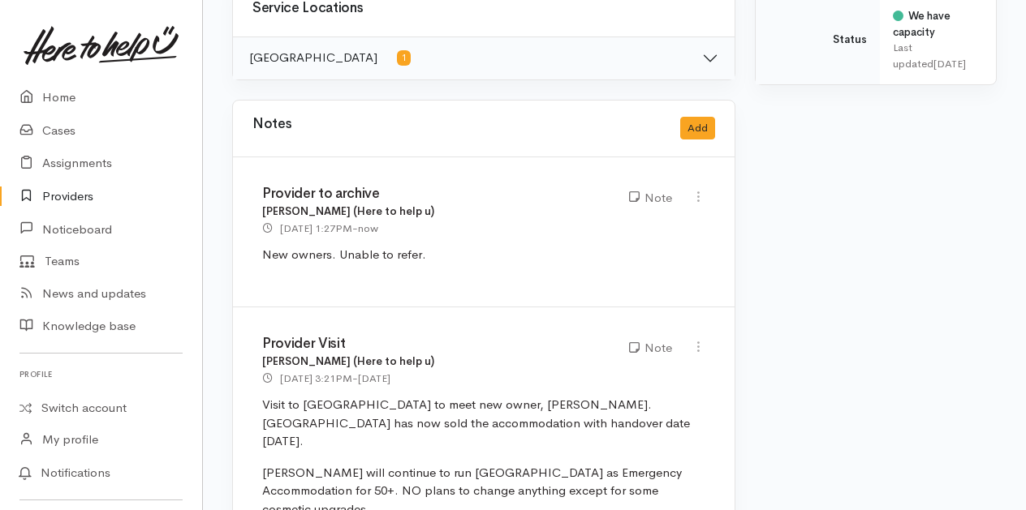
click at [60, 191] on link "Providers" at bounding box center [101, 196] width 202 height 33
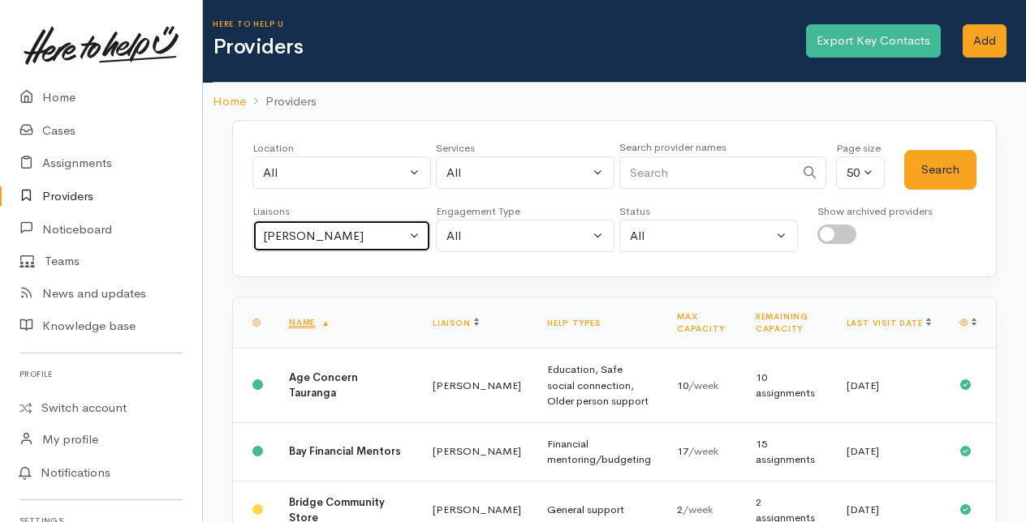
click at [419, 231] on button "Amanda Gabb" at bounding box center [341, 236] width 178 height 33
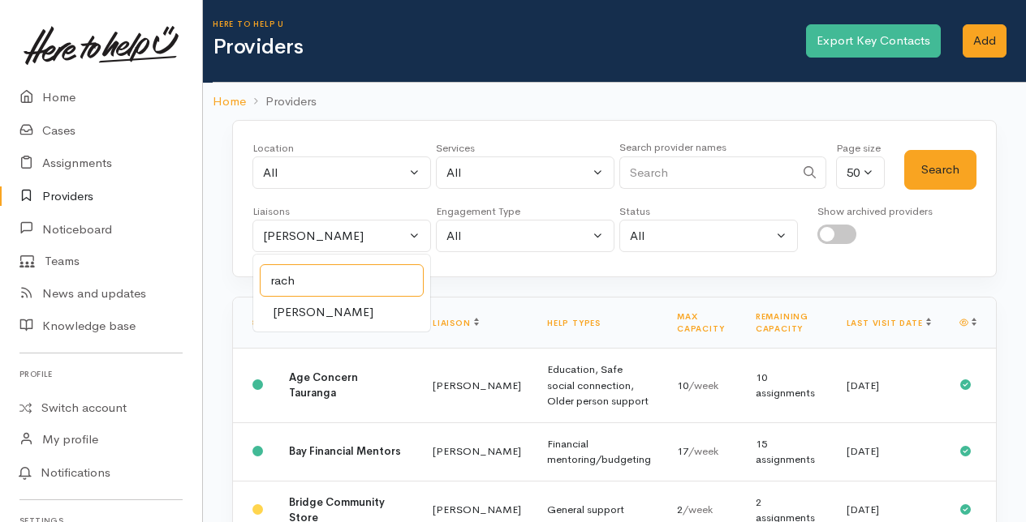
type input "rach"
click at [279, 311] on span "Rachel Proctor" at bounding box center [323, 312] width 101 height 19
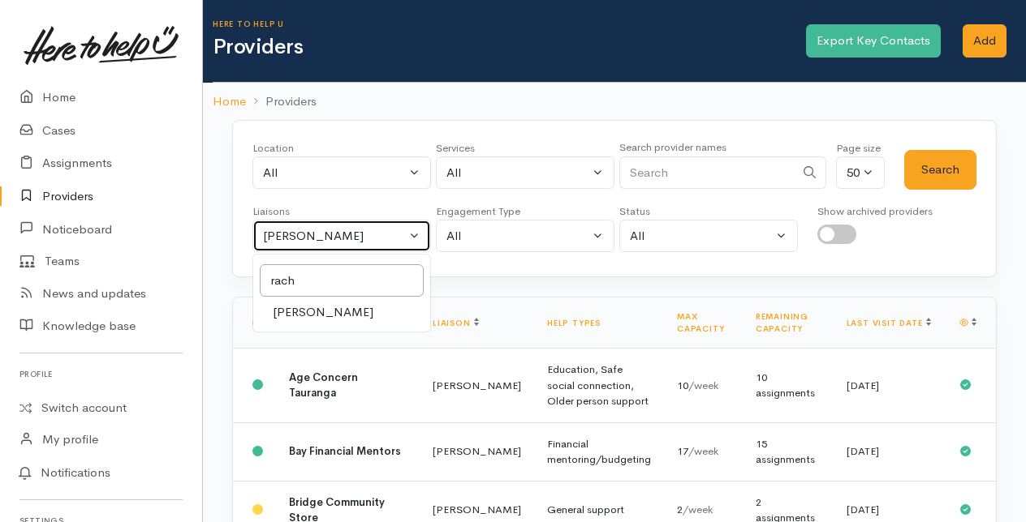
select select "1612"
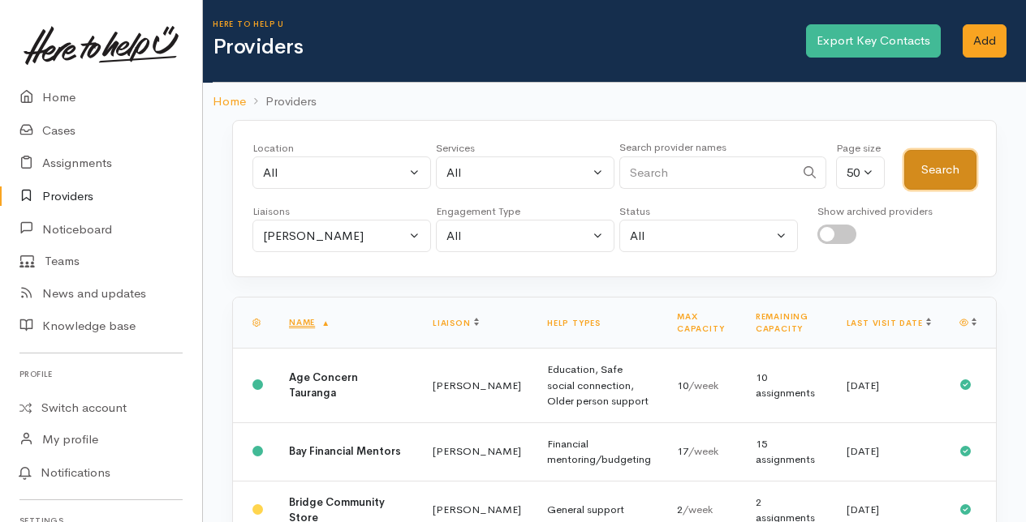
click at [935, 167] on button "Search" at bounding box center [940, 170] width 72 height 40
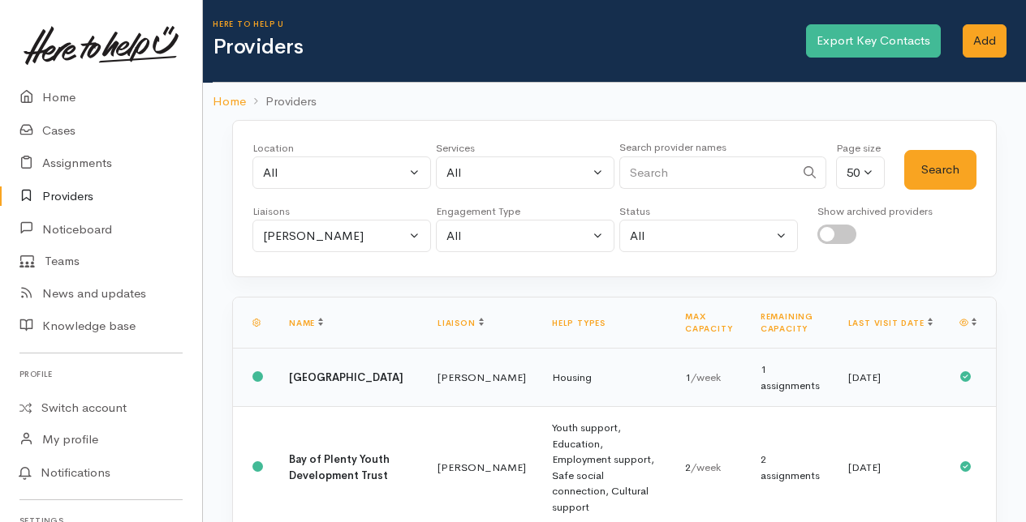
click at [424, 377] on td "Rachel Proctor" at bounding box center [481, 378] width 114 height 58
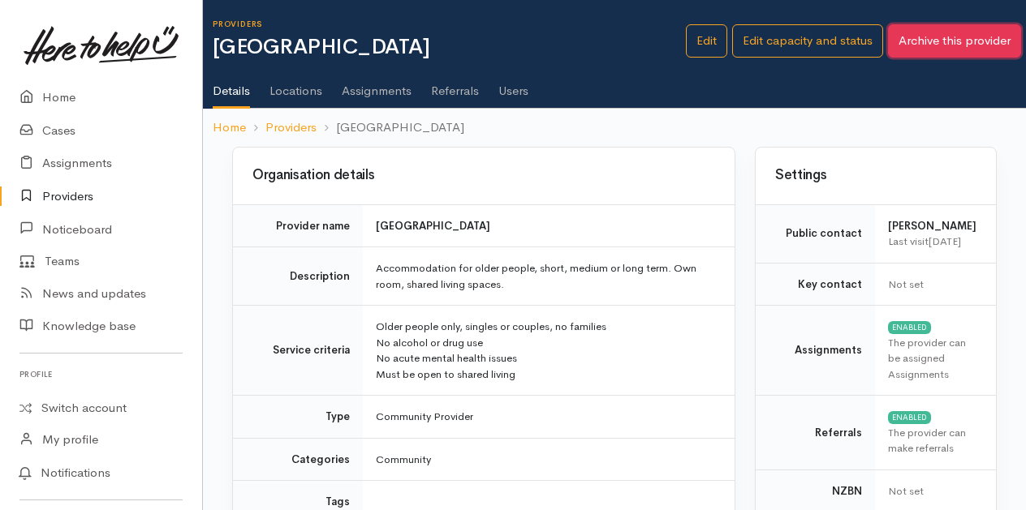
click at [963, 43] on button "Archive this provider" at bounding box center [954, 40] width 133 height 33
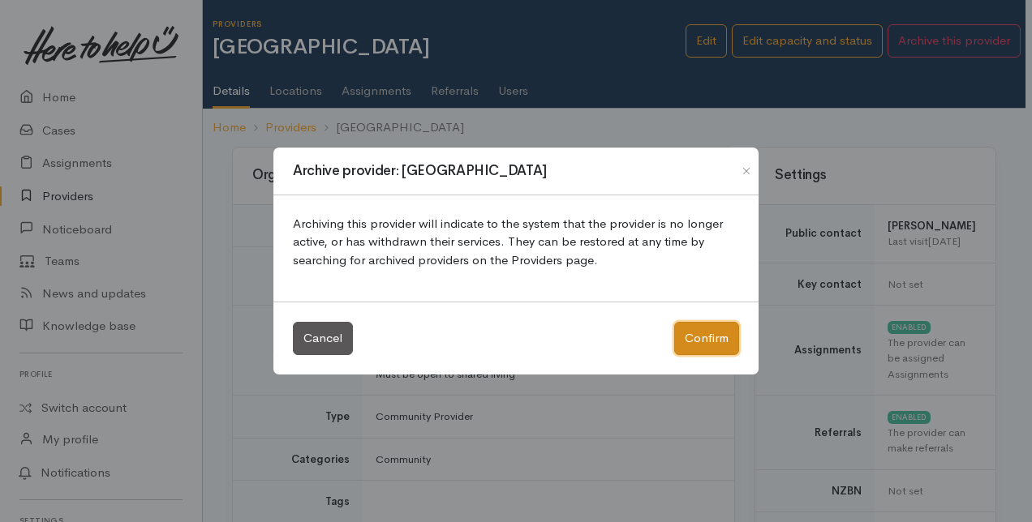
click at [716, 342] on button "Confirm" at bounding box center [706, 338] width 65 height 33
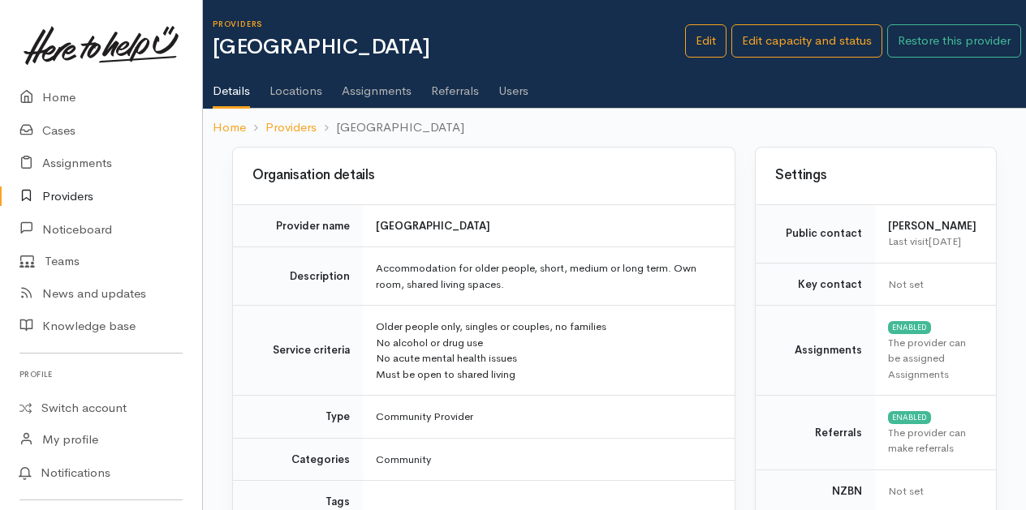
click at [78, 198] on link "Providers" at bounding box center [101, 196] width 202 height 33
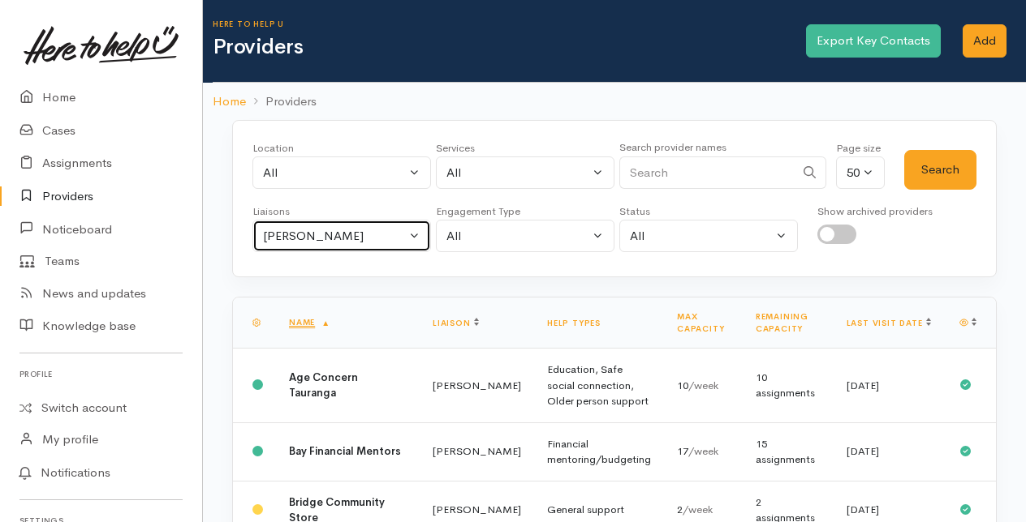
click at [409, 230] on button "Amanda Gabb" at bounding box center [341, 236] width 178 height 33
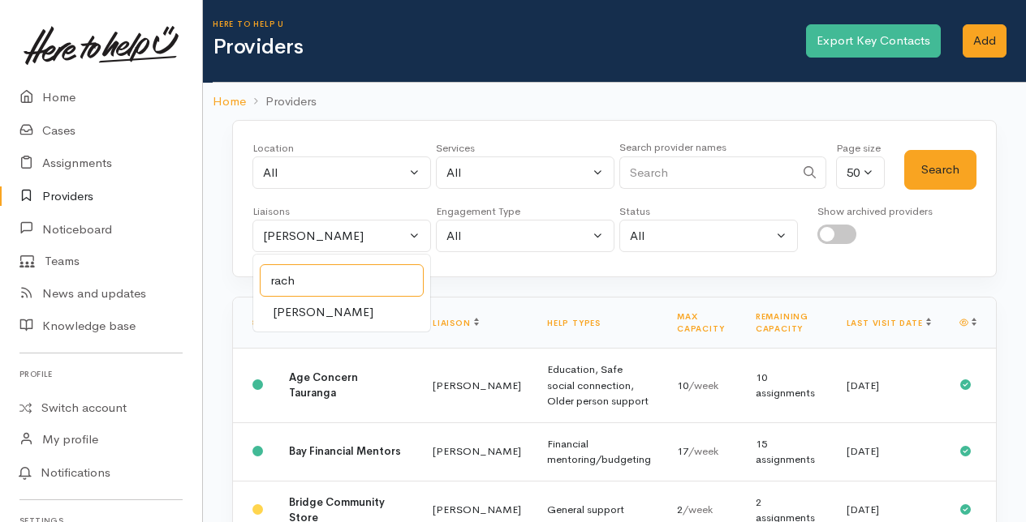
type input "rach"
click at [290, 310] on span "Rachel Proctor" at bounding box center [323, 312] width 101 height 19
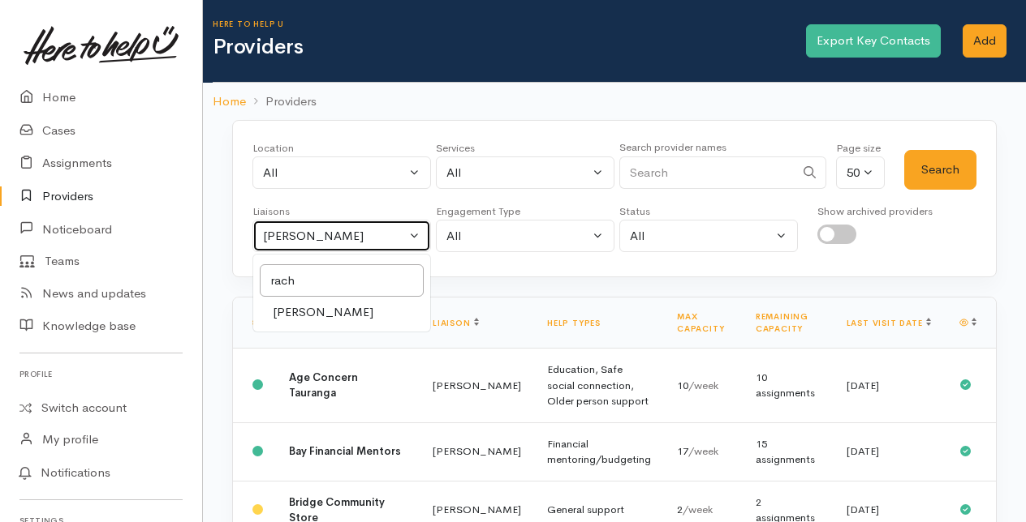
select select "1612"
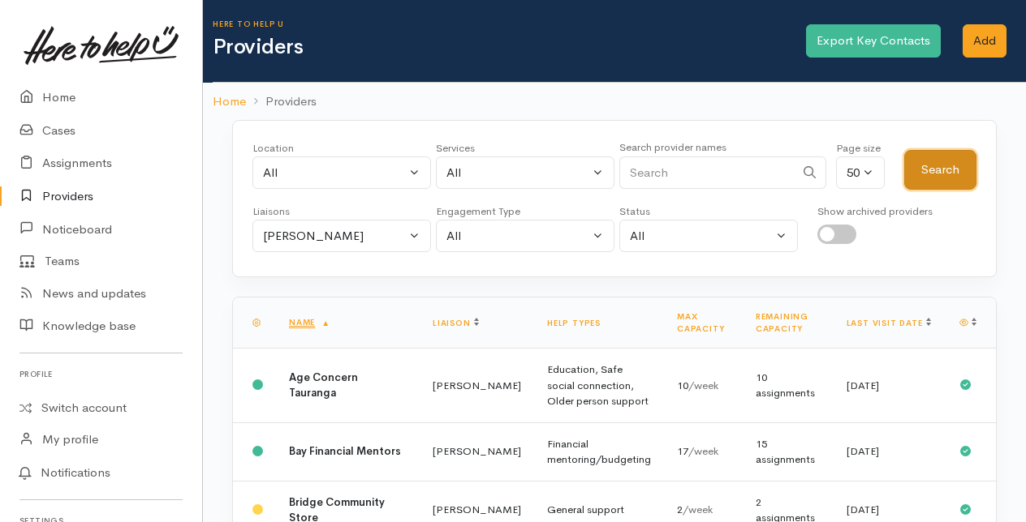
click at [946, 170] on button "Search" at bounding box center [940, 170] width 72 height 40
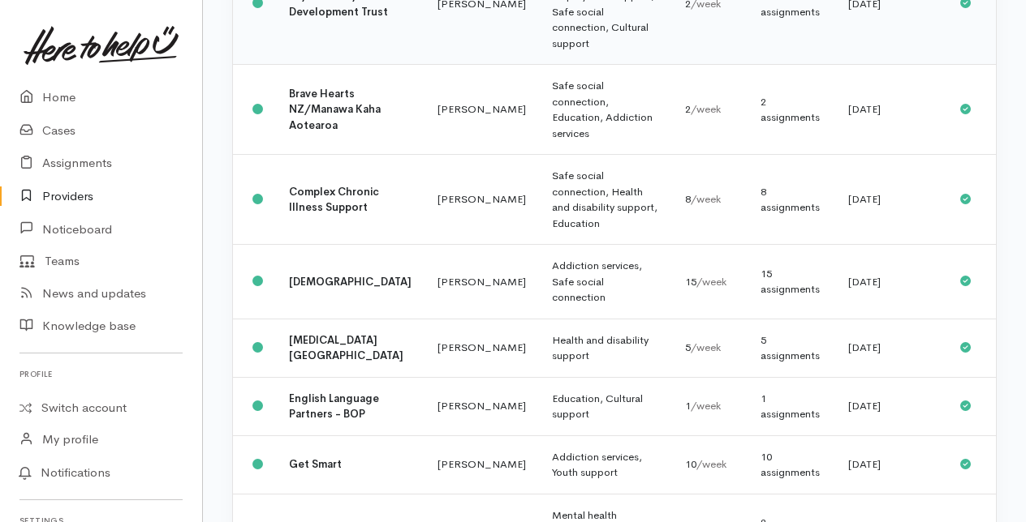
scroll to position [487, 0]
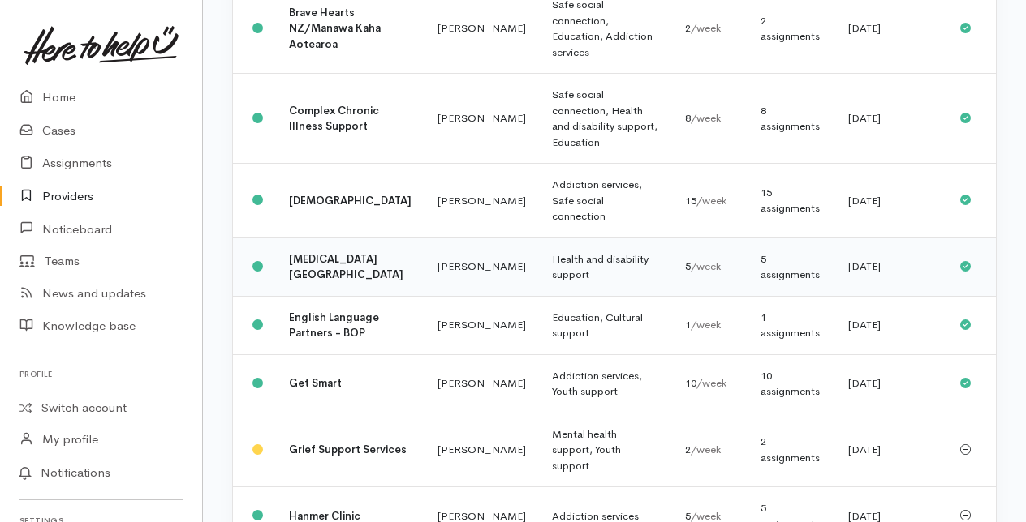
click at [337, 258] on b "Diabetes New Zealand" at bounding box center [346, 267] width 114 height 30
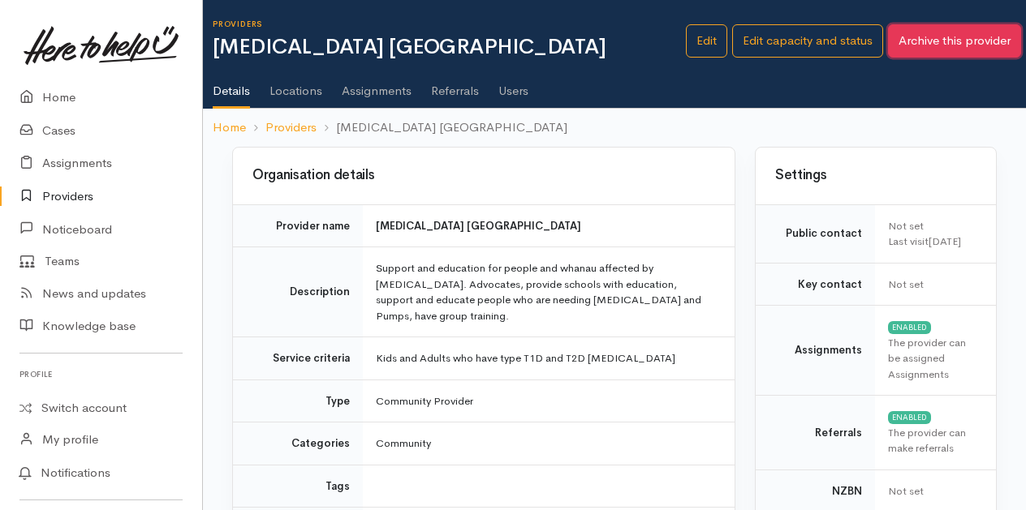
click at [936, 41] on button "Archive this provider" at bounding box center [954, 40] width 133 height 33
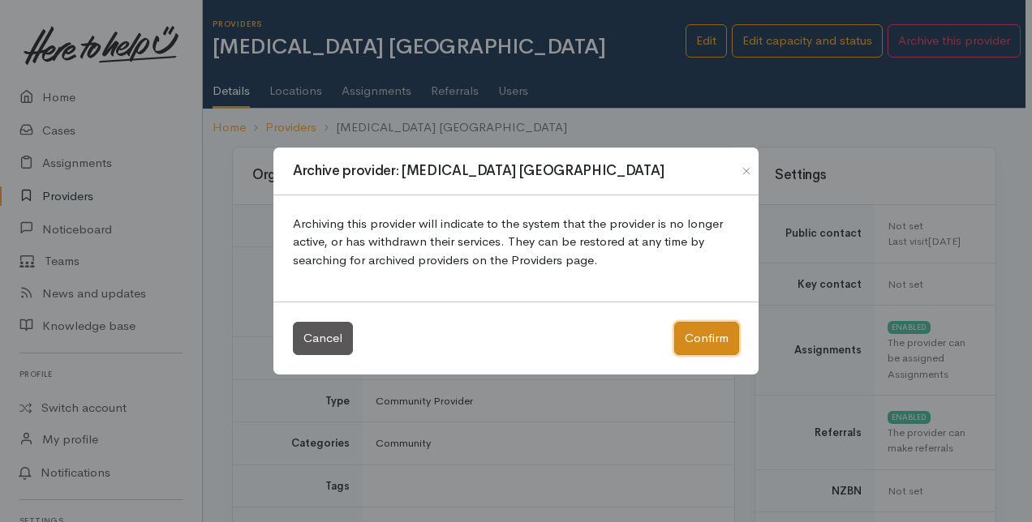
click at [696, 333] on button "Confirm" at bounding box center [706, 338] width 65 height 33
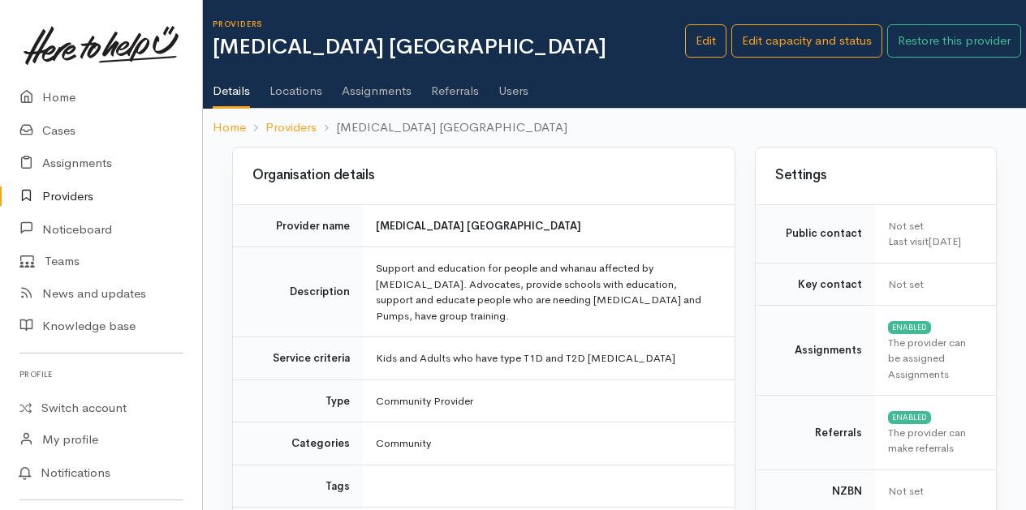
click at [58, 192] on link "Providers" at bounding box center [101, 196] width 202 height 33
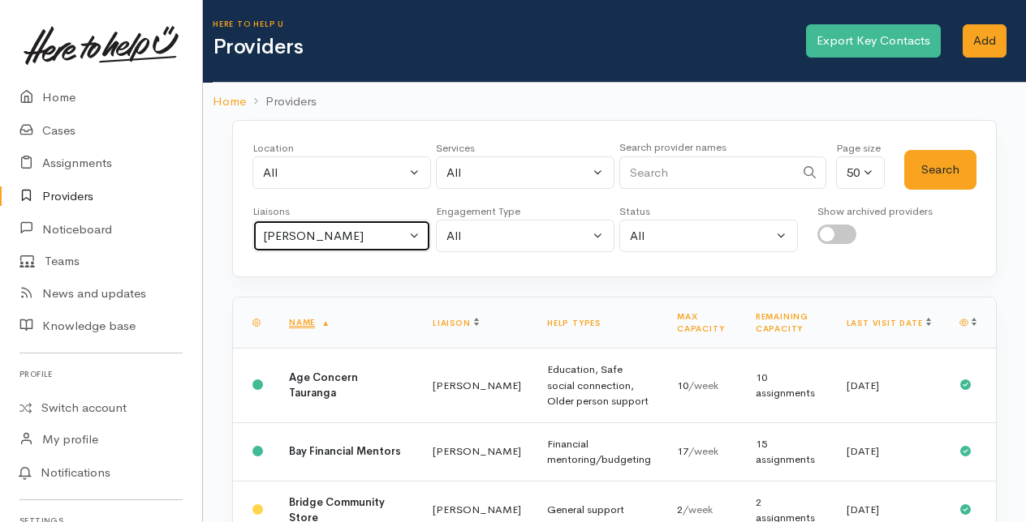
click at [414, 229] on button "[PERSON_NAME]" at bounding box center [341, 236] width 178 height 33
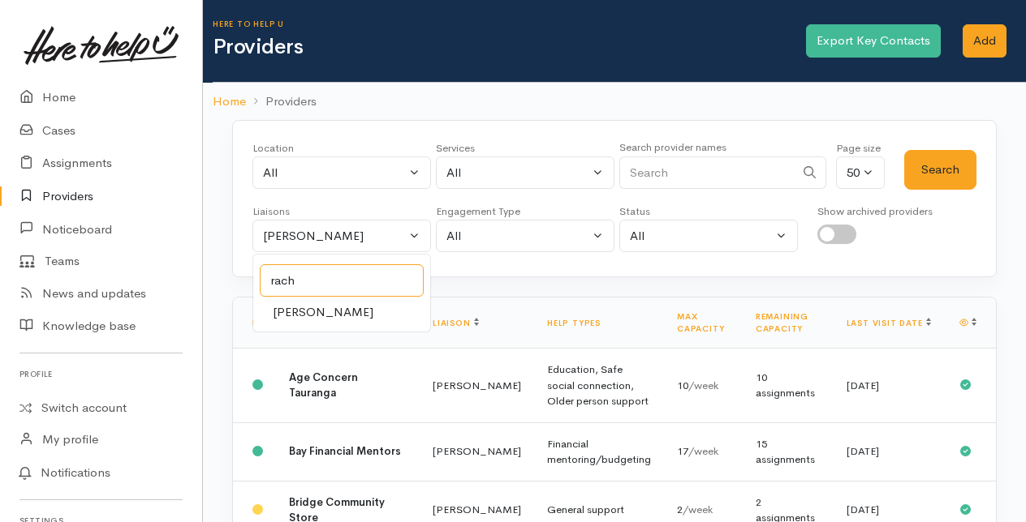
type input "rach"
click at [313, 310] on span "Rachel Proctor" at bounding box center [323, 312] width 101 height 19
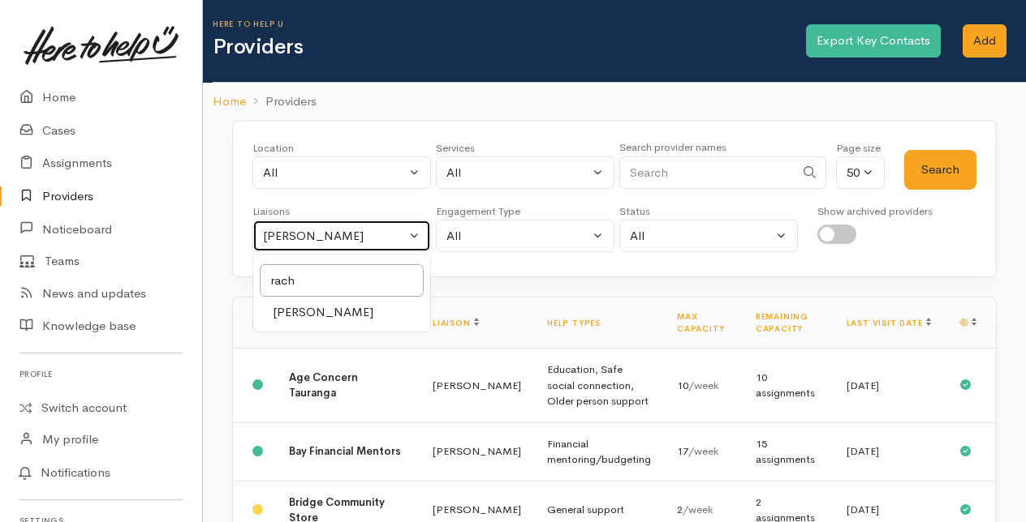
select select "1612"
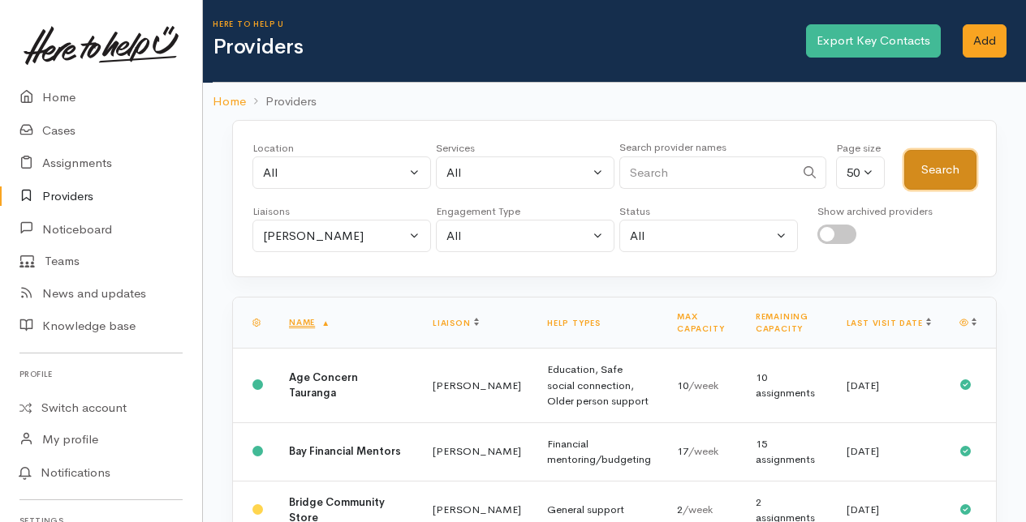
click at [928, 170] on button "Search" at bounding box center [940, 170] width 72 height 40
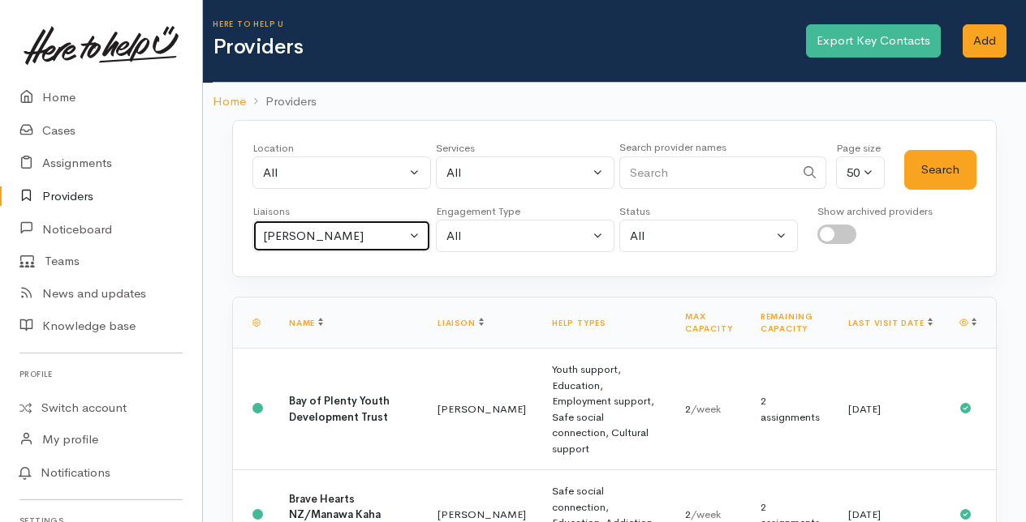
click at [417, 234] on button "Rachel Proctor" at bounding box center [341, 236] width 178 height 33
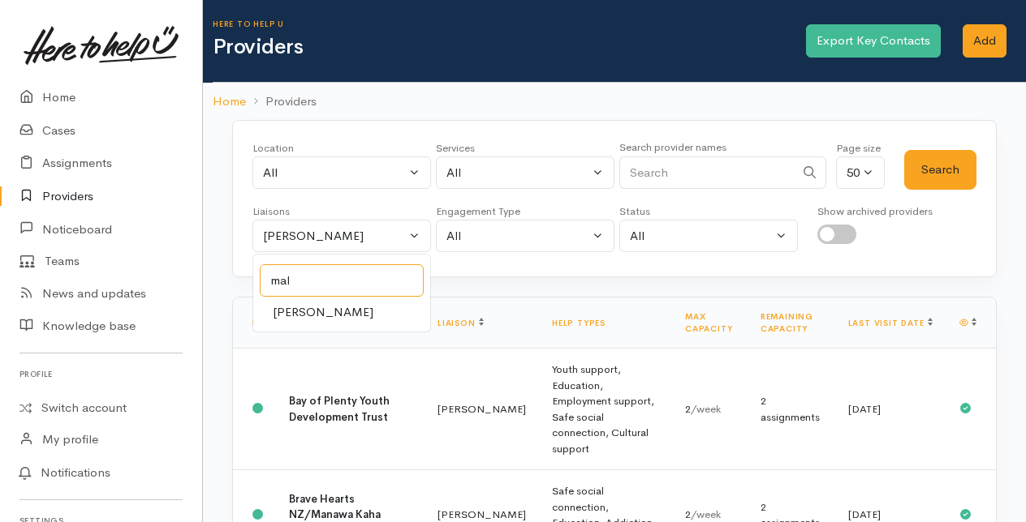
type input "mal"
click at [334, 309] on span "Malia Stowers" at bounding box center [323, 312] width 101 height 19
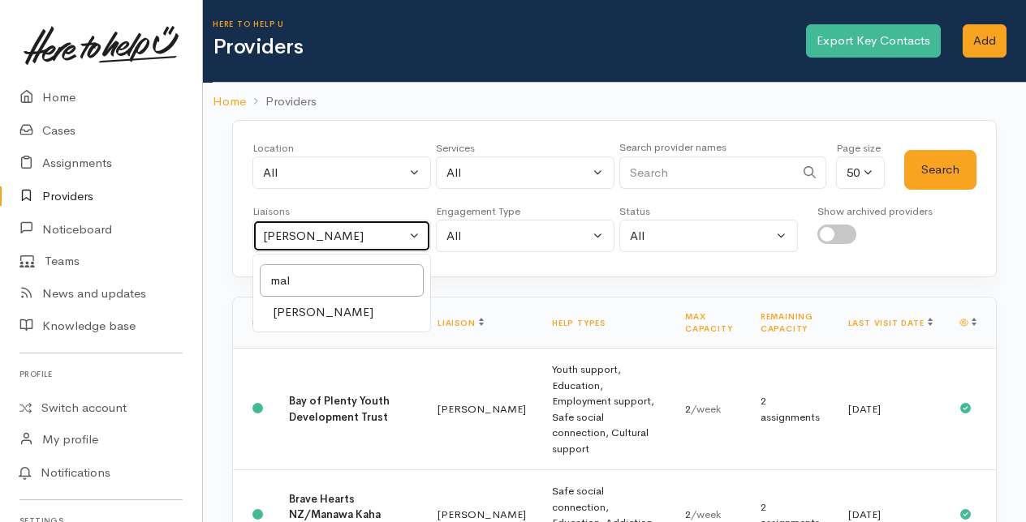
select select "1613"
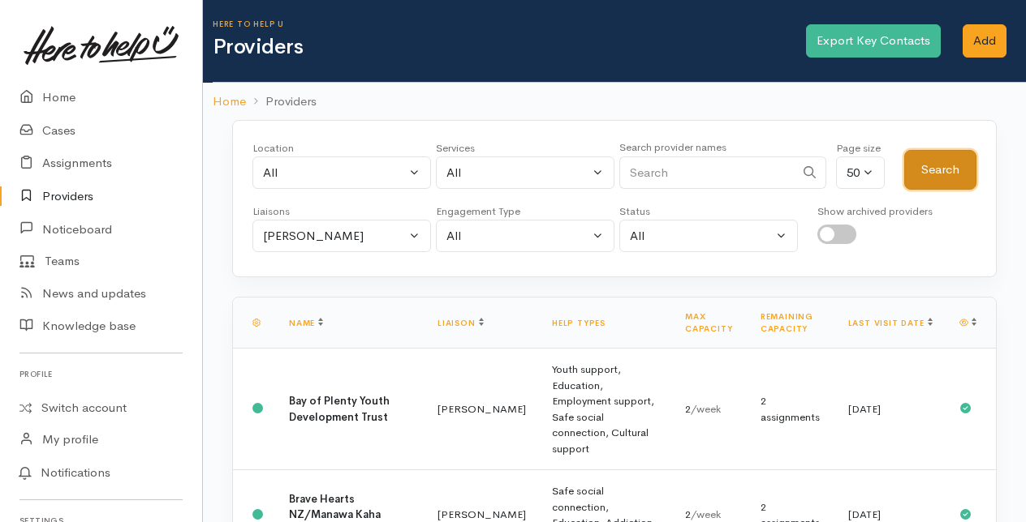
click at [940, 174] on button "Search" at bounding box center [940, 170] width 72 height 40
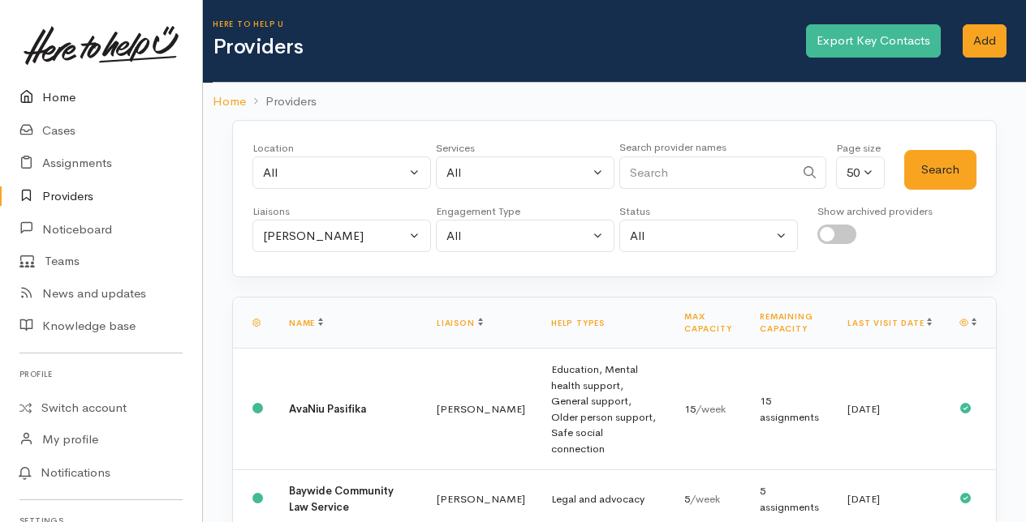
click at [63, 101] on link "Home" at bounding box center [101, 97] width 202 height 33
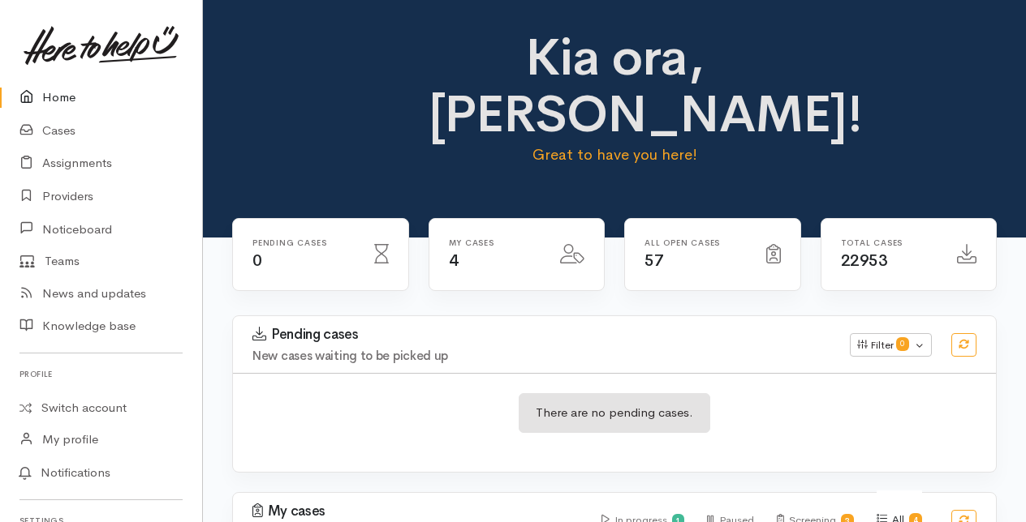
click at [62, 98] on link "Home" at bounding box center [101, 97] width 202 height 33
click at [59, 133] on link "Cases" at bounding box center [101, 130] width 202 height 33
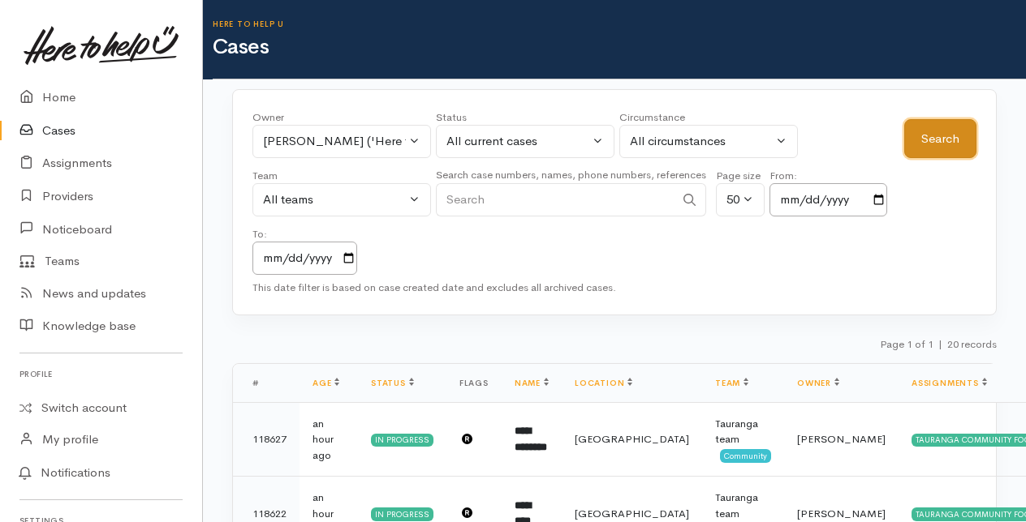
click at [947, 135] on button "Search" at bounding box center [940, 139] width 72 height 40
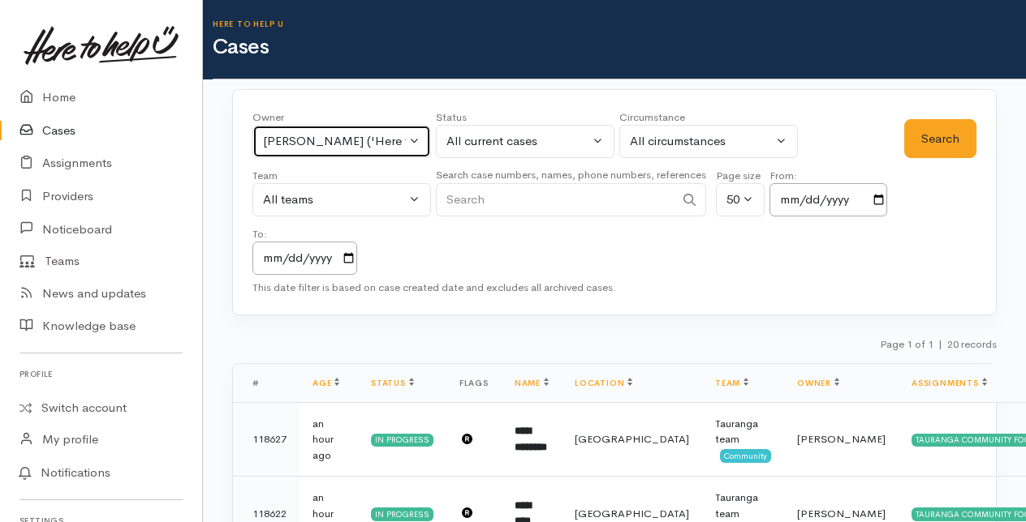
click at [417, 141] on button "Rachel Proctor ('Here to help u')" at bounding box center [341, 141] width 178 height 33
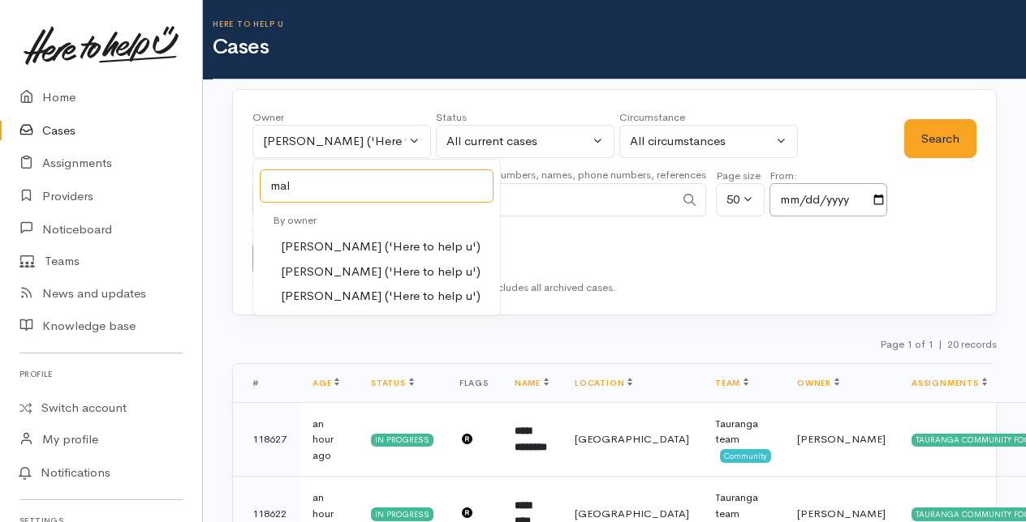
type input "mal"
click at [328, 264] on span "Malia Stowers ('Here to help u')" at bounding box center [381, 272] width 200 height 19
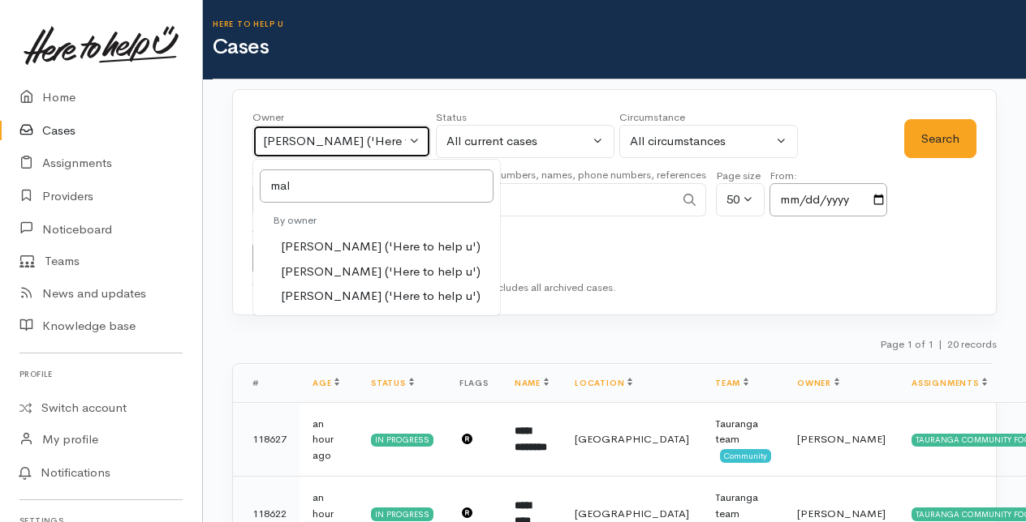
select select "1613"
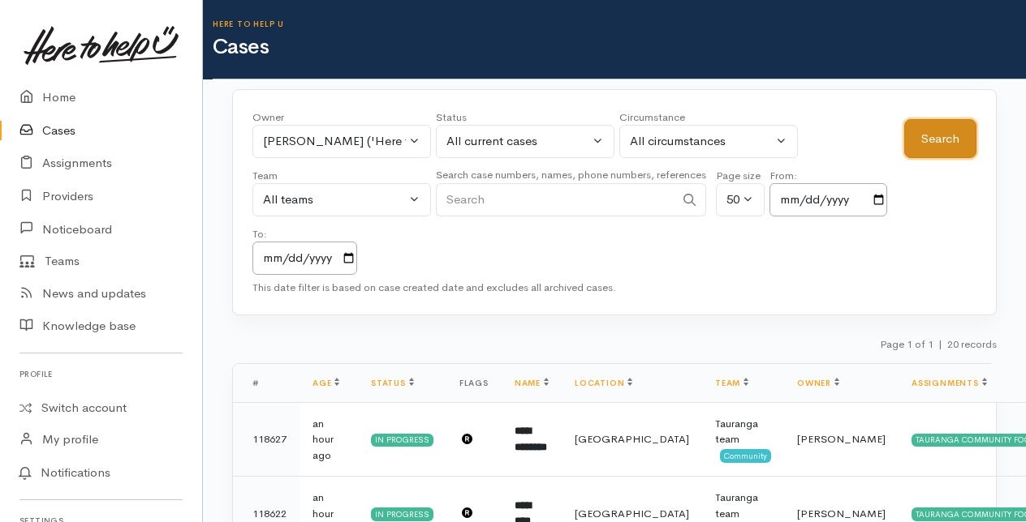
click at [946, 131] on button "Search" at bounding box center [940, 139] width 72 height 40
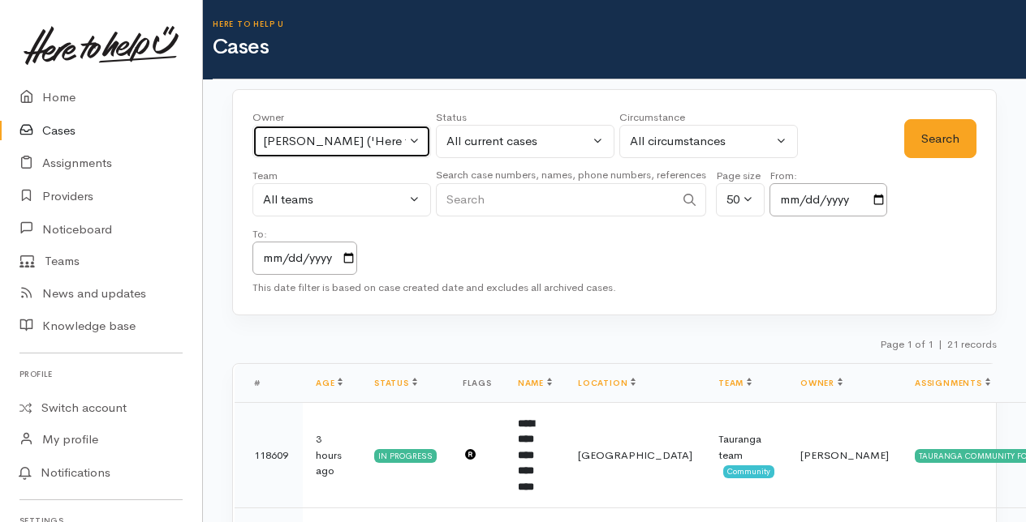
click at [420, 140] on button "Malia Stowers ('Here to help u')" at bounding box center [341, 141] width 178 height 33
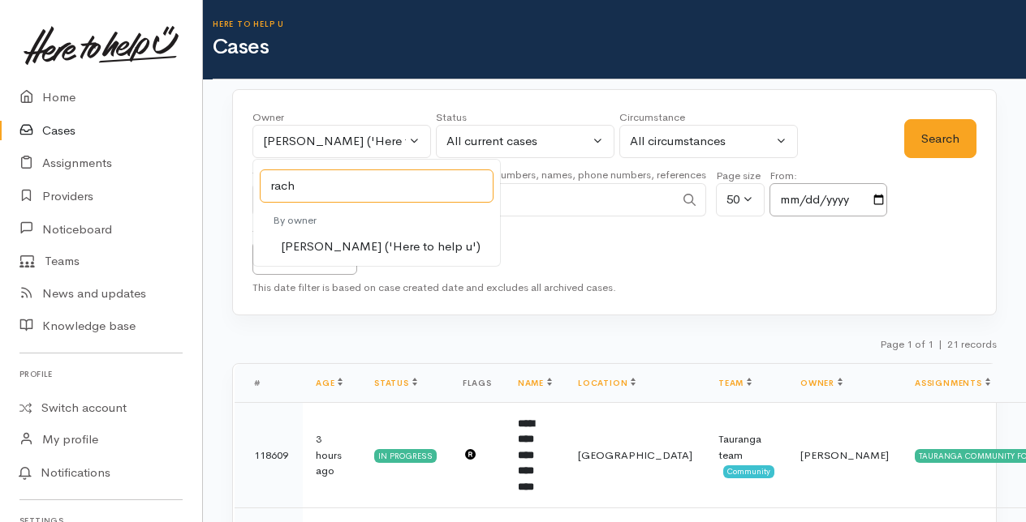
type input "rach"
click at [329, 245] on span "[PERSON_NAME] ('Here to help u')" at bounding box center [381, 247] width 200 height 19
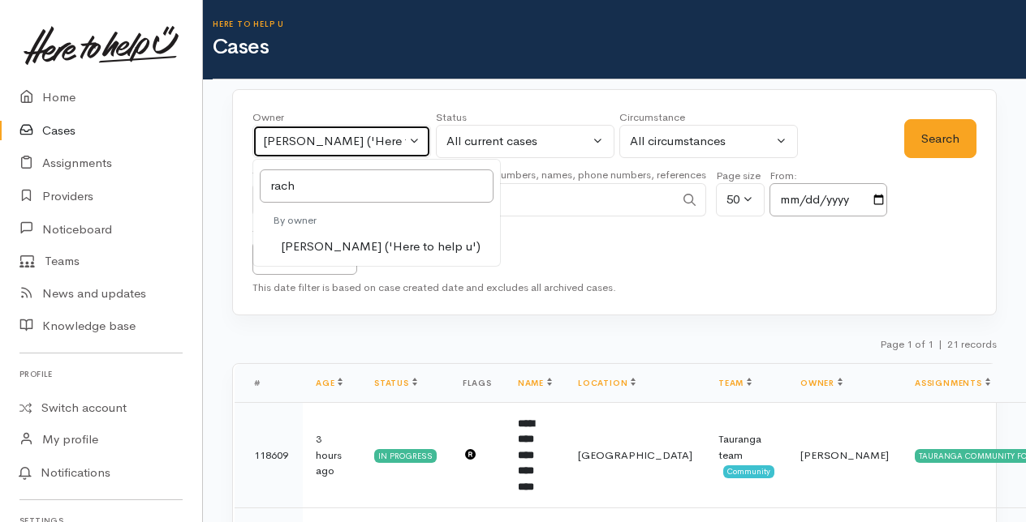
select select "1612"
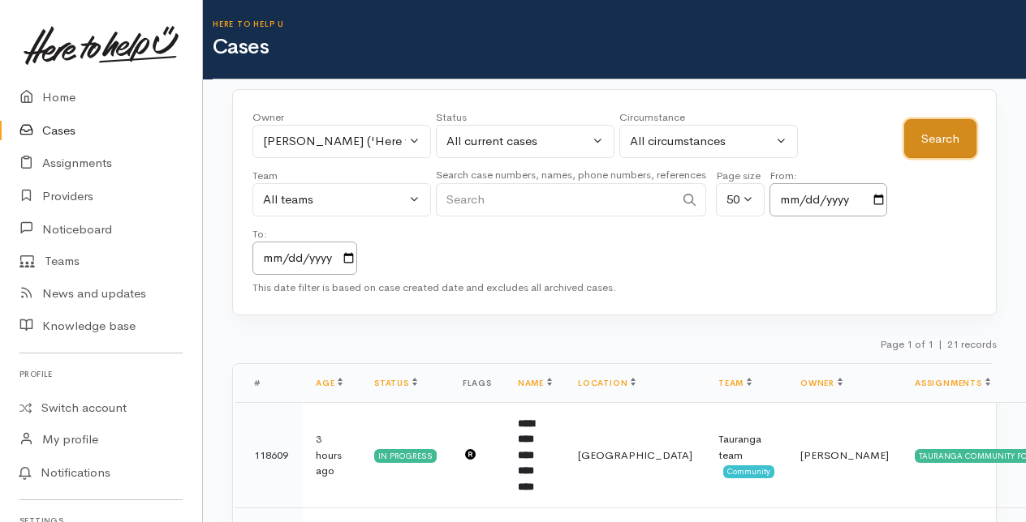
click at [939, 141] on button "Search" at bounding box center [940, 139] width 72 height 40
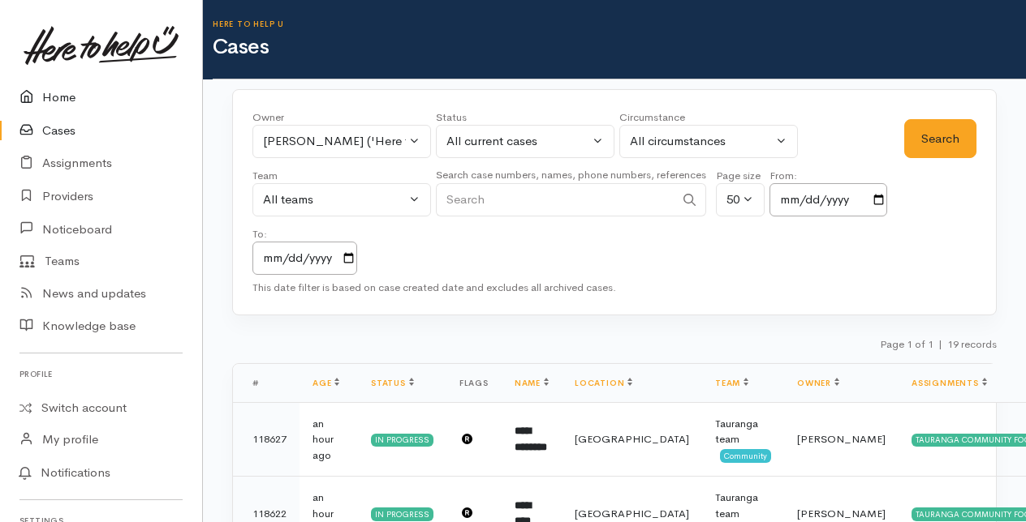
click at [62, 95] on link "Home" at bounding box center [101, 97] width 202 height 33
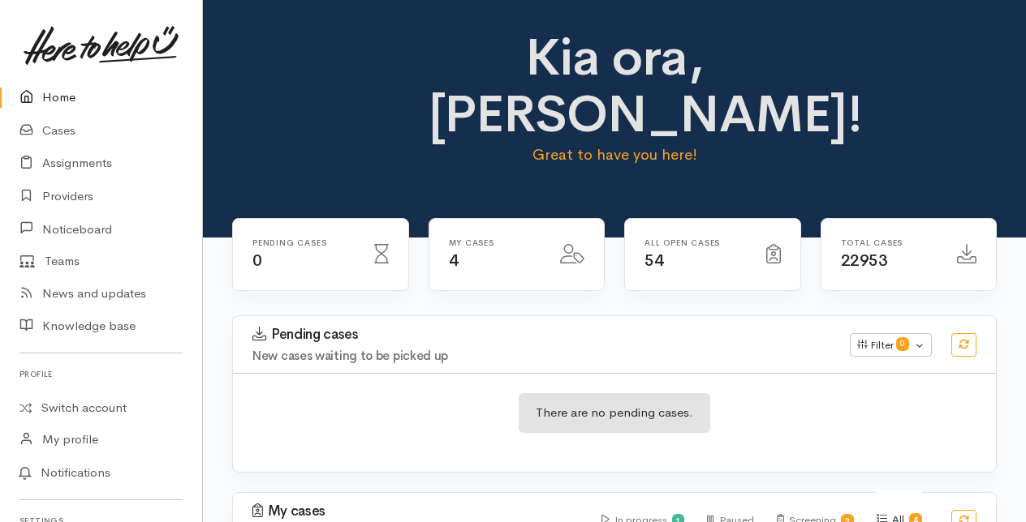
click at [54, 97] on link "Home" at bounding box center [101, 97] width 202 height 33
click at [63, 131] on link "Cases" at bounding box center [101, 130] width 202 height 33
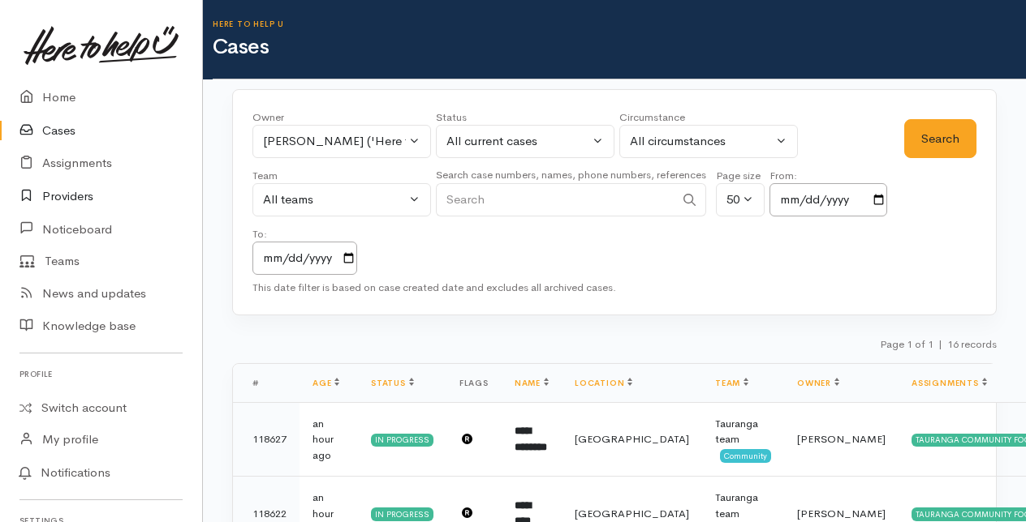
click at [80, 193] on link "Providers" at bounding box center [101, 196] width 202 height 33
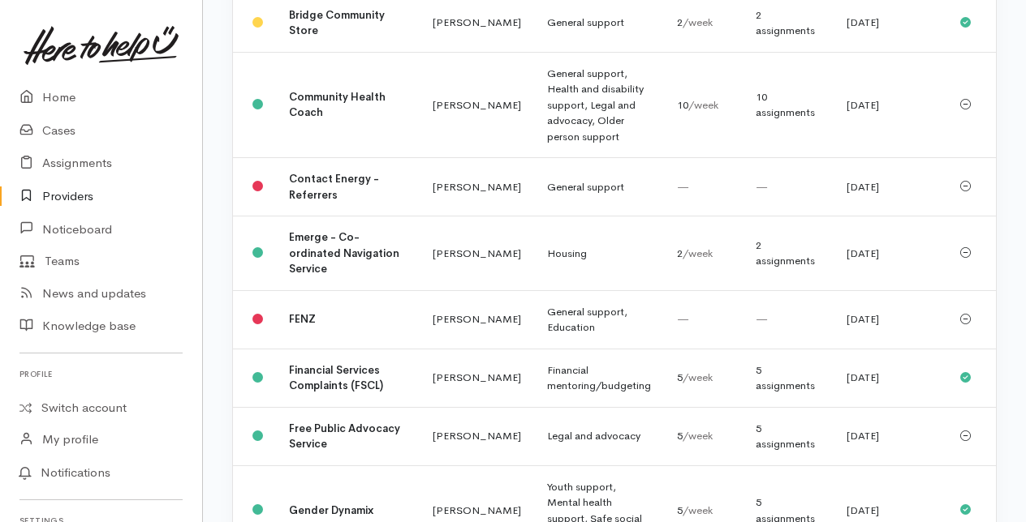
scroll to position [568, 0]
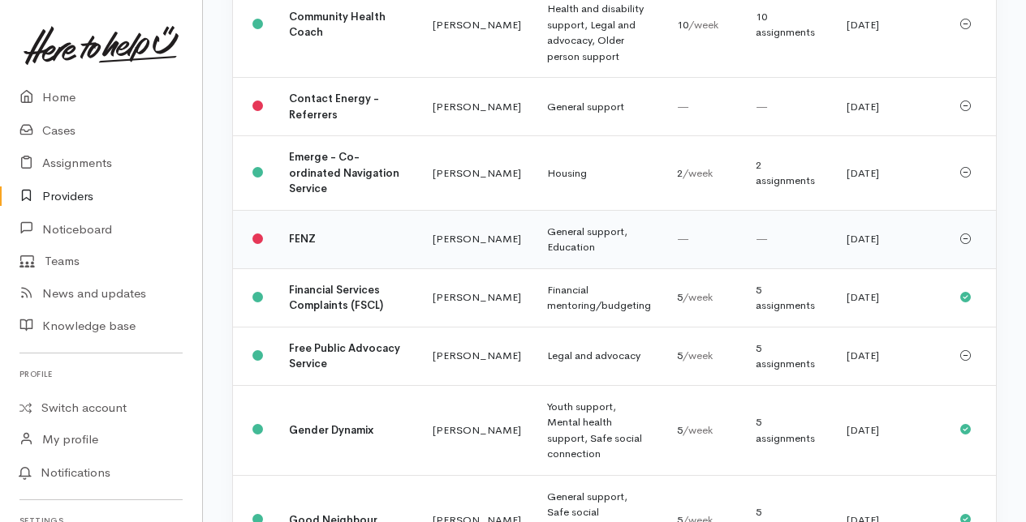
click at [307, 246] on b "FENZ" at bounding box center [302, 239] width 27 height 14
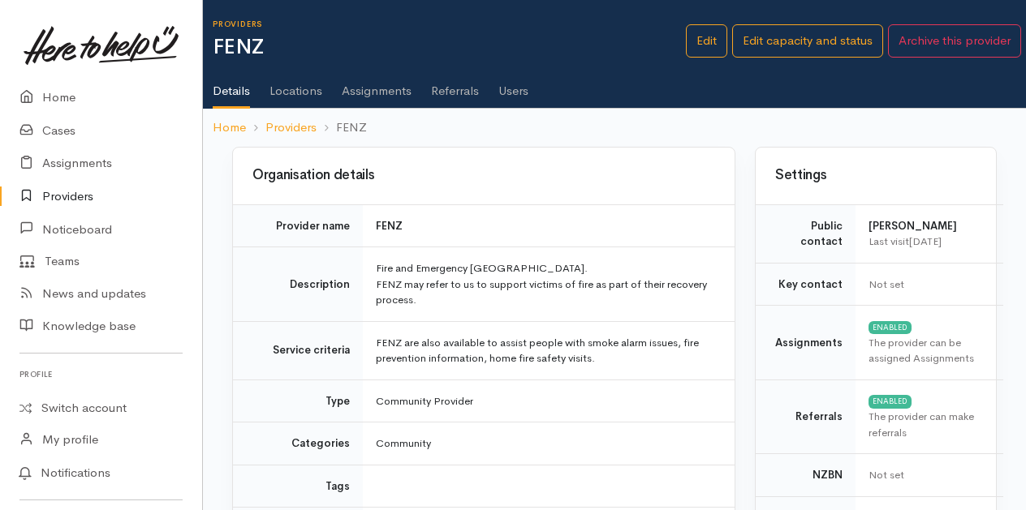
click at [519, 82] on link "Users" at bounding box center [513, 84] width 30 height 45
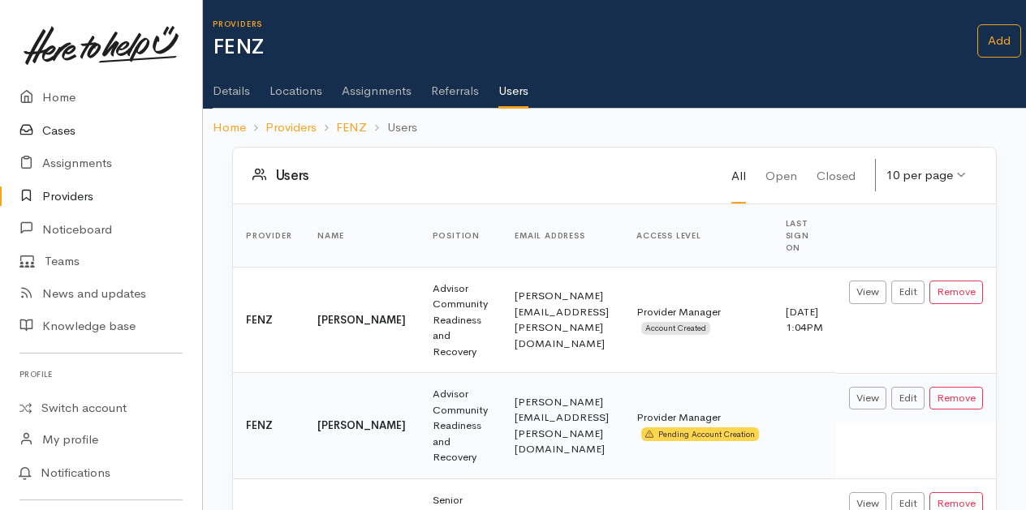
click at [50, 138] on link "Cases" at bounding box center [101, 130] width 202 height 33
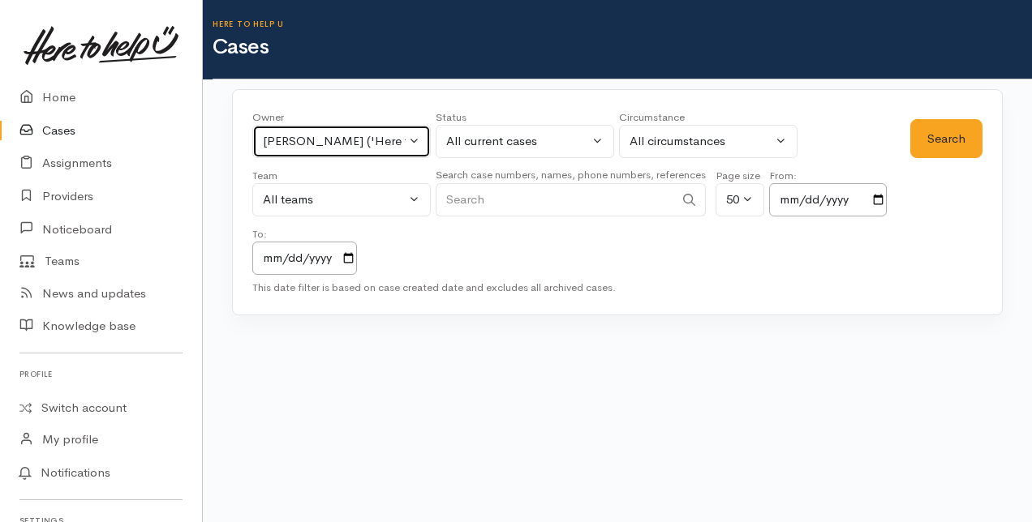
click at [414, 139] on button "Rachel Proctor ('Here to help u')" at bounding box center [341, 141] width 178 height 33
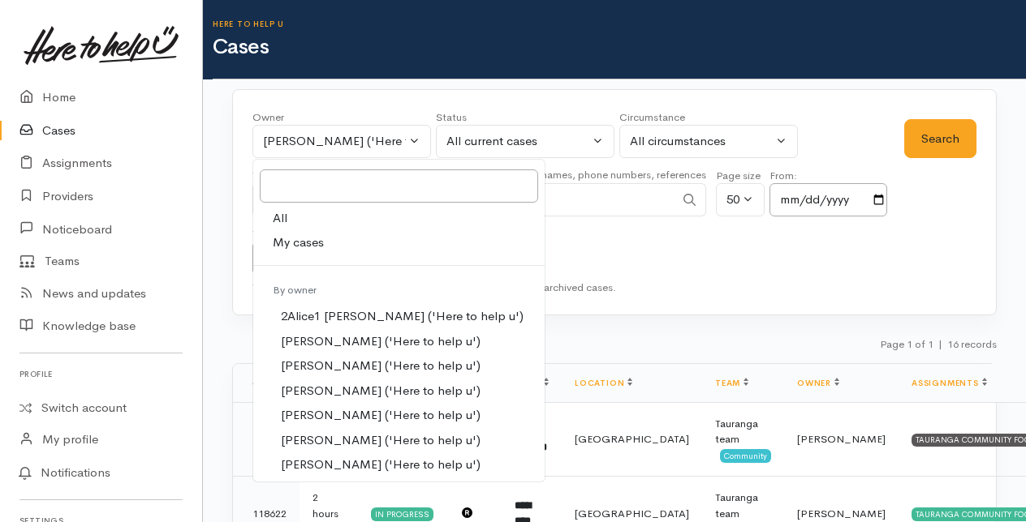
click at [297, 237] on span "My cases" at bounding box center [298, 243] width 51 height 19
select select "205"
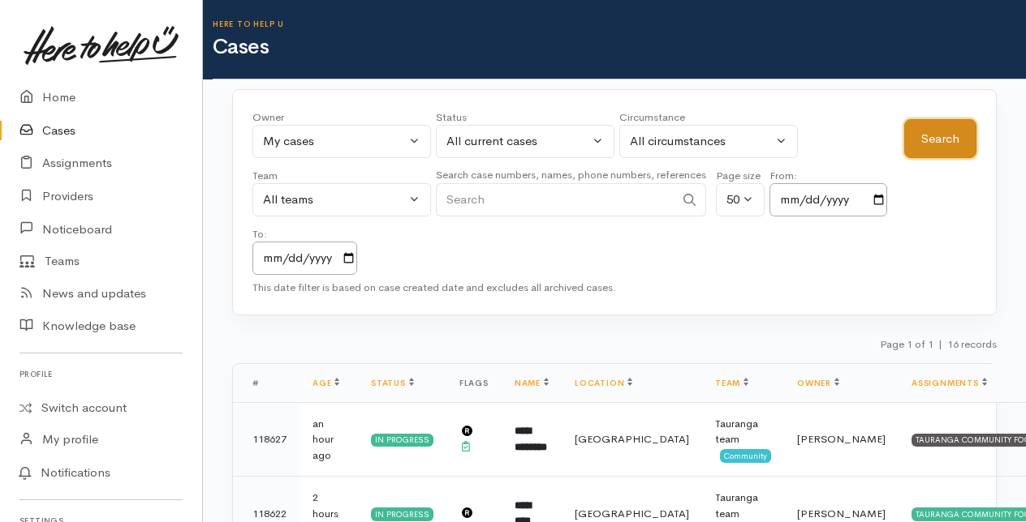
click at [944, 132] on button "Search" at bounding box center [940, 139] width 72 height 40
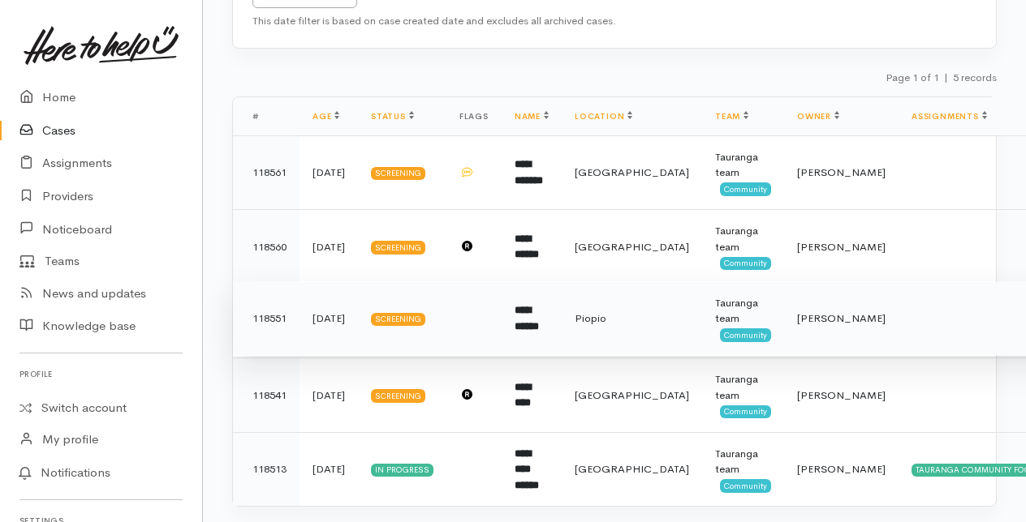
scroll to position [295, 0]
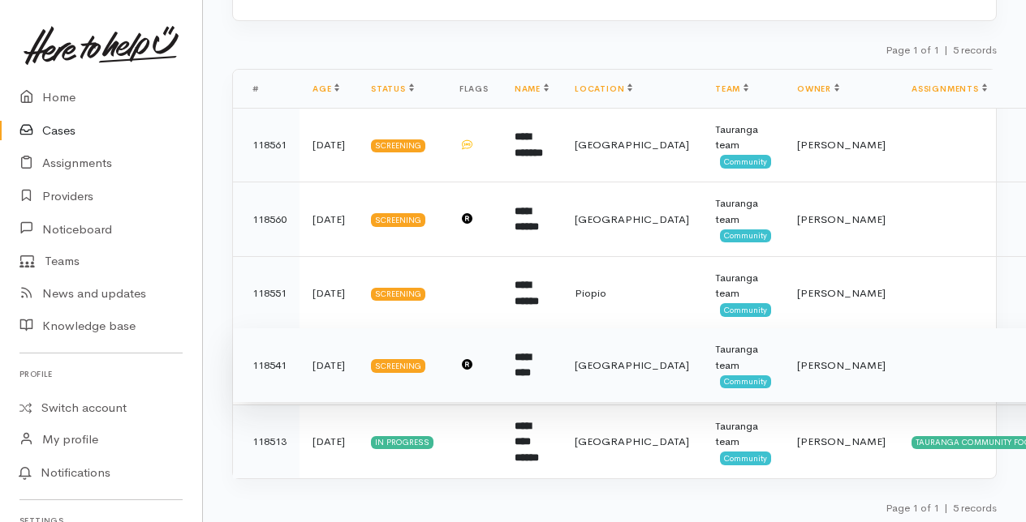
click at [531, 362] on b "*********" at bounding box center [522, 365] width 16 height 27
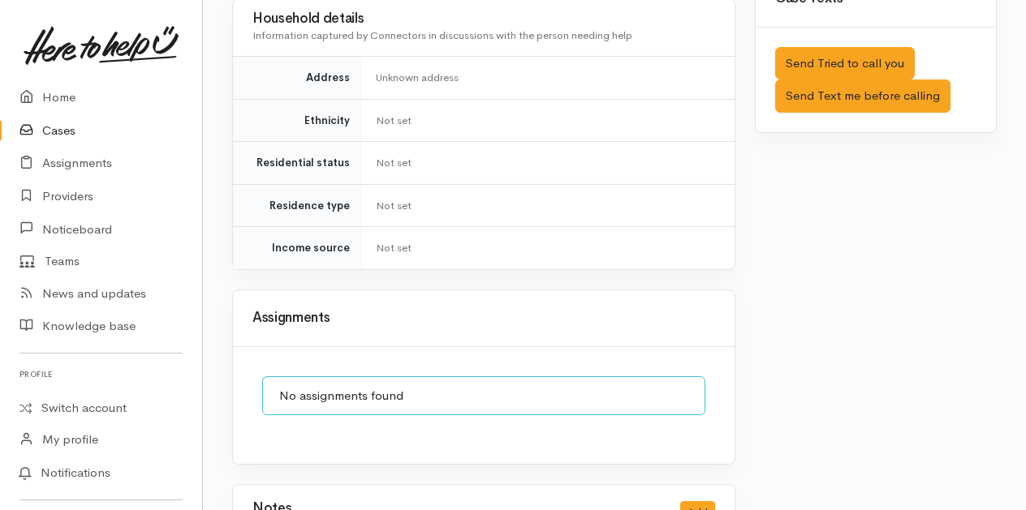
scroll to position [1058, 0]
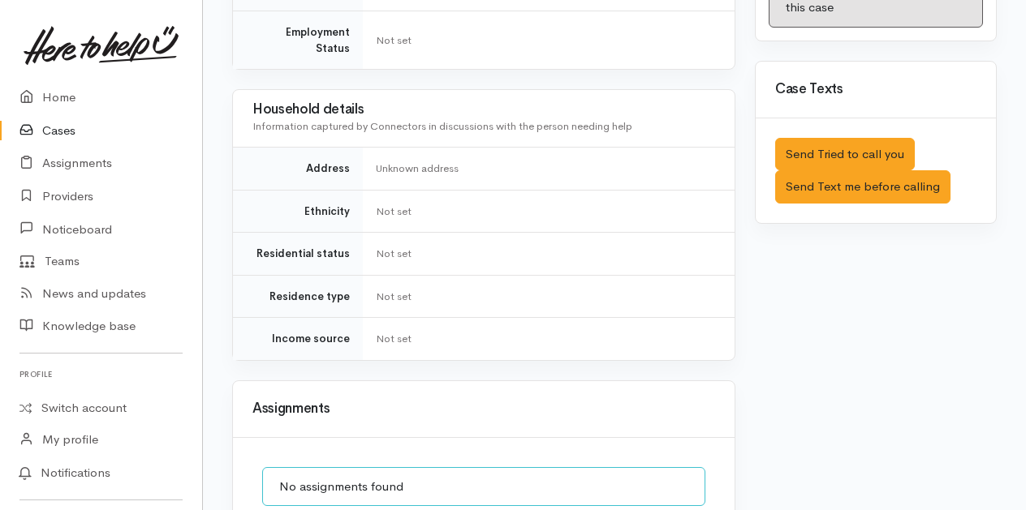
click at [61, 128] on link "Cases" at bounding box center [101, 130] width 202 height 33
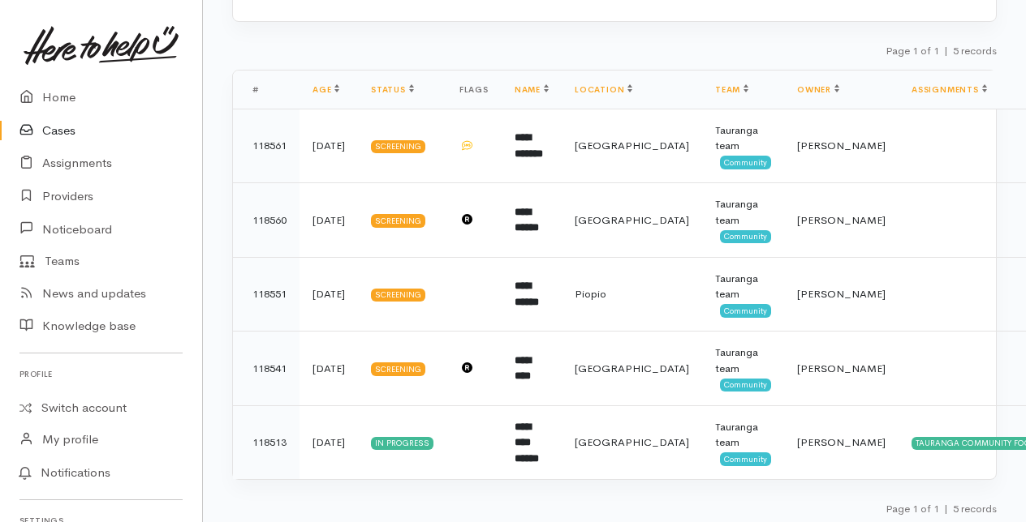
scroll to position [295, 0]
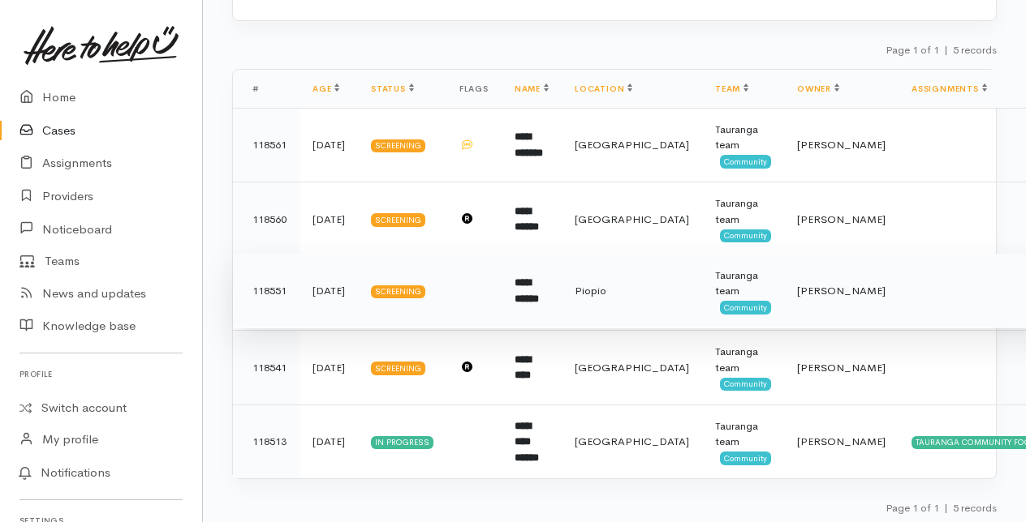
click at [535, 288] on b "**********" at bounding box center [526, 290] width 24 height 27
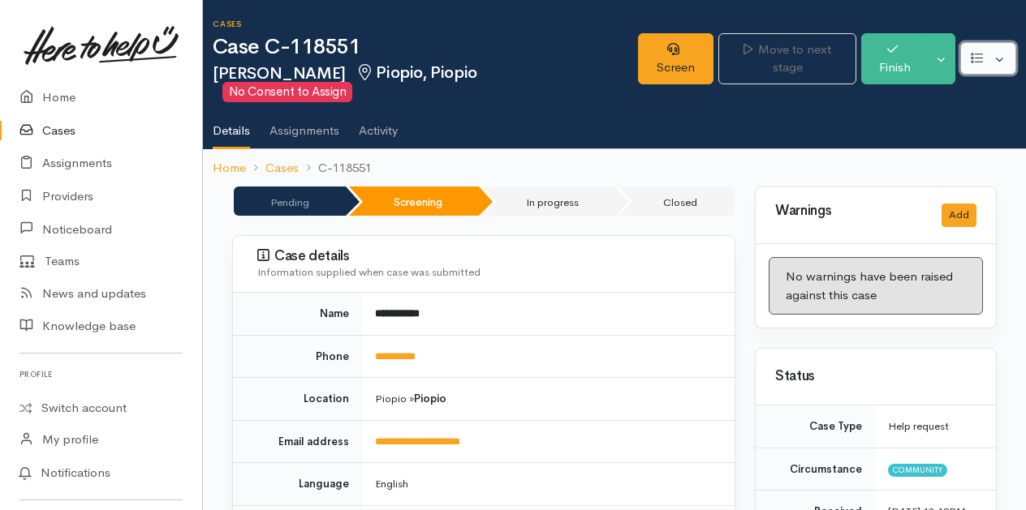
click at [1001, 45] on button "button" at bounding box center [988, 58] width 56 height 33
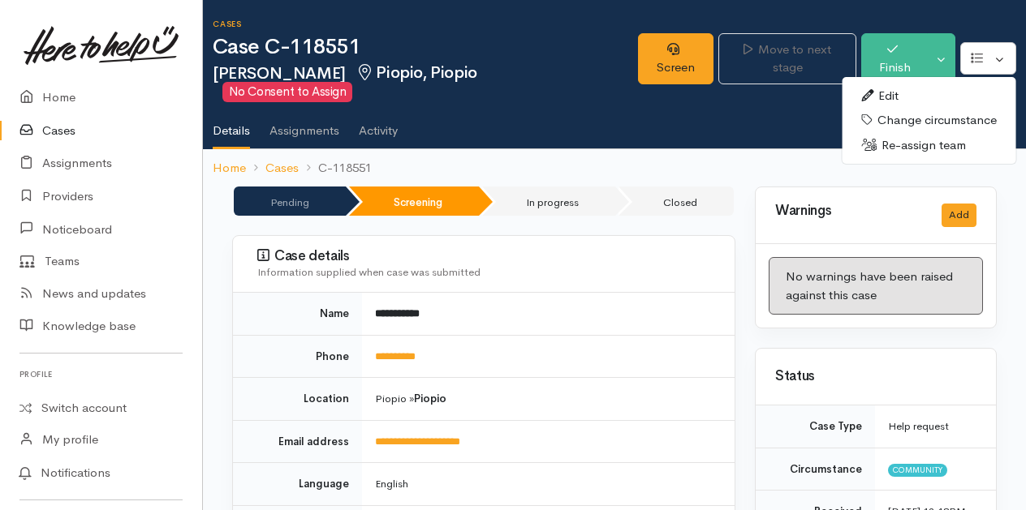
click at [892, 133] on link "Re-assign team" at bounding box center [928, 145] width 174 height 25
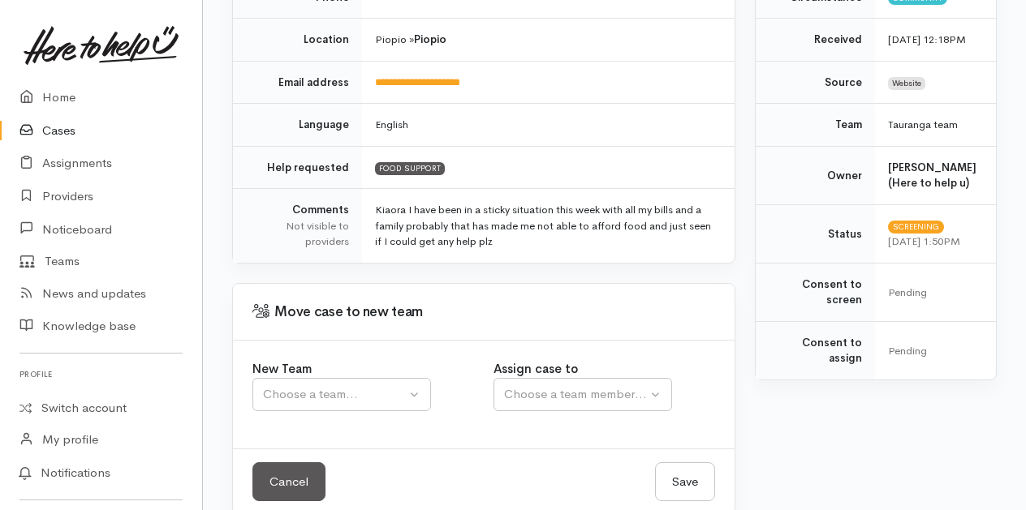
scroll to position [312, 0]
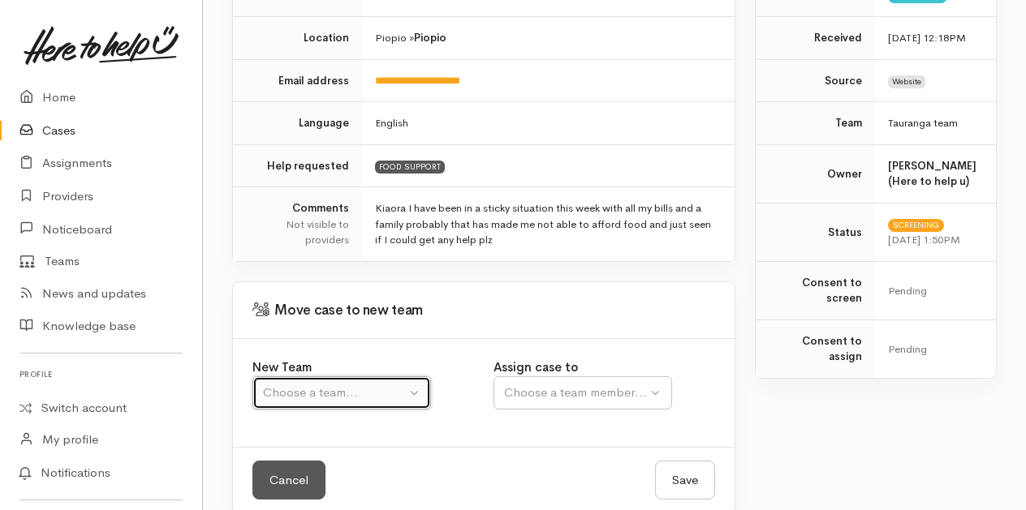
click at [415, 376] on button "Choose a team..." at bounding box center [341, 392] width 178 height 33
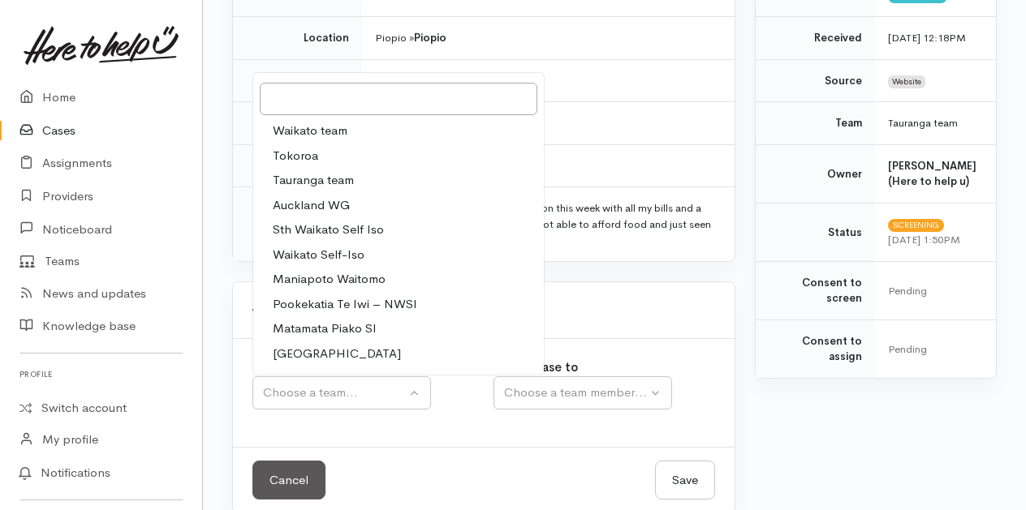
click at [292, 171] on span "Tauranga team" at bounding box center [313, 180] width 81 height 19
select select "3"
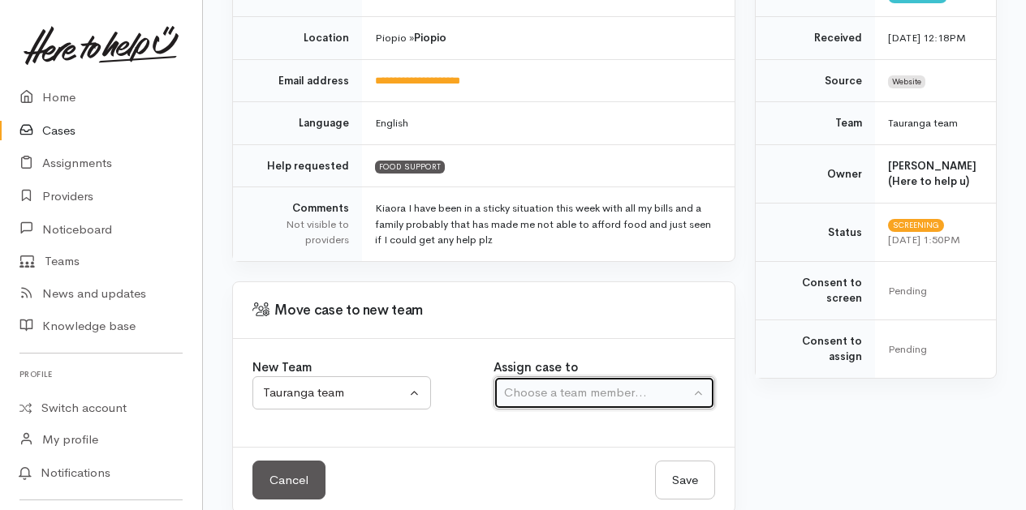
click at [699, 376] on button "Choose a team member..." at bounding box center [603, 392] width 221 height 33
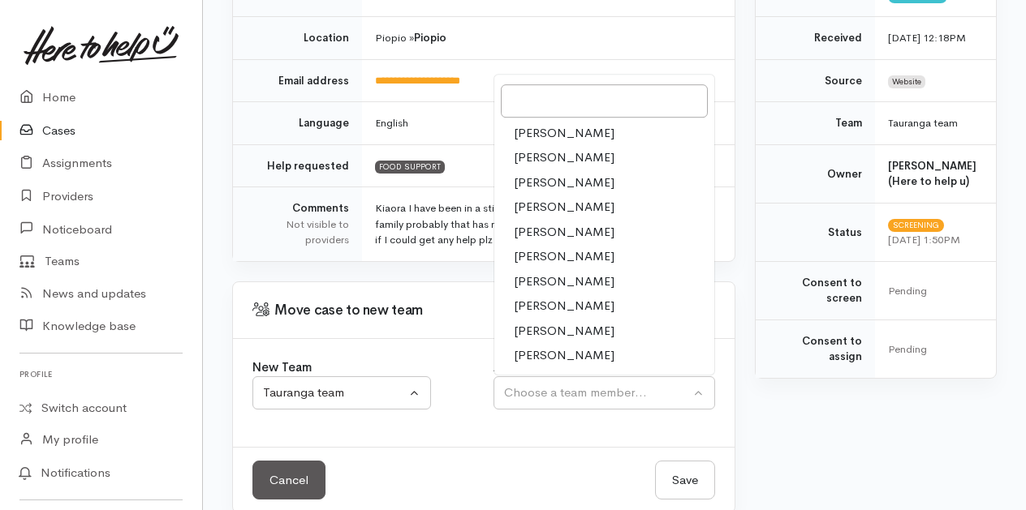
click at [539, 346] on span "Rachel Proctor" at bounding box center [564, 355] width 101 height 19
select select "1612"
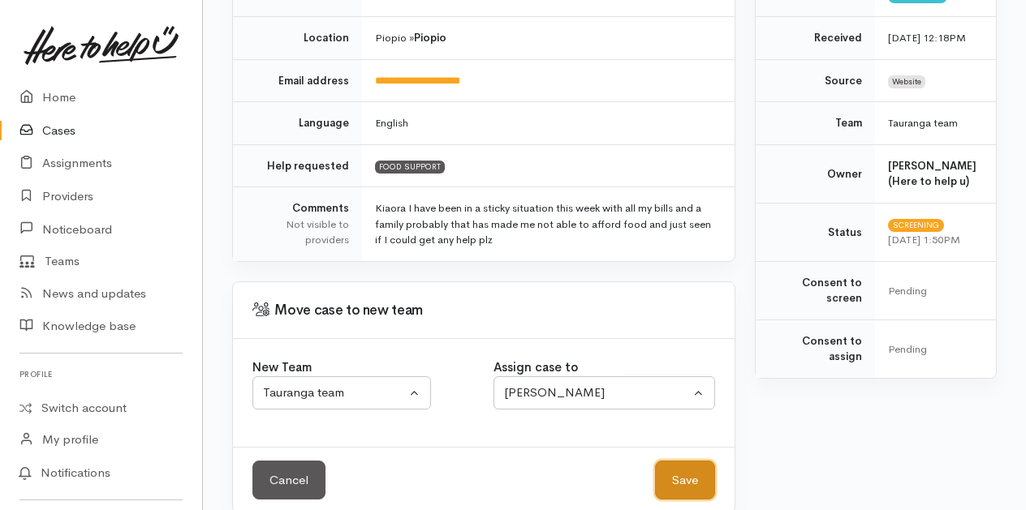
click at [675, 461] on button "Save" at bounding box center [685, 481] width 60 height 40
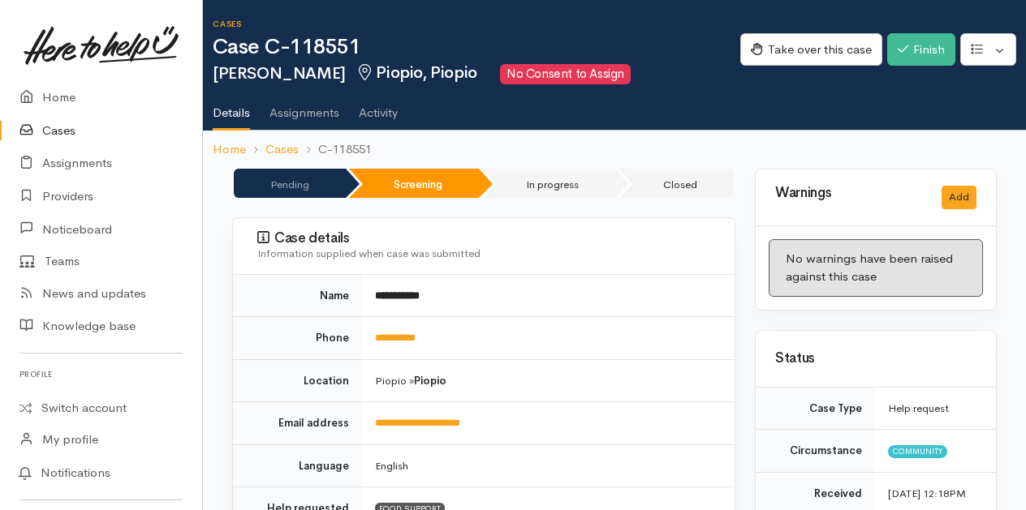
click at [63, 124] on link "Cases" at bounding box center [101, 130] width 202 height 33
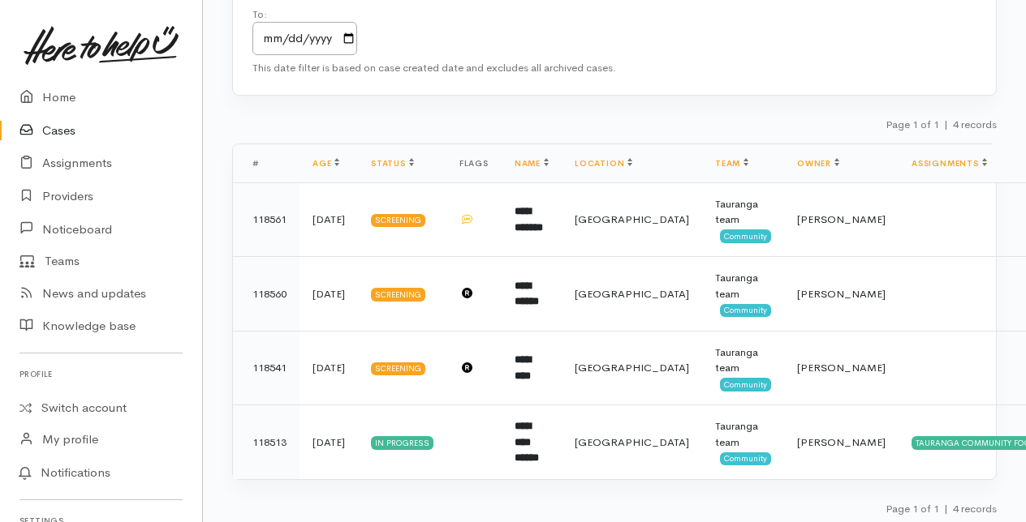
scroll to position [221, 0]
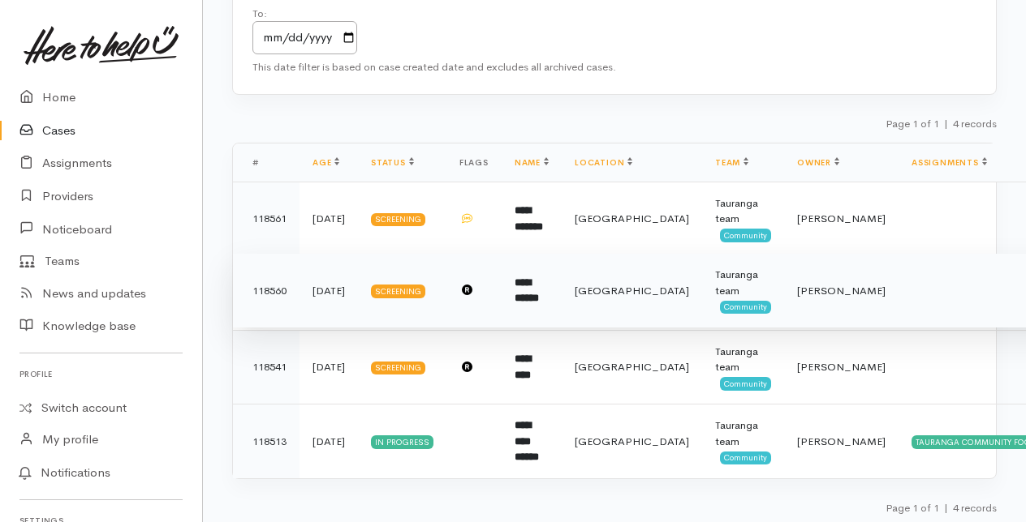
click at [526, 289] on b "**********" at bounding box center [526, 290] width 24 height 27
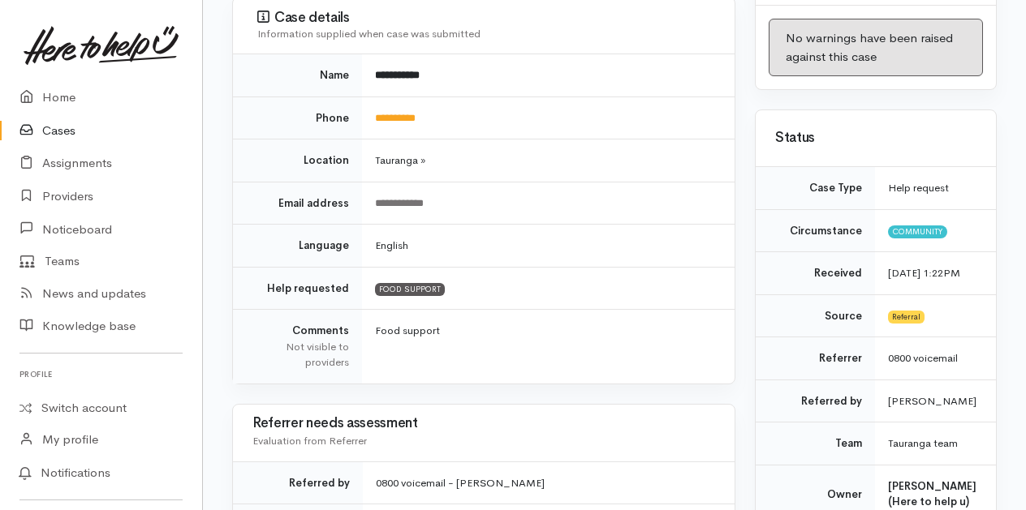
scroll to position [68, 0]
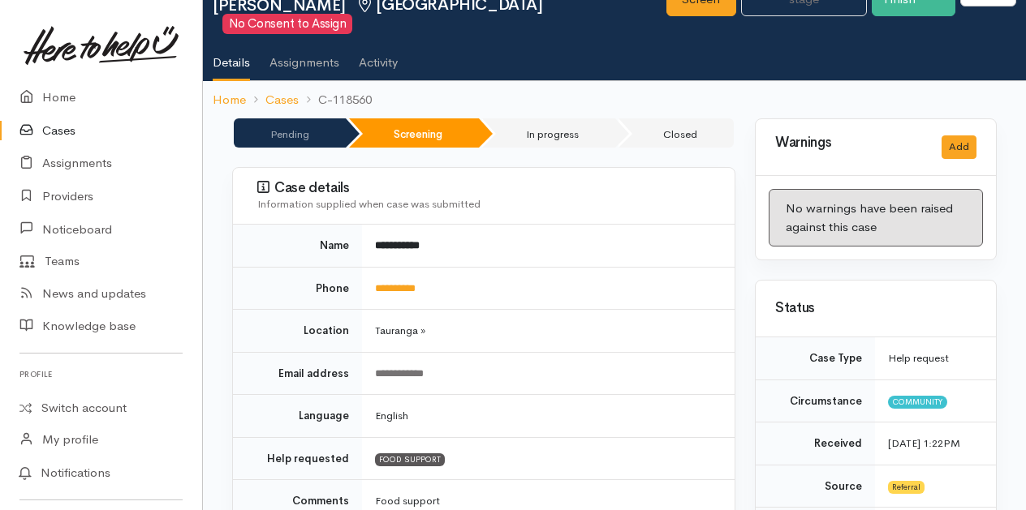
click at [62, 131] on link "Cases" at bounding box center [101, 130] width 202 height 33
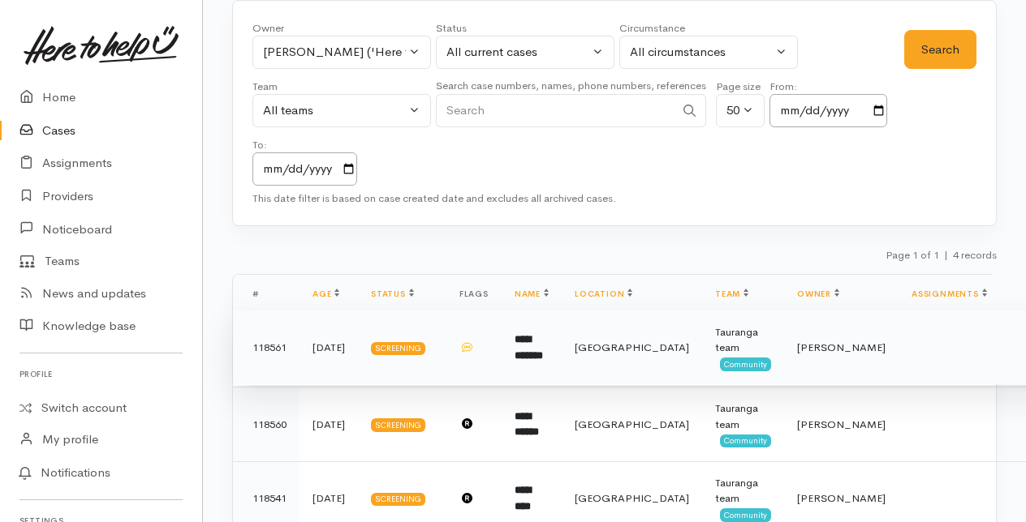
scroll to position [162, 0]
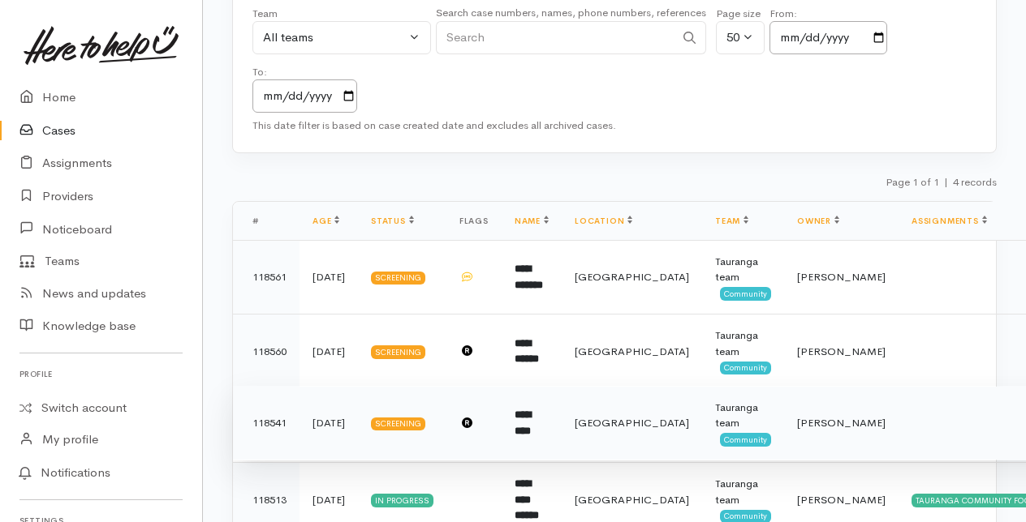
click at [531, 419] on b "*********" at bounding box center [522, 423] width 16 height 27
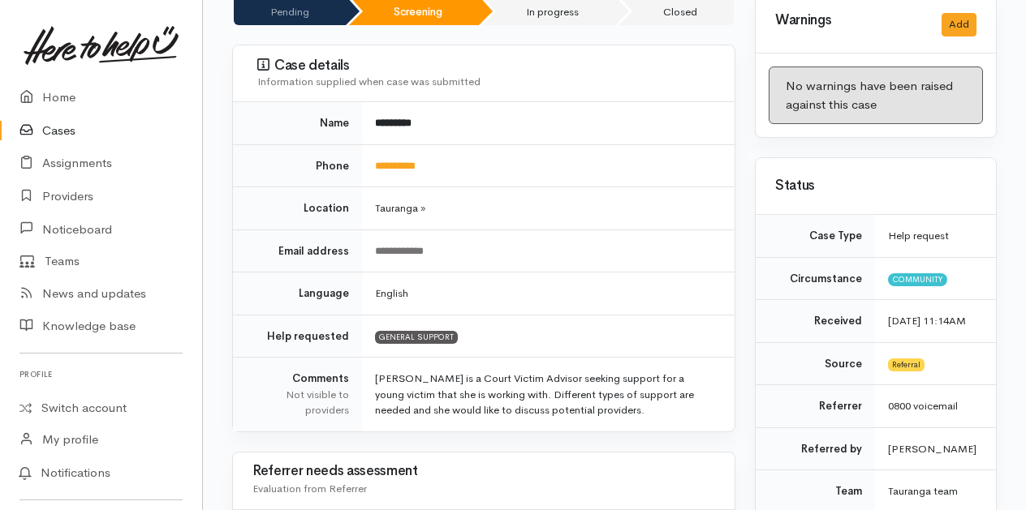
scroll to position [243, 0]
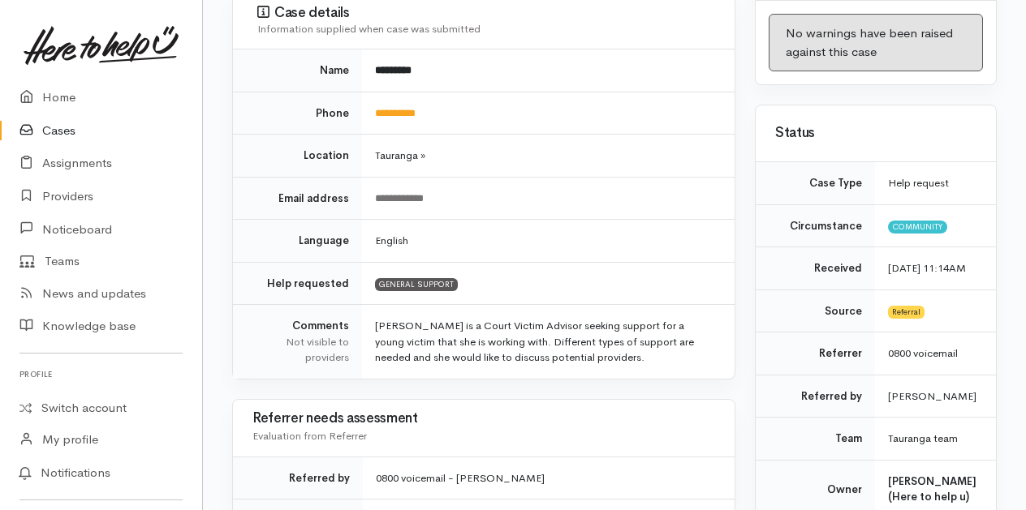
click at [58, 125] on link "Cases" at bounding box center [101, 130] width 202 height 33
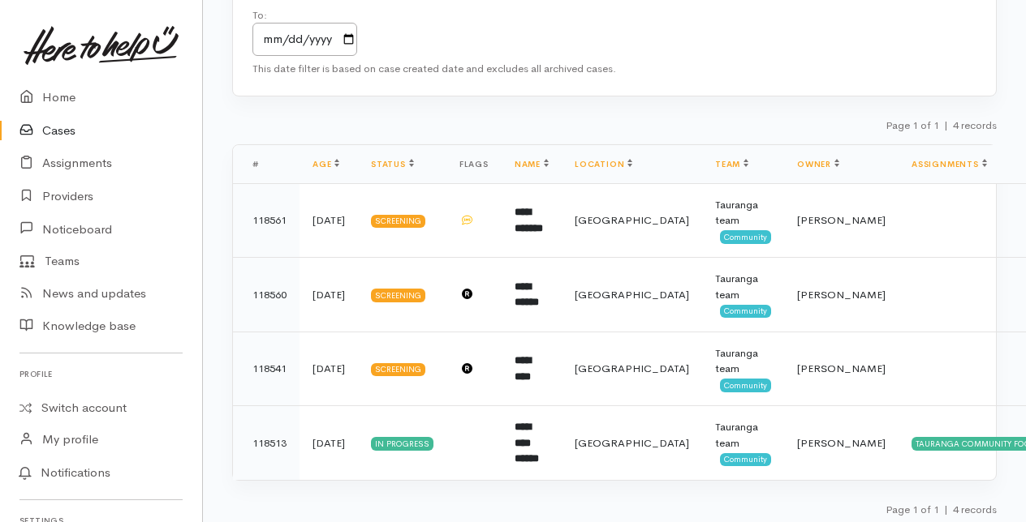
scroll to position [221, 0]
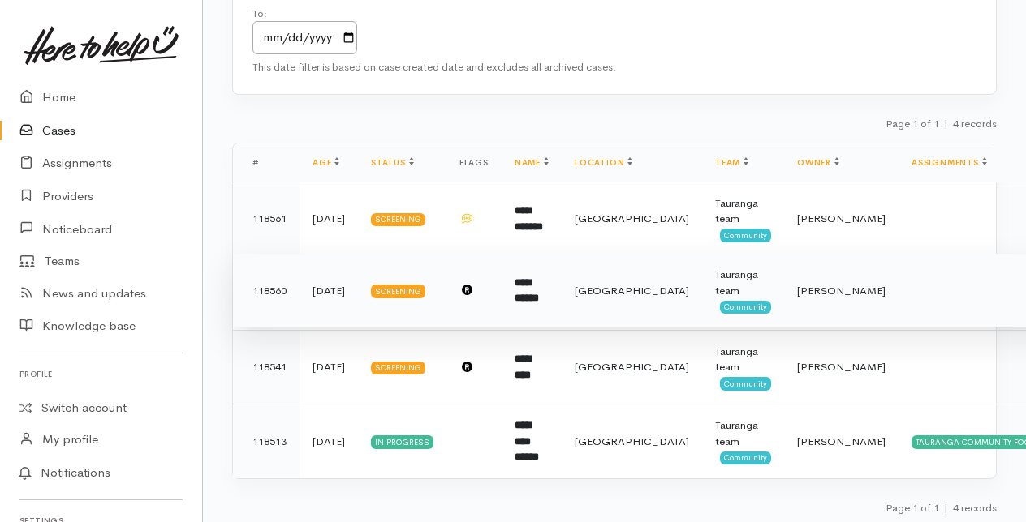
click at [533, 286] on b "**********" at bounding box center [526, 290] width 24 height 27
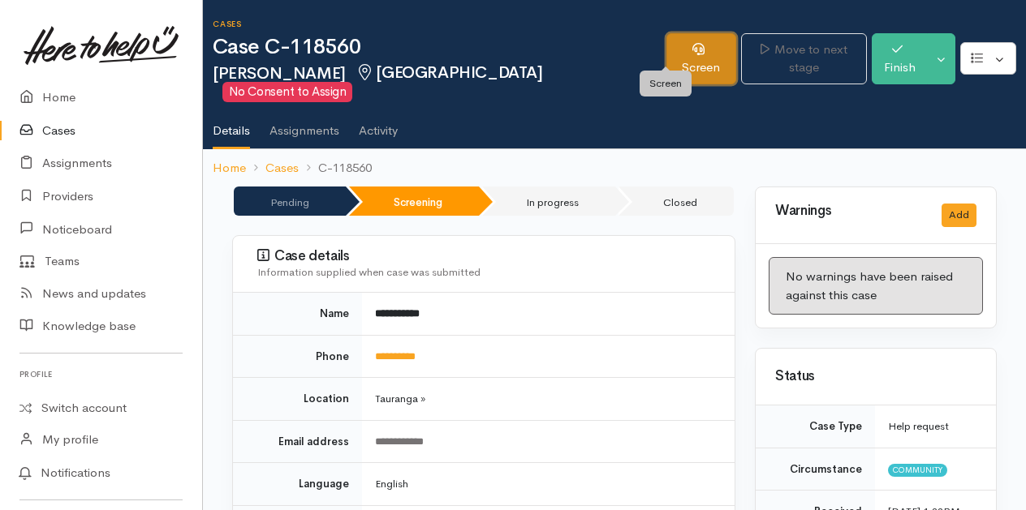
click at [666, 49] on link "Screen" at bounding box center [700, 58] width 69 height 51
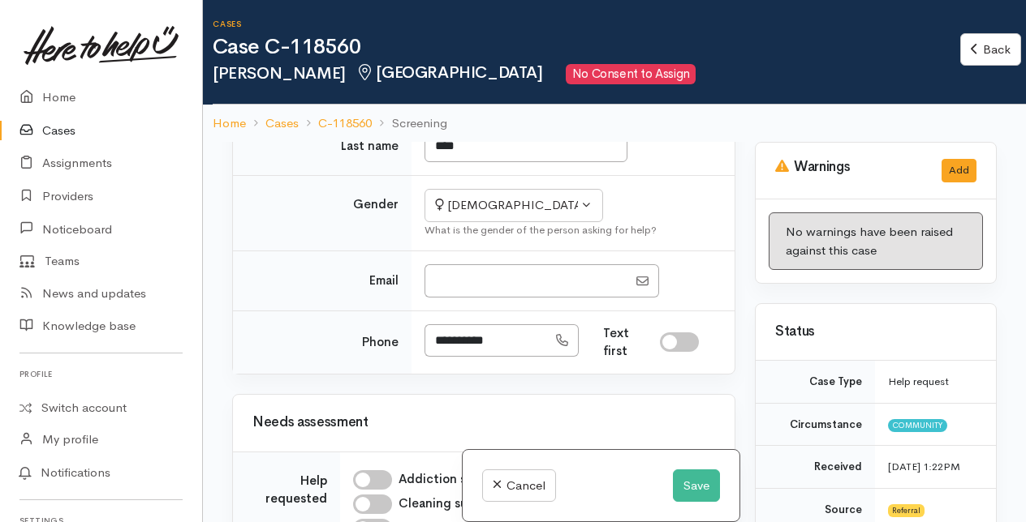
scroll to position [325, 0]
drag, startPoint x: 433, startPoint y: 332, endPoint x: 501, endPoint y: 325, distance: 68.5
click at [501, 325] on input "**********" at bounding box center [485, 340] width 123 height 33
click at [690, 482] on button "Save" at bounding box center [696, 486] width 47 height 33
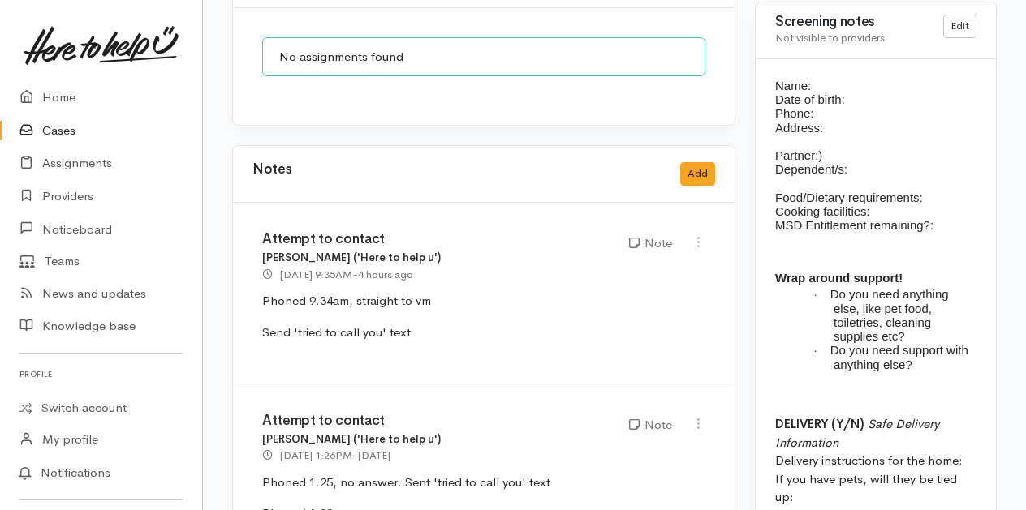
scroll to position [1542, 0]
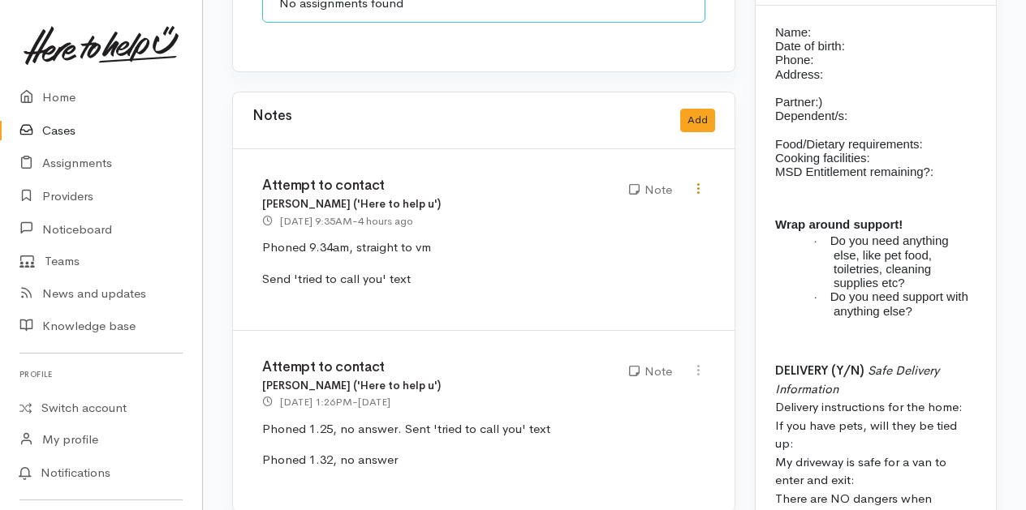
click at [703, 182] on icon at bounding box center [698, 189] width 14 height 14
click at [613, 208] on link "Edit" at bounding box center [640, 220] width 128 height 25
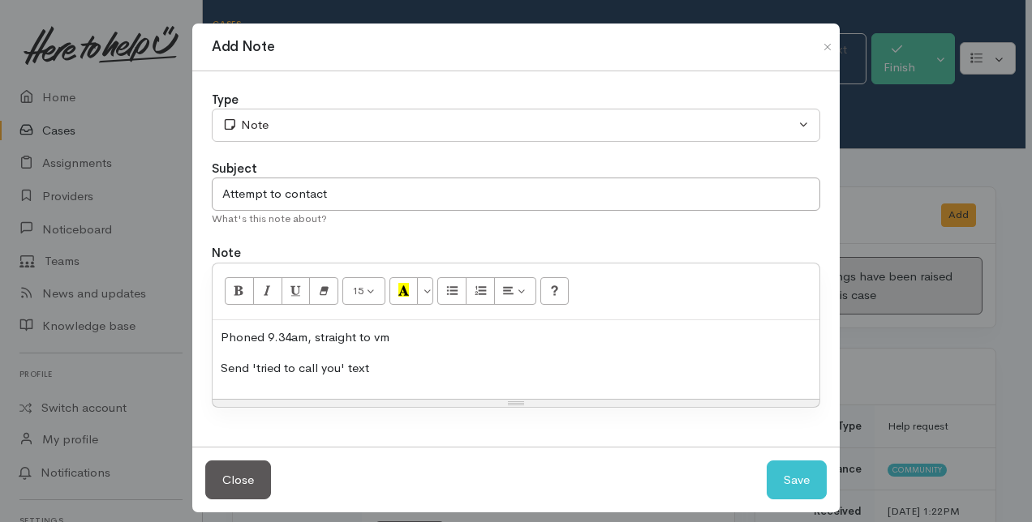
click at [413, 378] on div "Phoned 9.34am, straight to vm Send 'tried to call you' text" at bounding box center [516, 359] width 607 height 79
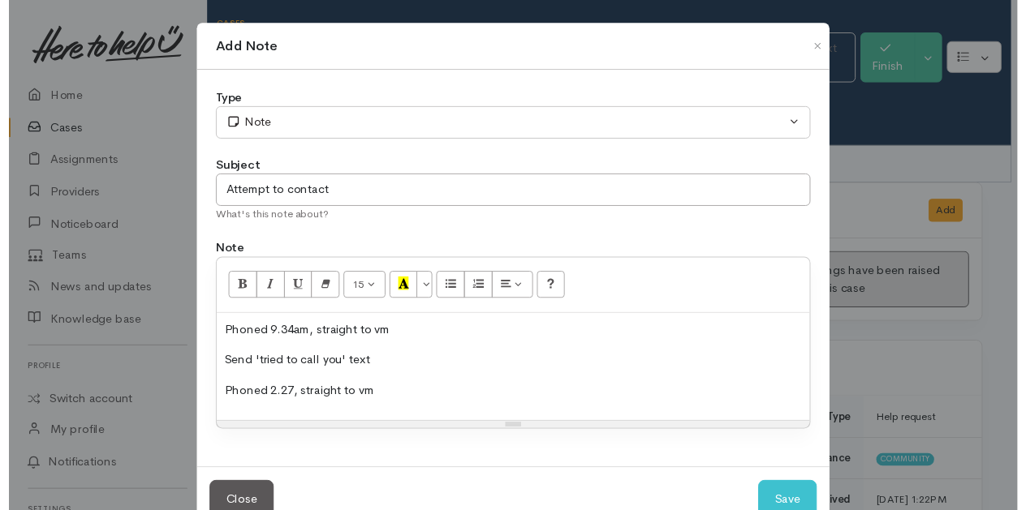
scroll to position [41, 0]
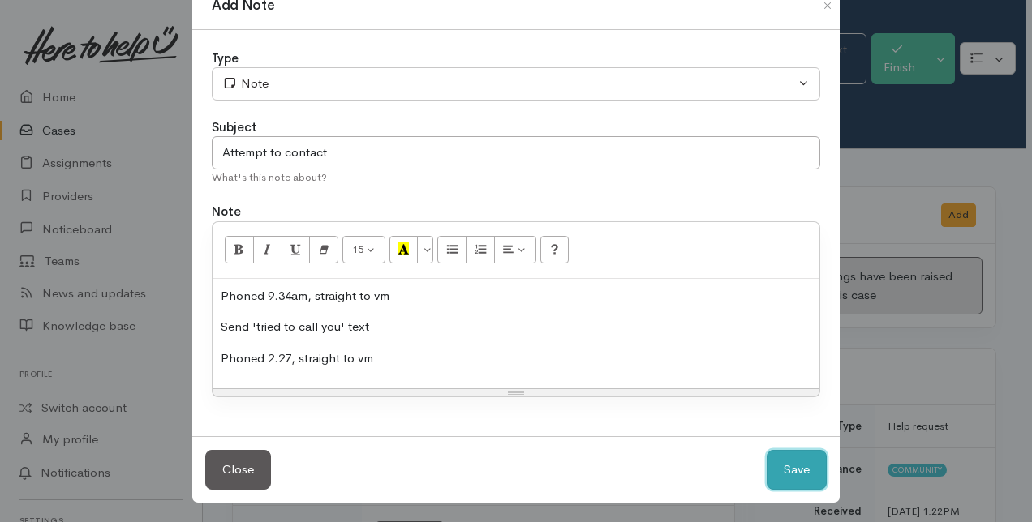
click at [781, 463] on button "Save" at bounding box center [797, 470] width 60 height 40
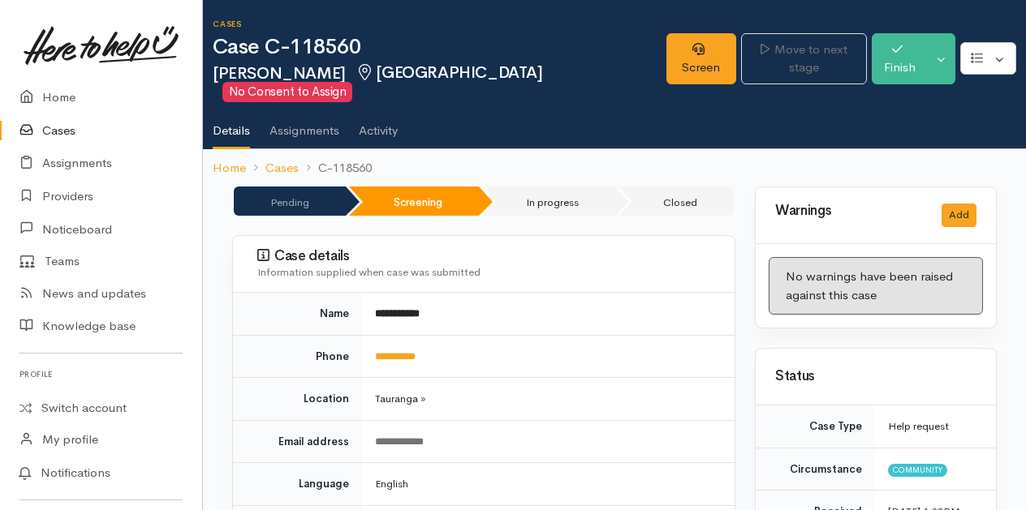
click at [55, 126] on link "Cases" at bounding box center [101, 130] width 202 height 33
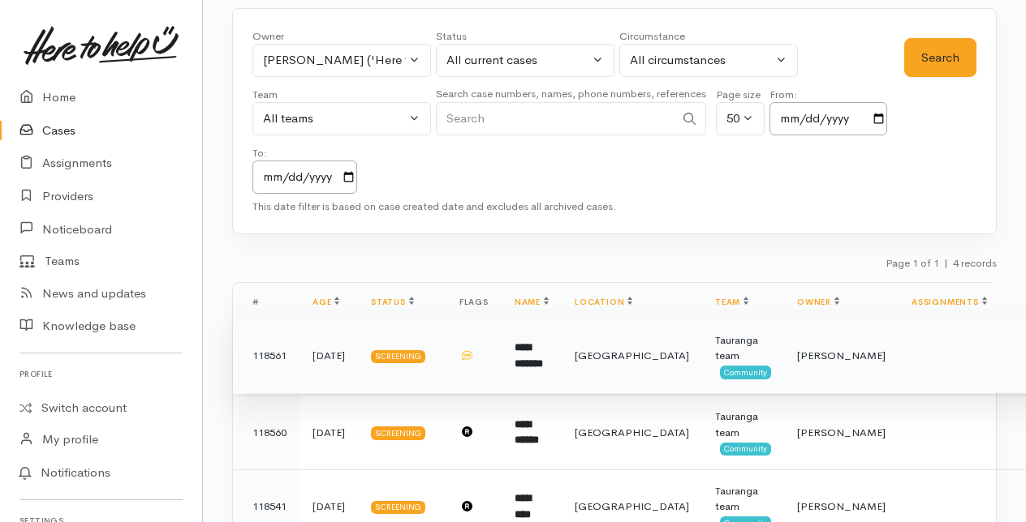
scroll to position [162, 0]
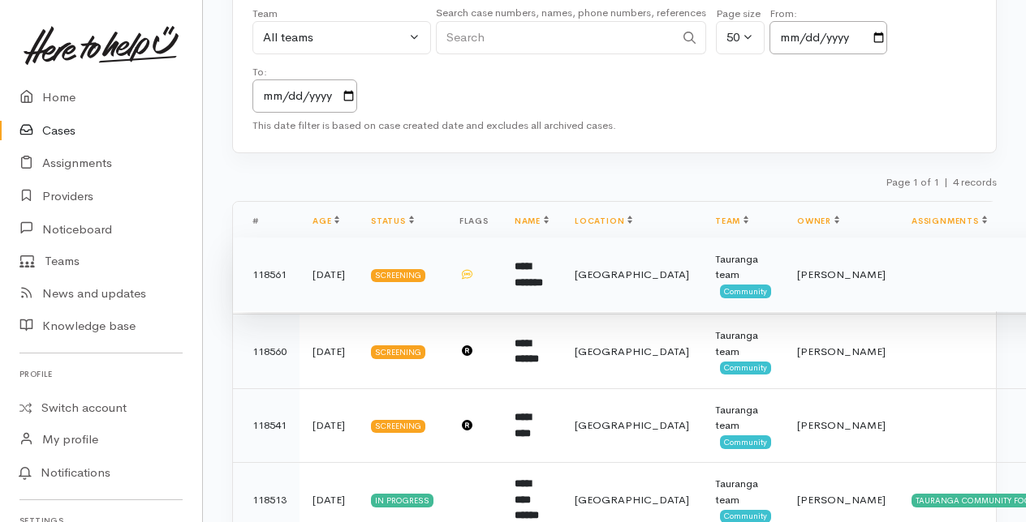
click at [529, 273] on b "**********" at bounding box center [528, 274] width 28 height 27
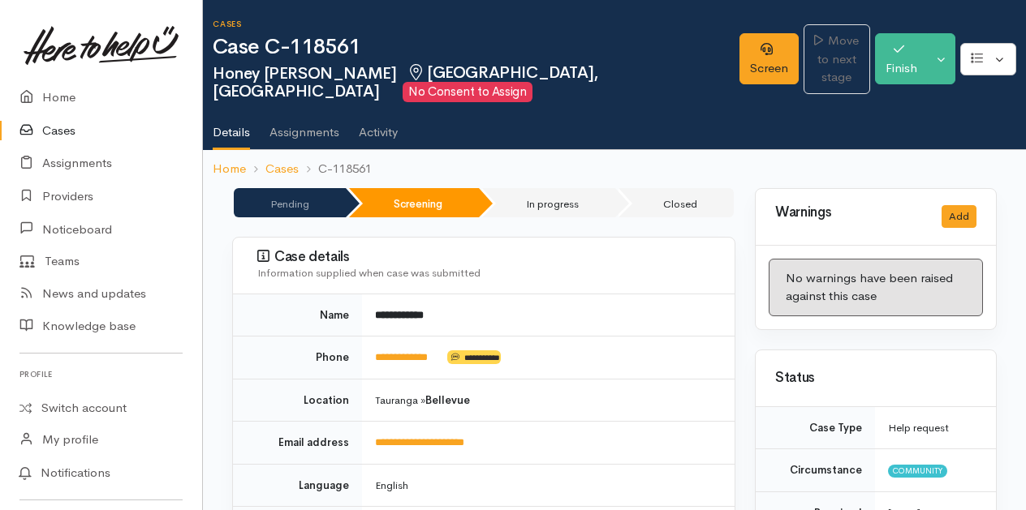
click at [65, 127] on link "Cases" at bounding box center [101, 130] width 202 height 33
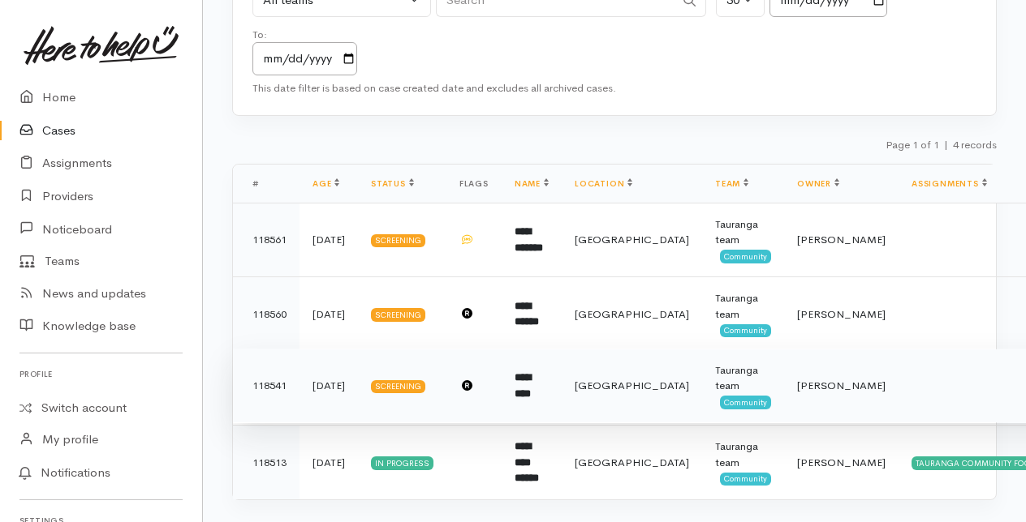
scroll to position [221, 0]
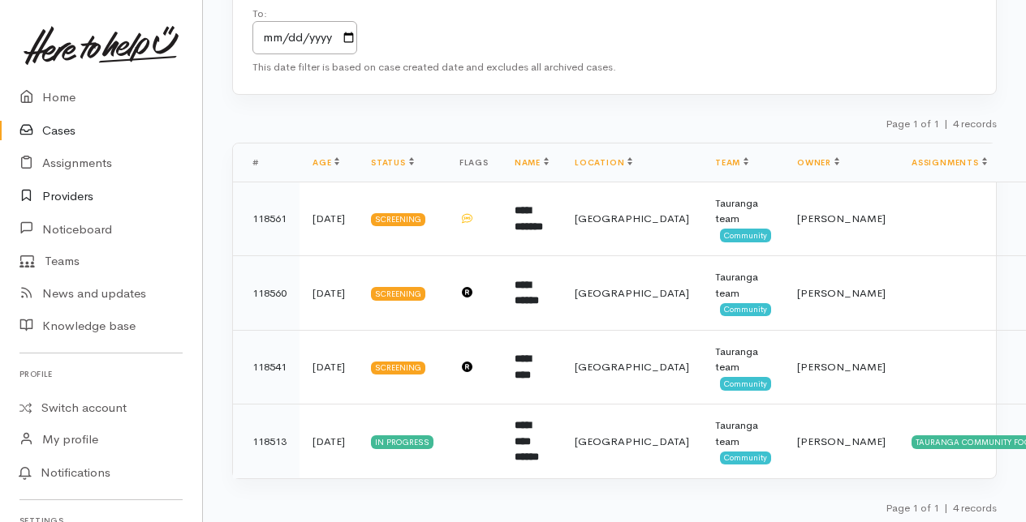
click at [68, 192] on link "Providers" at bounding box center [101, 196] width 202 height 33
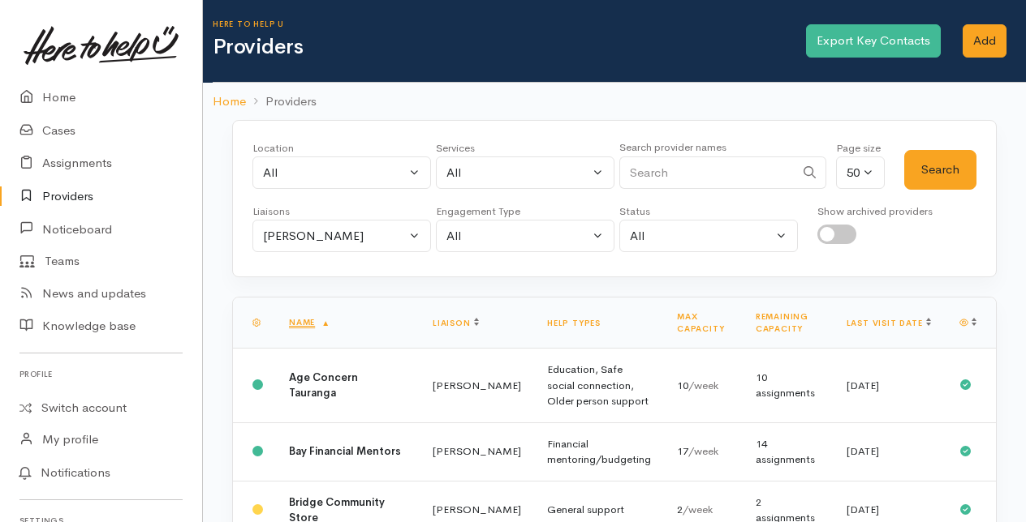
click at [664, 172] on input "Search" at bounding box center [706, 173] width 175 height 33
click at [411, 232] on button "Amanda Gabb" at bounding box center [341, 236] width 178 height 33
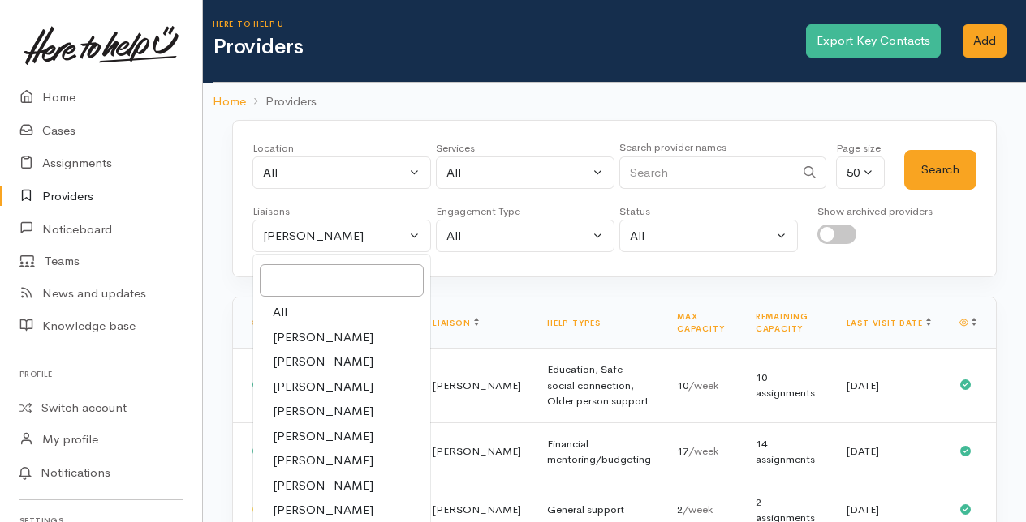
drag, startPoint x: 300, startPoint y: 306, endPoint x: 551, endPoint y: 205, distance: 270.1
click at [300, 306] on link "All" at bounding box center [341, 312] width 177 height 25
select select "null"
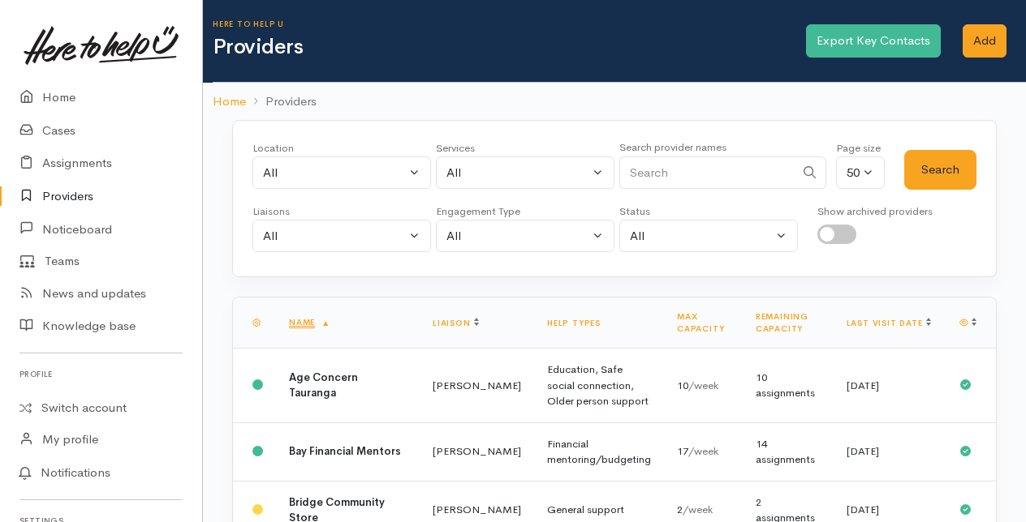
click at [639, 170] on input "Search" at bounding box center [706, 173] width 175 height 33
type input "impact"
click at [931, 169] on button "Search" at bounding box center [940, 170] width 72 height 40
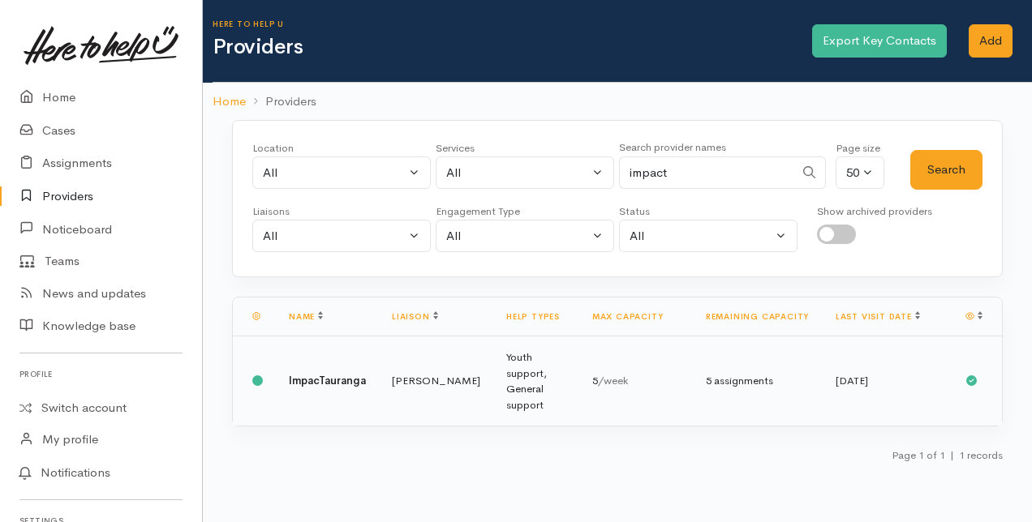
click at [359, 374] on b "ImpacTauranga" at bounding box center [327, 381] width 77 height 14
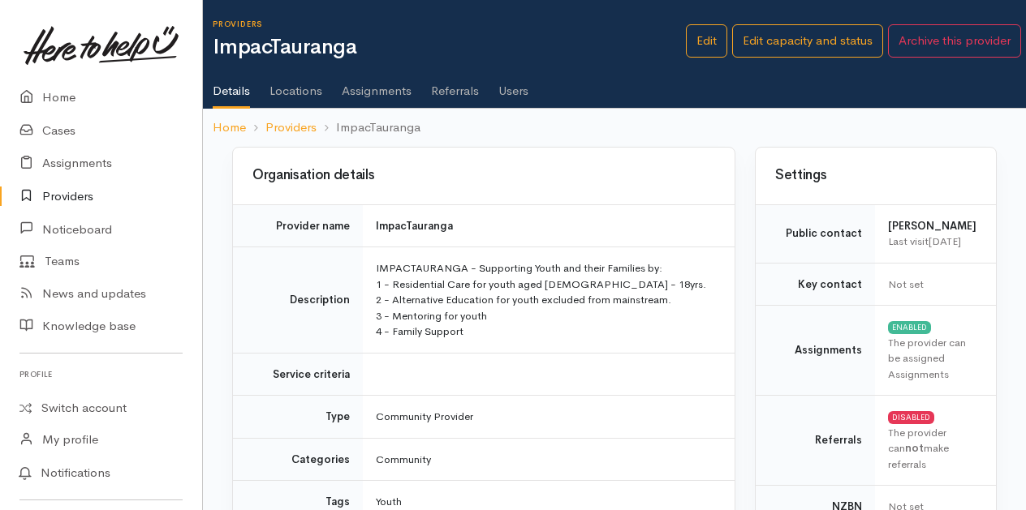
click at [516, 77] on link "Users" at bounding box center [513, 84] width 30 height 45
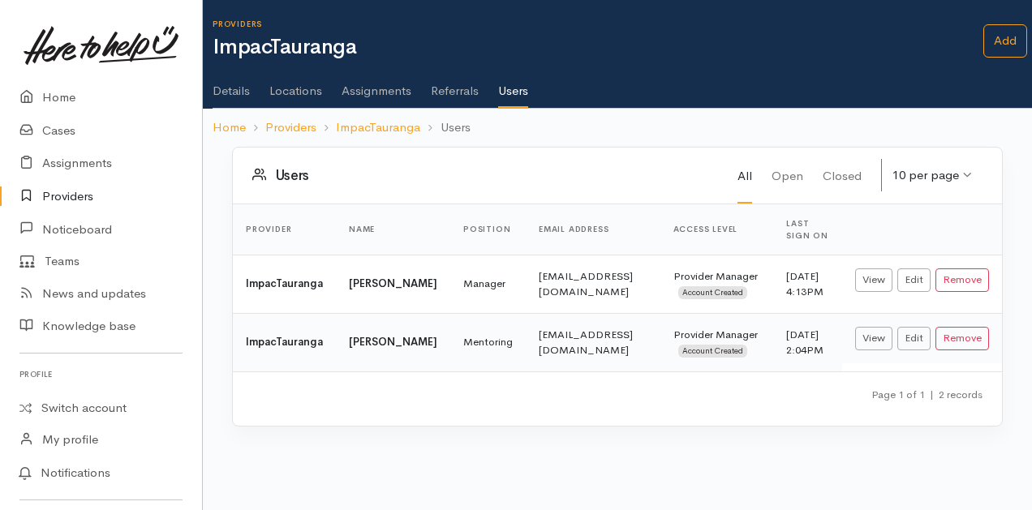
click at [79, 191] on link "Providers" at bounding box center [101, 196] width 202 height 33
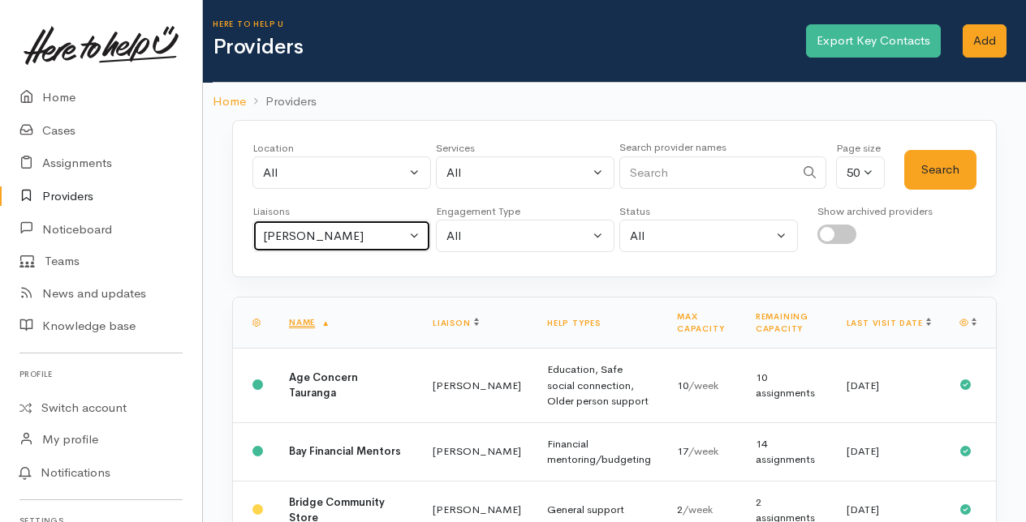
click at [424, 231] on button "Amanda Gabb" at bounding box center [341, 236] width 178 height 33
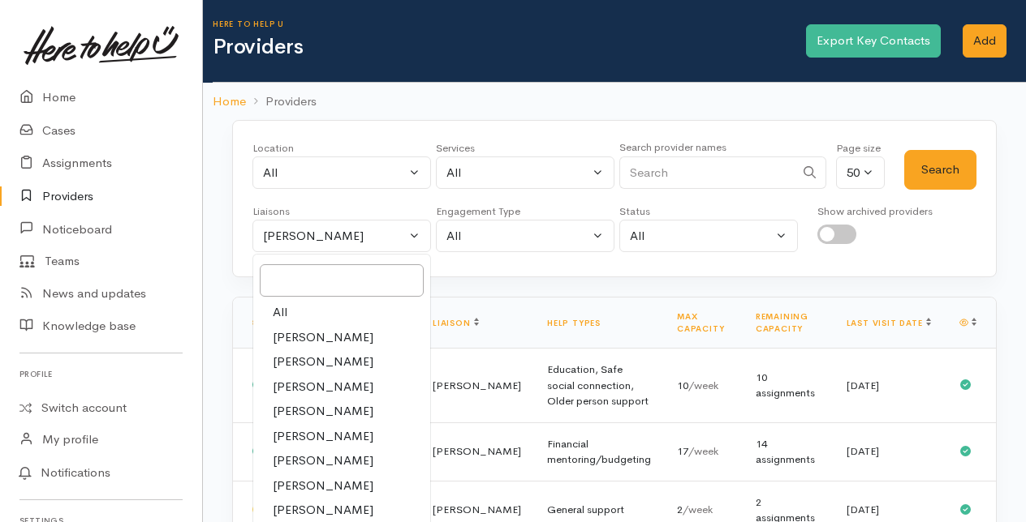
drag, startPoint x: 291, startPoint y: 305, endPoint x: 618, endPoint y: 198, distance: 344.1
click at [320, 300] on link "All" at bounding box center [341, 312] width 177 height 25
select select "null"
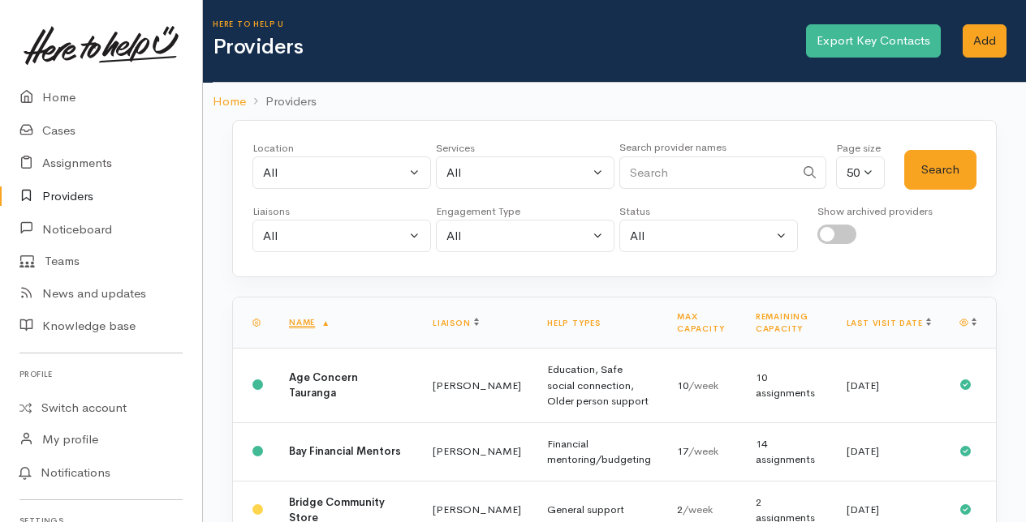
click at [704, 164] on input "Search" at bounding box center [706, 173] width 175 height 33
type input "pacific"
click at [960, 164] on button "Search" at bounding box center [940, 170] width 72 height 40
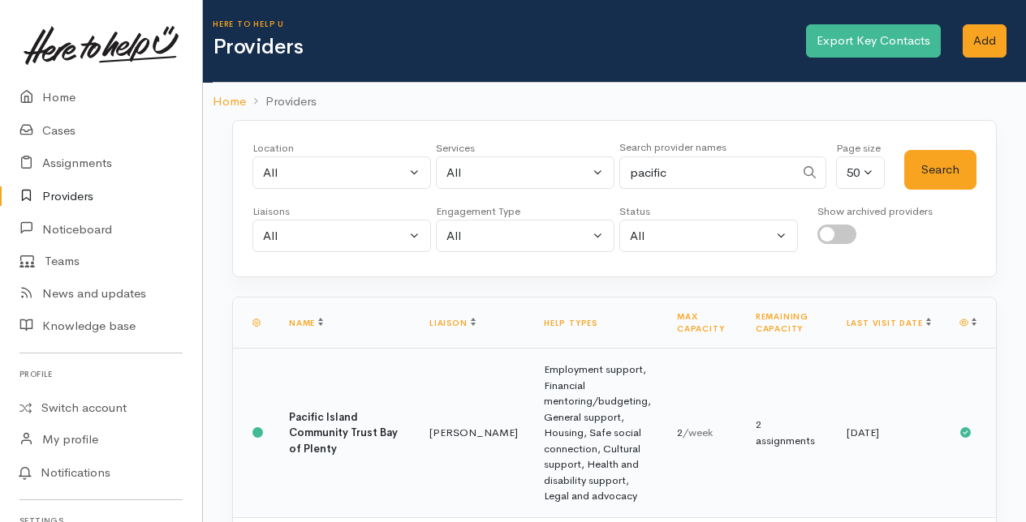
click at [323, 424] on b "Pacific Island Community Trust Bay of Plenty" at bounding box center [343, 433] width 109 height 45
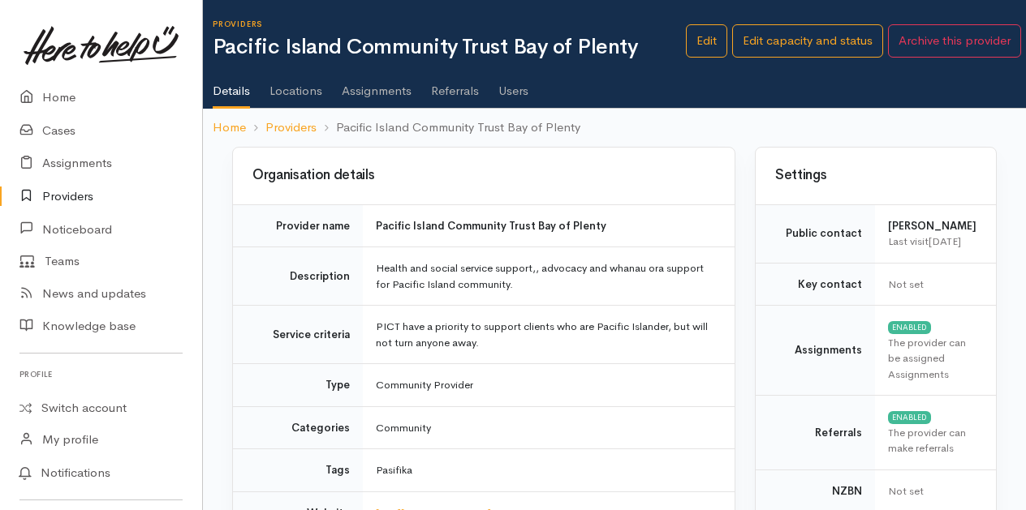
click at [520, 97] on link "Users" at bounding box center [513, 84] width 30 height 45
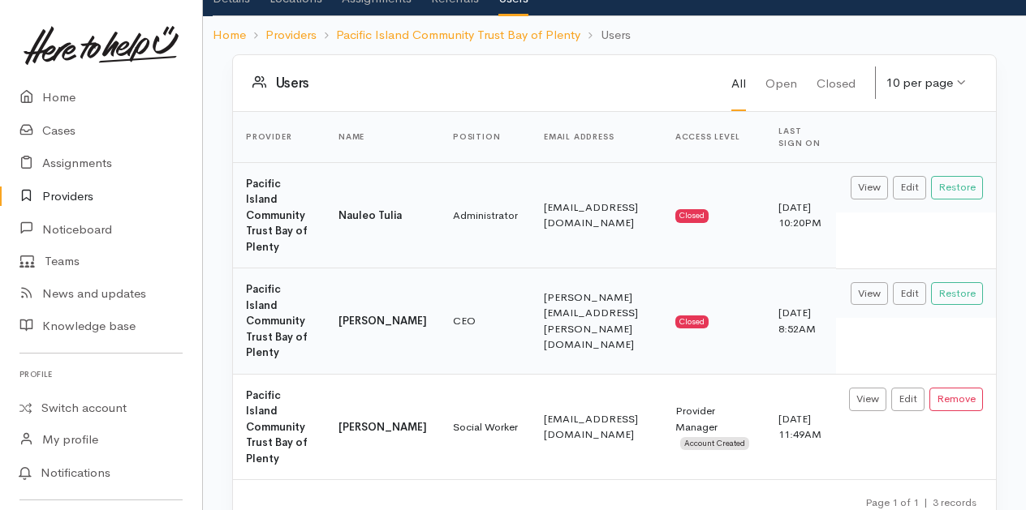
scroll to position [134, 0]
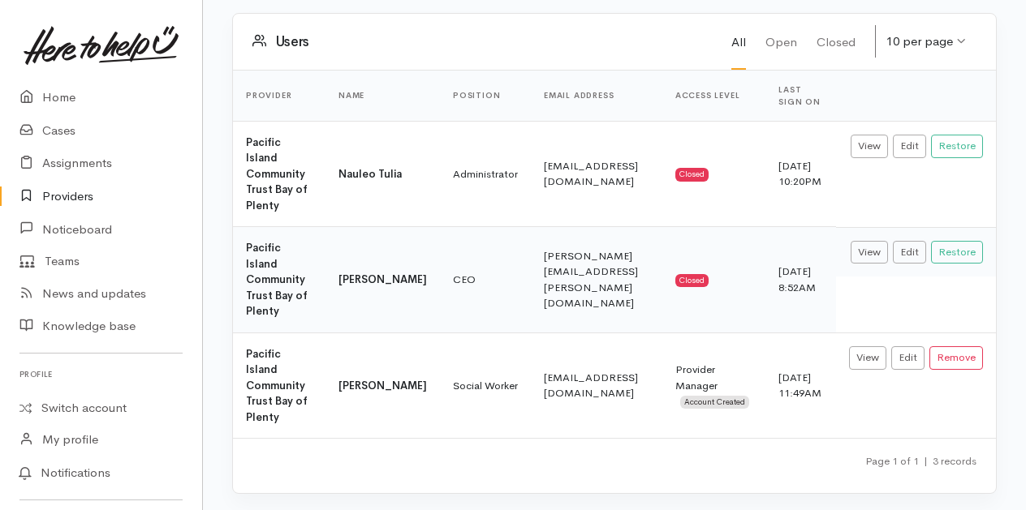
click at [70, 196] on link "Providers" at bounding box center [101, 196] width 202 height 33
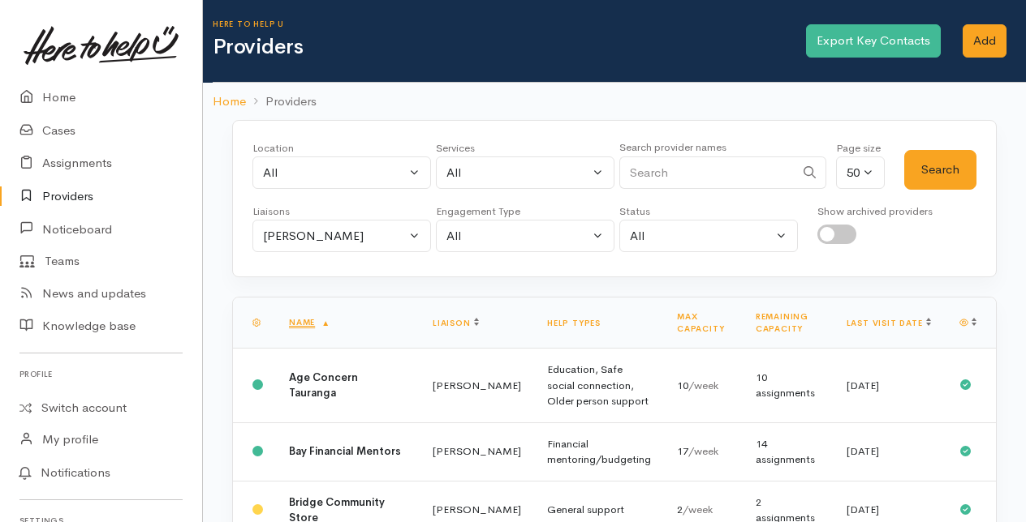
click at [647, 174] on input "Search" at bounding box center [706, 173] width 175 height 33
type input "triple"
click at [412, 235] on button "Amanda Gabb" at bounding box center [341, 236] width 178 height 33
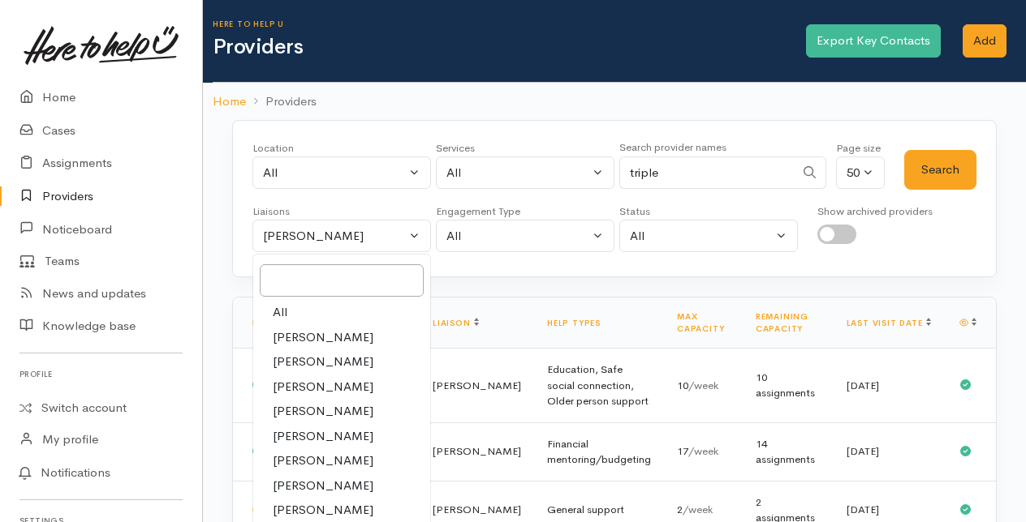
drag, startPoint x: 273, startPoint y: 305, endPoint x: 347, endPoint y: 295, distance: 75.3
click at [273, 305] on span "All" at bounding box center [280, 312] width 15 height 19
select select "null"
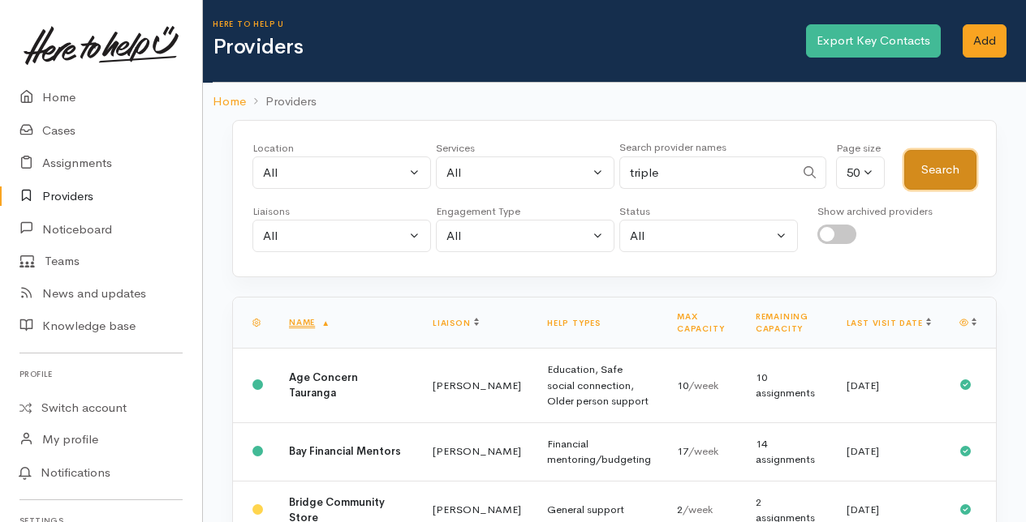
click at [948, 161] on button "Search" at bounding box center [940, 170] width 72 height 40
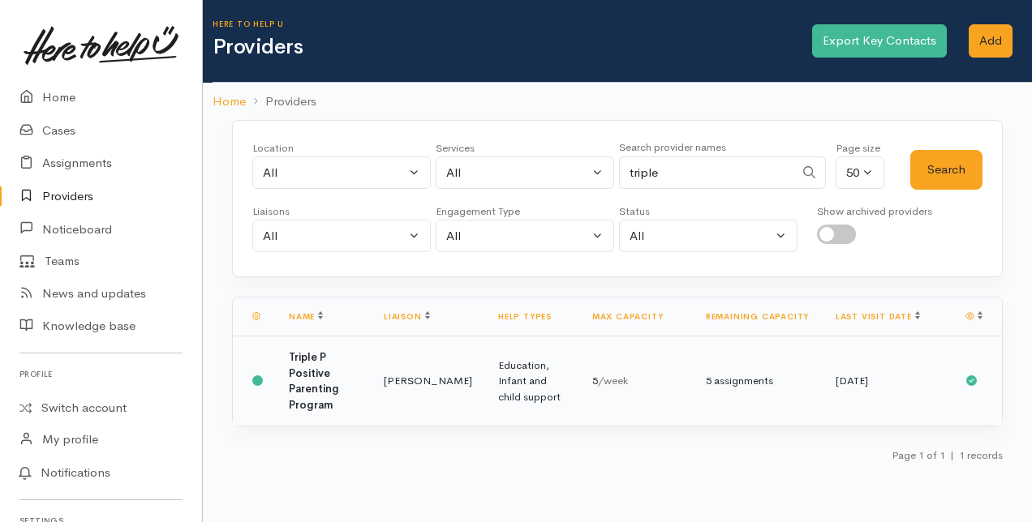
click at [368, 380] on td "Triple P Positive Parenting Program" at bounding box center [323, 382] width 95 height 90
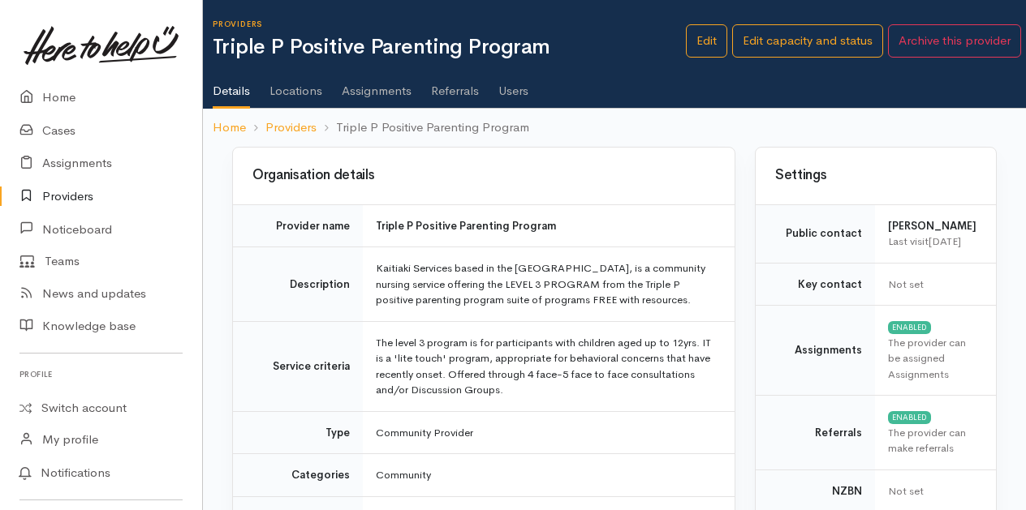
click at [512, 91] on link "Users" at bounding box center [513, 84] width 30 height 45
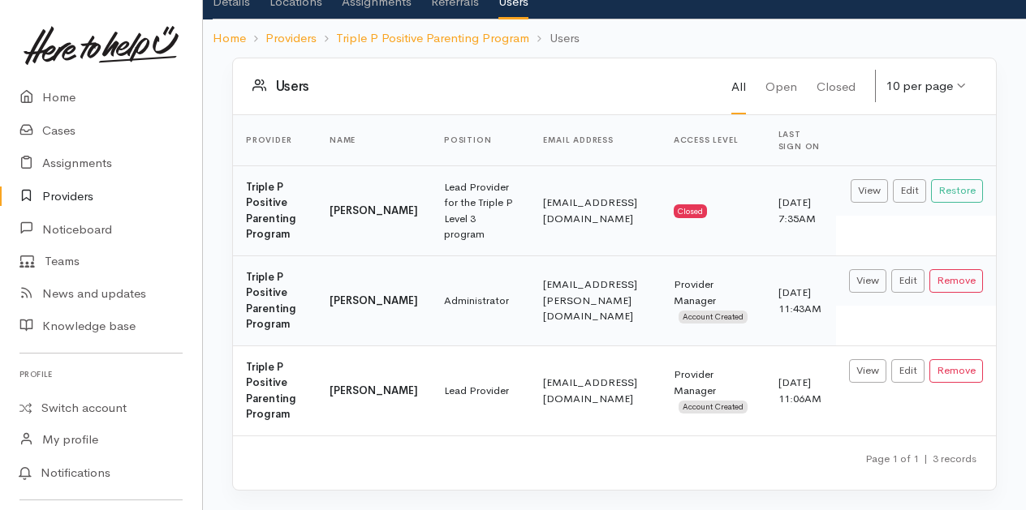
scroll to position [102, 0]
